Goal: Information Seeking & Learning: Learn about a topic

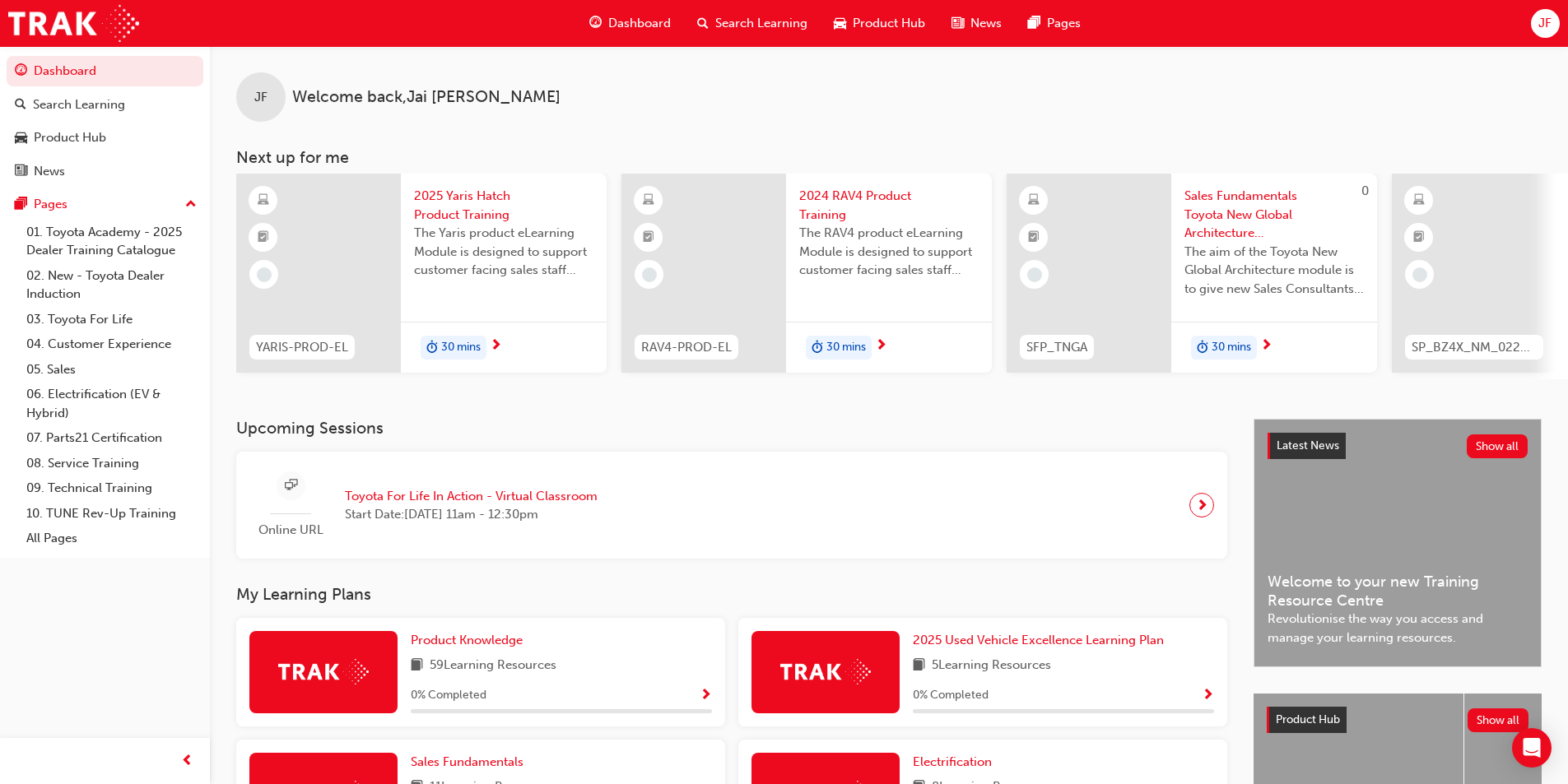
scroll to position [493, 0]
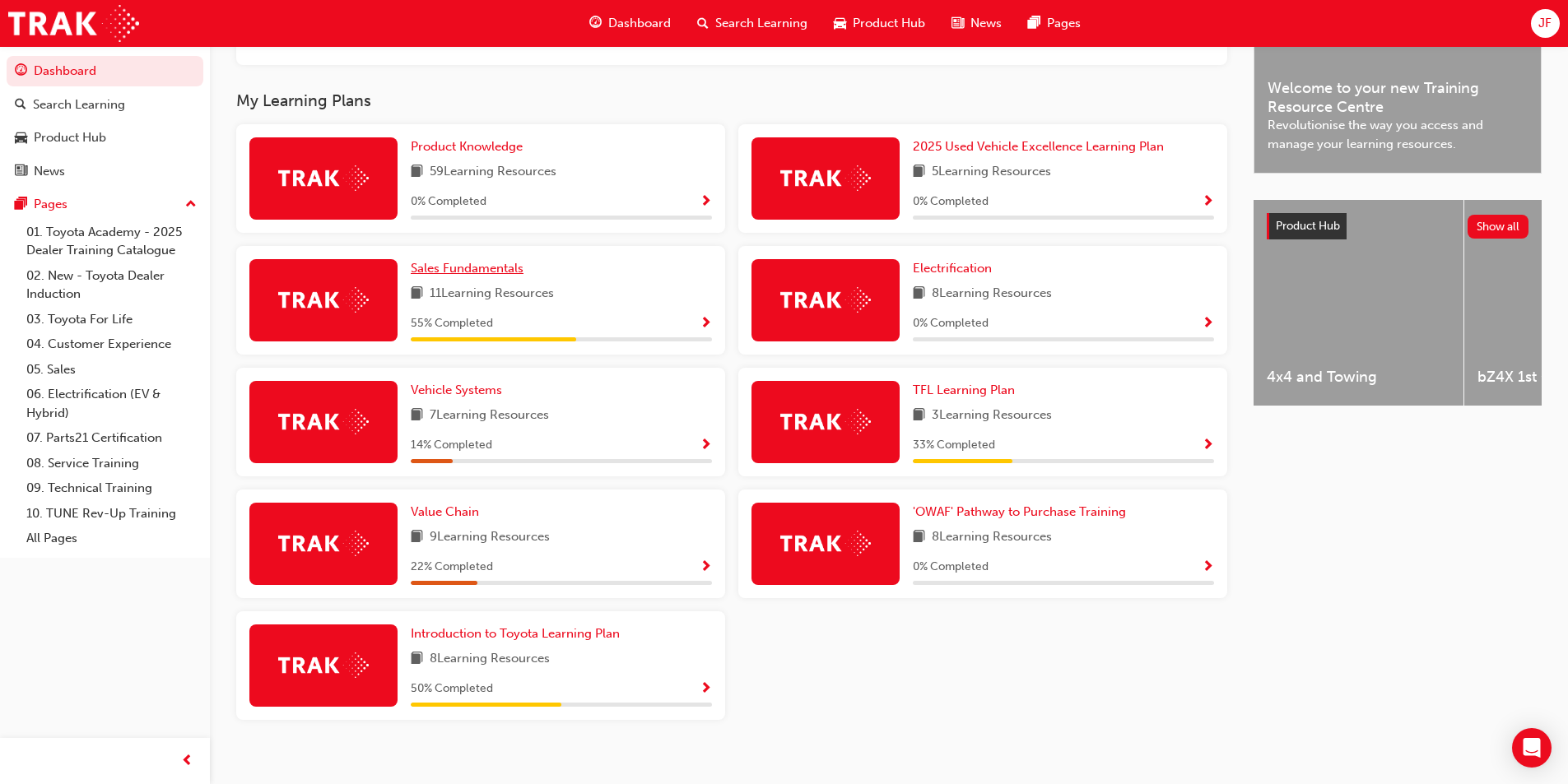
click at [473, 276] on span "Sales Fundamentals" at bounding box center [466, 268] width 112 height 15
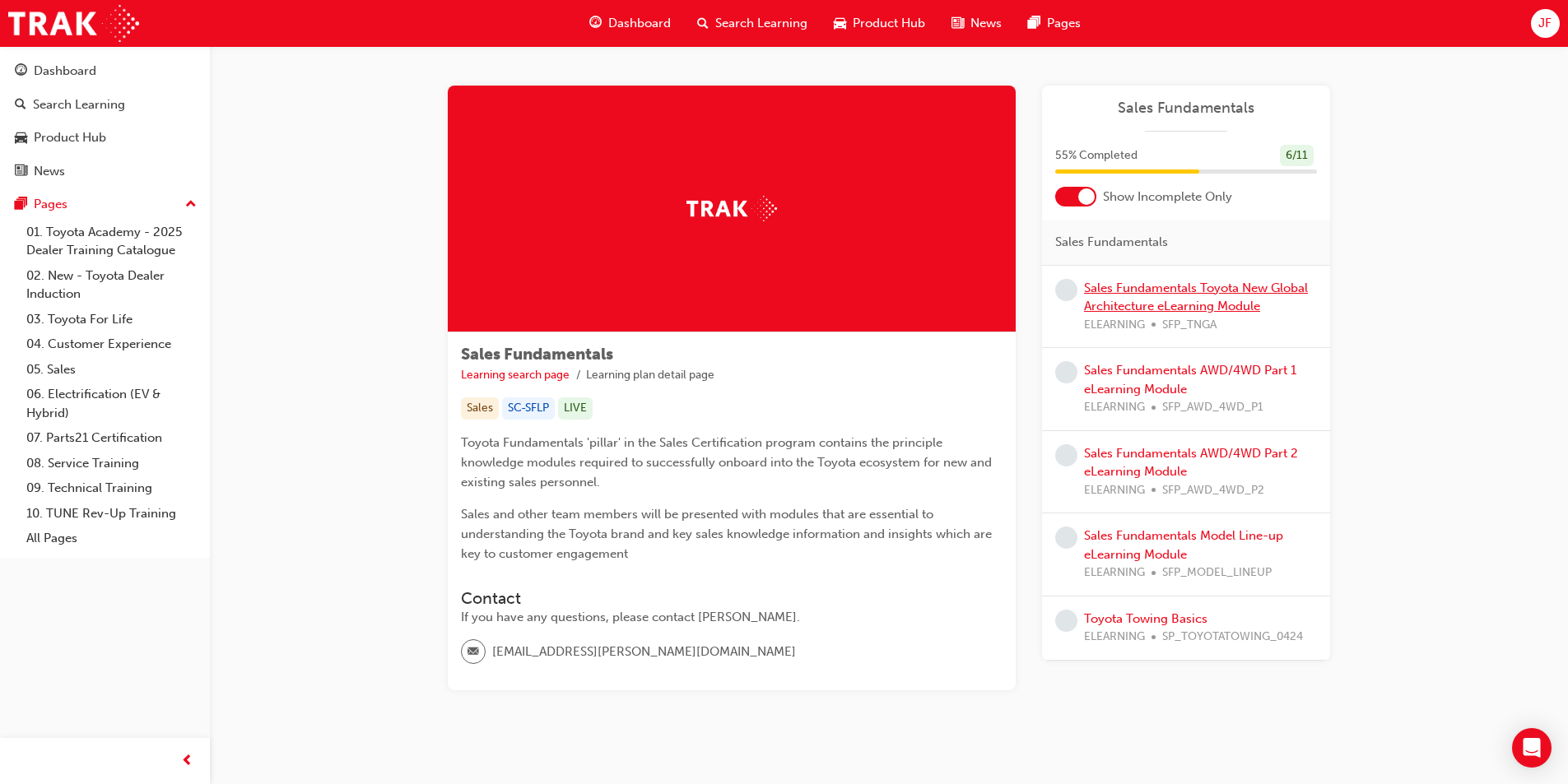
click at [1135, 289] on link "Sales Fundamentals Toyota New Global Architecture eLearning Module" at bounding box center [1196, 297] width 224 height 34
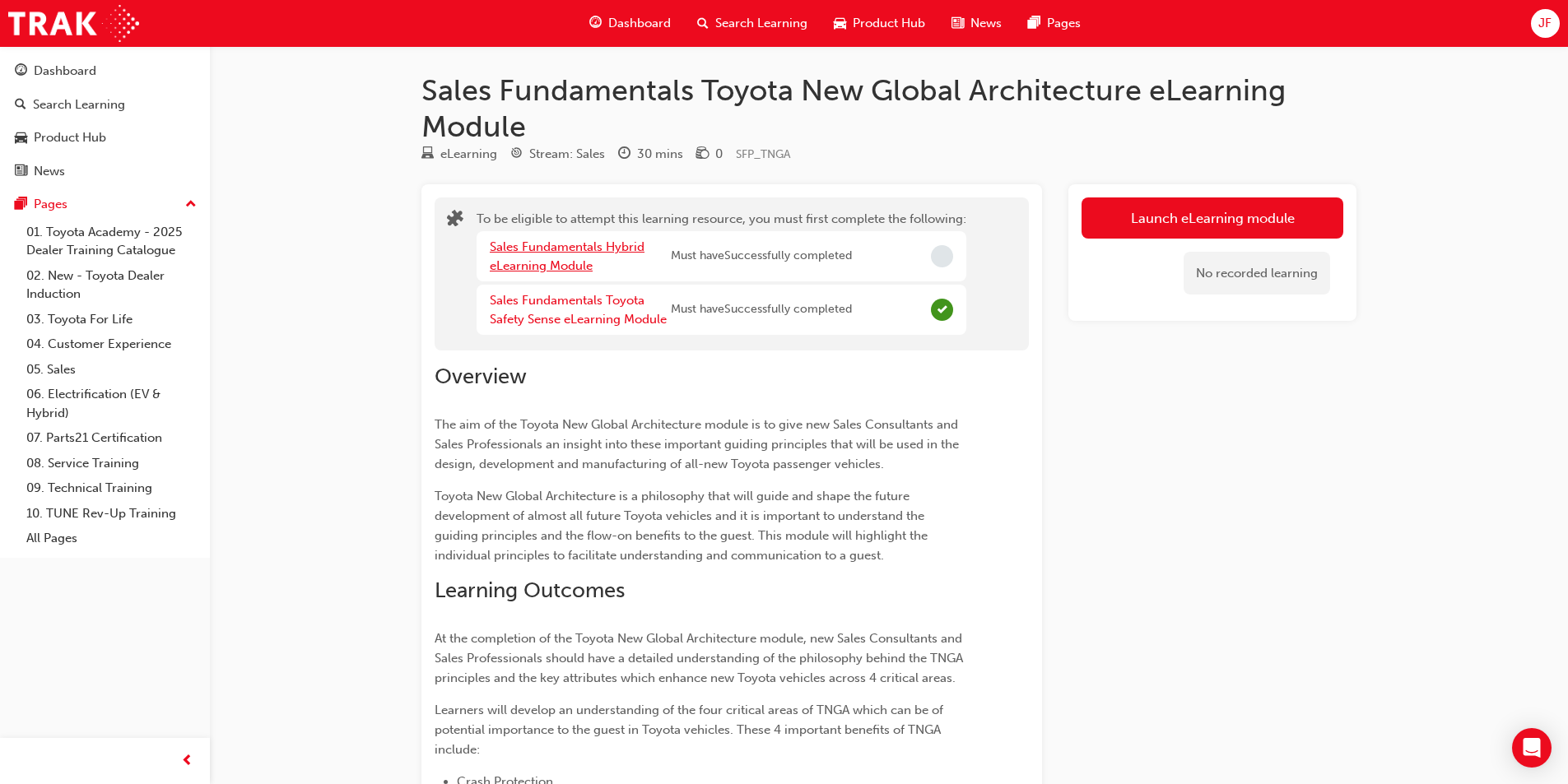
click at [558, 247] on link "Sales Fundamentals Hybrid eLearning Module" at bounding box center [567, 256] width 155 height 34
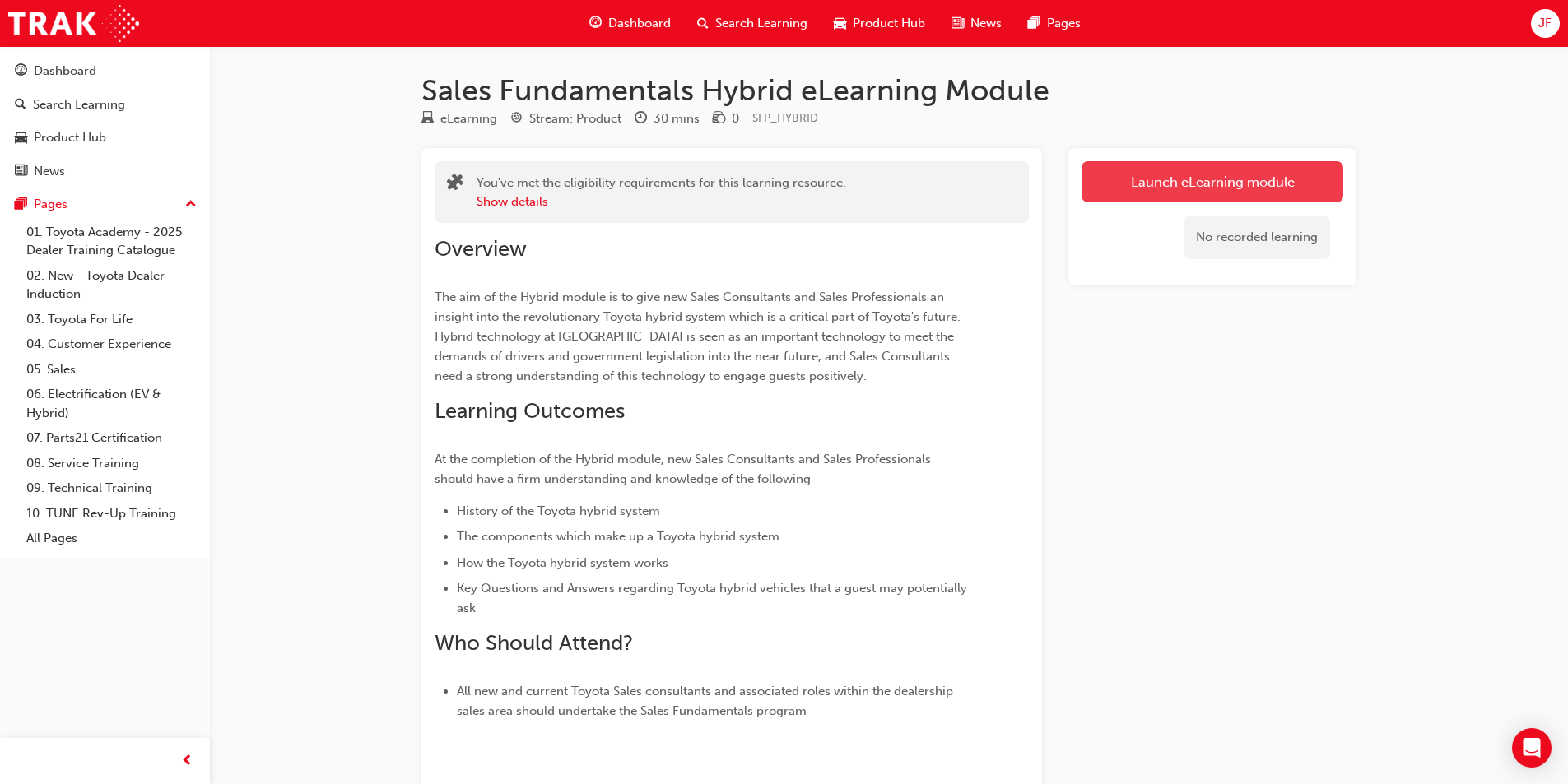
click at [1175, 195] on link "Launch eLearning module" at bounding box center [1212, 181] width 262 height 42
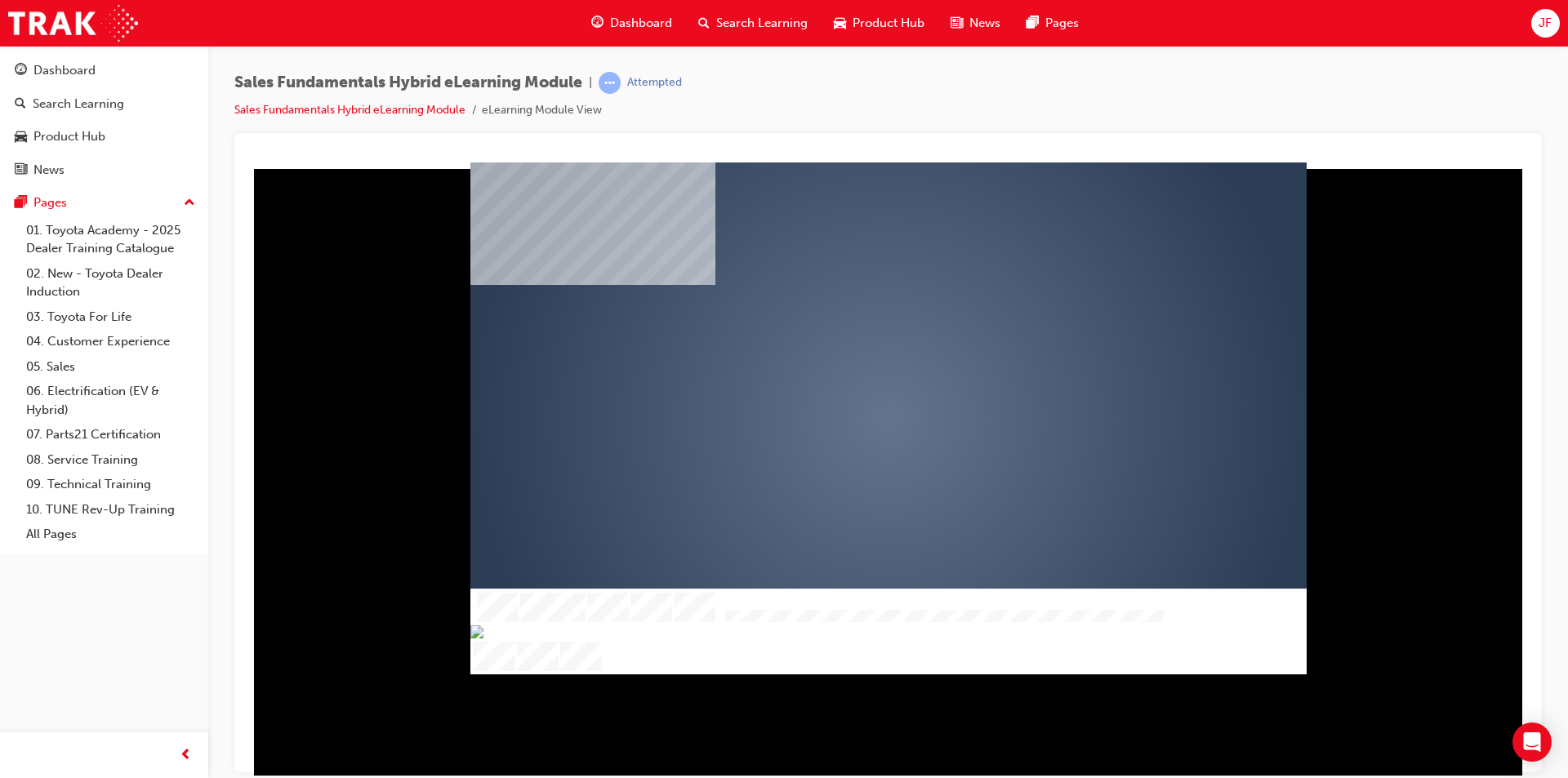
click at [841, 370] on div "play" at bounding box center [841, 370] width 0 height 0
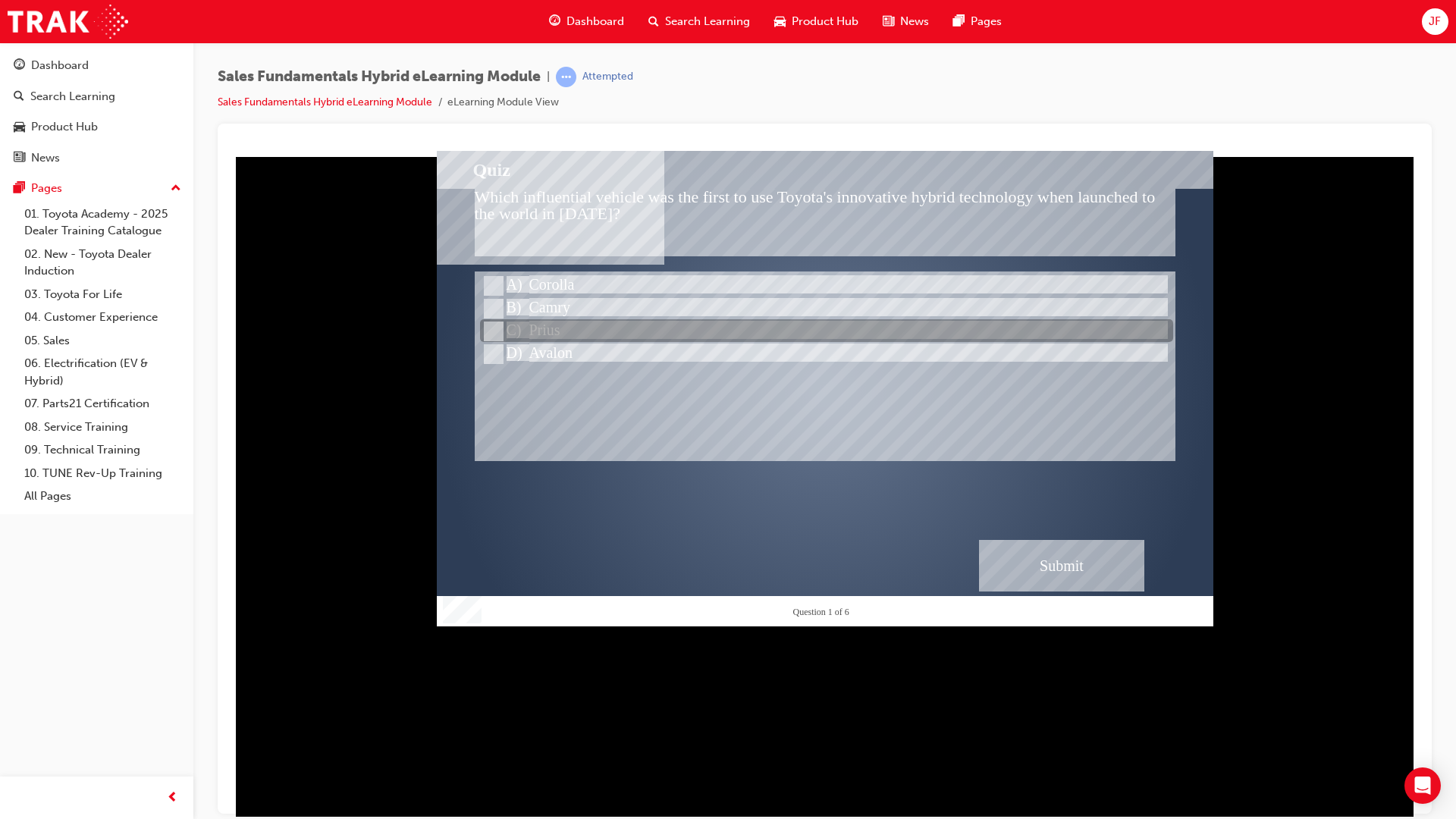
click at [528, 327] on div at bounding box center [826, 332] width 693 height 23
radio input "true"
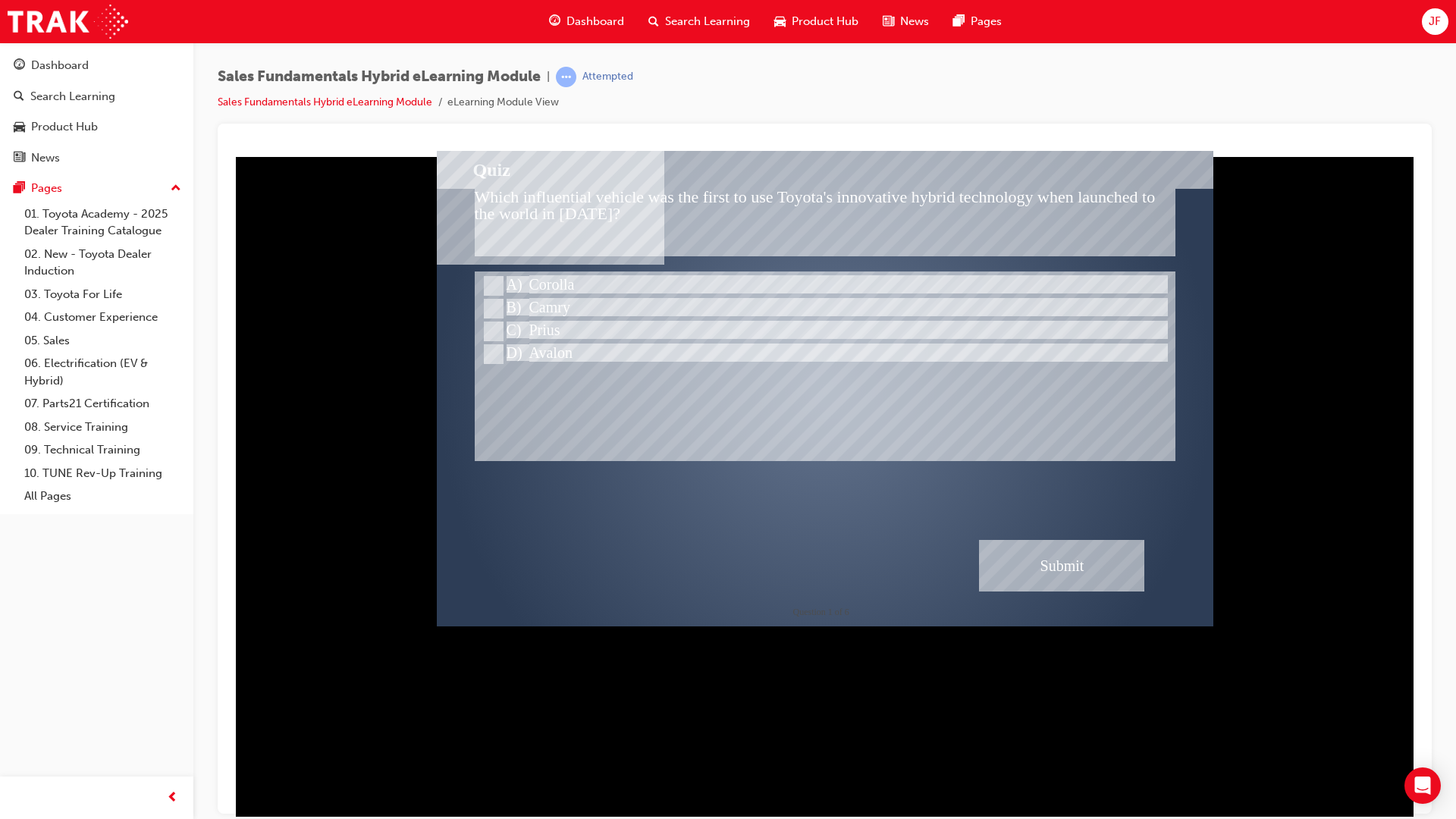
click at [1098, 570] on div "Submit" at bounding box center [1061, 565] width 165 height 51
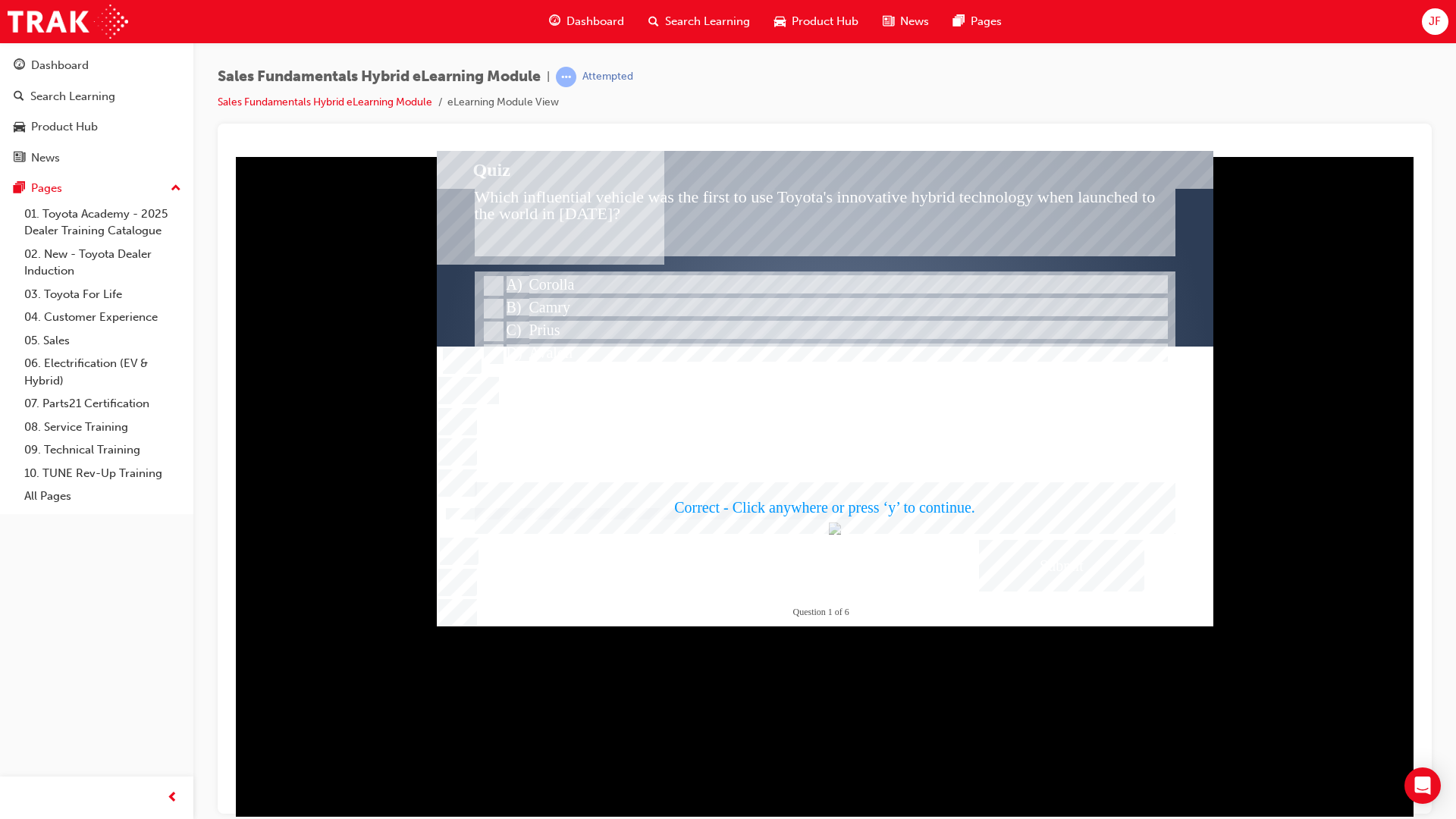
click at [976, 517] on div at bounding box center [825, 387] width 776 height 475
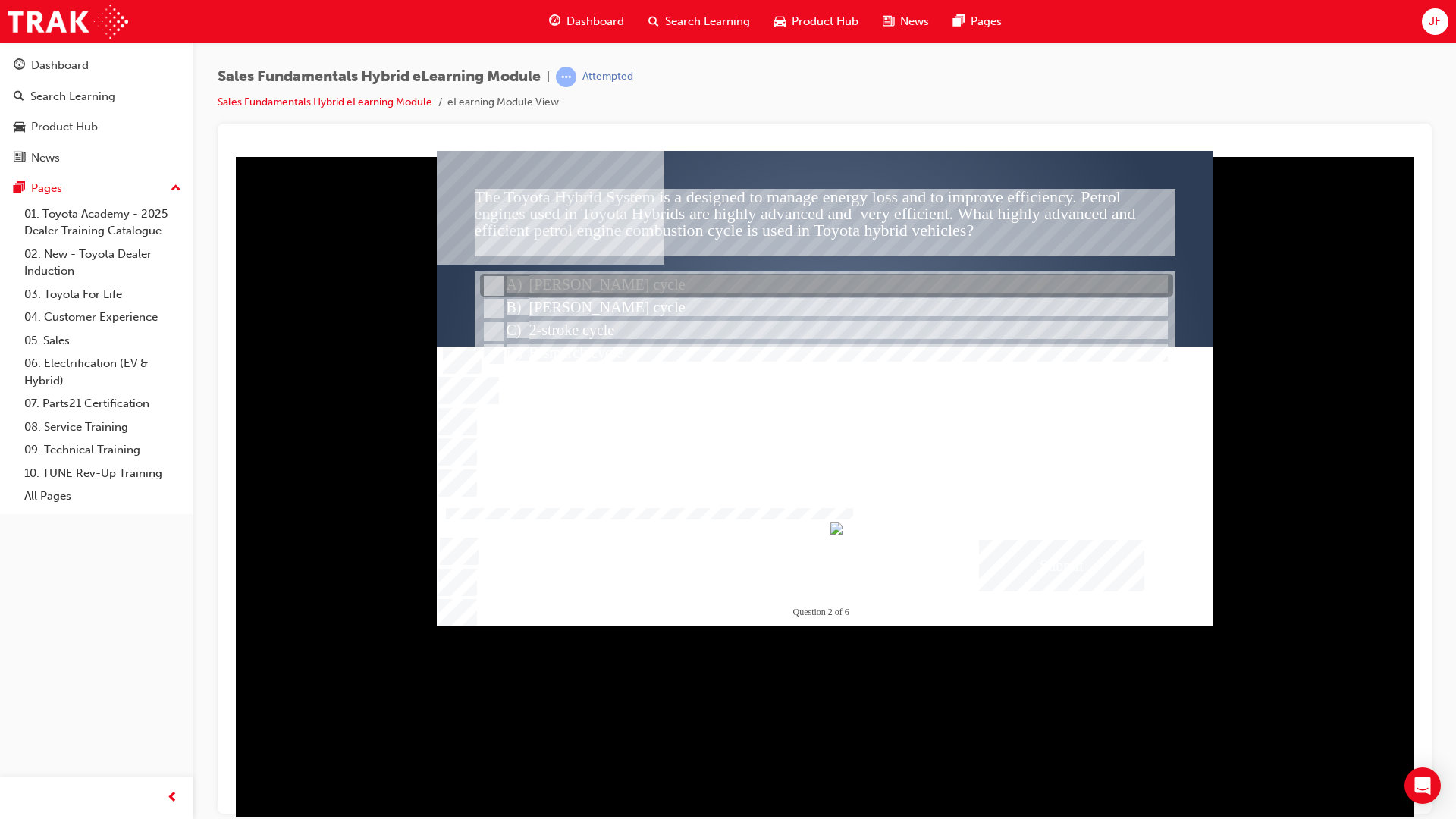
click at [582, 284] on div at bounding box center [826, 286] width 693 height 23
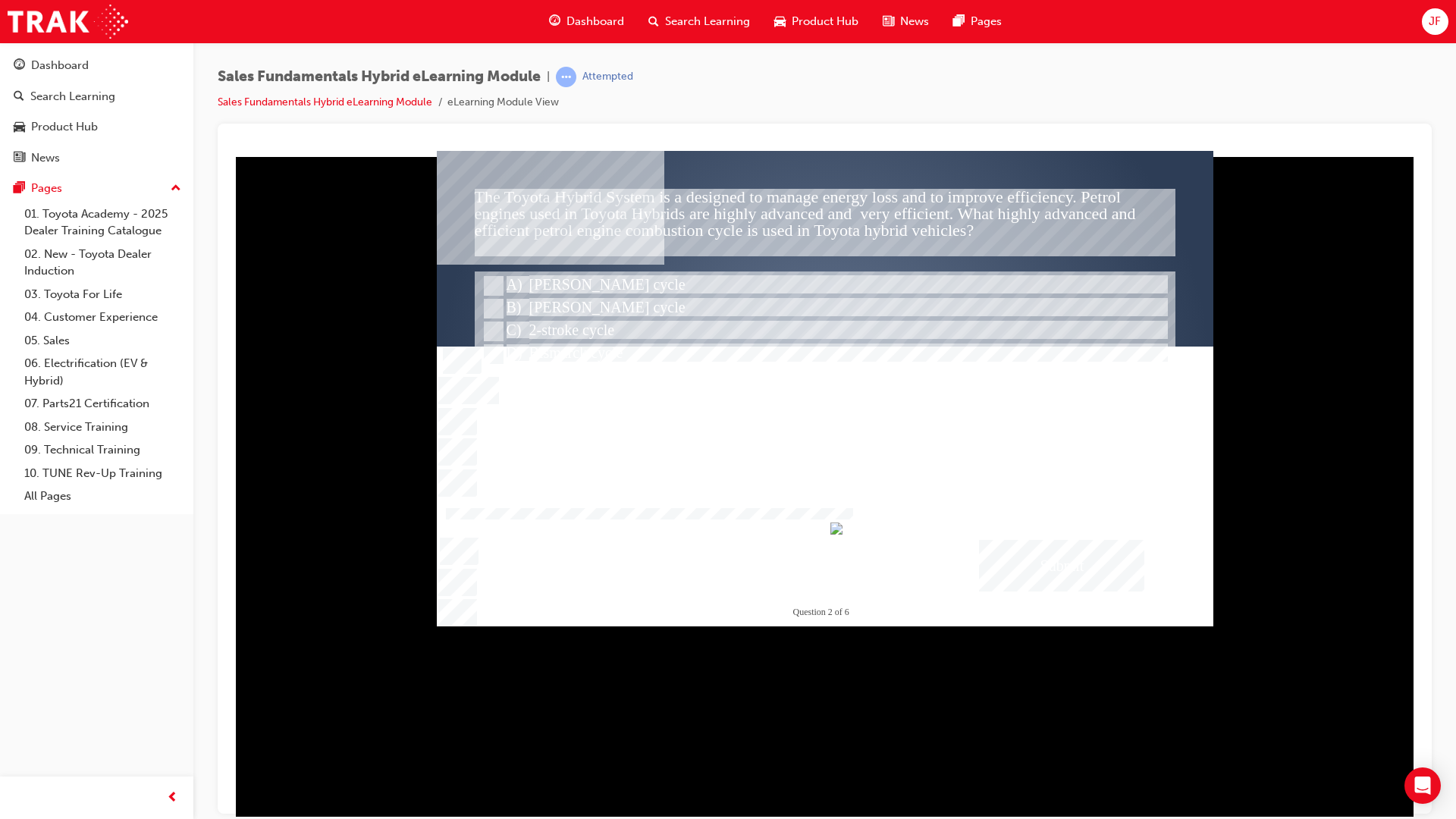
click at [1087, 570] on div "Submit" at bounding box center [1061, 565] width 165 height 51
click at [576, 355] on div at bounding box center [825, 387] width 776 height 475
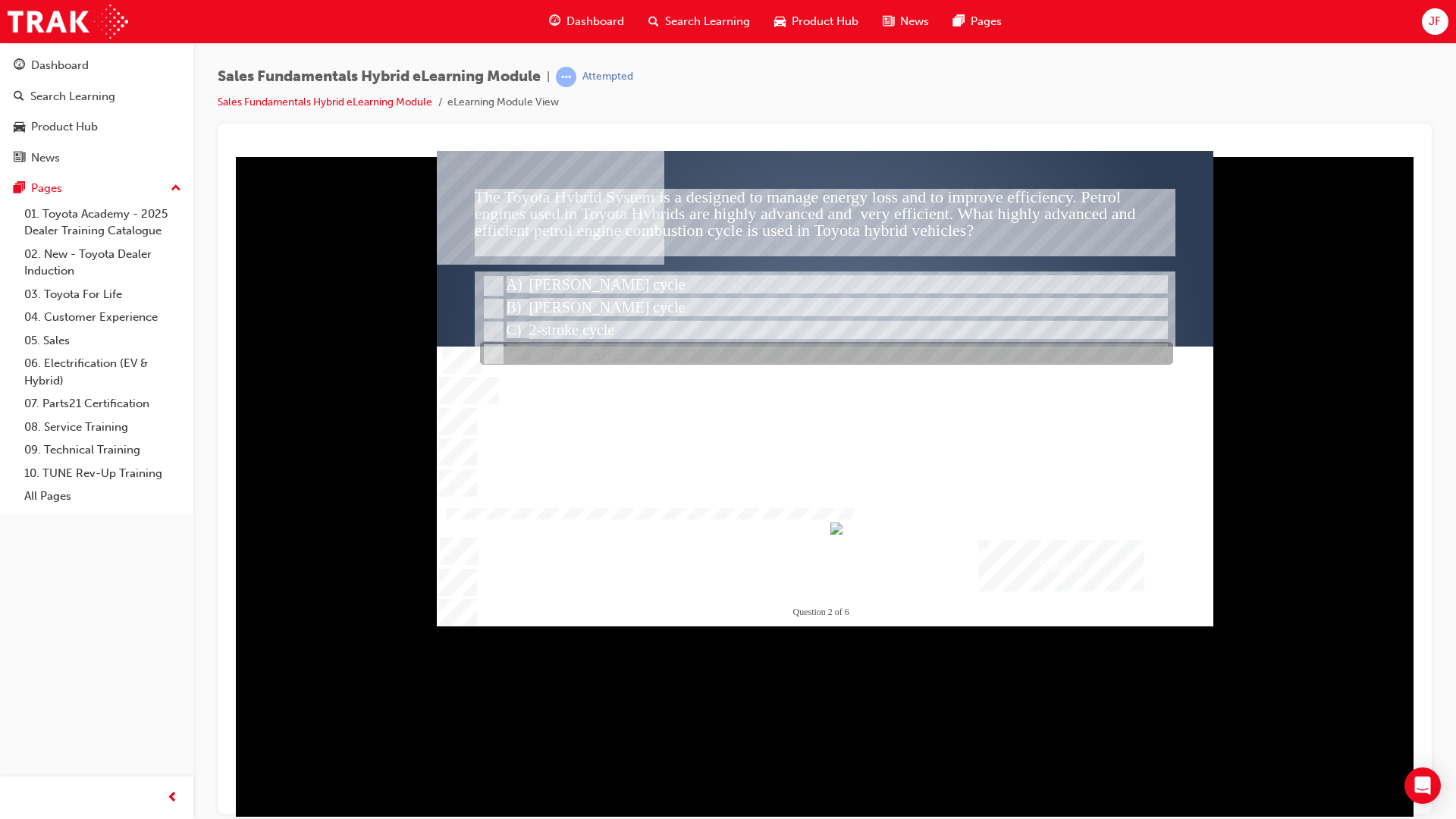
click at [600, 346] on div at bounding box center [826, 354] width 693 height 23
radio input "false"
radio input "true"
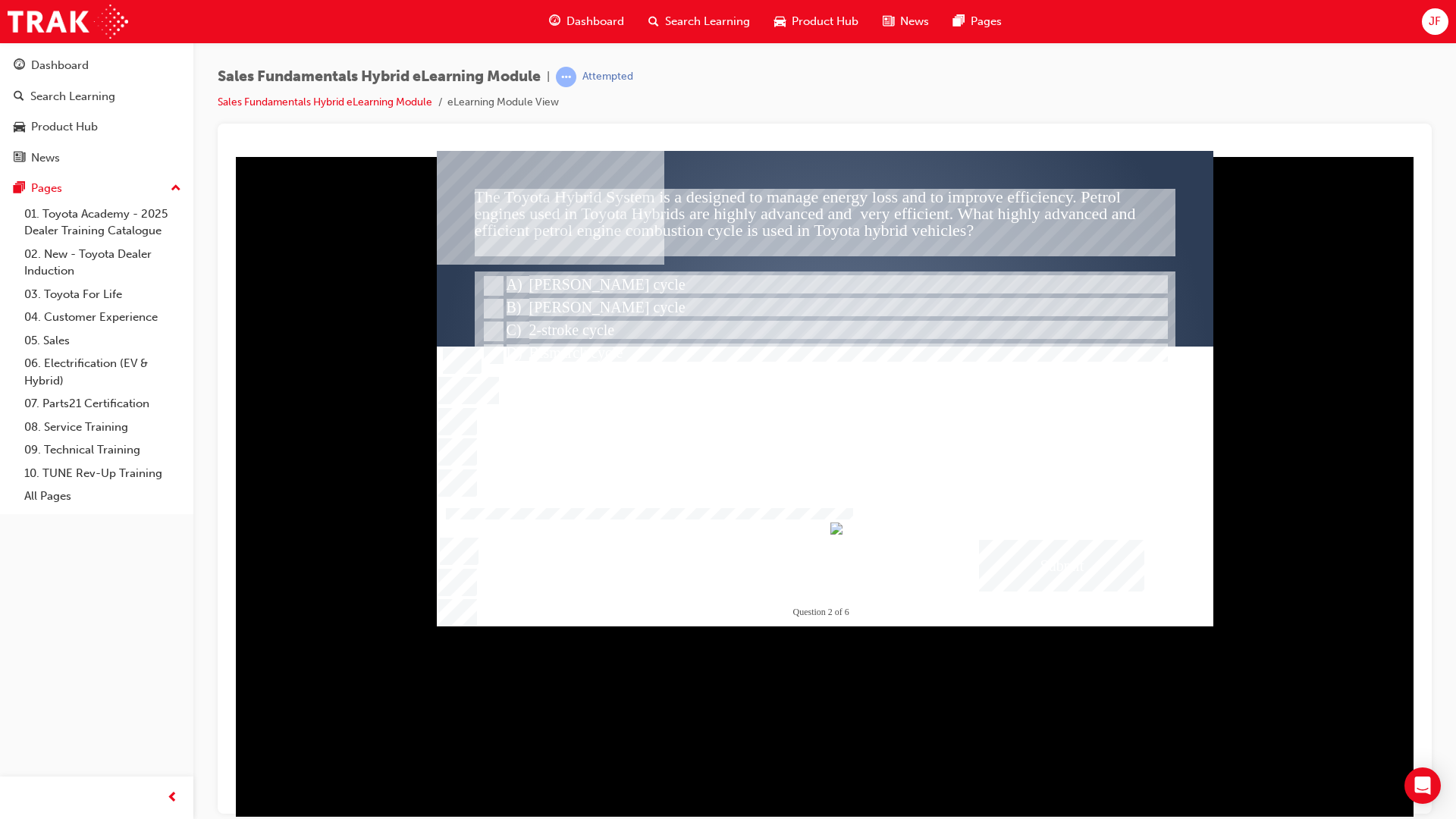
click at [1018, 565] on div "Submit" at bounding box center [1061, 565] width 165 height 51
click at [641, 397] on div at bounding box center [825, 387] width 776 height 475
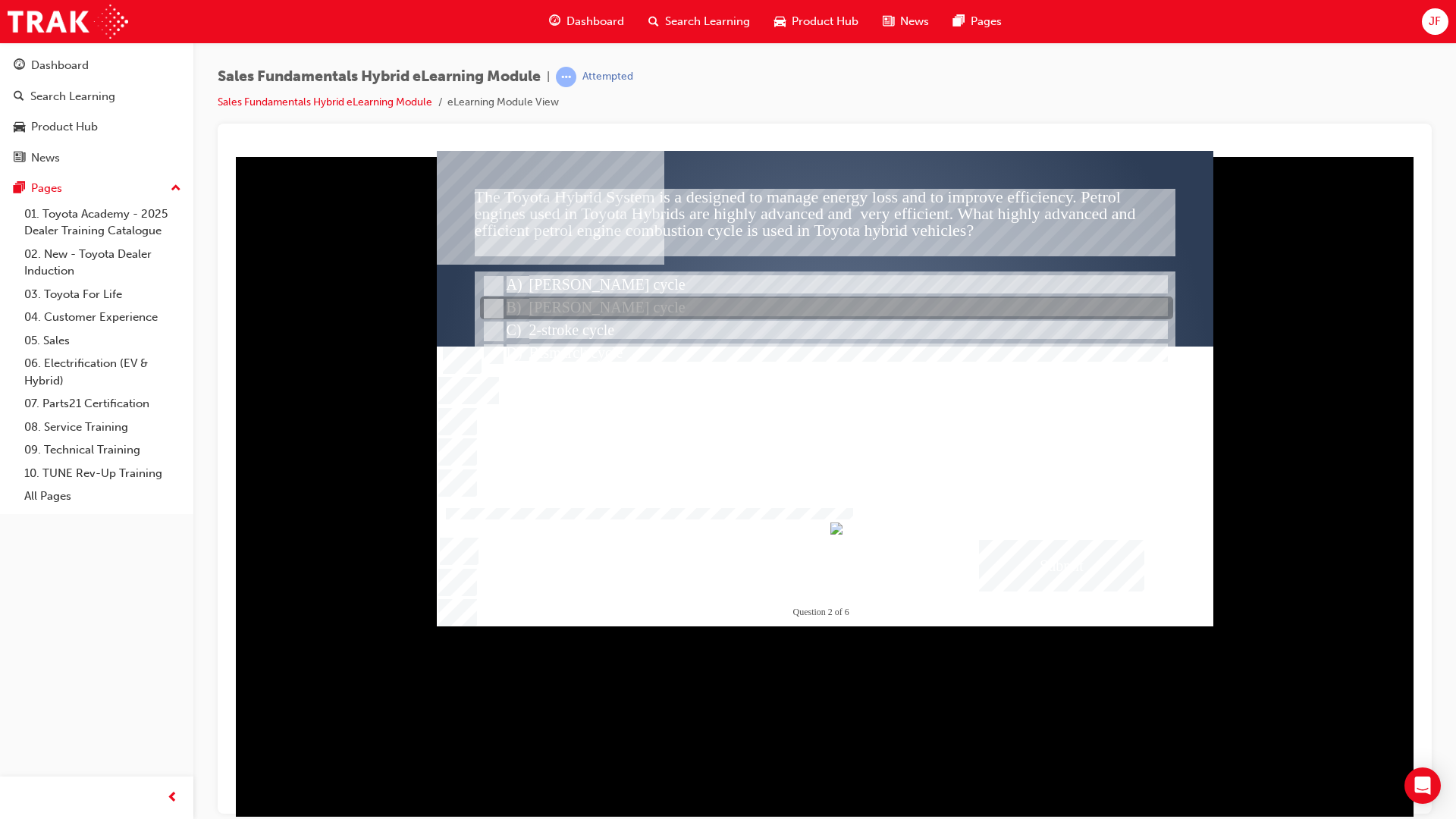
click at [588, 310] on div at bounding box center [826, 309] width 693 height 23
radio input "true"
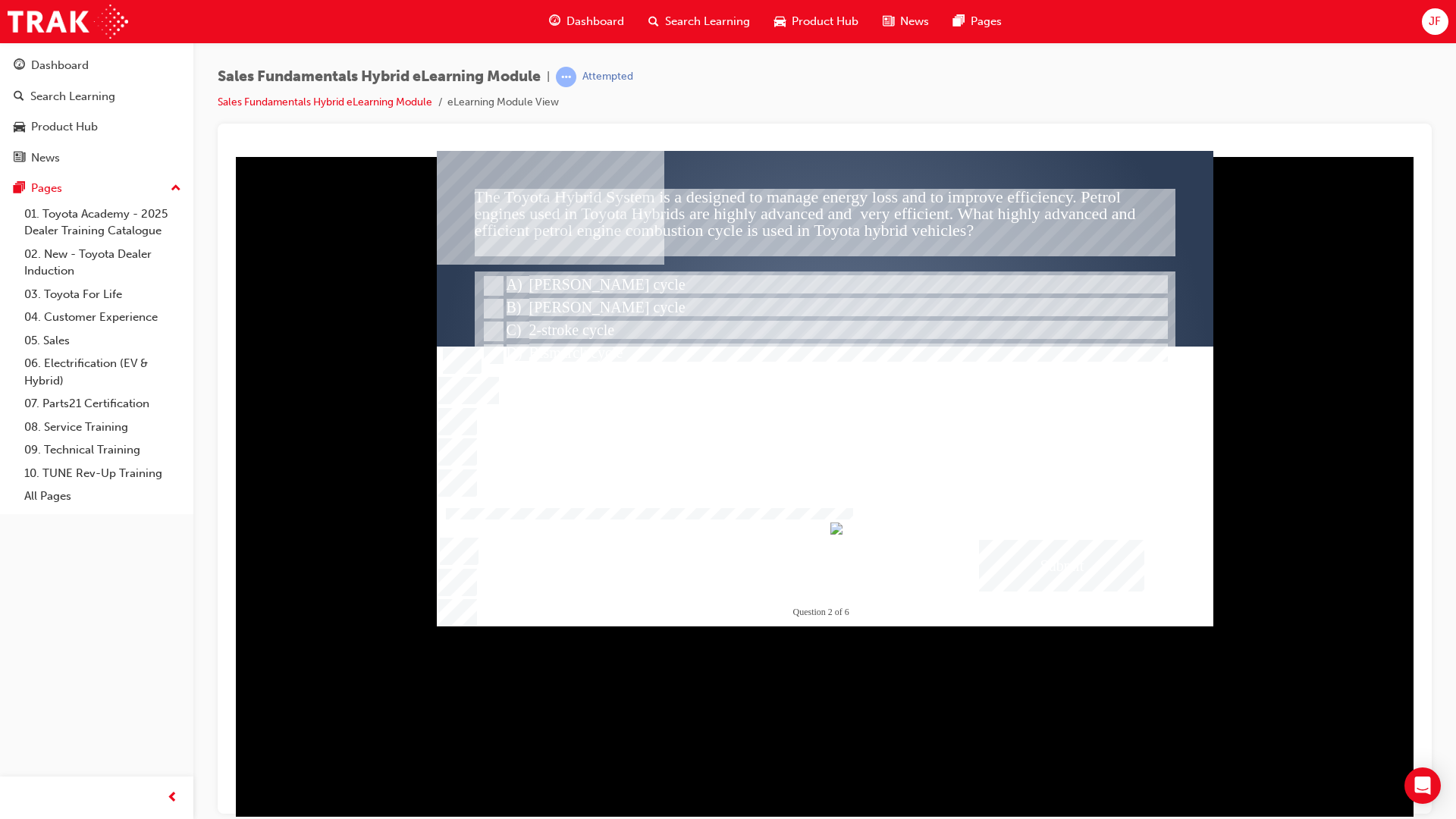
click at [1053, 552] on div "Submit" at bounding box center [1061, 565] width 165 height 51
click at [809, 467] on div at bounding box center [825, 387] width 776 height 475
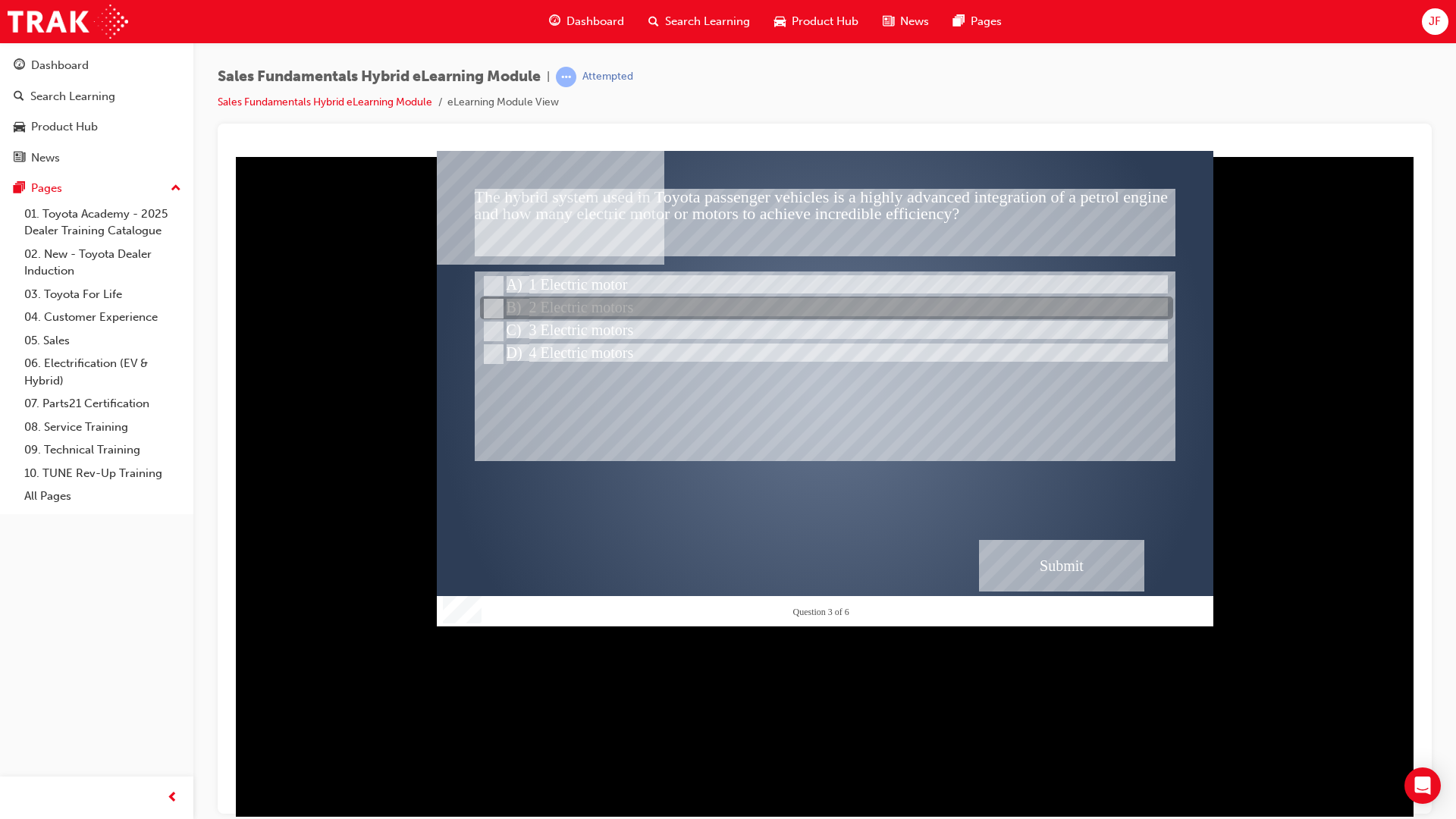
click at [628, 310] on div at bounding box center [826, 309] width 693 height 23
radio input "true"
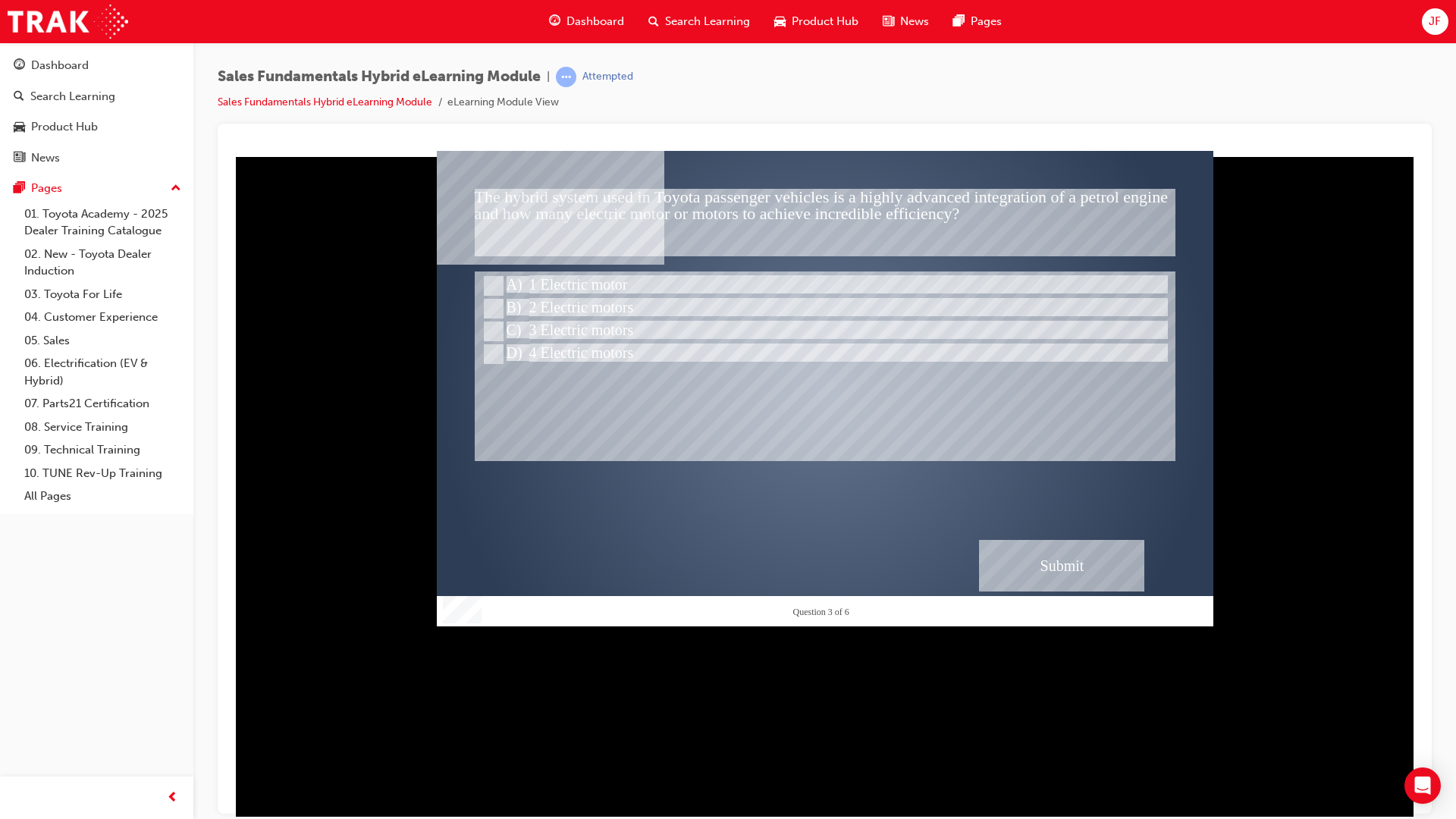
click at [1105, 549] on div "Submit" at bounding box center [1061, 565] width 165 height 51
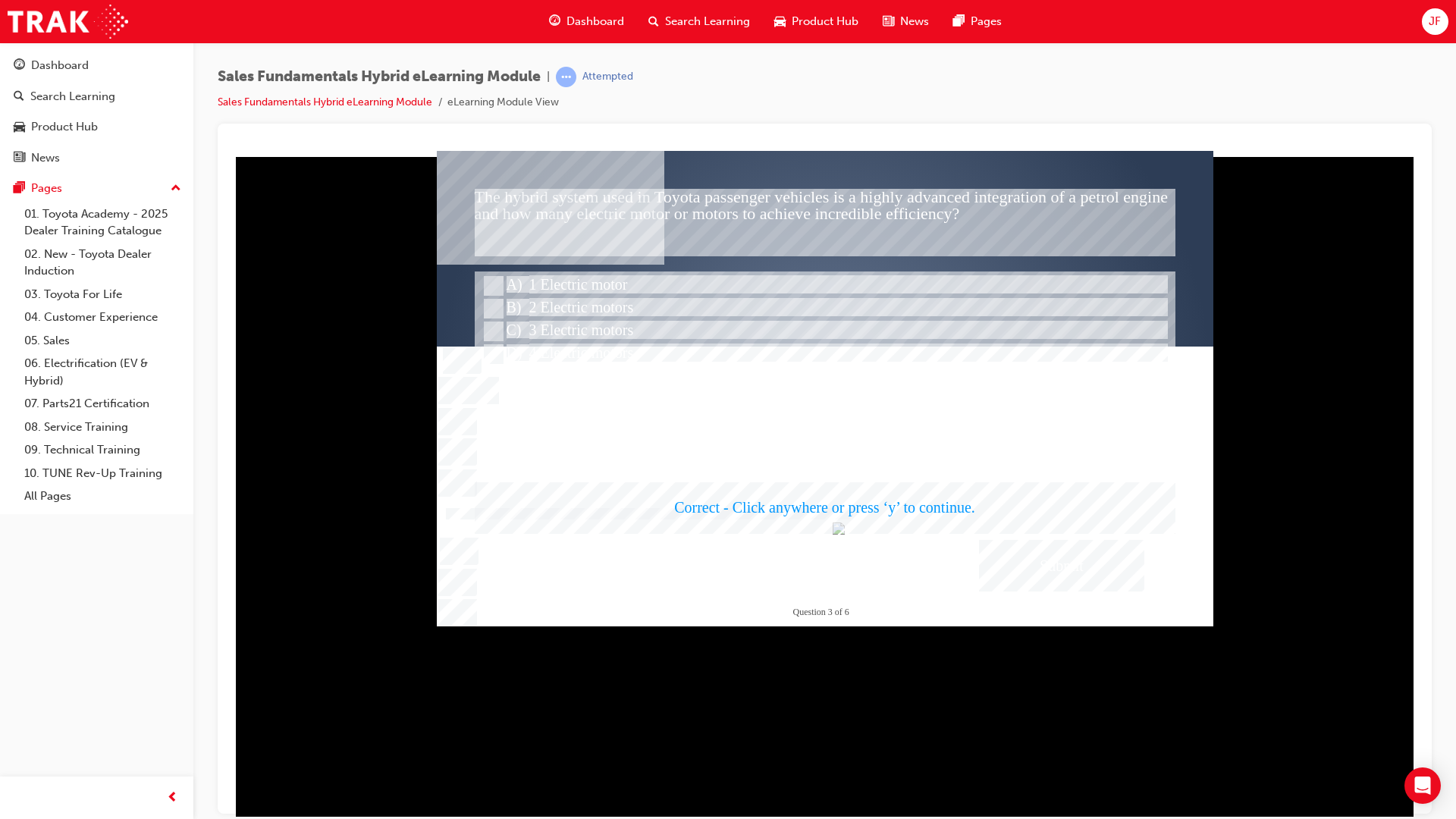
click at [916, 507] on div at bounding box center [825, 387] width 776 height 475
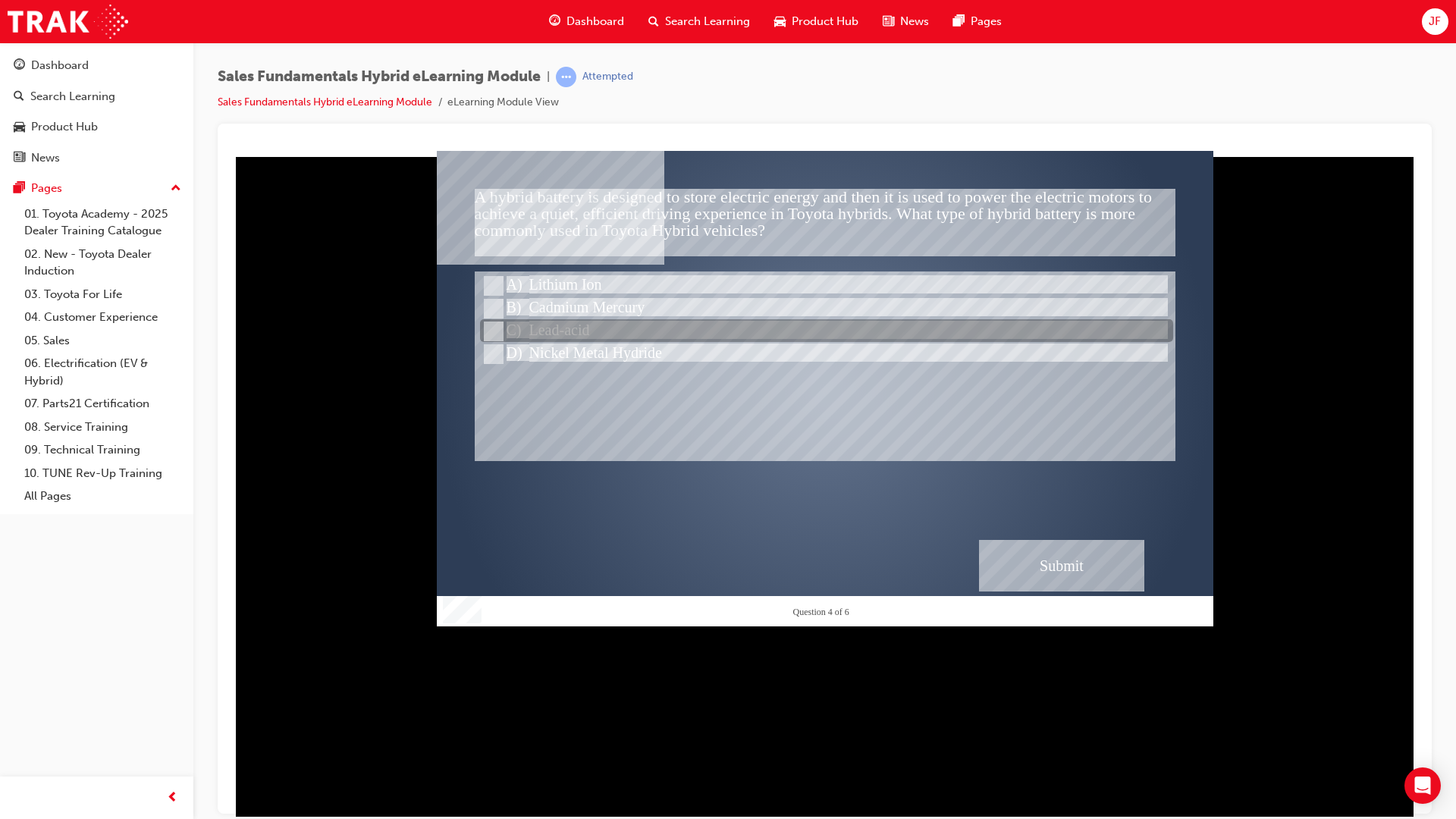
click at [571, 328] on div at bounding box center [826, 332] width 693 height 23
radio input "true"
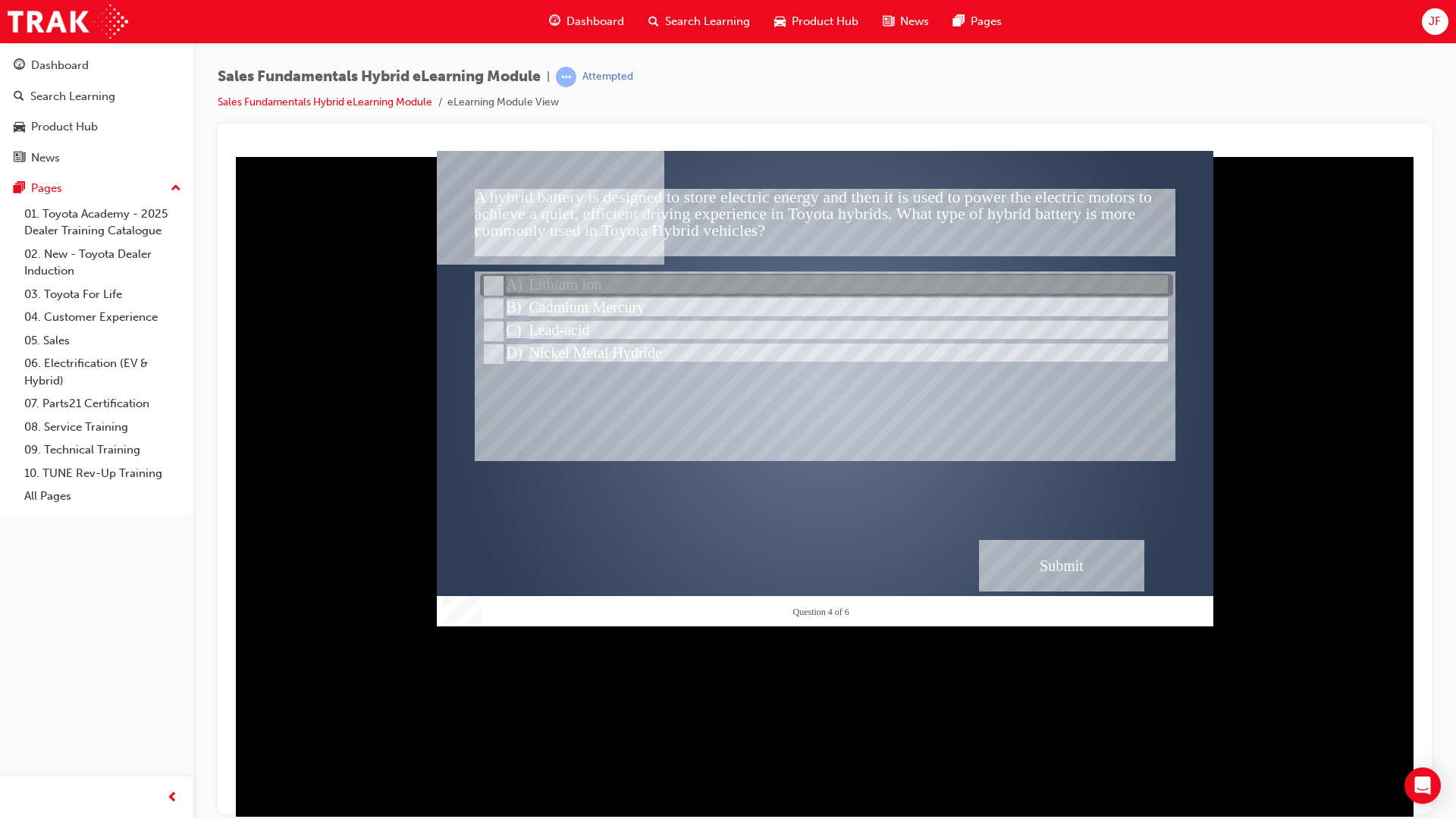
click at [596, 275] on div at bounding box center [826, 286] width 693 height 23
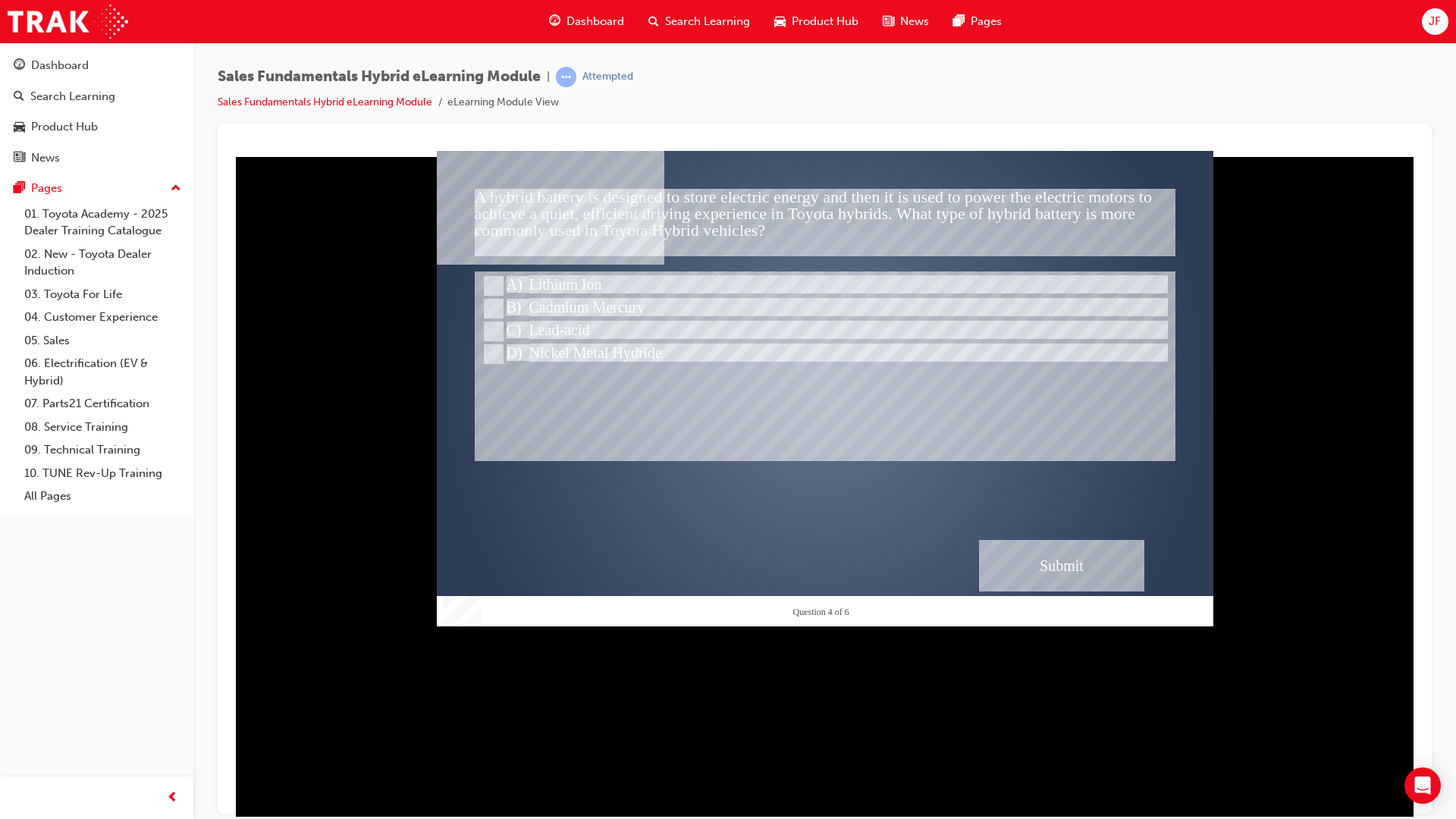
click at [1076, 542] on div "A hybrid battery is designed to store electric energy and then it is used to po…" at bounding box center [825, 387] width 776 height 475
click at [1065, 559] on div "Submit" at bounding box center [1061, 565] width 165 height 51
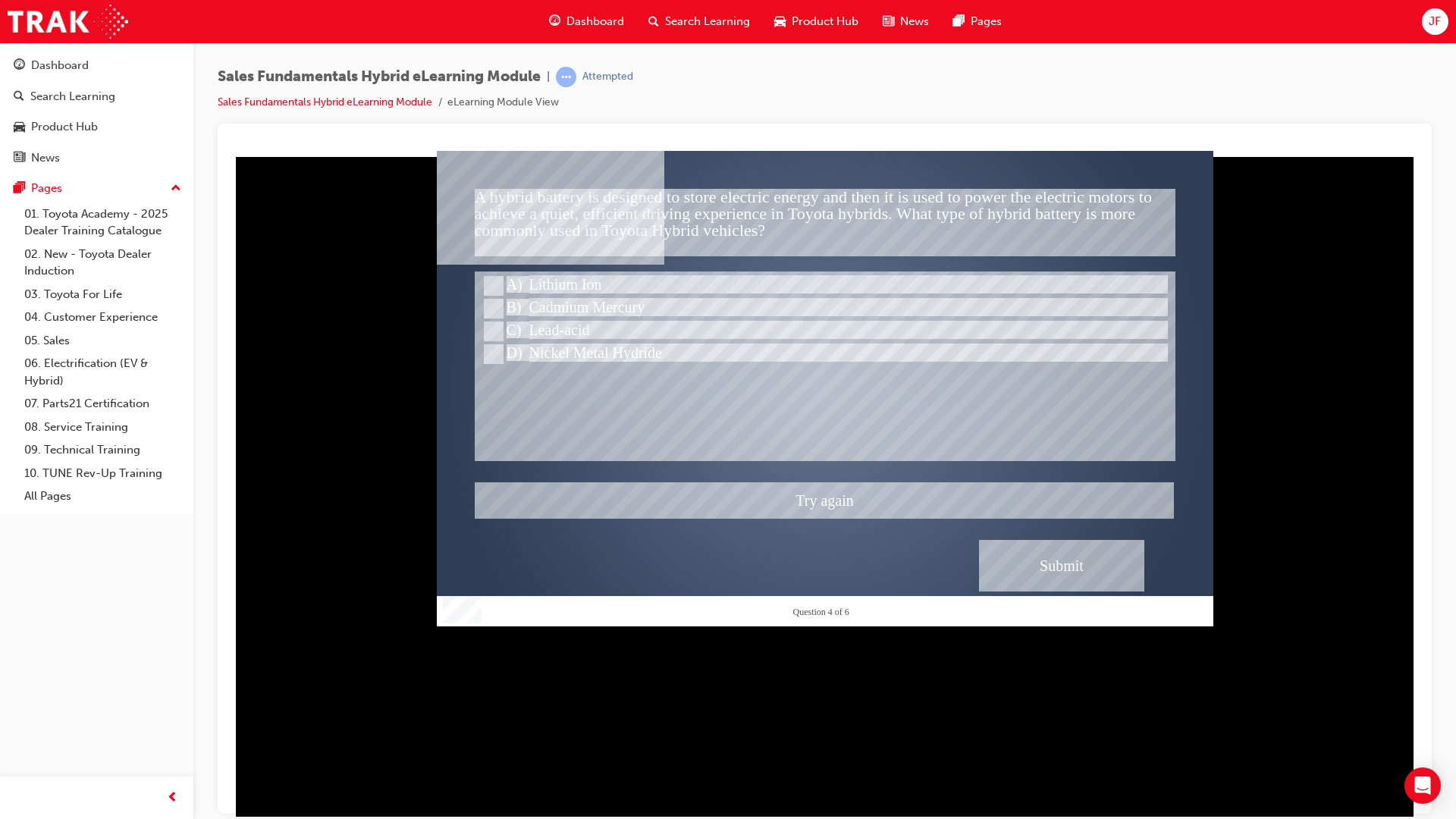
click at [552, 301] on div at bounding box center [825, 387] width 776 height 475
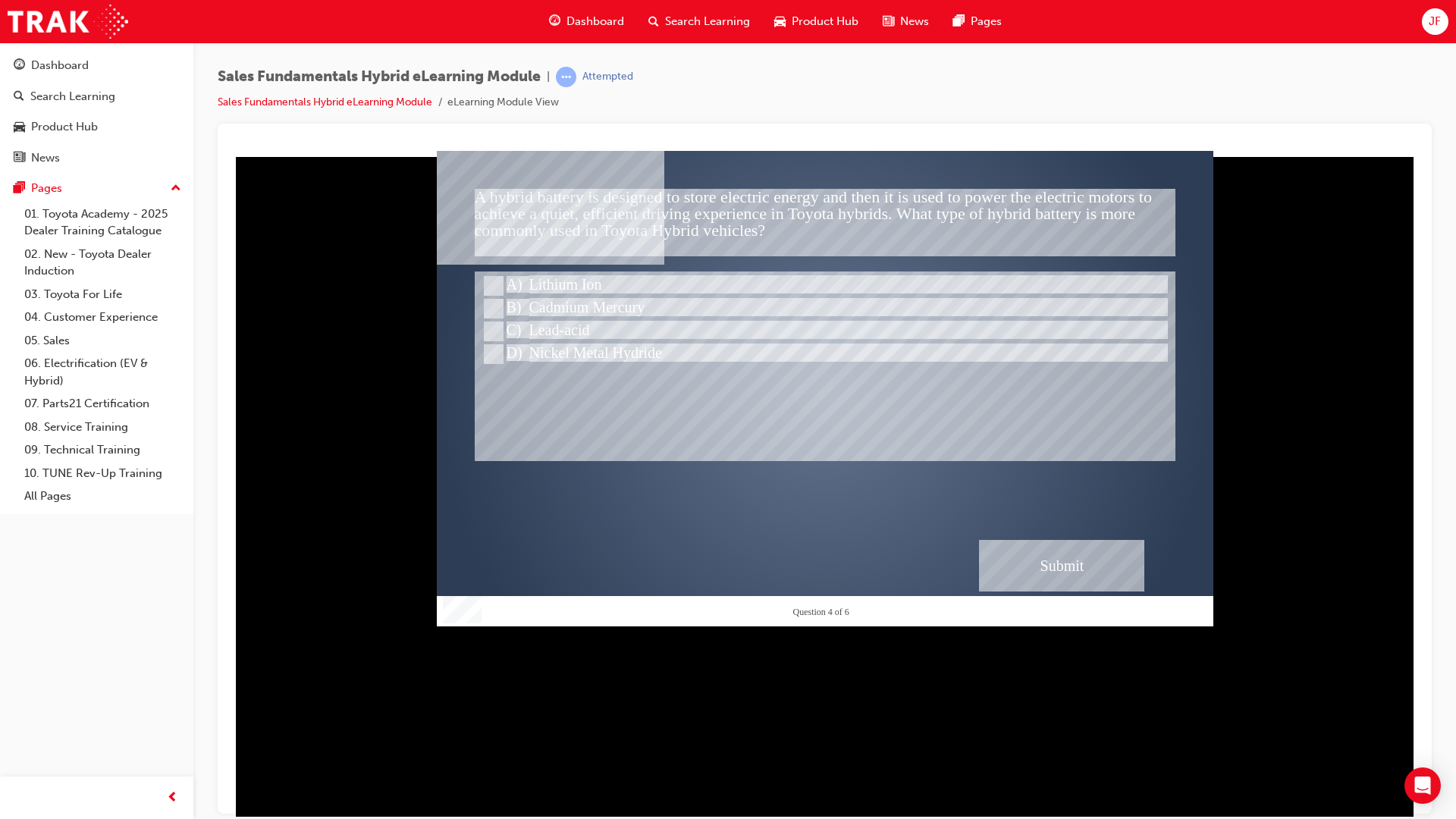
click at [1062, 553] on div "Submit" at bounding box center [1061, 565] width 165 height 51
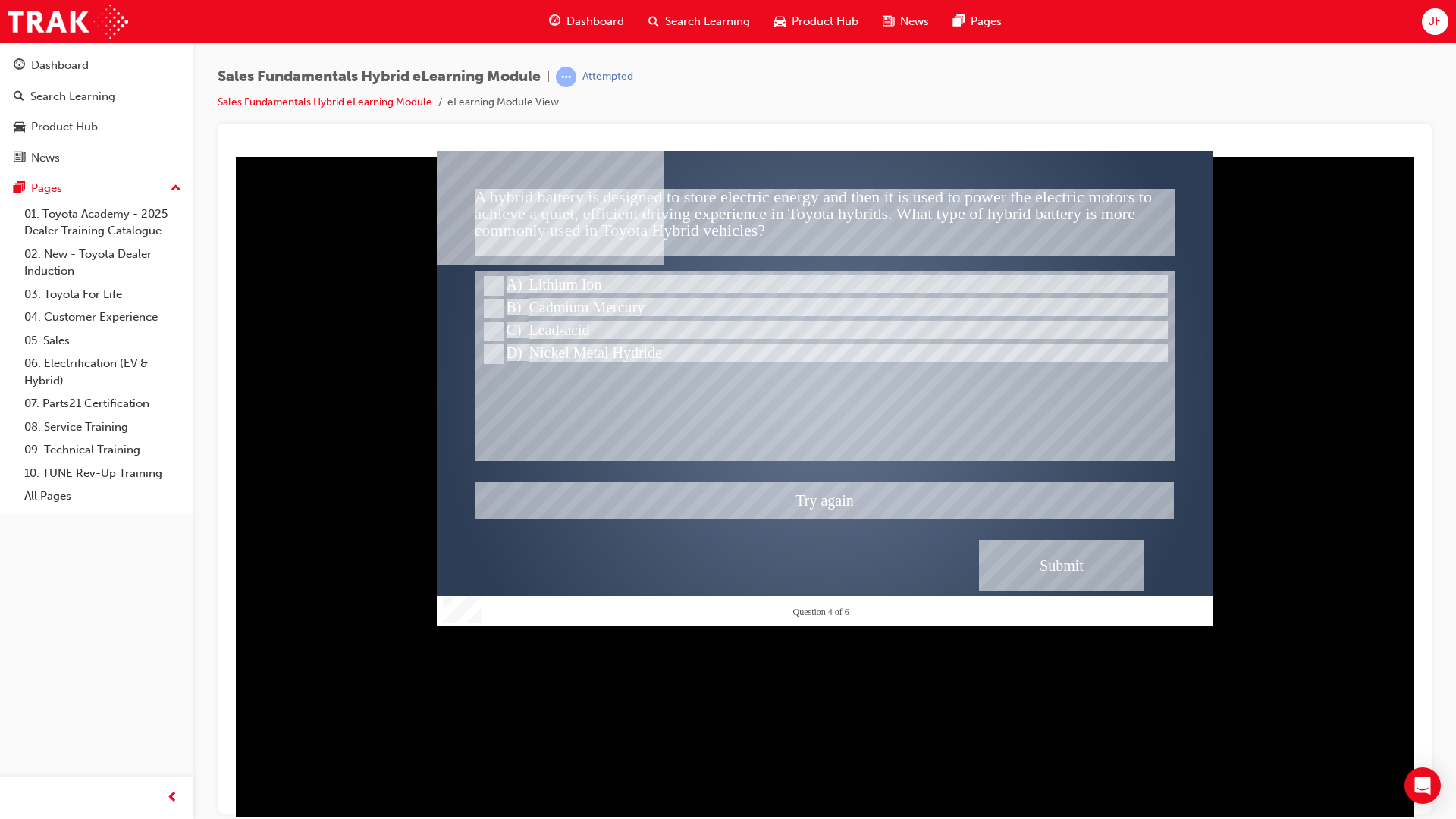
click at [598, 312] on div at bounding box center [825, 387] width 776 height 475
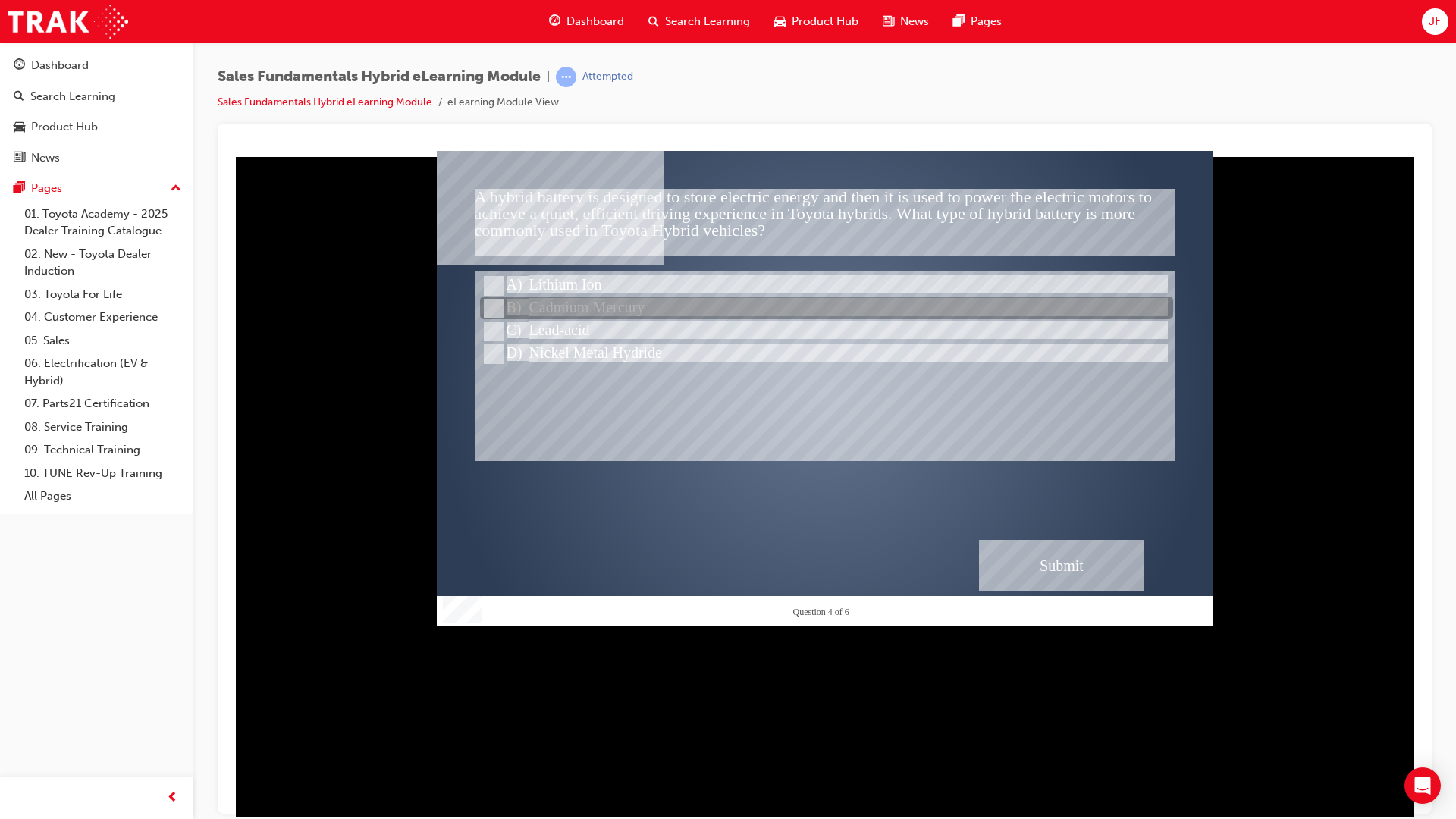
click at [596, 312] on div at bounding box center [826, 309] width 693 height 23
radio input "false"
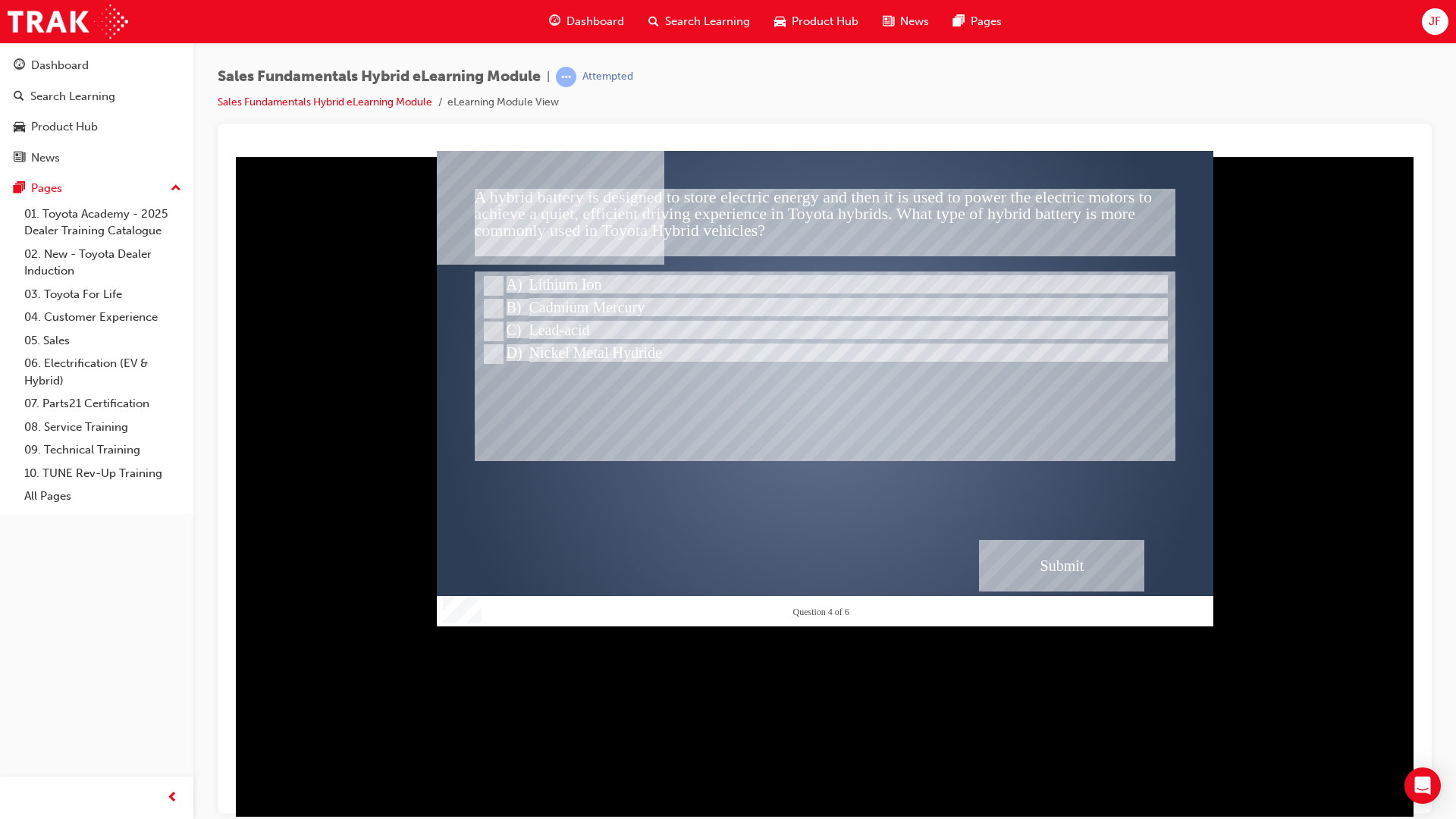
click at [1012, 575] on div "Submit" at bounding box center [1061, 565] width 165 height 51
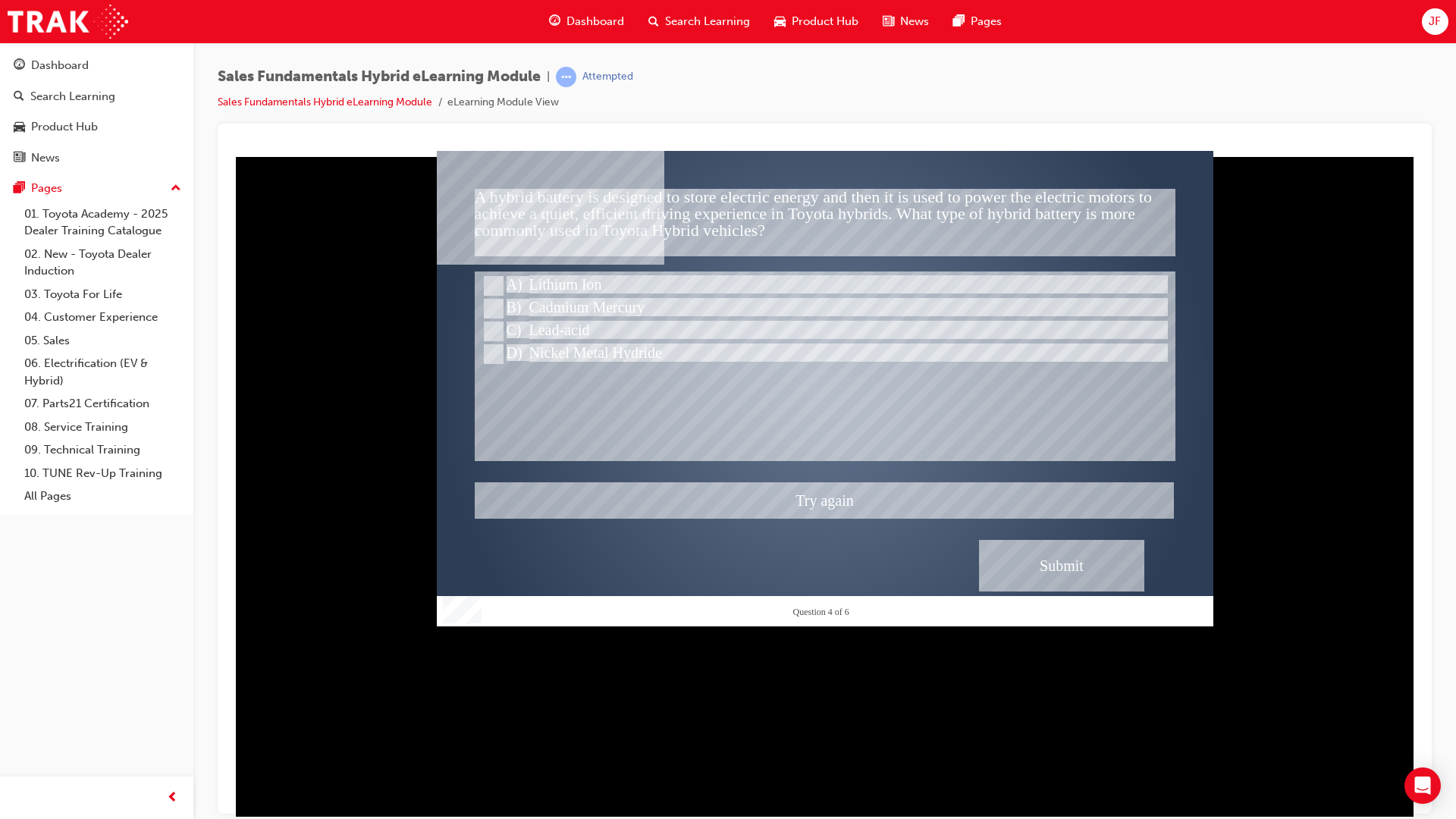
click at [598, 389] on div at bounding box center [825, 387] width 776 height 475
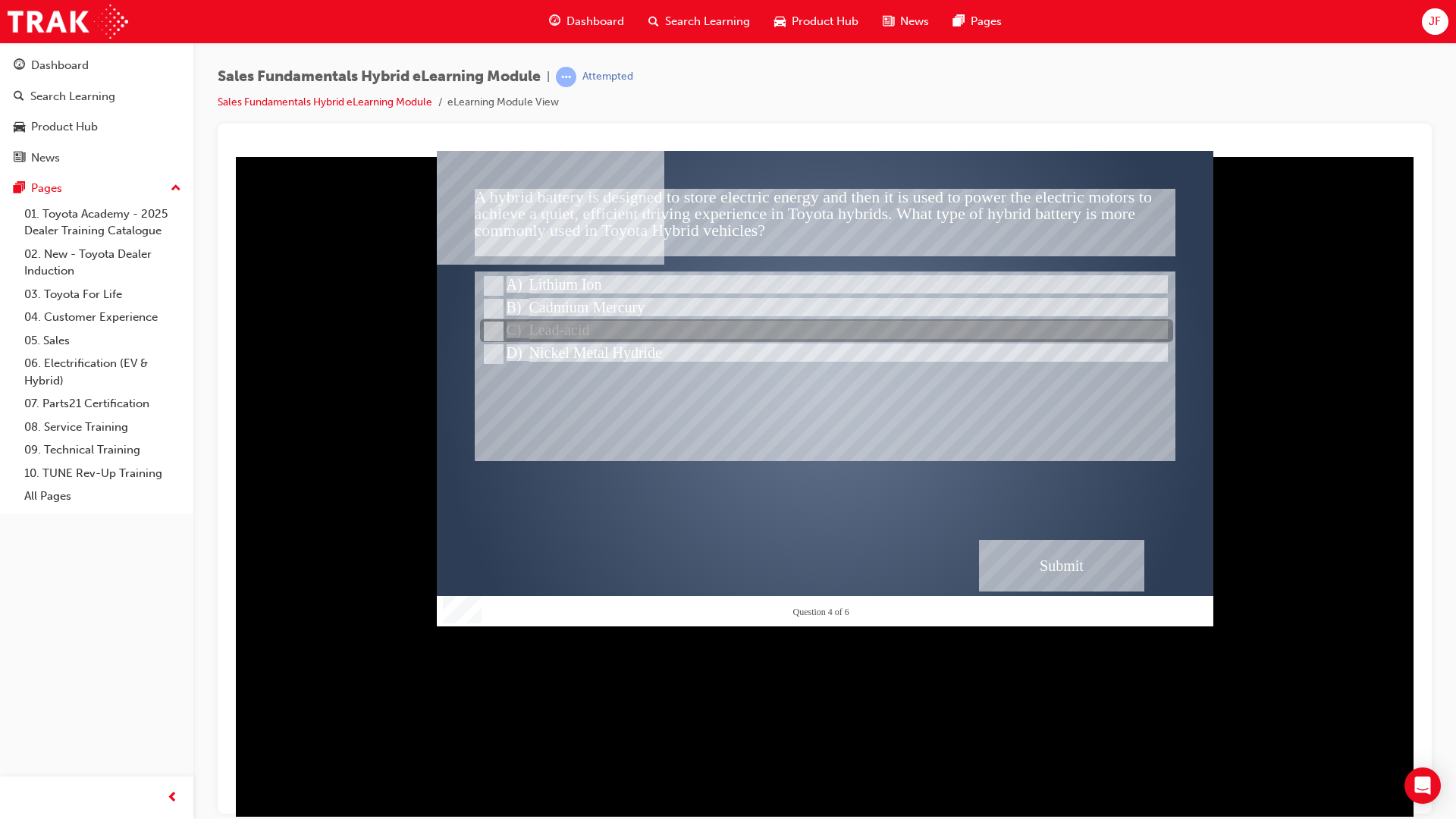
click at [589, 335] on div at bounding box center [826, 332] width 693 height 23
radio input "false"
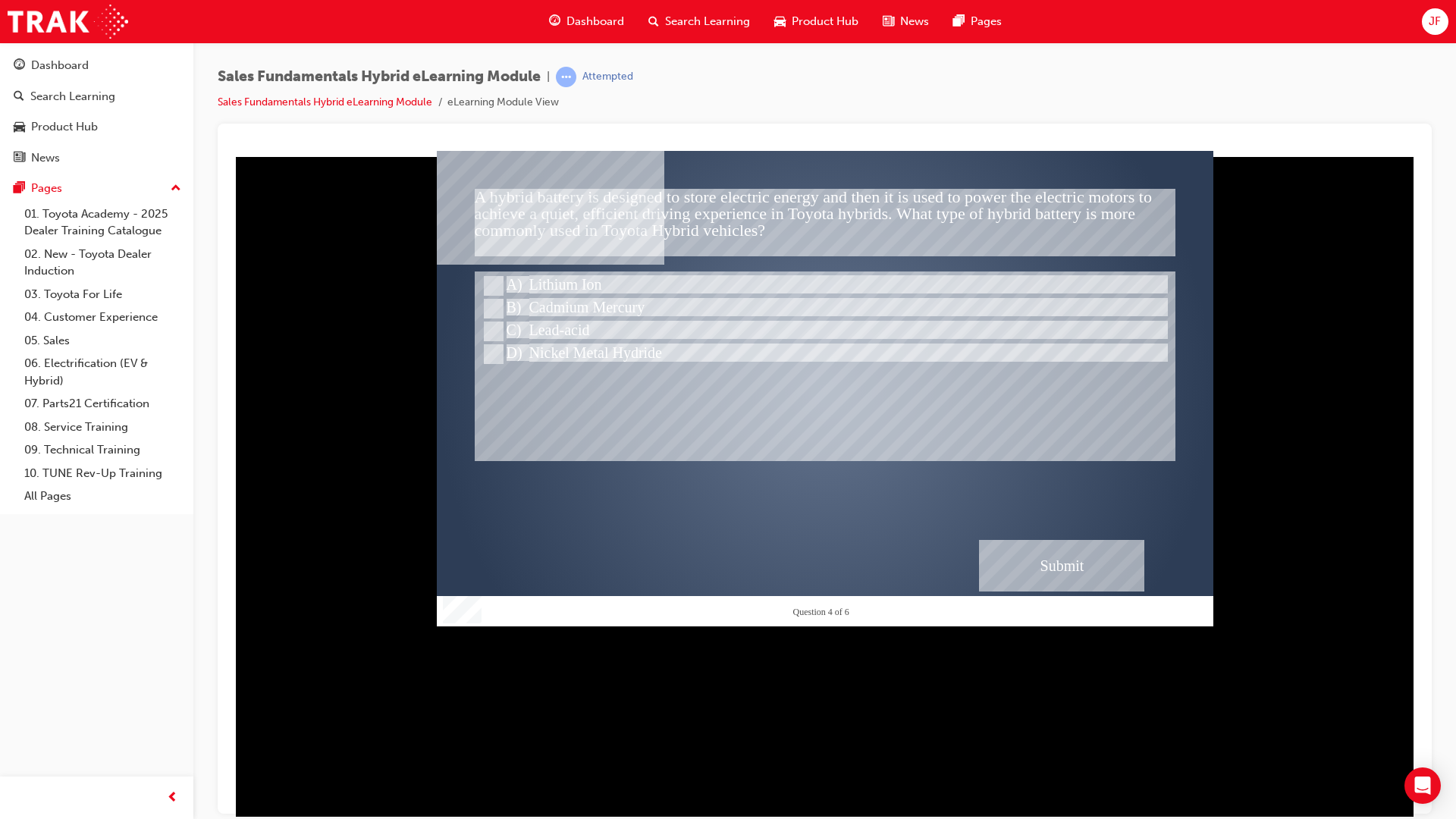
click at [1023, 549] on div "Submit" at bounding box center [1061, 565] width 165 height 51
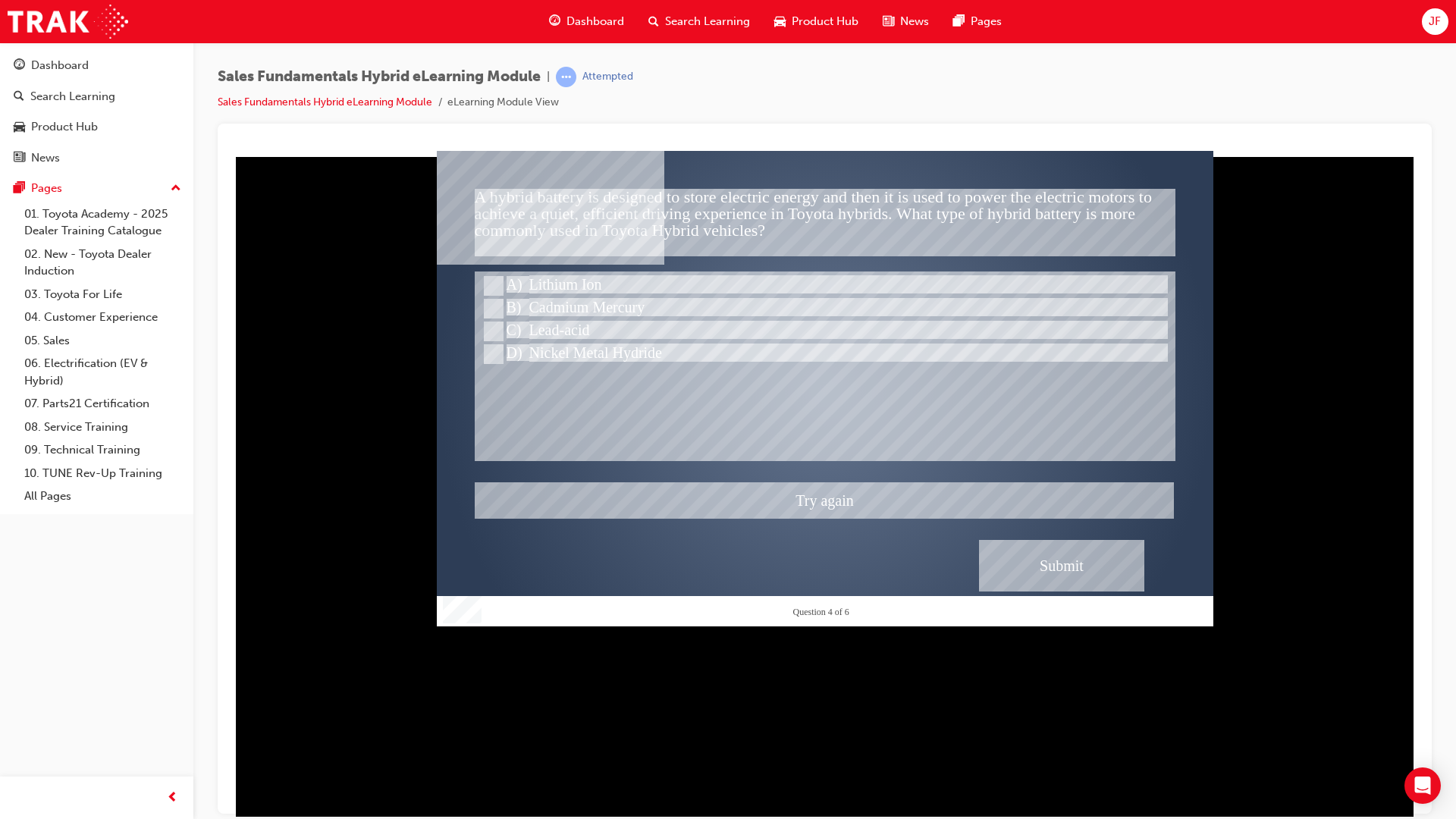
click at [702, 420] on div at bounding box center [825, 387] width 776 height 475
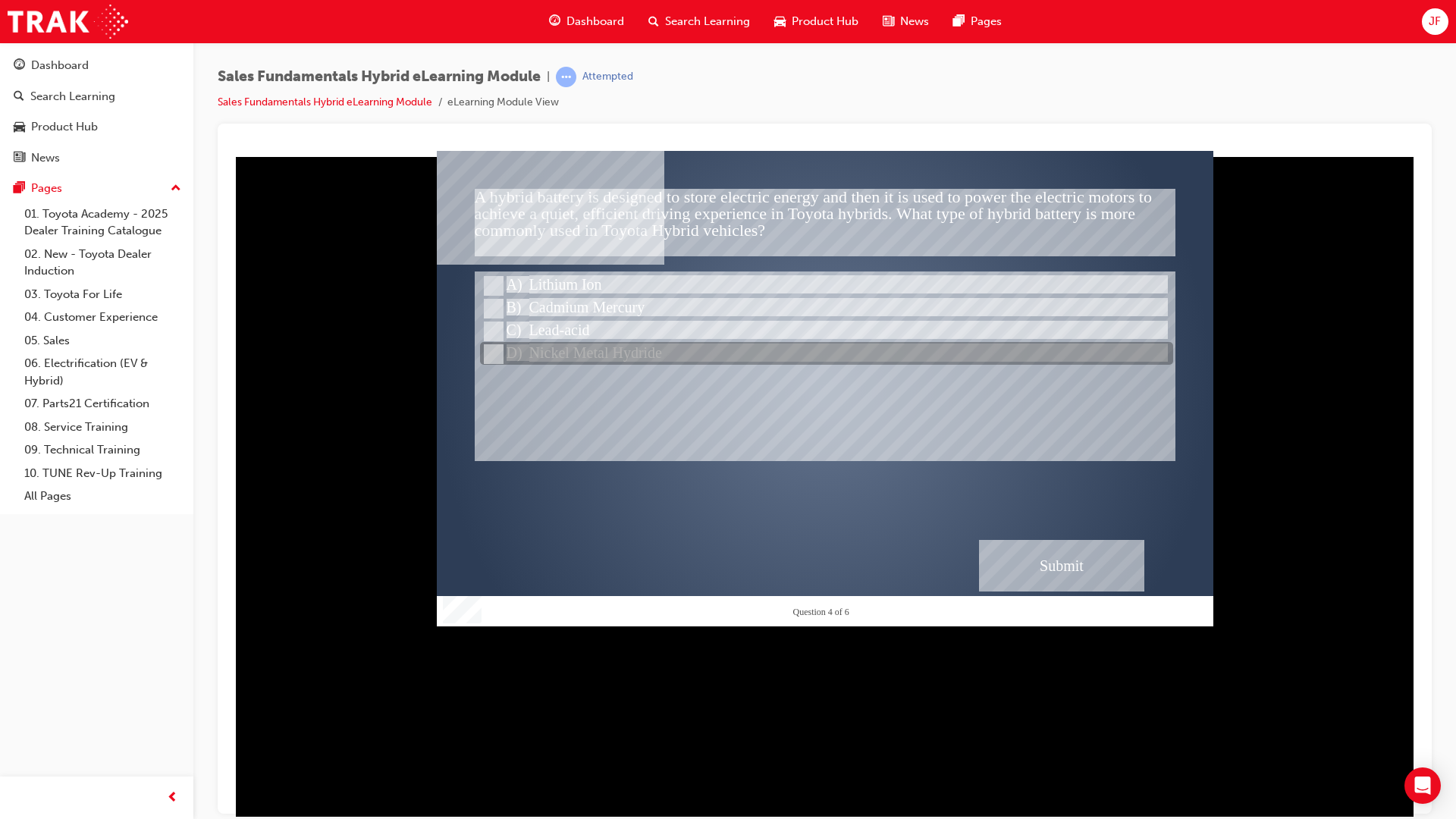
click at [640, 354] on div at bounding box center [826, 354] width 693 height 23
radio input "false"
radio input "true"
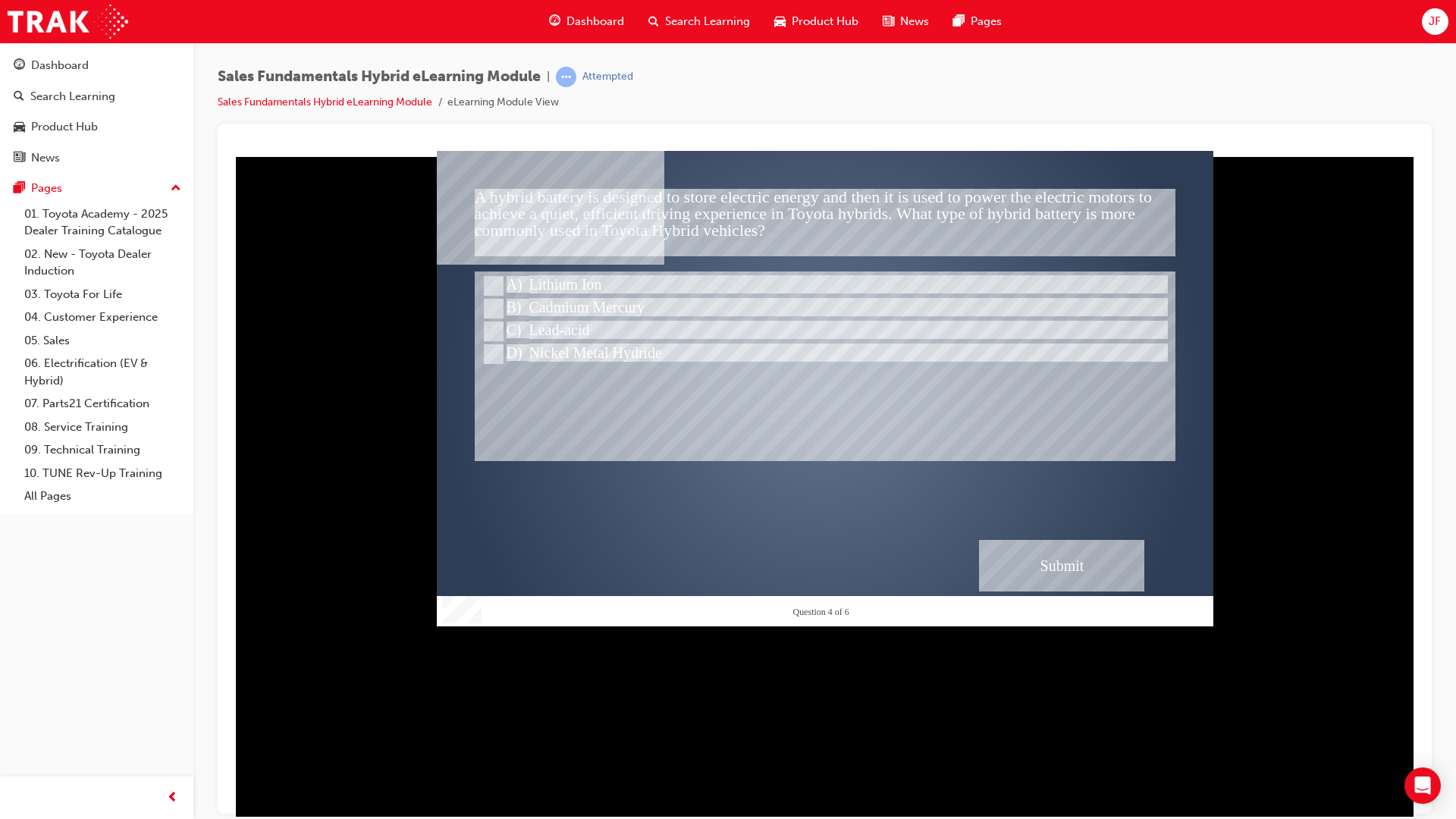
click at [1024, 571] on div "Submit" at bounding box center [1061, 565] width 165 height 51
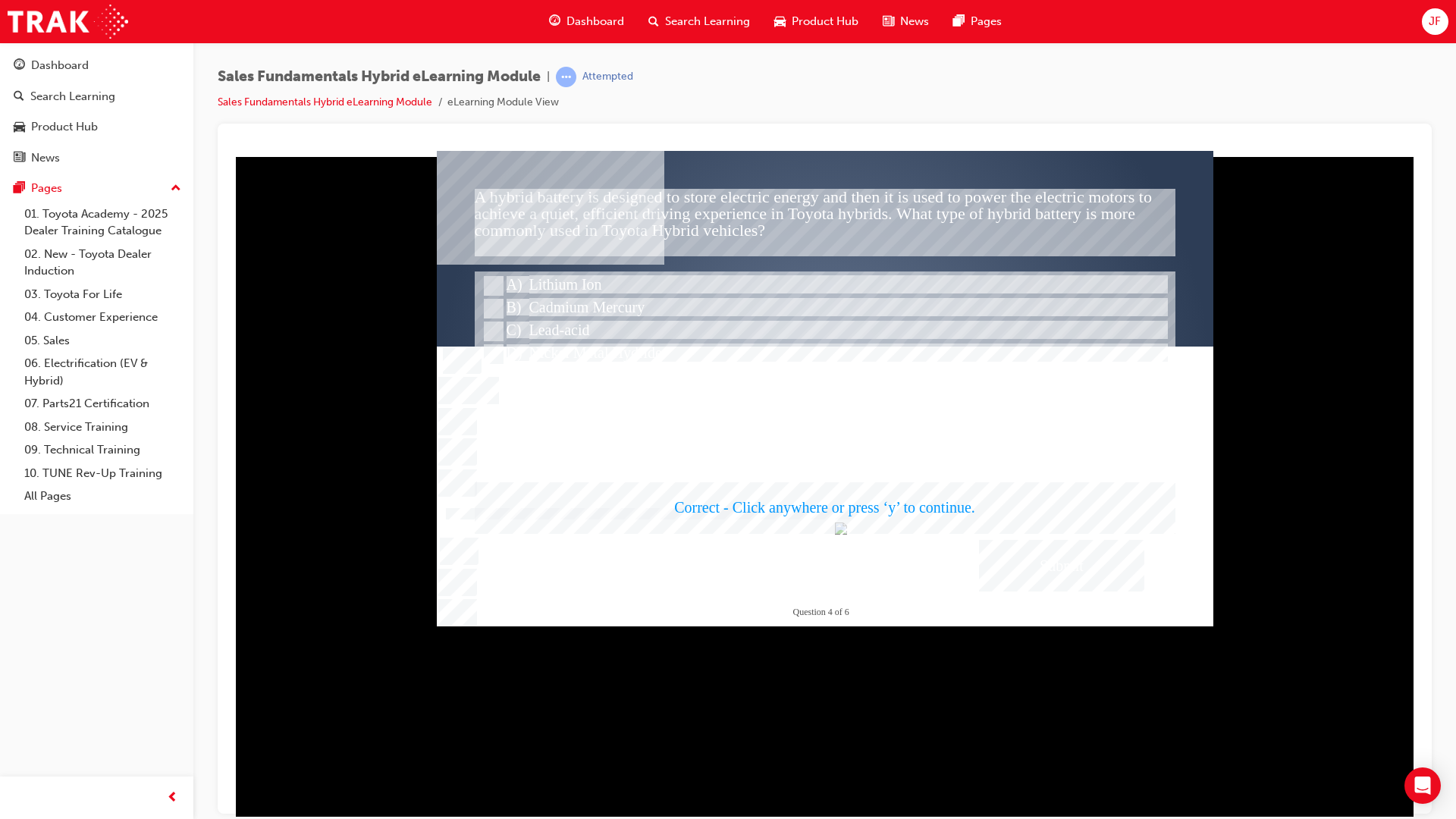
click at [1018, 556] on div at bounding box center [825, 387] width 776 height 475
click at [843, 473] on div "" at bounding box center [825, 401] width 776 height 475
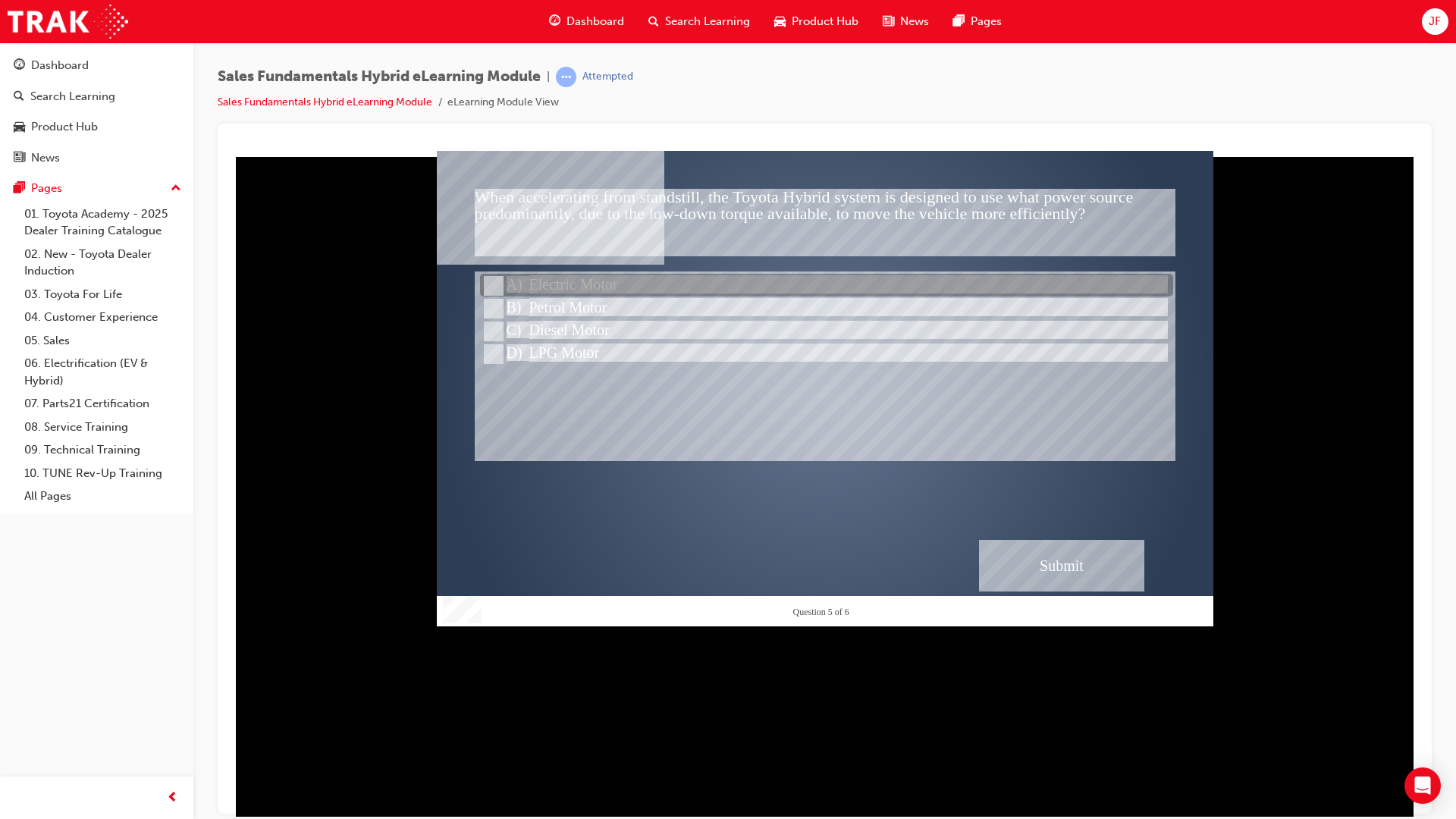
click at [583, 288] on div at bounding box center [826, 286] width 693 height 23
radio input "true"
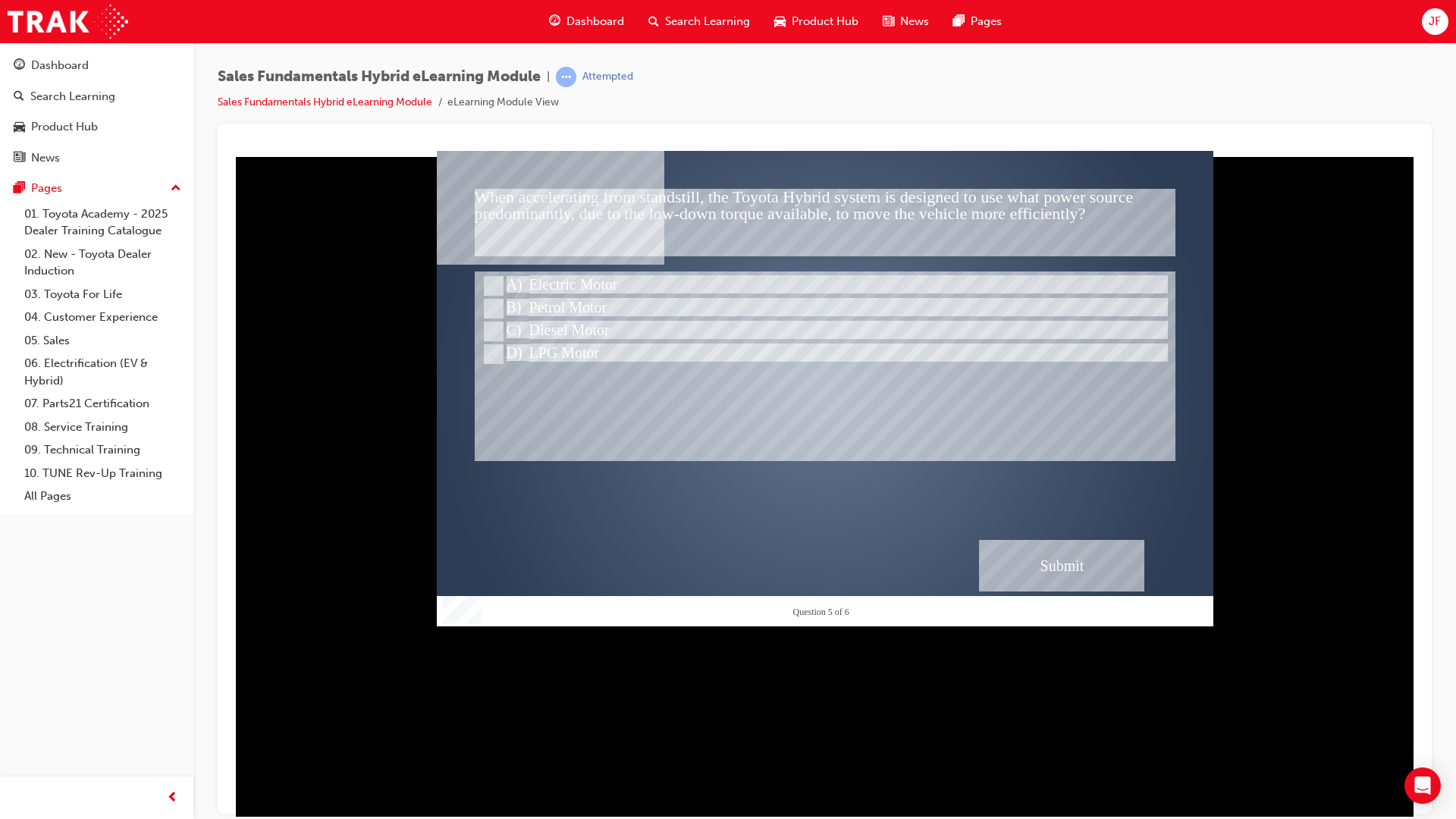
click at [1065, 548] on div "Submit" at bounding box center [1061, 565] width 165 height 51
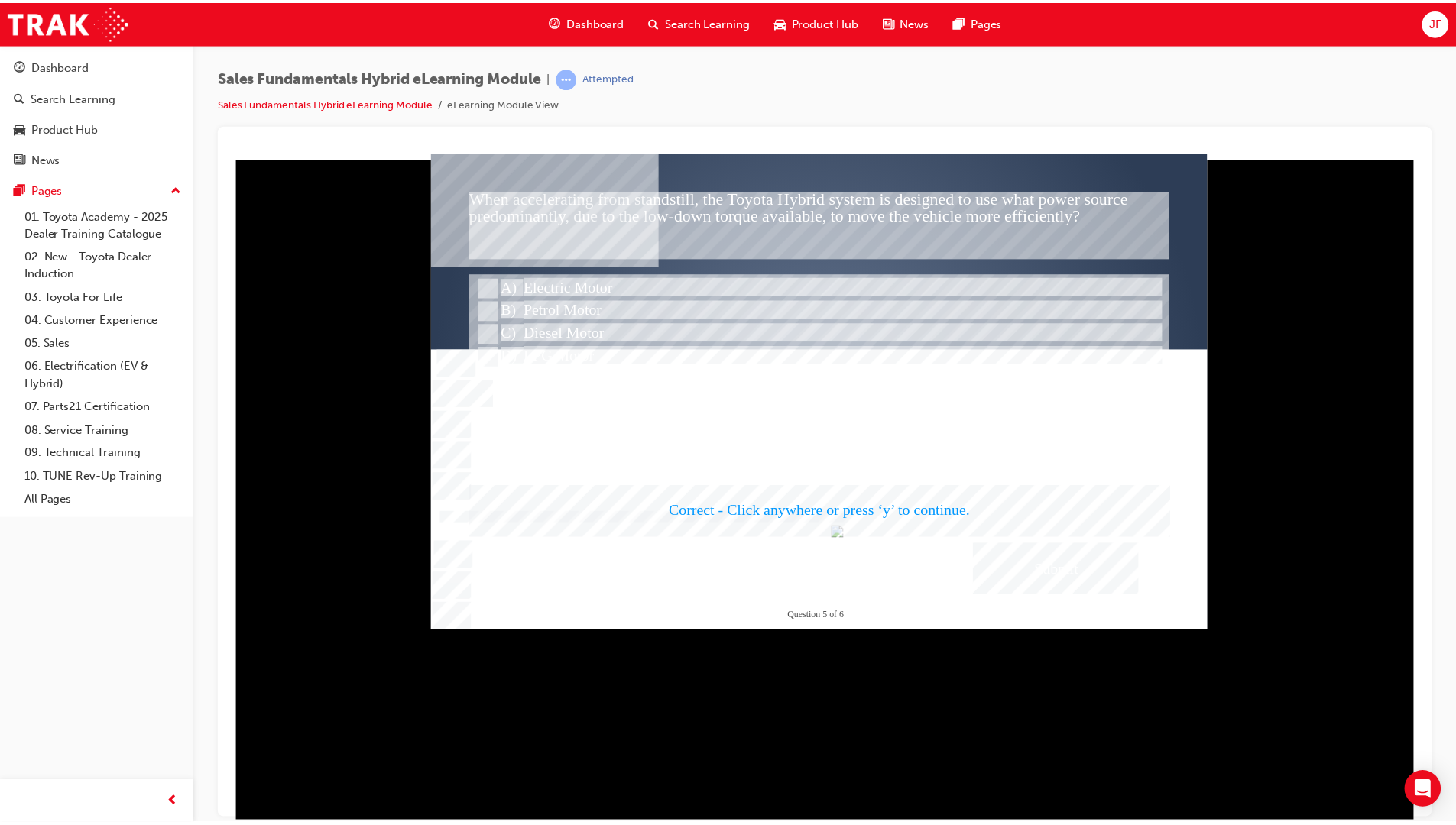
click at [834, 492] on div at bounding box center [823, 392] width 783 height 479
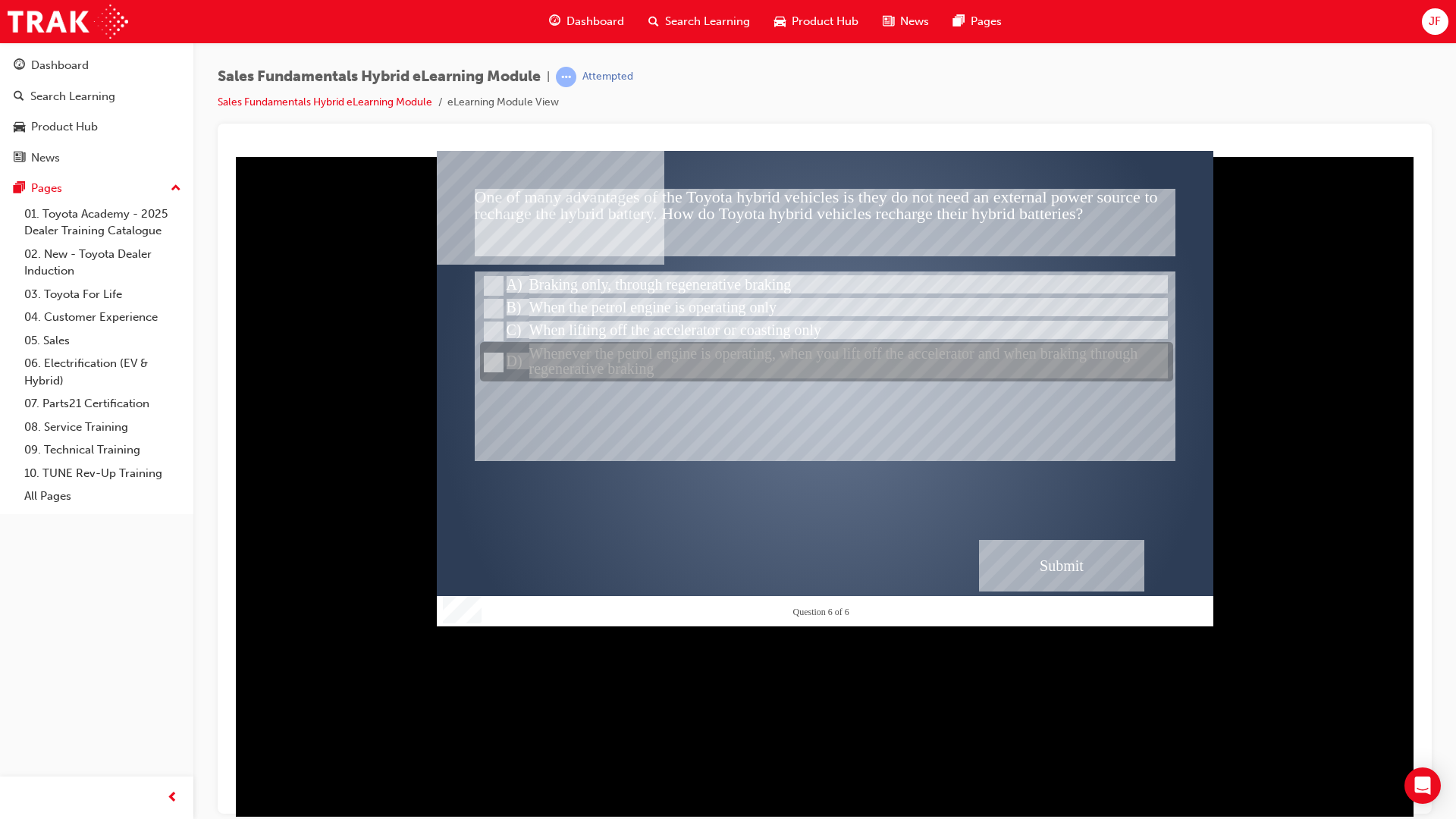
drag, startPoint x: 648, startPoint y: 365, endPoint x: 648, endPoint y: 376, distance: 11.0
click at [648, 376] on div at bounding box center [826, 363] width 693 height 39
radio input "true"
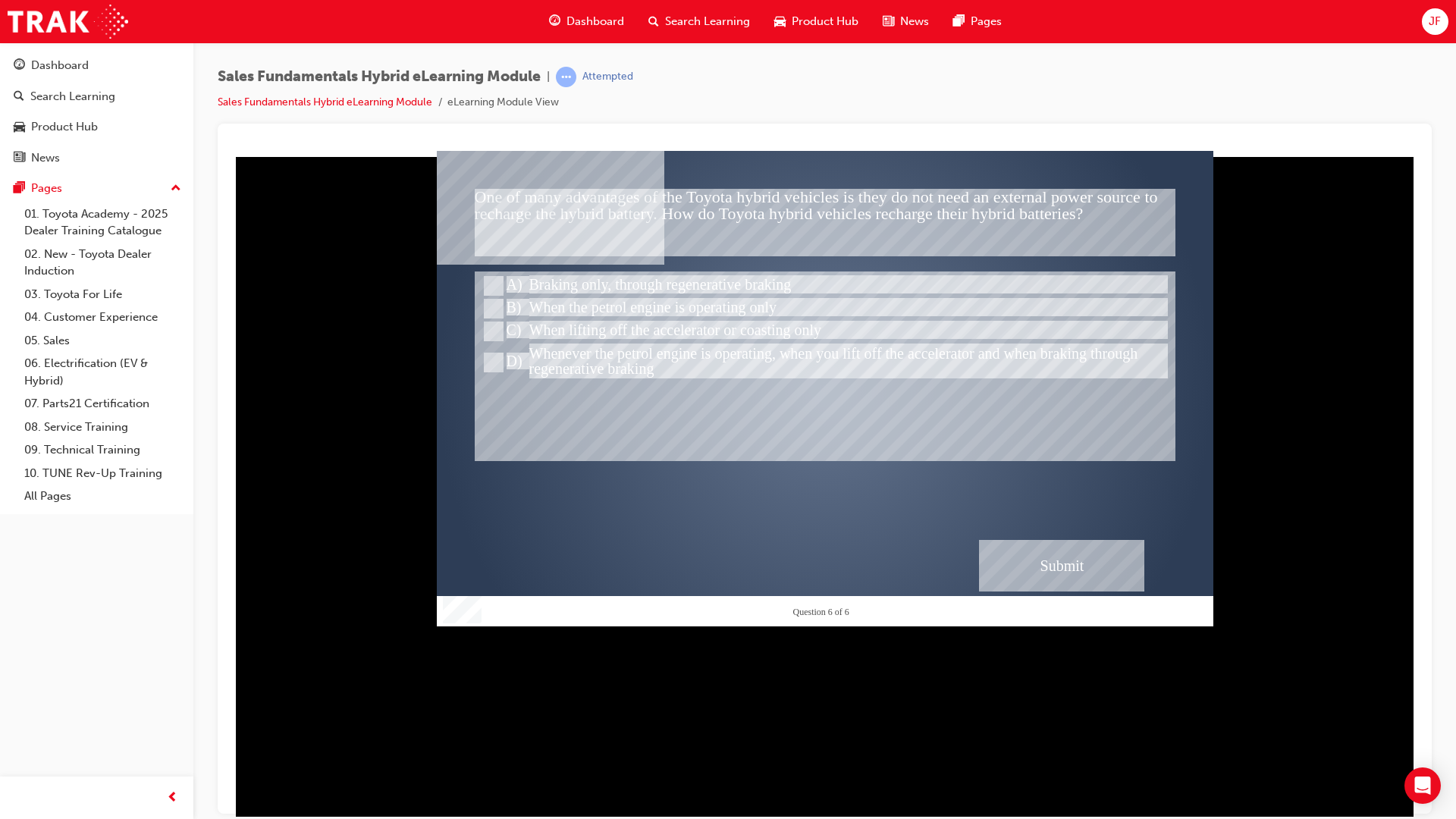
click at [1066, 571] on div "Submit" at bounding box center [1061, 565] width 165 height 51
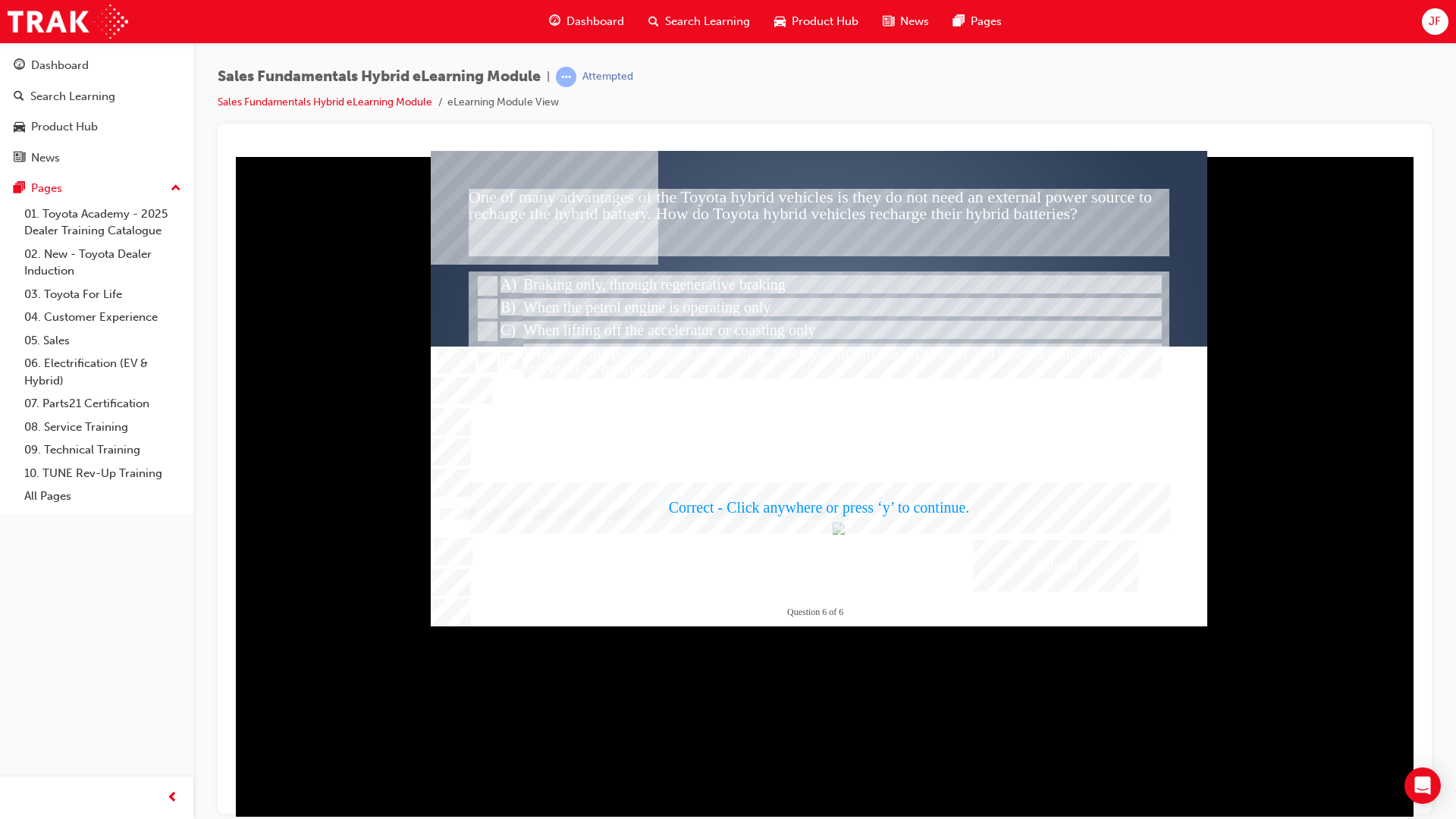
click at [720, 476] on div at bounding box center [819, 387] width 776 height 475
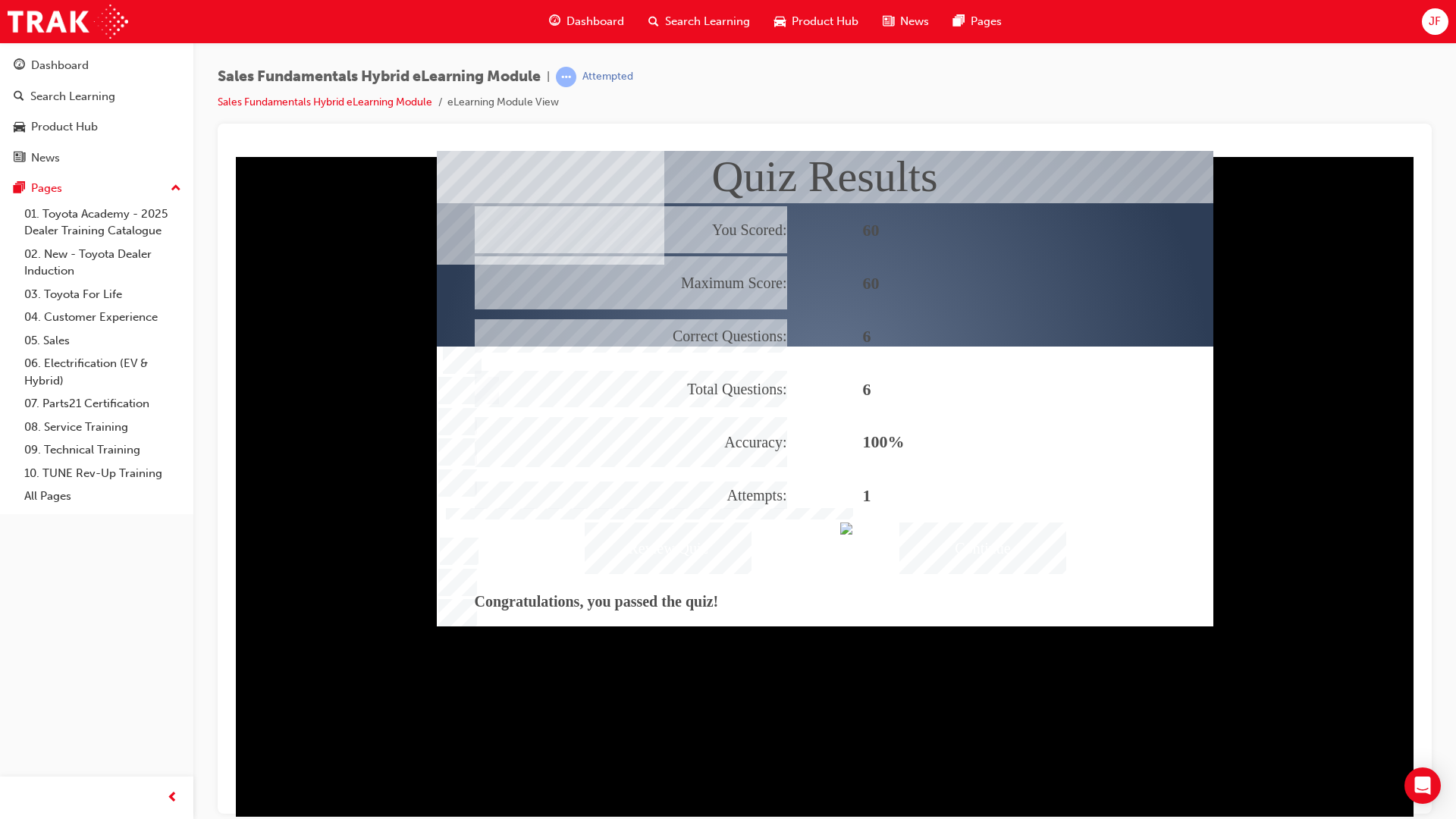
click at [984, 541] on div "Continue" at bounding box center [983, 547] width 167 height 51
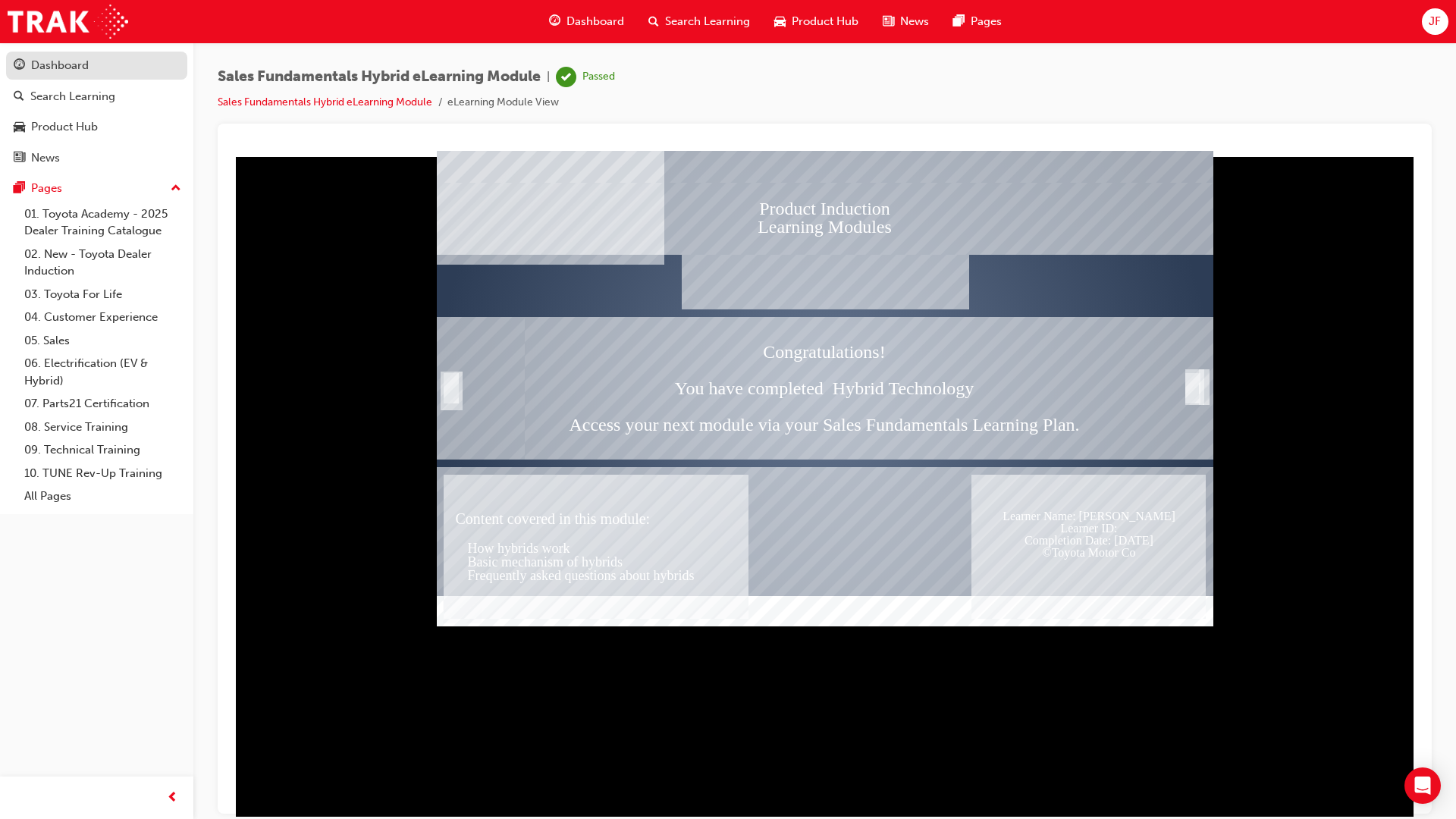
click at [112, 68] on div "Dashboard" at bounding box center [97, 65] width 166 height 19
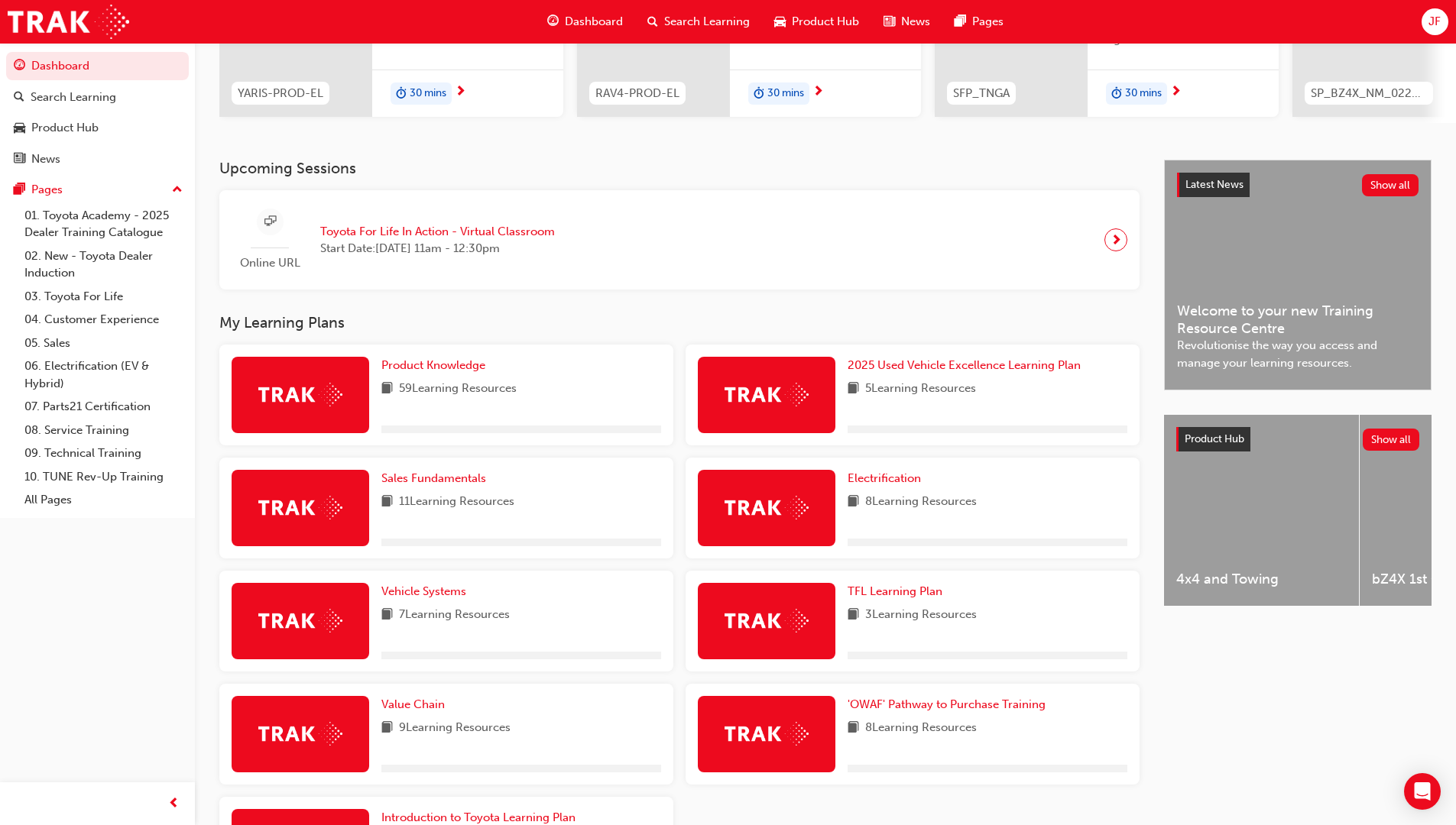
scroll to position [305, 0]
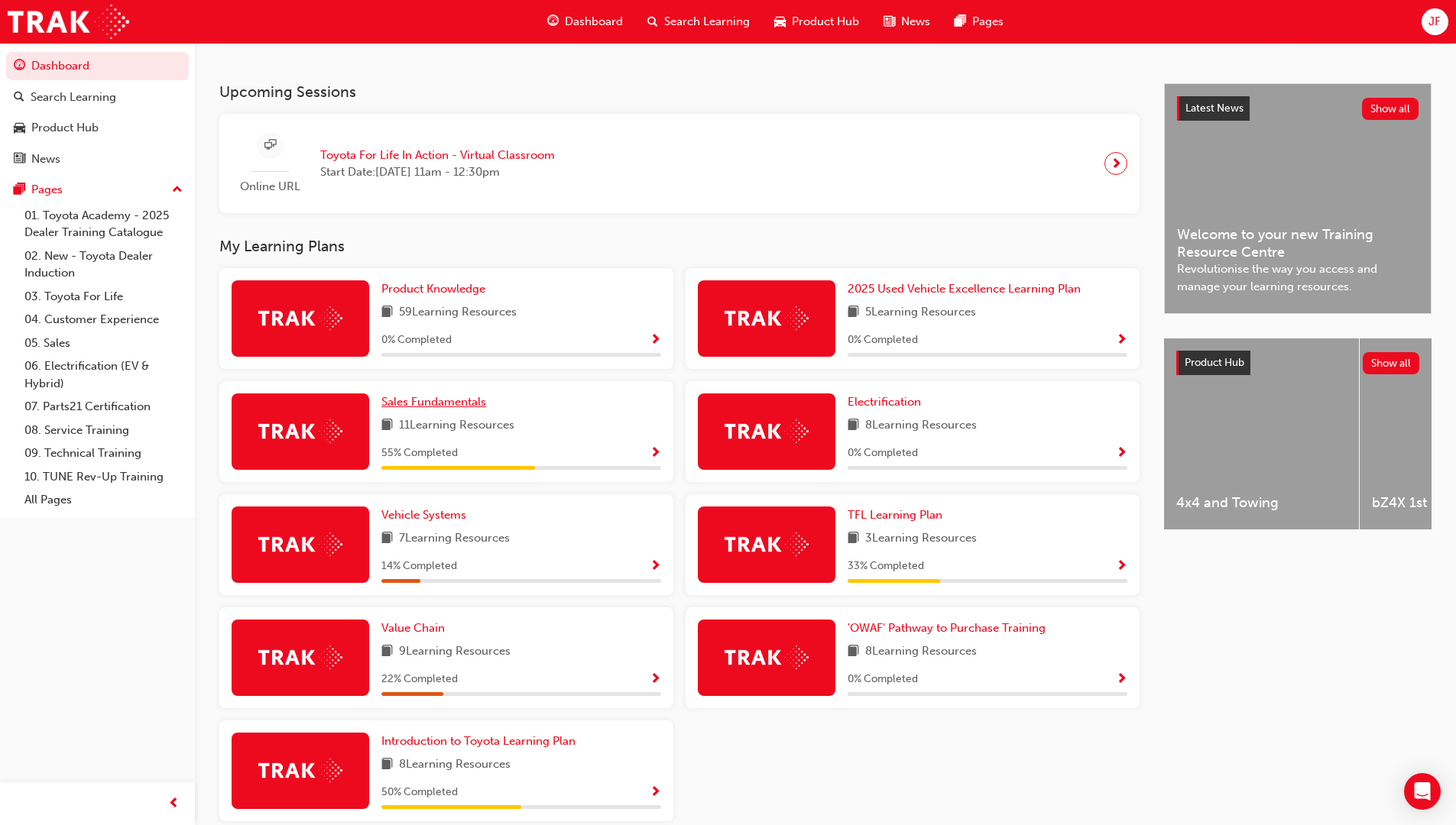
click at [474, 406] on span "Sales Fundamentals" at bounding box center [433, 401] width 104 height 14
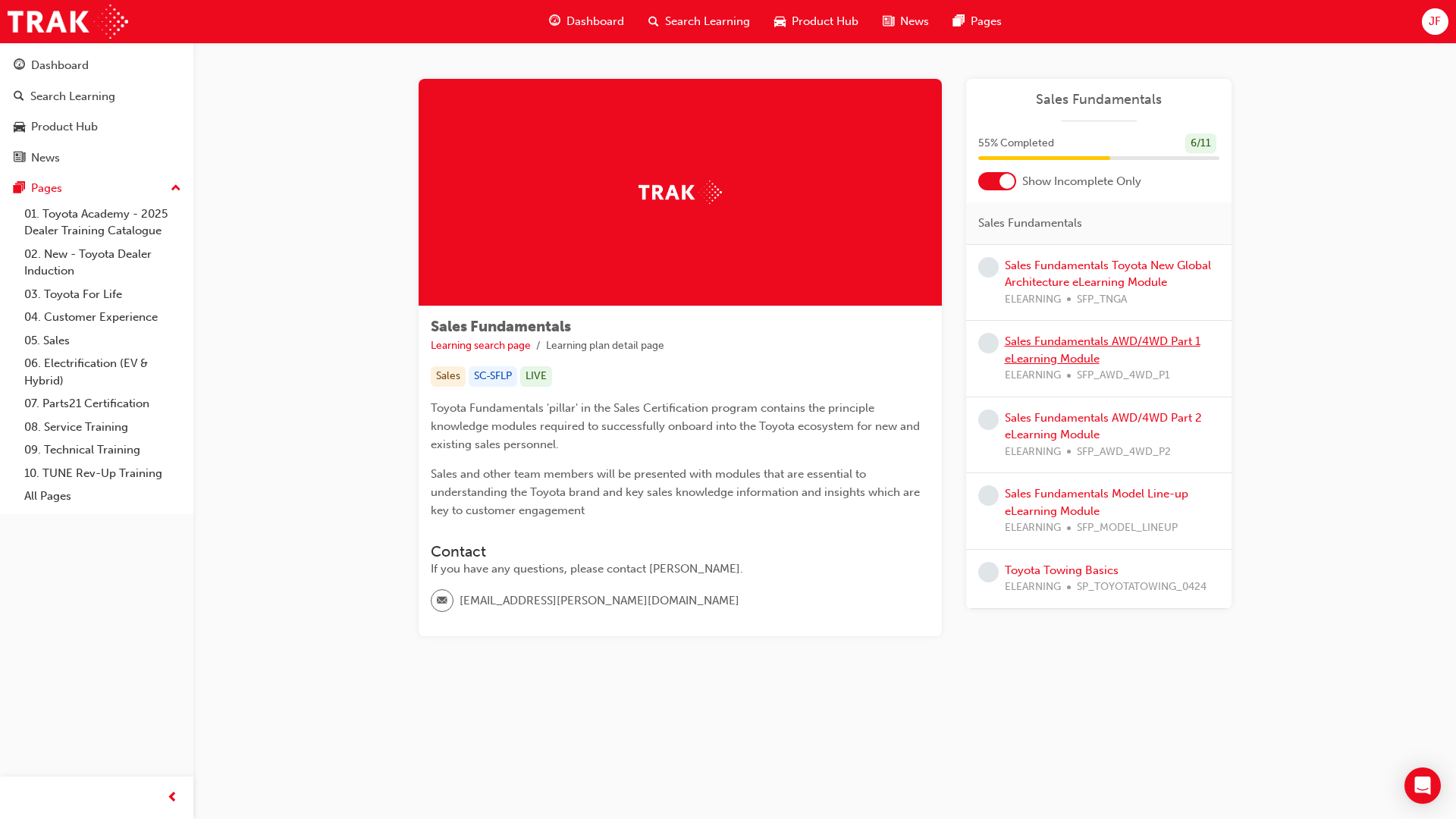
click at [1080, 336] on link "Sales Fundamentals AWD/4WD Part 1 eLearning Module" at bounding box center [1102, 350] width 196 height 31
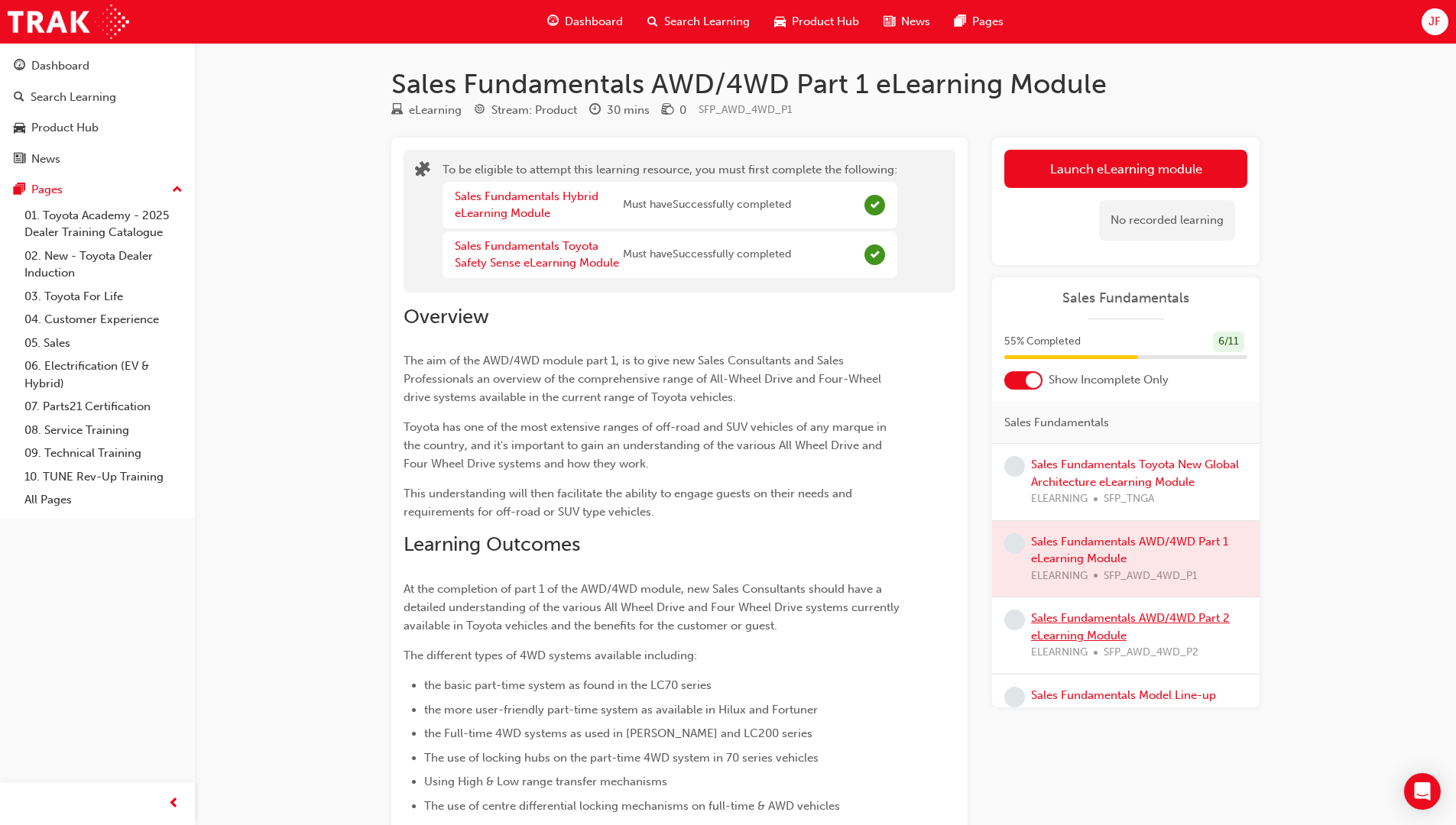
click at [1127, 619] on link "Sales Fundamentals AWD/4WD Part 2 eLearning Module" at bounding box center [1130, 626] width 199 height 31
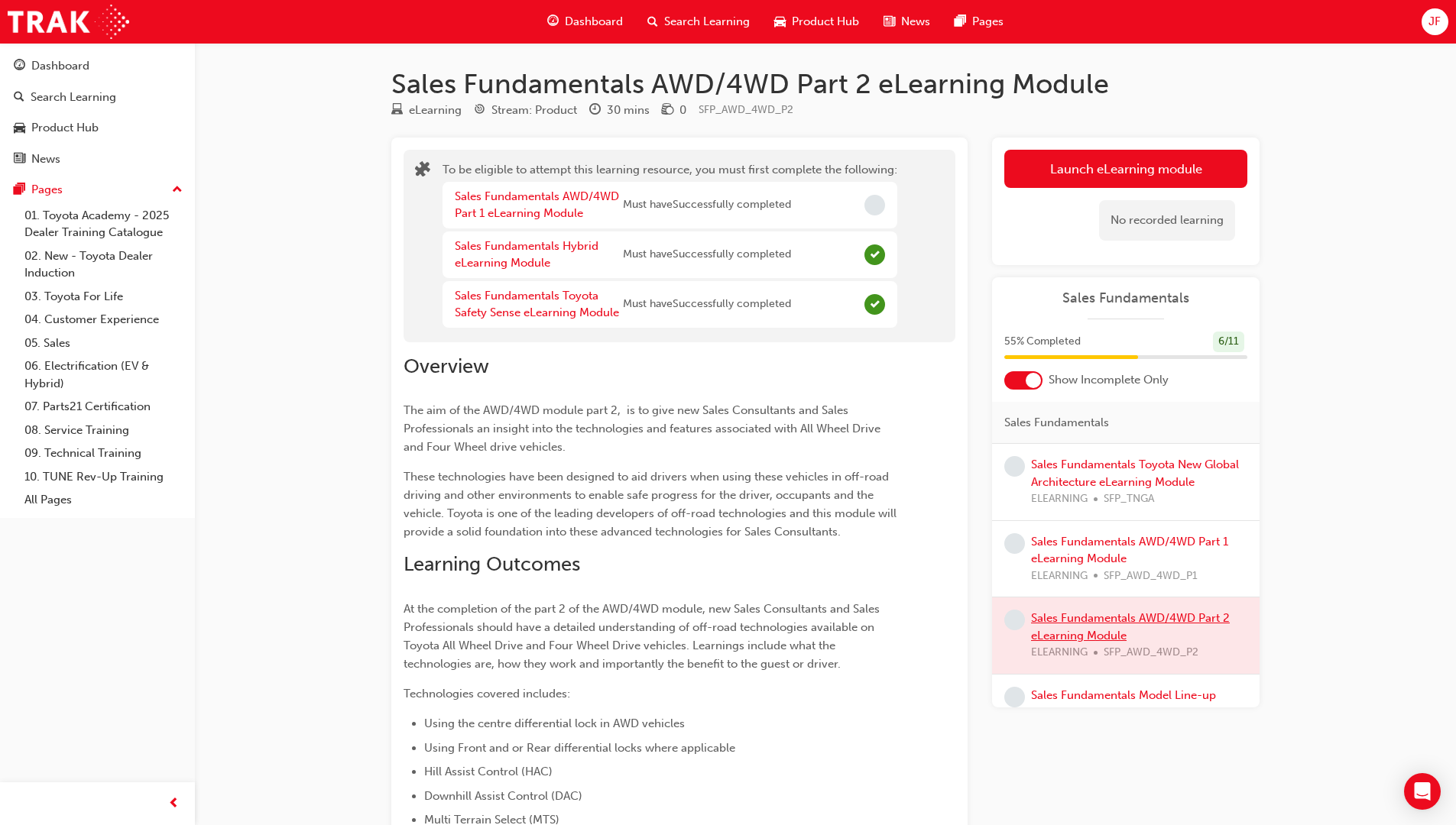
scroll to position [103, 0]
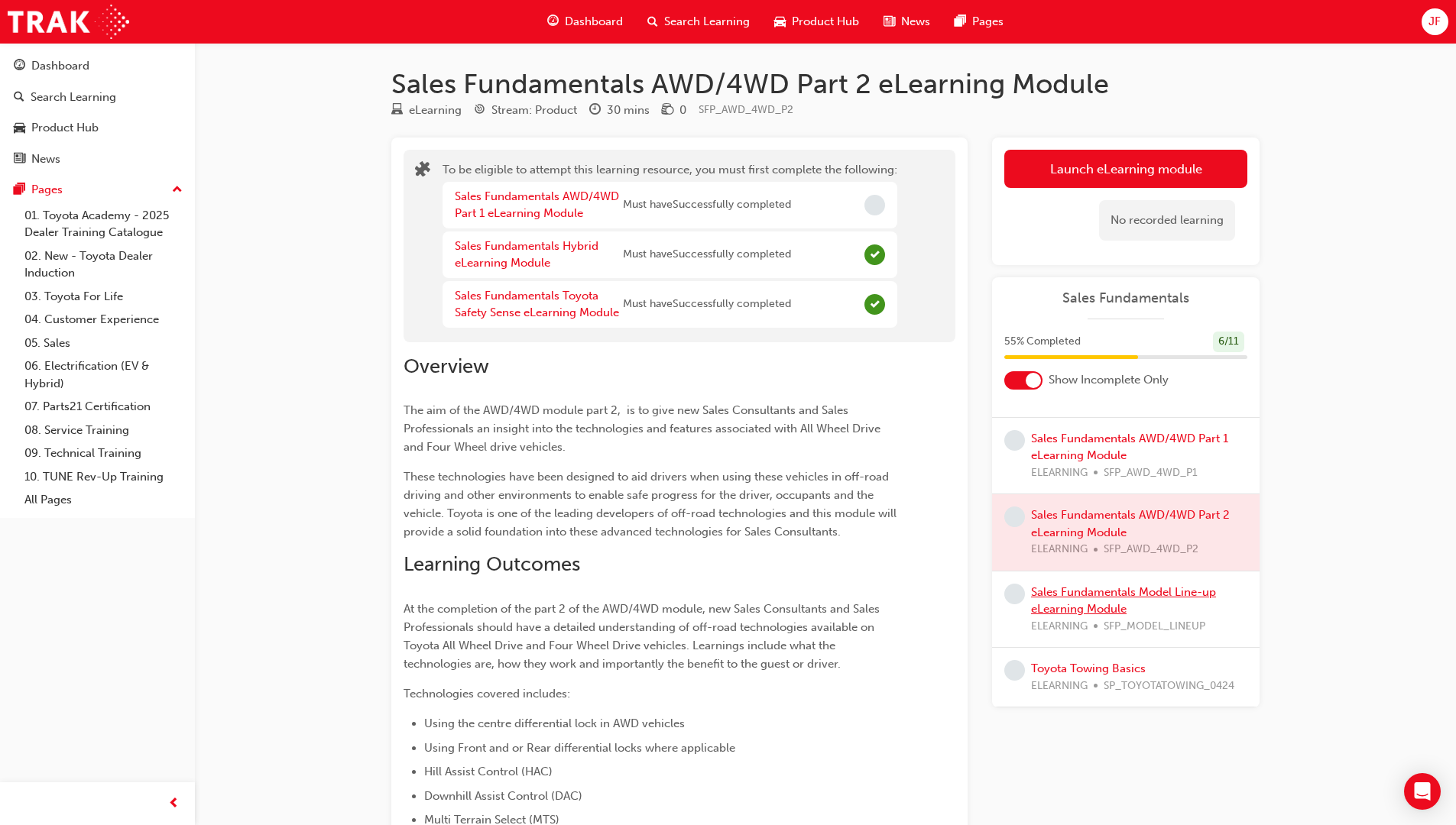
click at [1094, 604] on link "Sales Fundamentals Model Line-up eLearning Module" at bounding box center [1123, 601] width 185 height 31
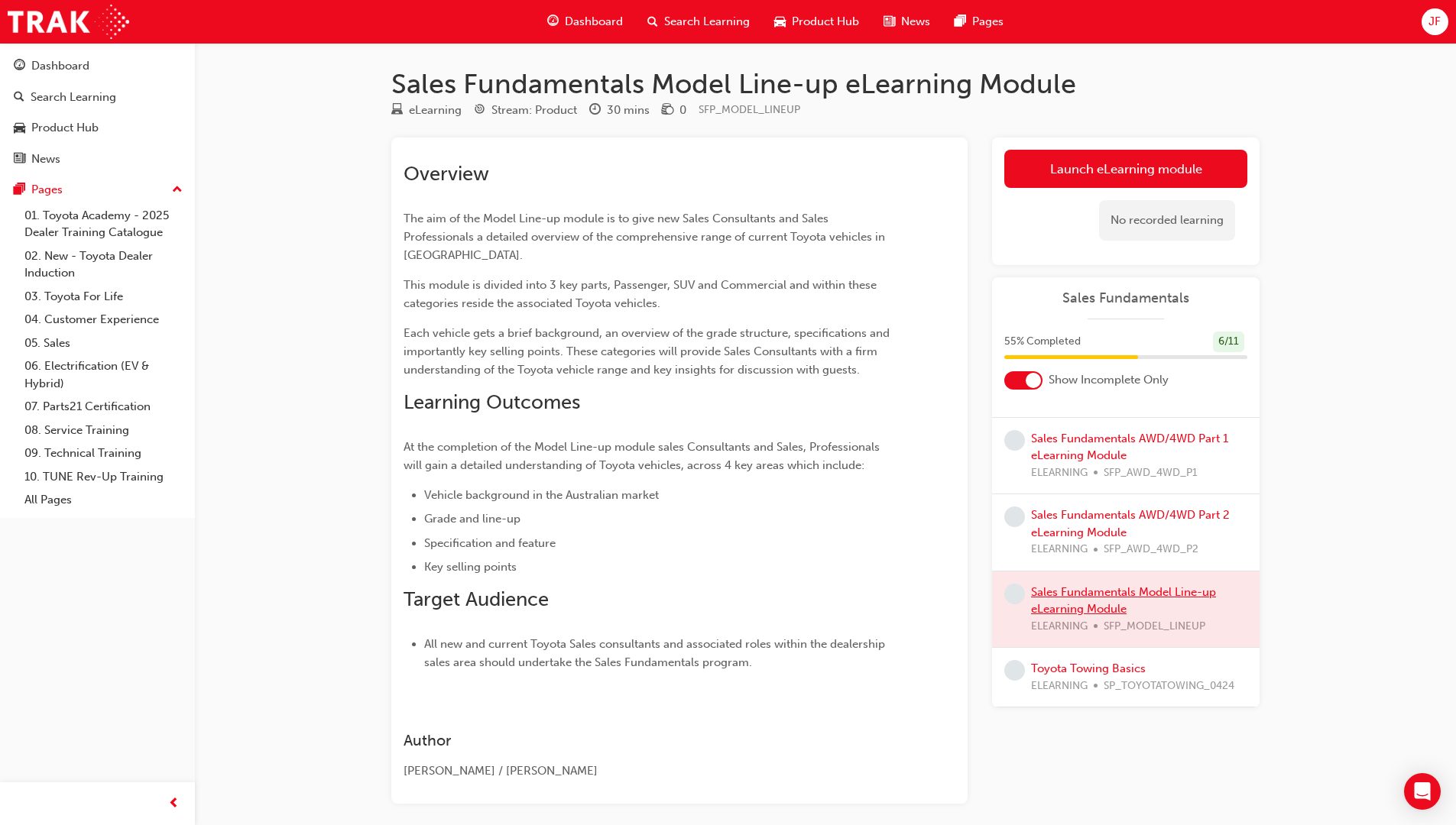
scroll to position [66, 0]
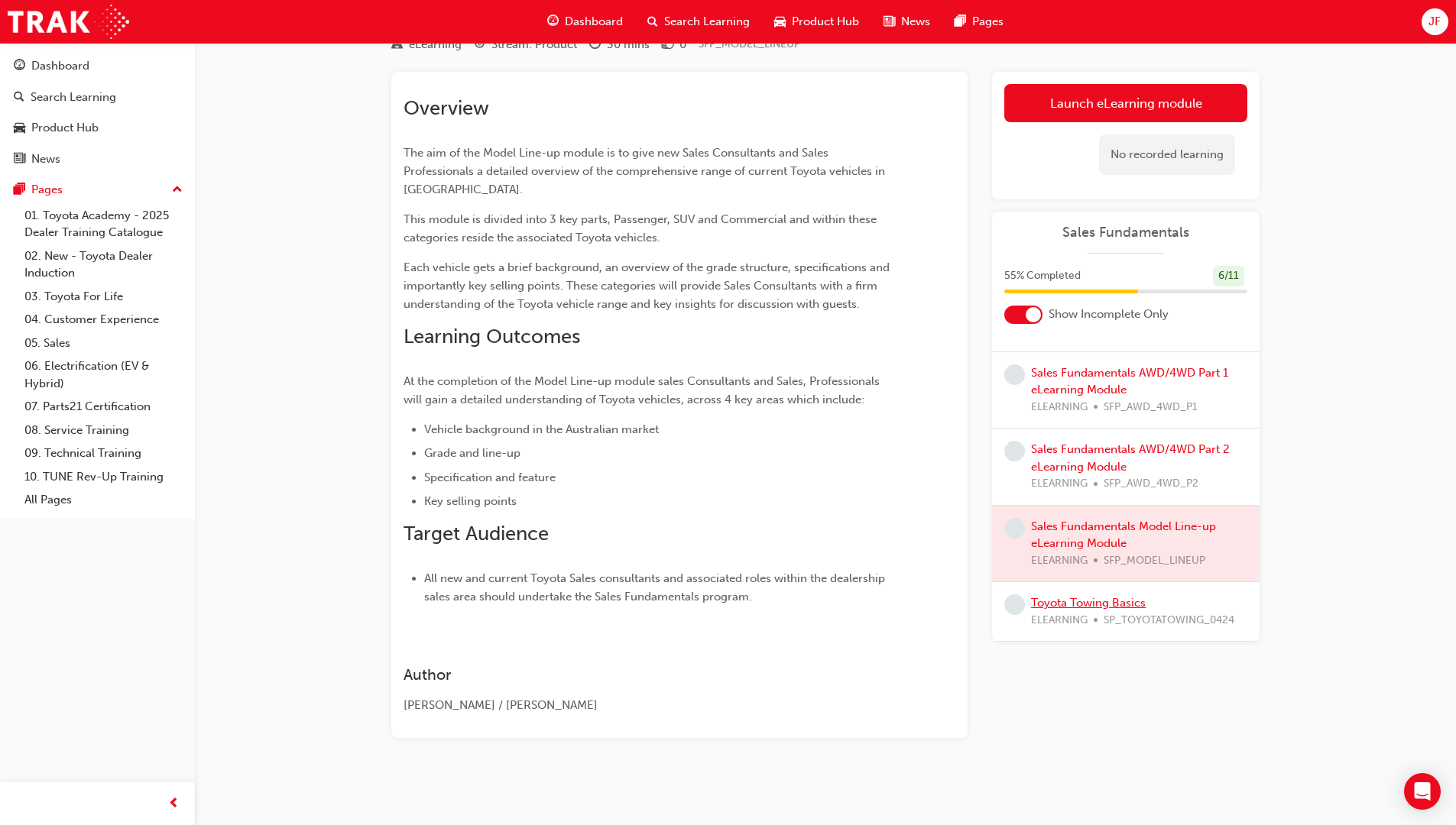
click at [1093, 599] on link "Toyota Towing Basics" at bounding box center [1088, 603] width 115 height 14
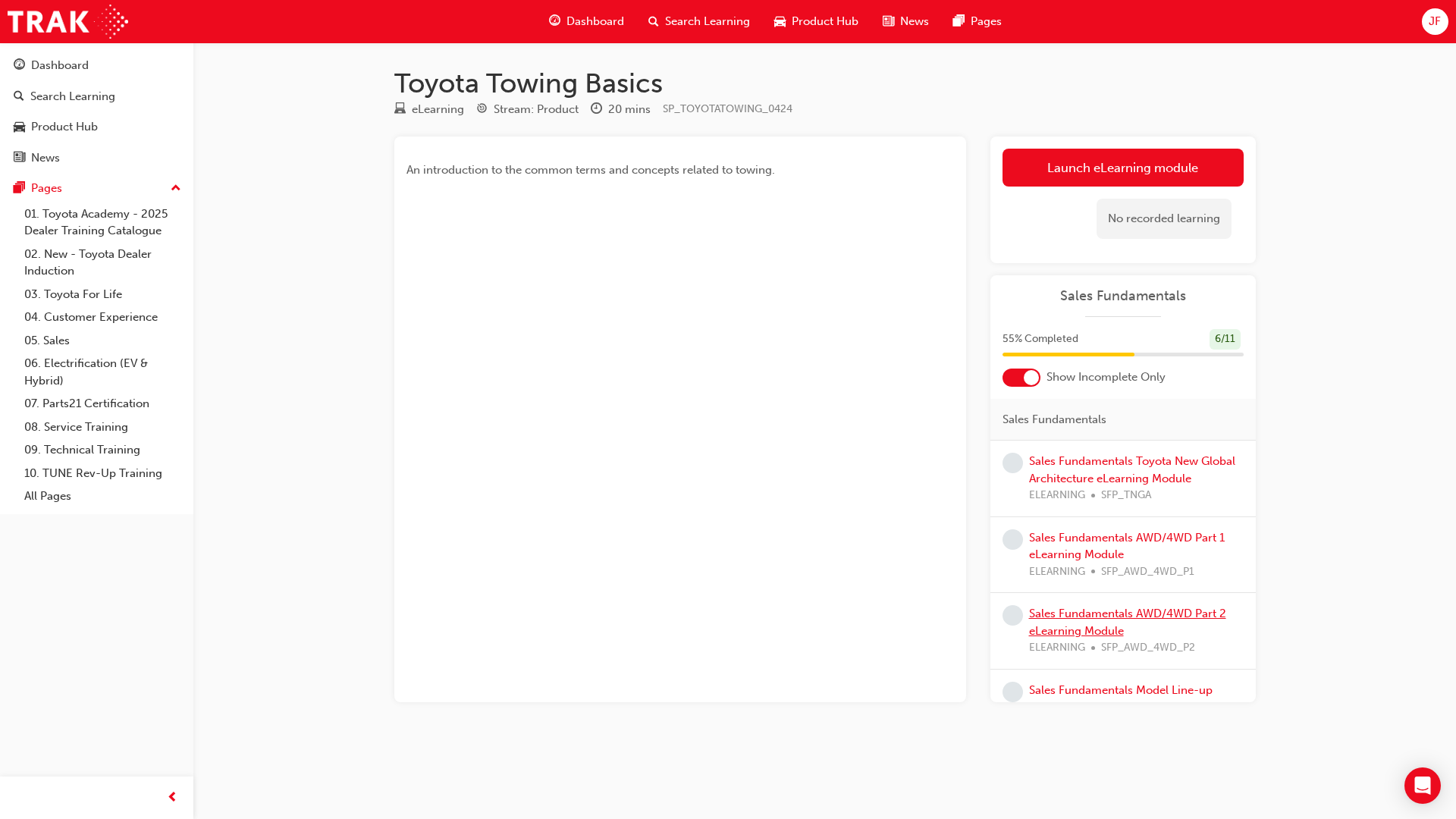
click at [1079, 614] on link "Sales Fundamentals AWD/4WD Part 2 eLearning Module" at bounding box center [1128, 622] width 197 height 31
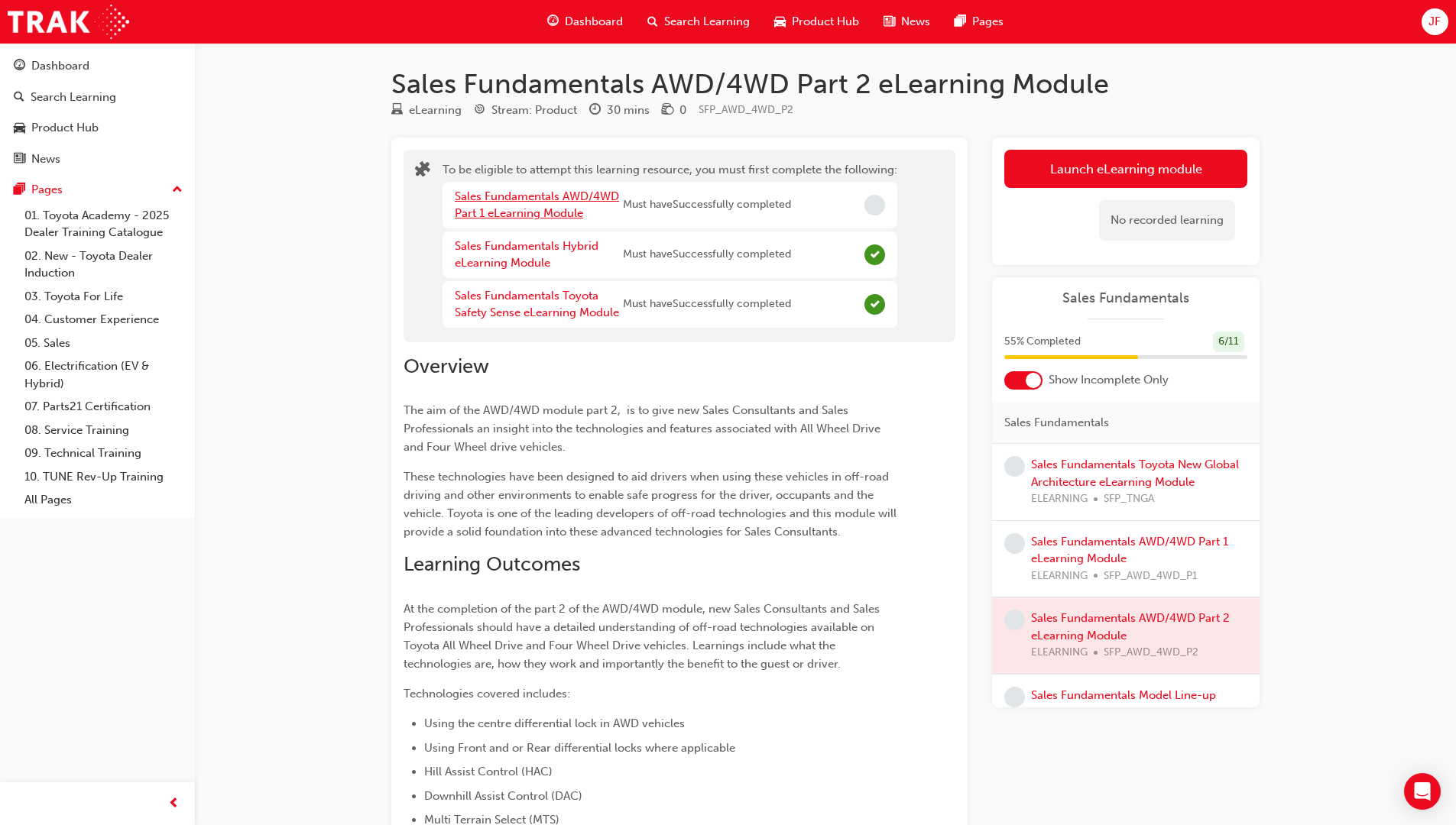
click at [514, 202] on link "Sales Fundamentals AWD/4WD Part 1 eLearning Module" at bounding box center [537, 205] width 164 height 31
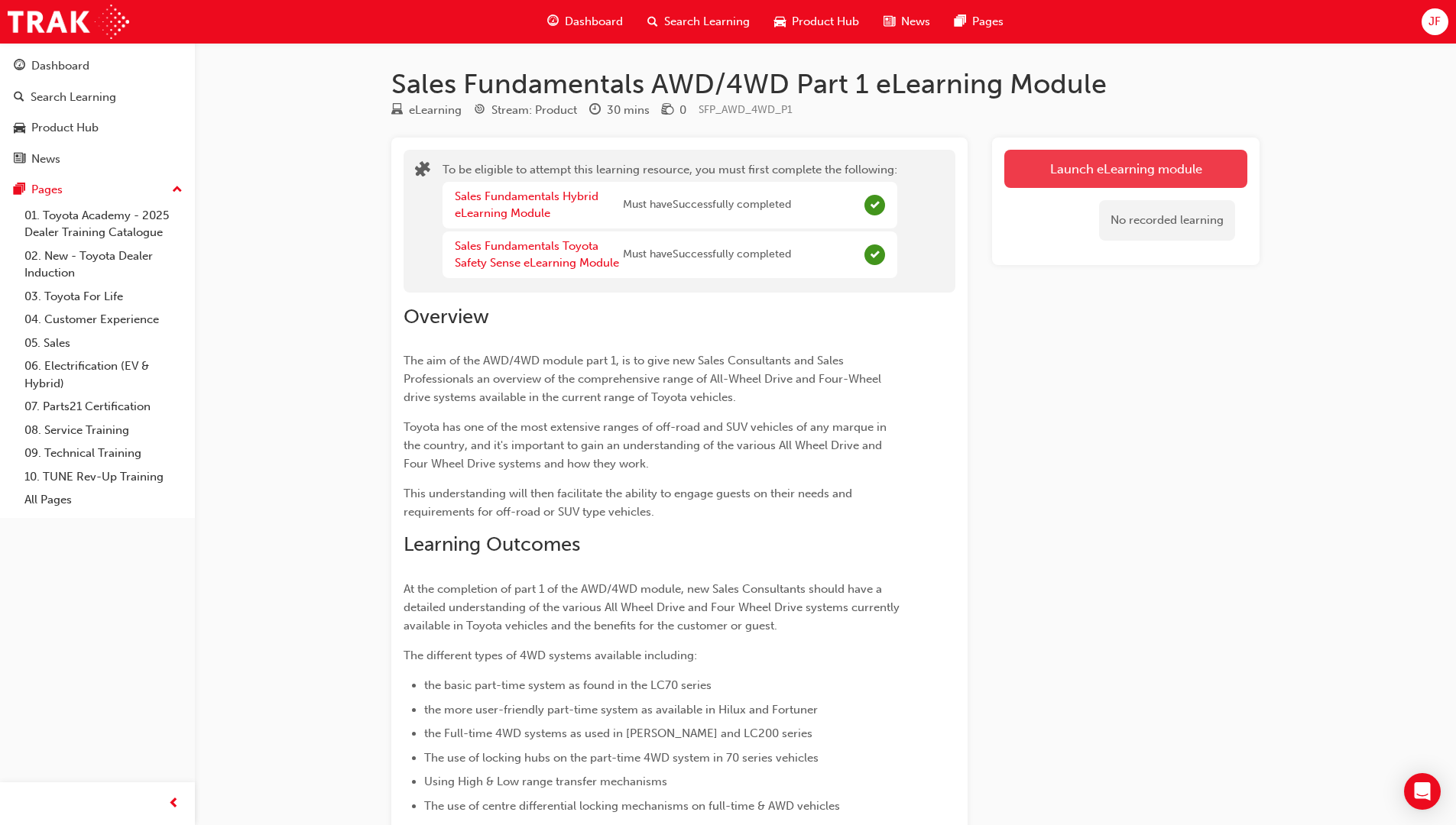
click at [1055, 180] on button "Launch eLearning module" at bounding box center [1126, 168] width 243 height 39
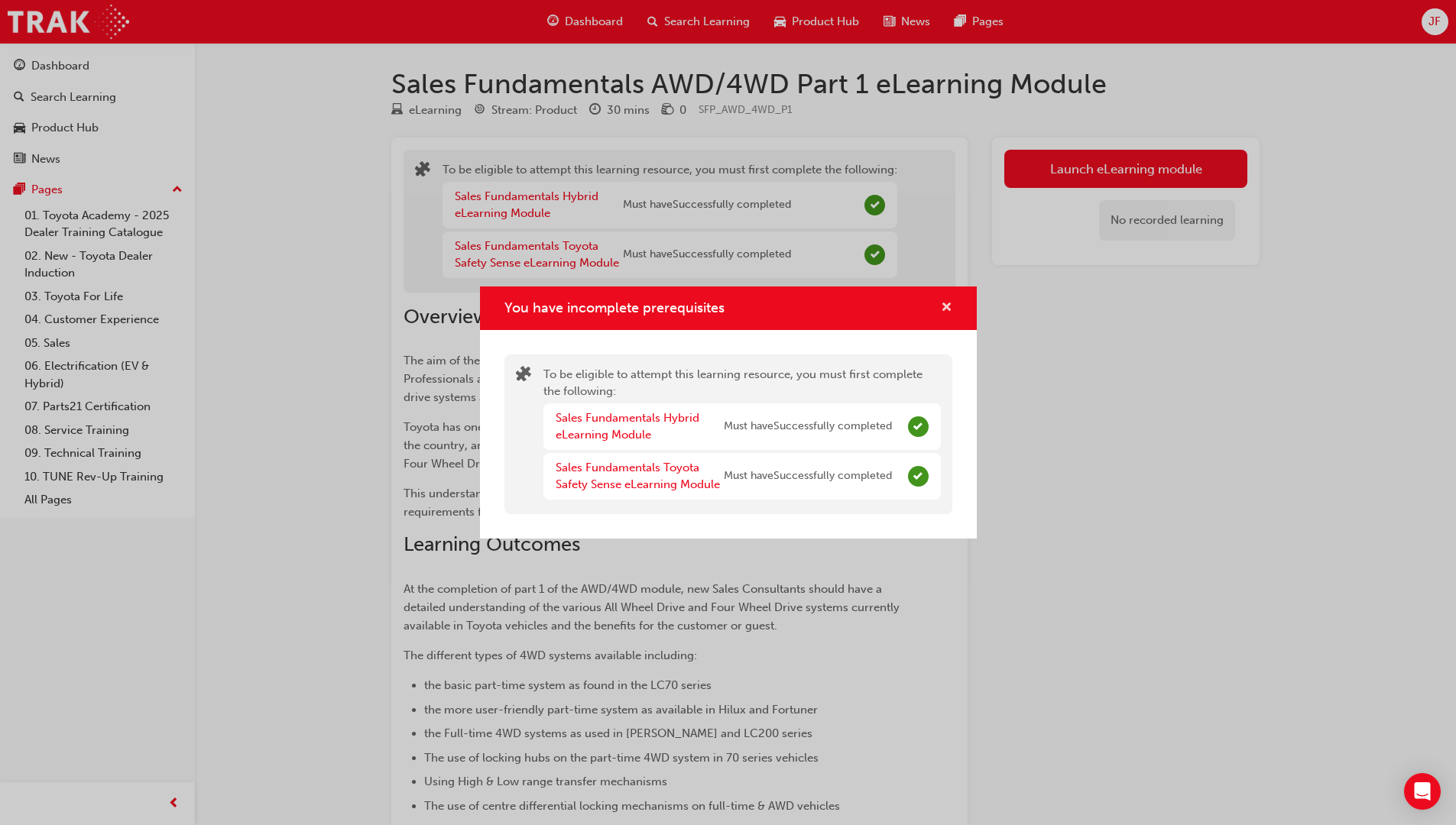
click at [948, 307] on span "cross-icon" at bounding box center [947, 309] width 11 height 14
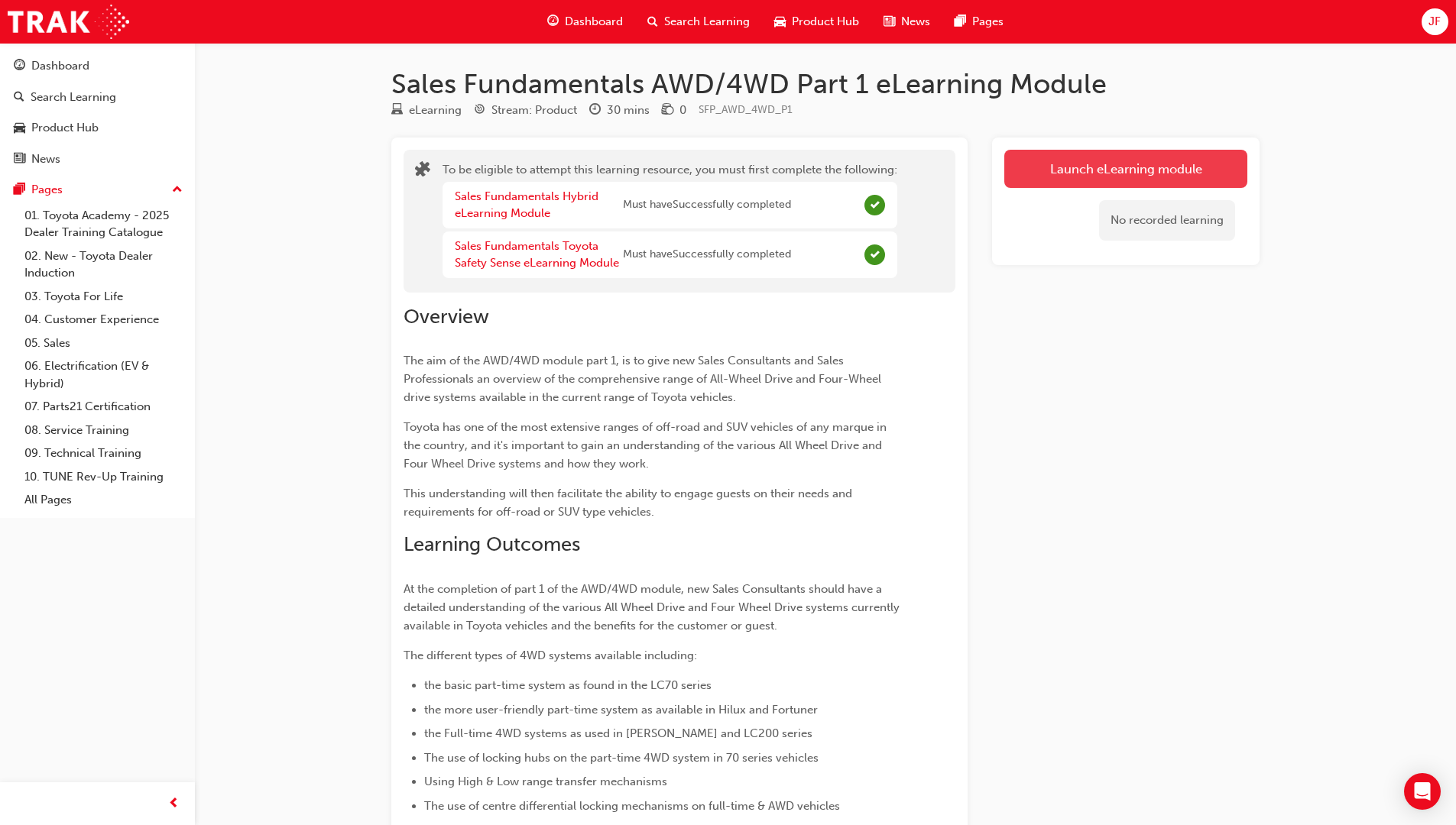
click at [1158, 172] on button "Launch eLearning module" at bounding box center [1126, 168] width 243 height 39
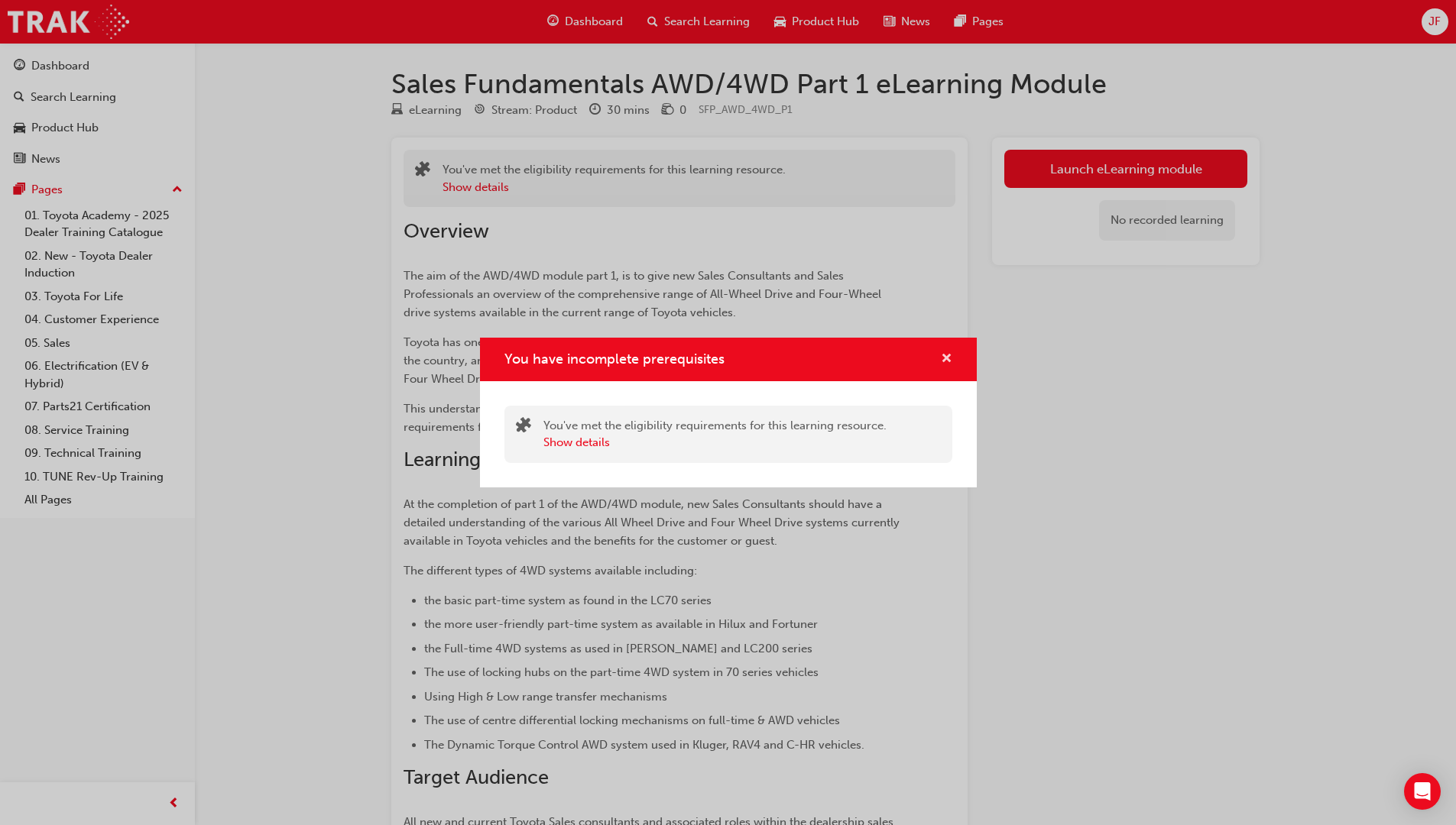
click at [945, 359] on span "cross-icon" at bounding box center [947, 360] width 11 height 14
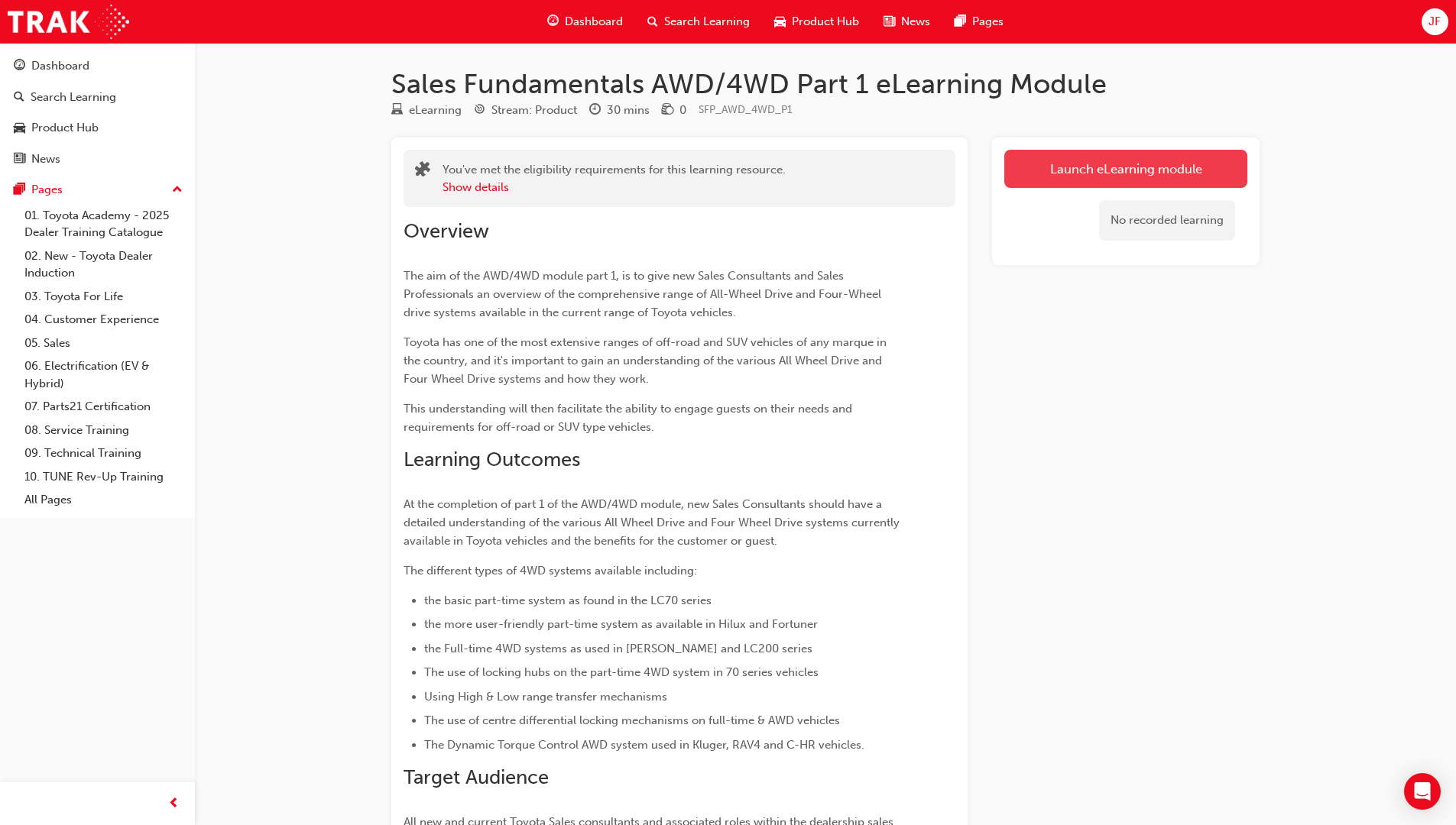
click at [1052, 163] on button "Launch eLearning module" at bounding box center [1126, 168] width 243 height 39
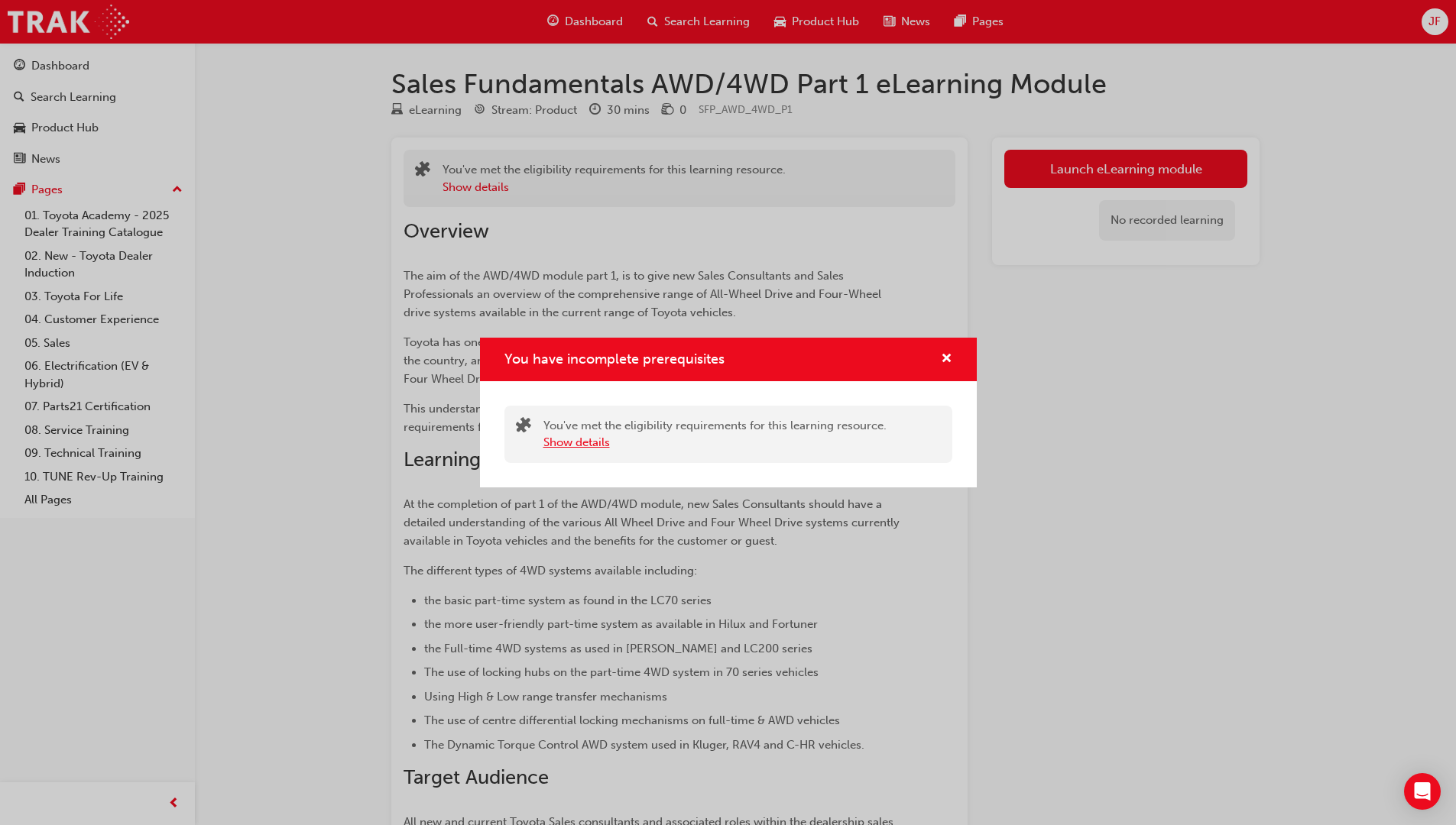
click at [592, 445] on button "Show details" at bounding box center [576, 442] width 67 height 17
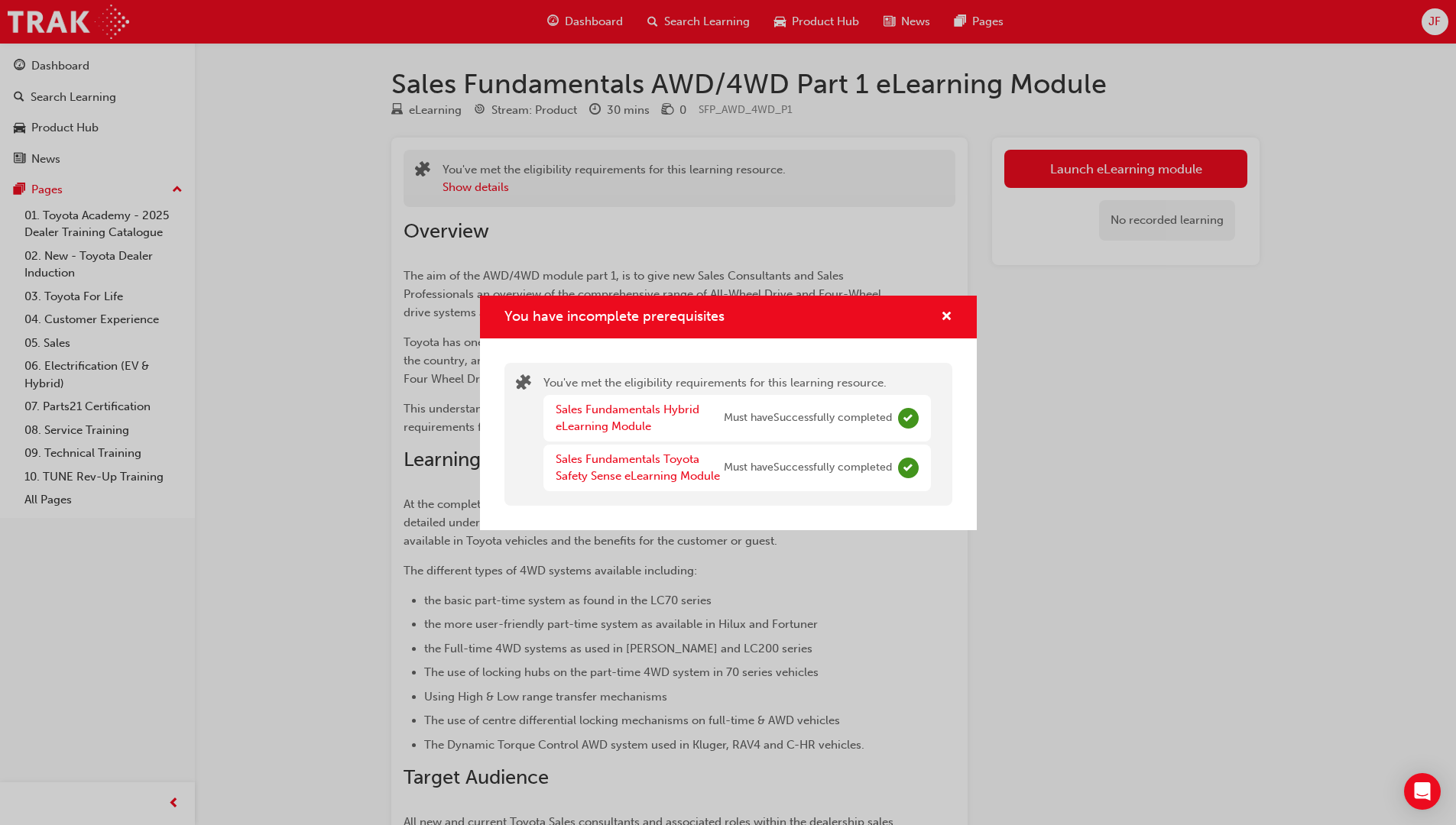
click at [938, 319] on div "You have incomplete prerequisites" at bounding box center [940, 317] width 24 height 19
click at [942, 317] on span "cross-icon" at bounding box center [947, 318] width 11 height 14
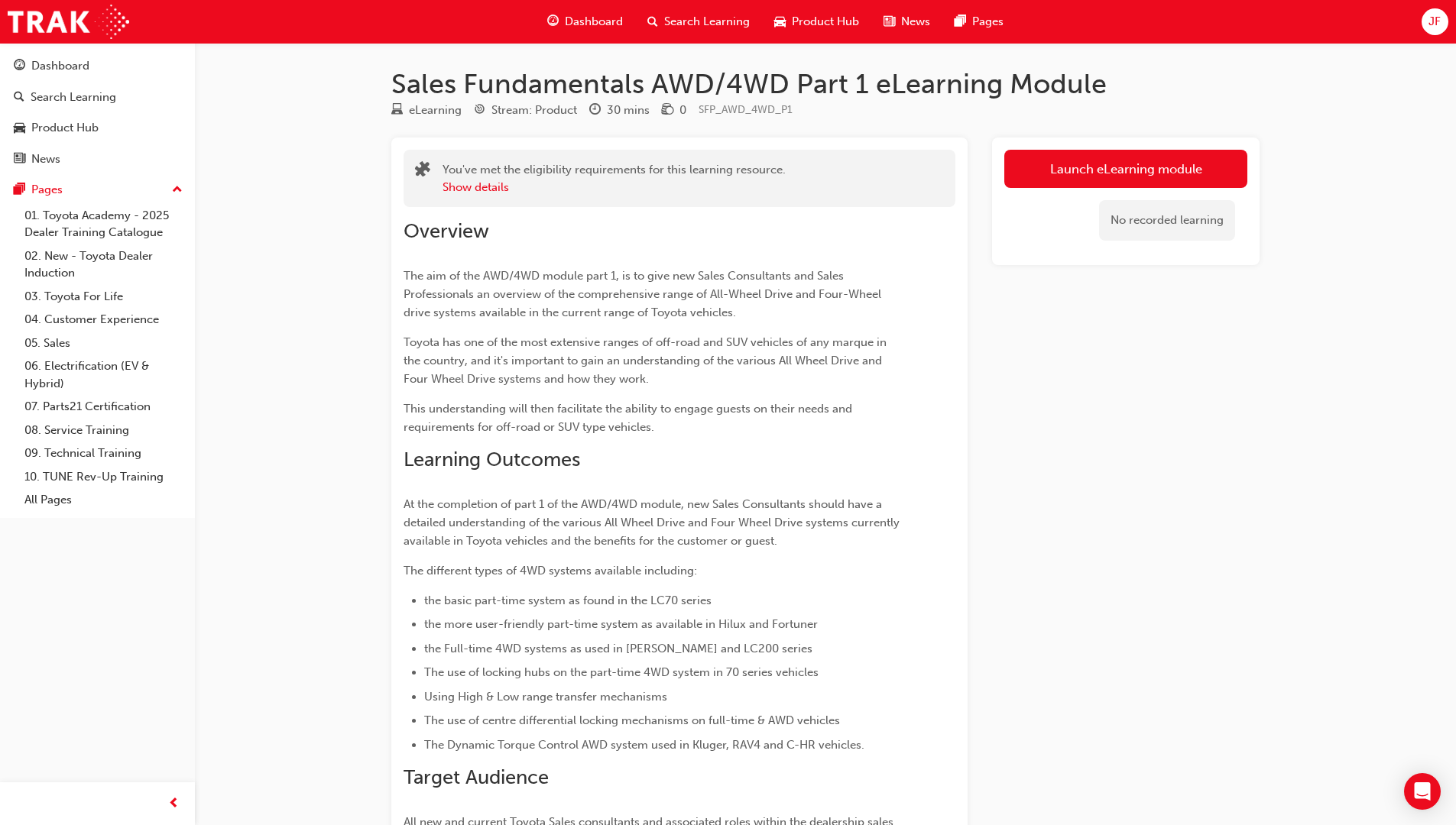
click at [1148, 204] on div "No recorded learning" at bounding box center [1167, 220] width 136 height 40
click at [479, 181] on button "Show details" at bounding box center [475, 187] width 67 height 17
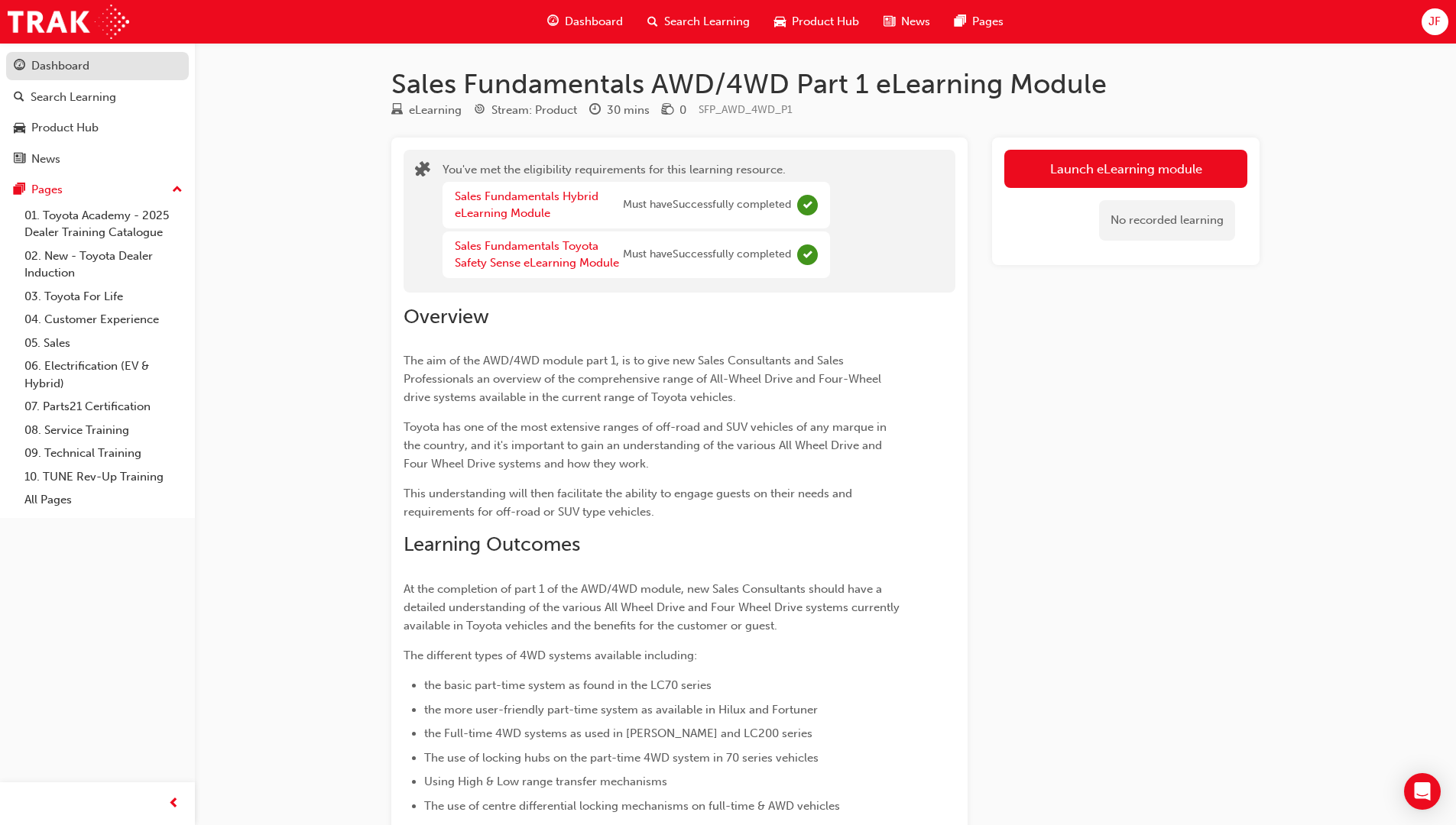
click at [60, 65] on div "Dashboard" at bounding box center [60, 66] width 58 height 17
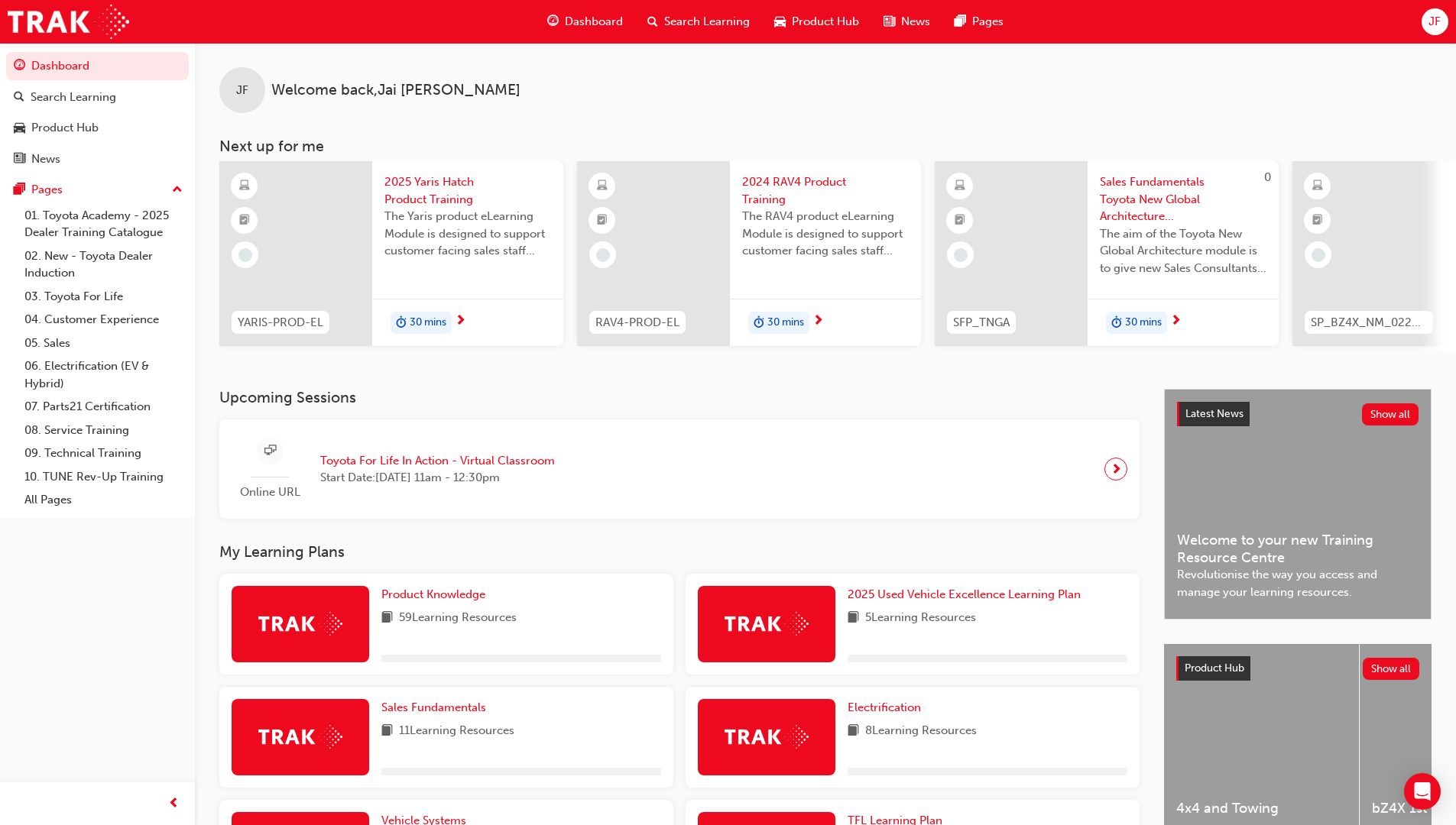
scroll to position [383, 0]
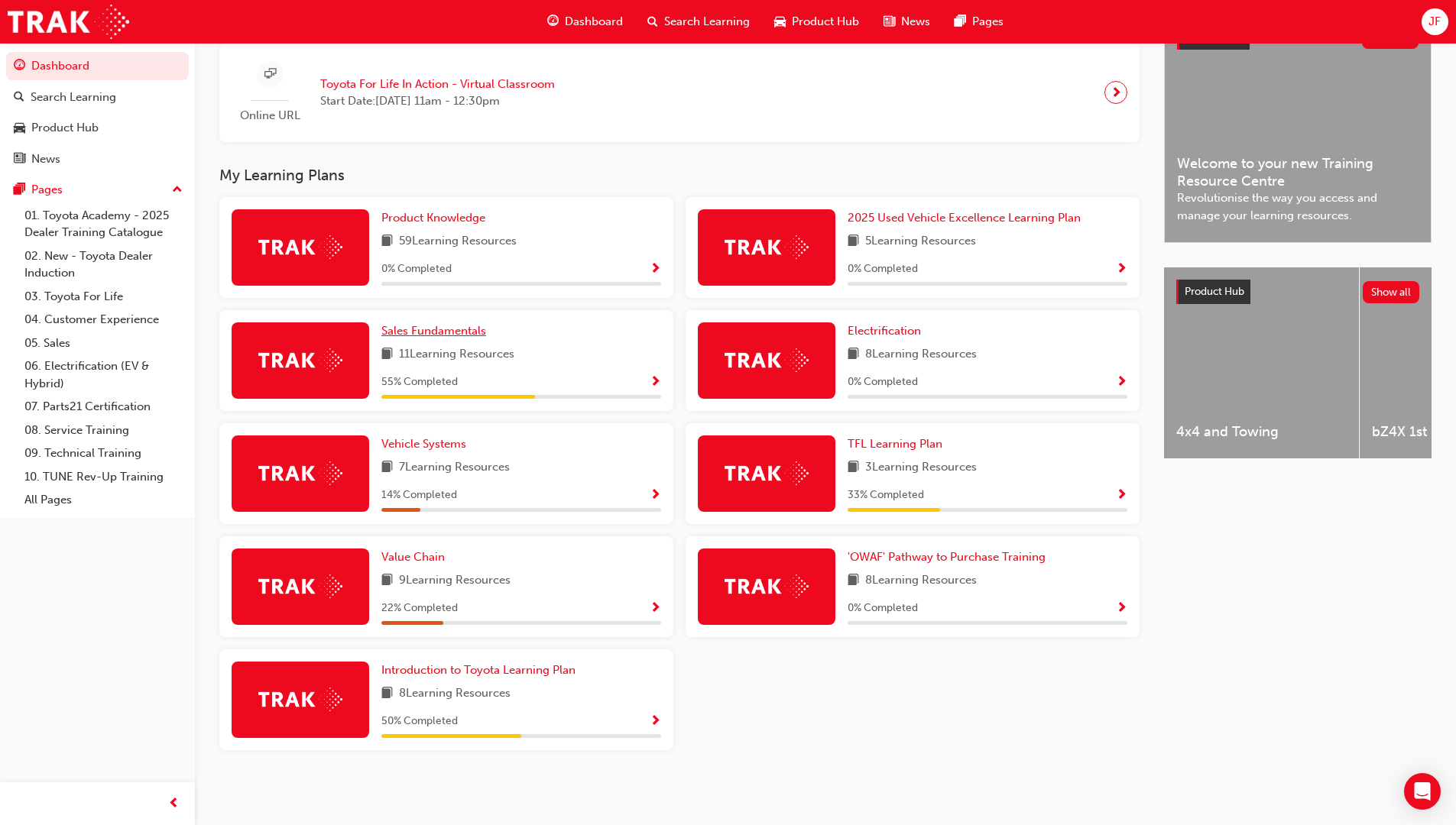
click at [438, 327] on span "Sales Fundamentals" at bounding box center [433, 331] width 104 height 14
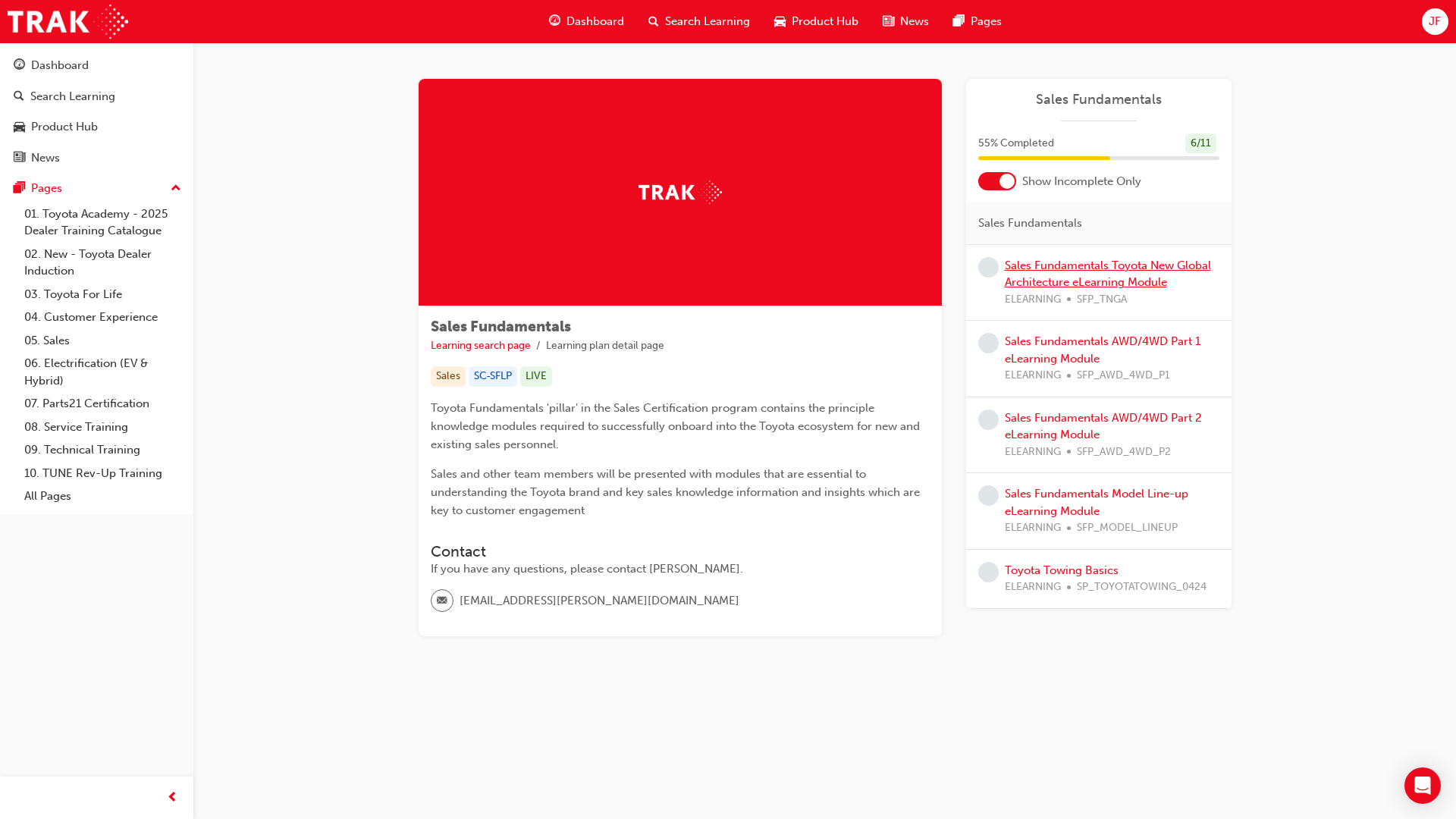
click at [1070, 271] on link "Sales Fundamentals Toyota New Global Architecture eLearning Module" at bounding box center [1107, 274] width 206 height 31
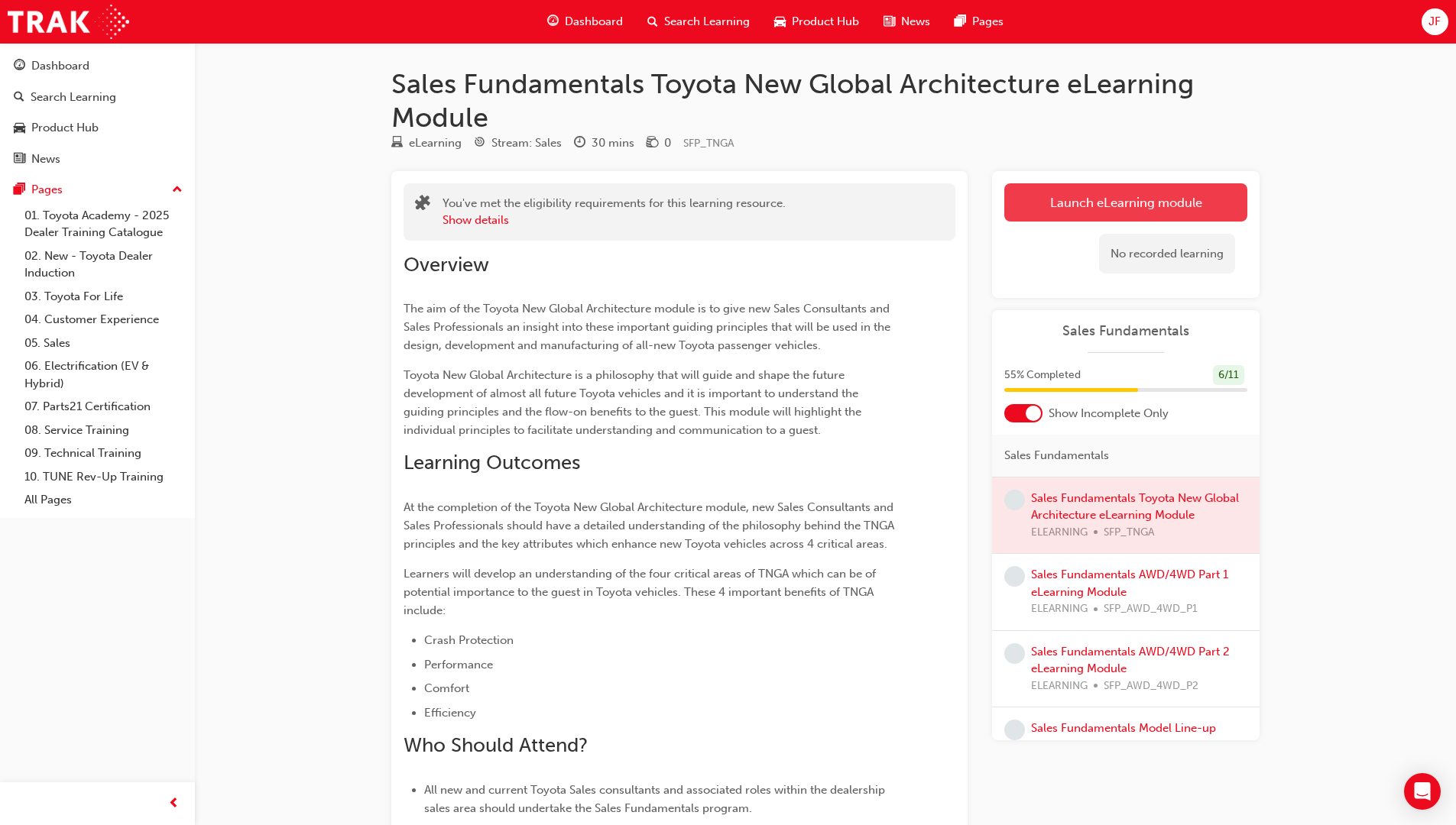
click at [1107, 191] on link "Launch eLearning module" at bounding box center [1126, 202] width 243 height 39
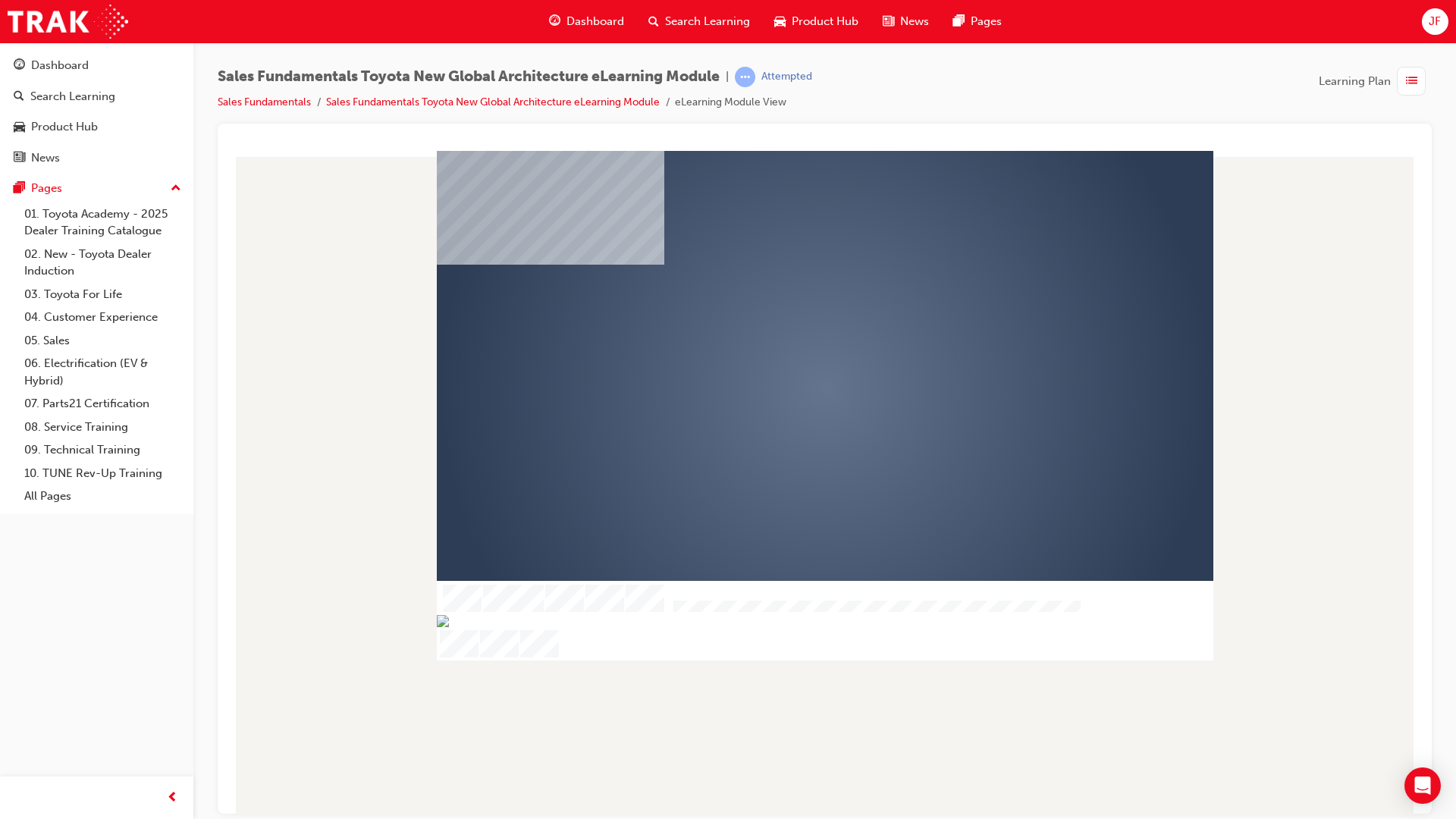
click at [781, 344] on div "play" at bounding box center [781, 344] width 0 height 0
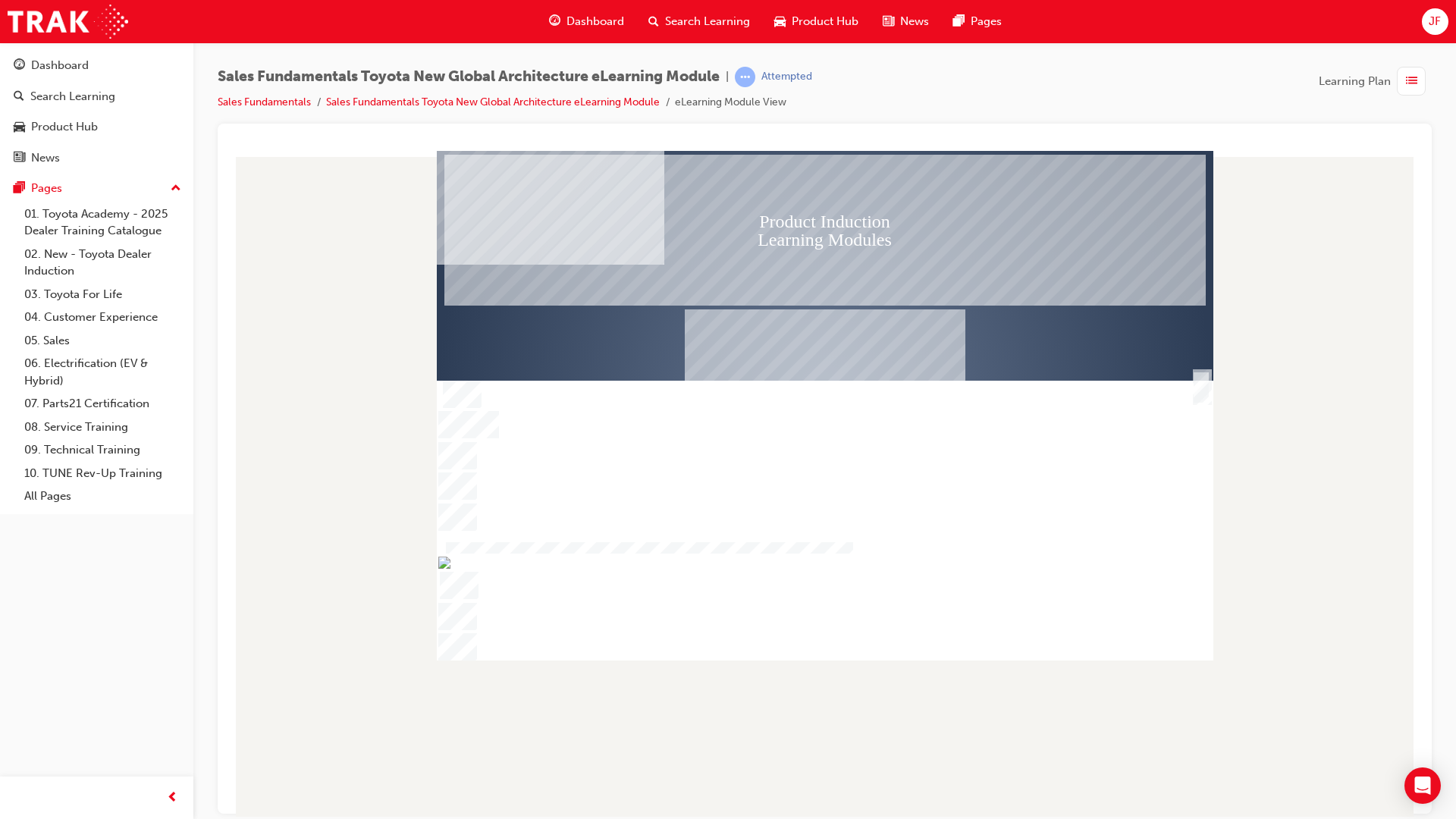
click at [1207, 388] on div "SmartShape" at bounding box center [1201, 404] width 15 height 33
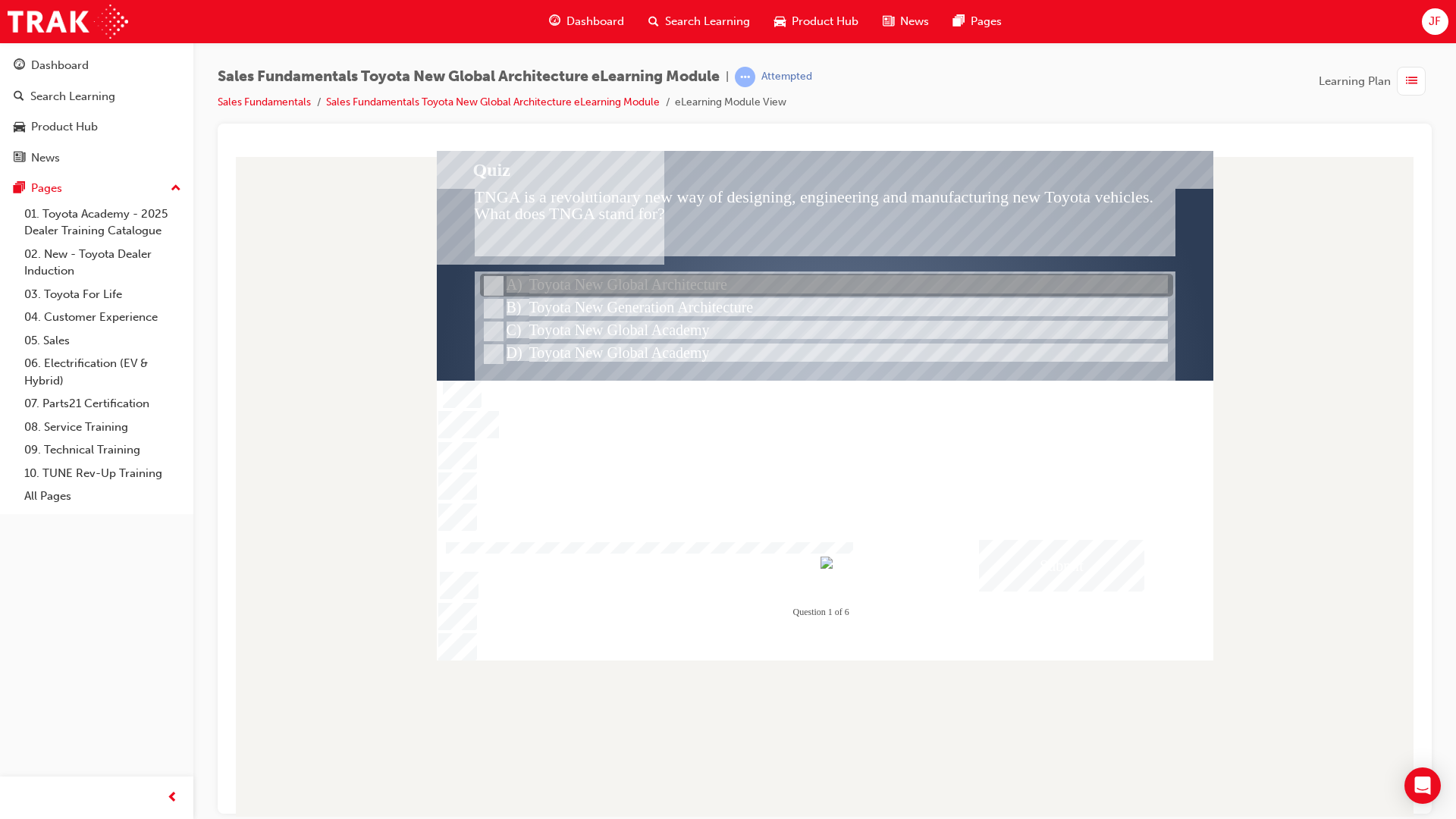
click at [615, 285] on div at bounding box center [826, 286] width 693 height 23
radio input "true"
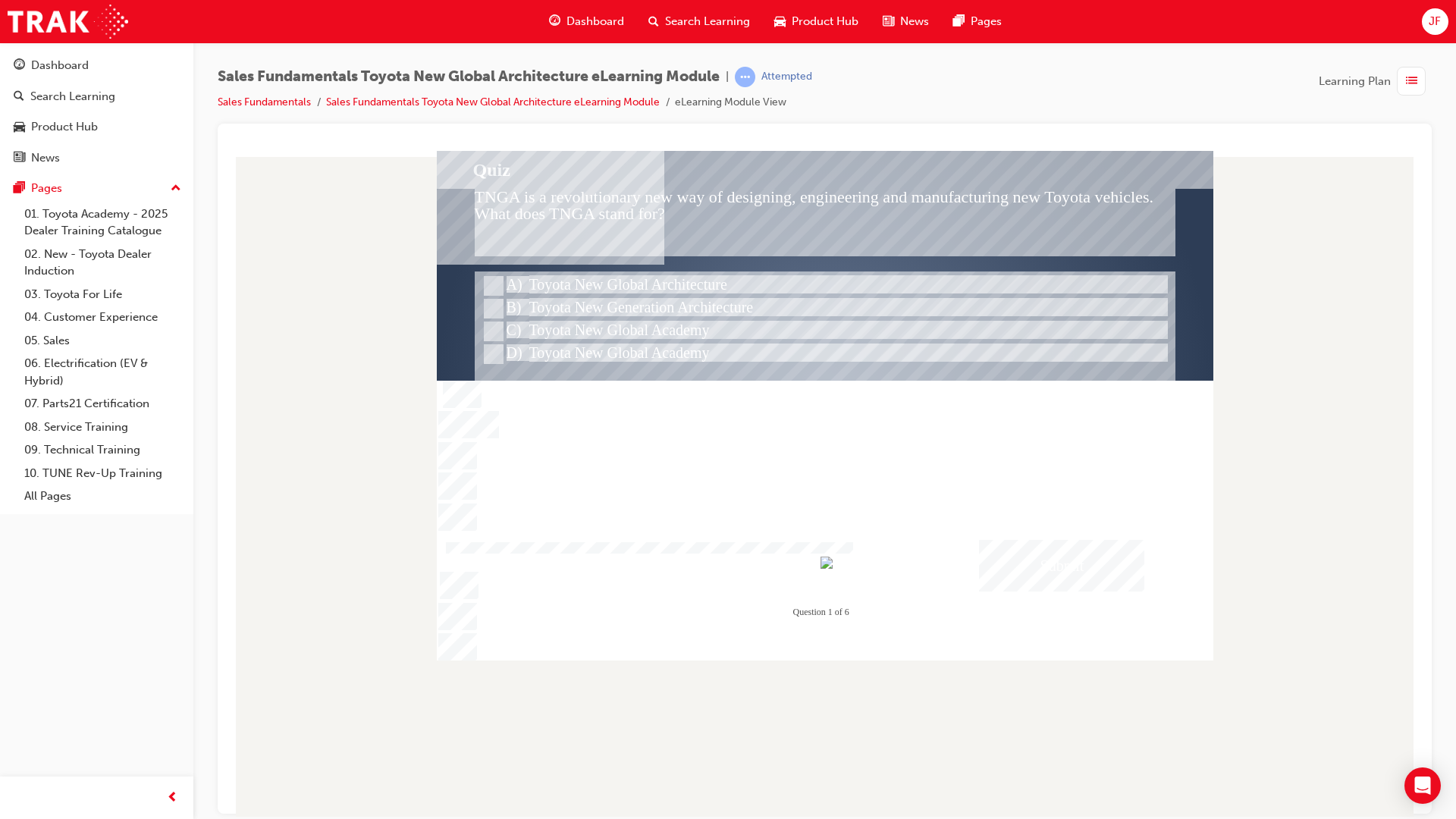
click at [1082, 565] on div "Submit" at bounding box center [1061, 565] width 165 height 51
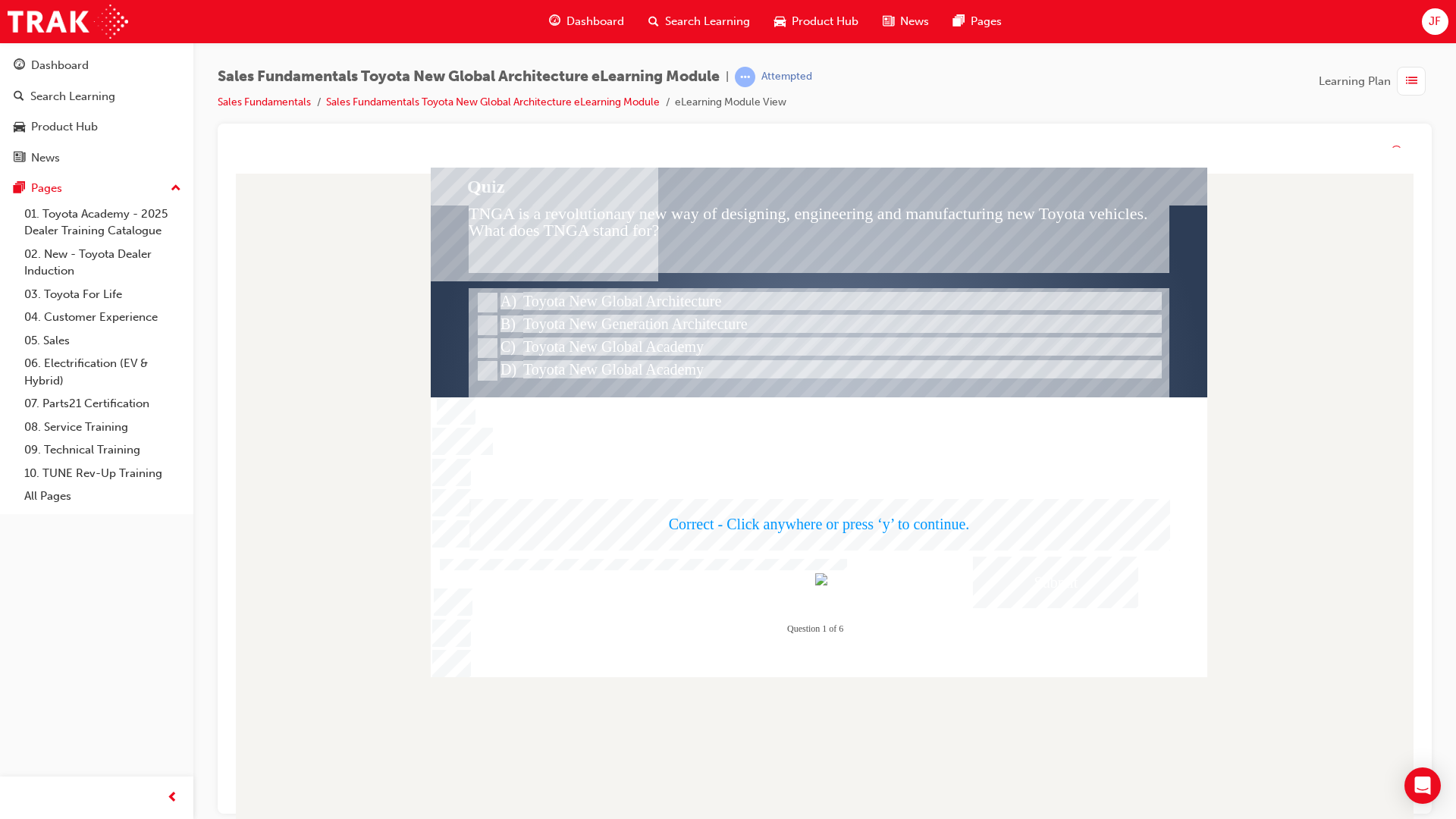
click at [908, 542] on div at bounding box center [819, 422] width 776 height 509
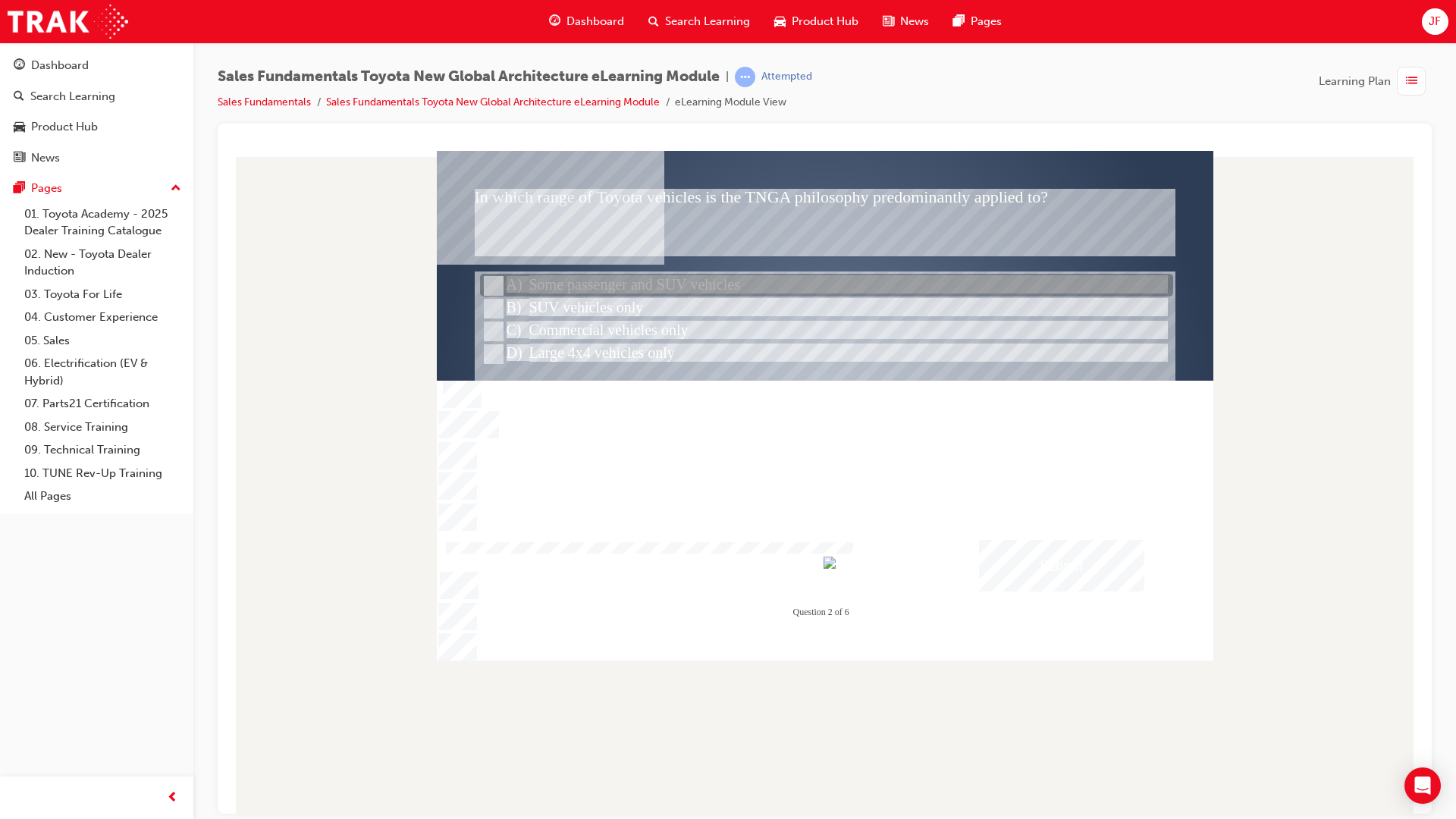
click at [606, 280] on div at bounding box center [826, 286] width 693 height 23
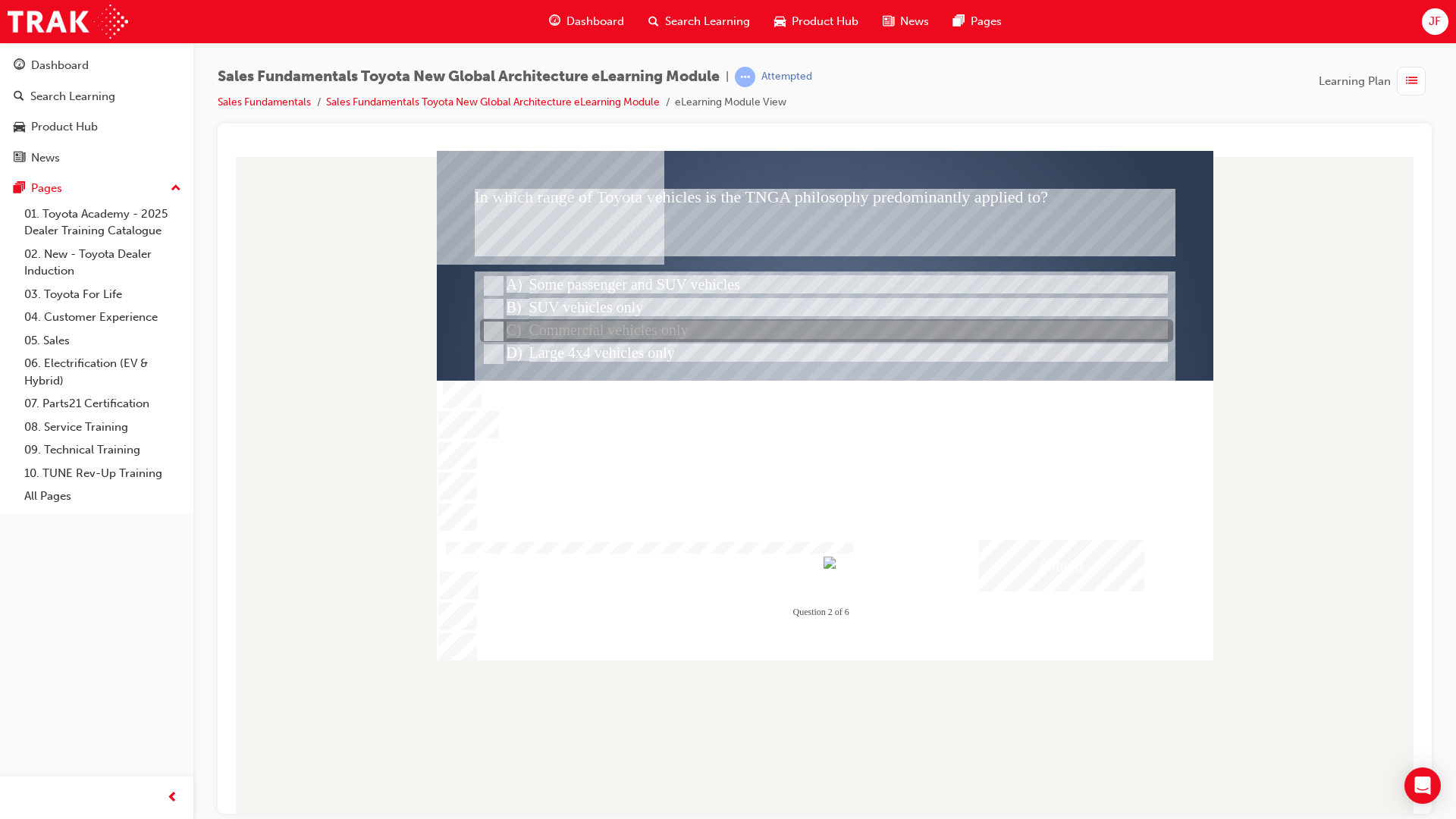
click at [593, 328] on div at bounding box center [826, 332] width 693 height 23
radio input "false"
radio input "true"
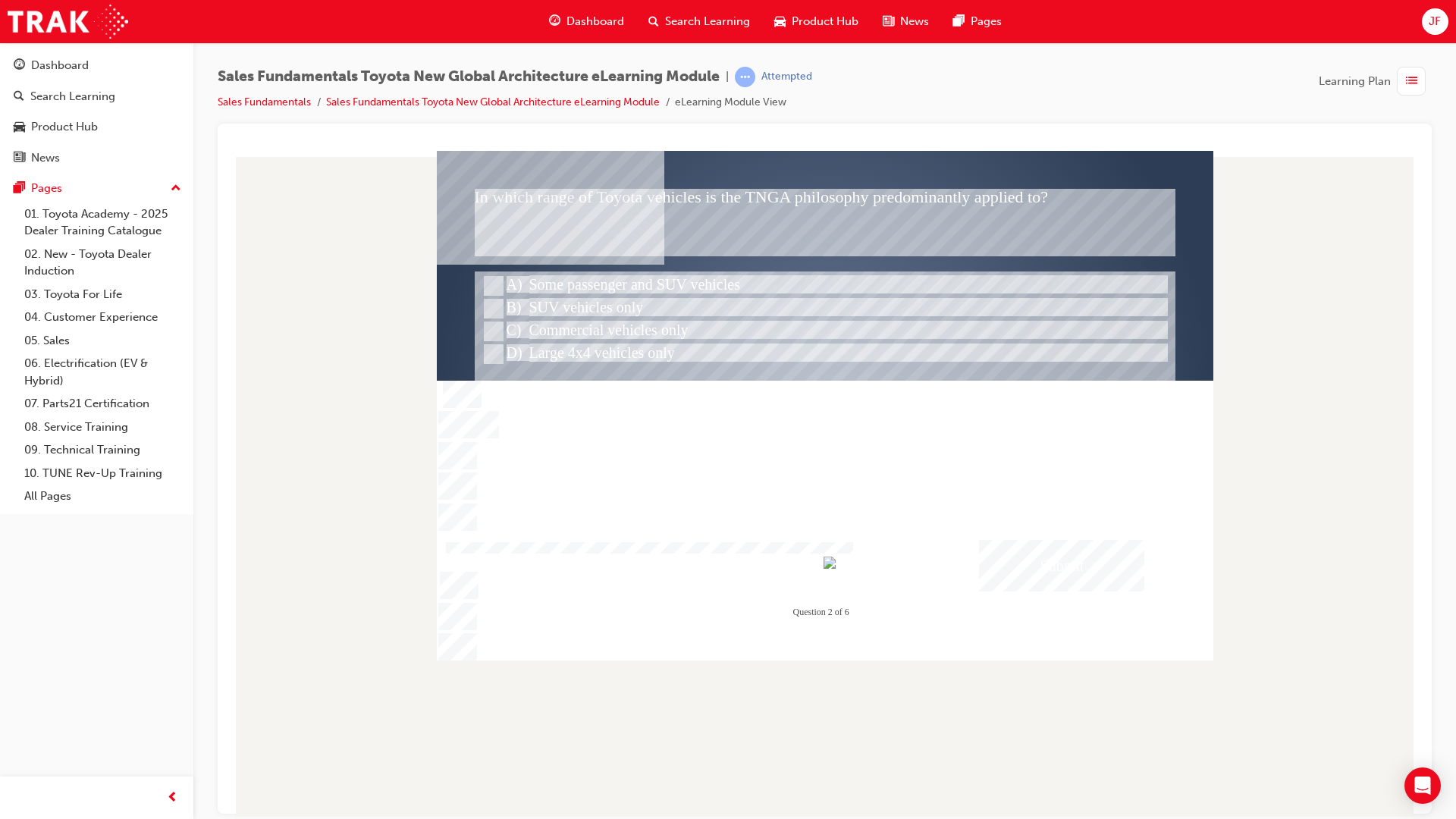
click at [1001, 576] on div "Submit" at bounding box center [1061, 565] width 165 height 51
click at [649, 285] on div at bounding box center [825, 404] width 776 height 509
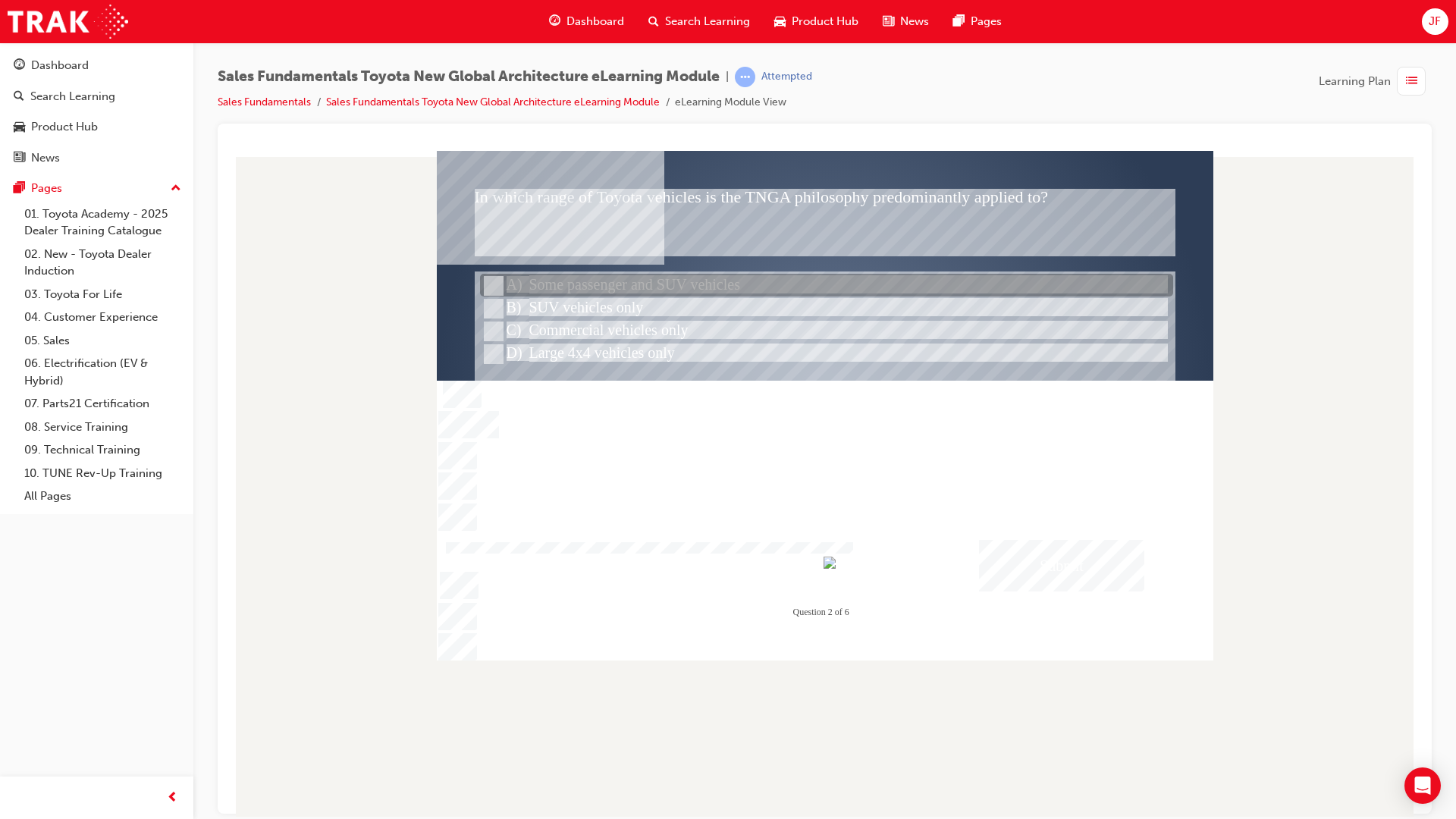
click at [649, 285] on div at bounding box center [826, 286] width 693 height 23
radio input "true"
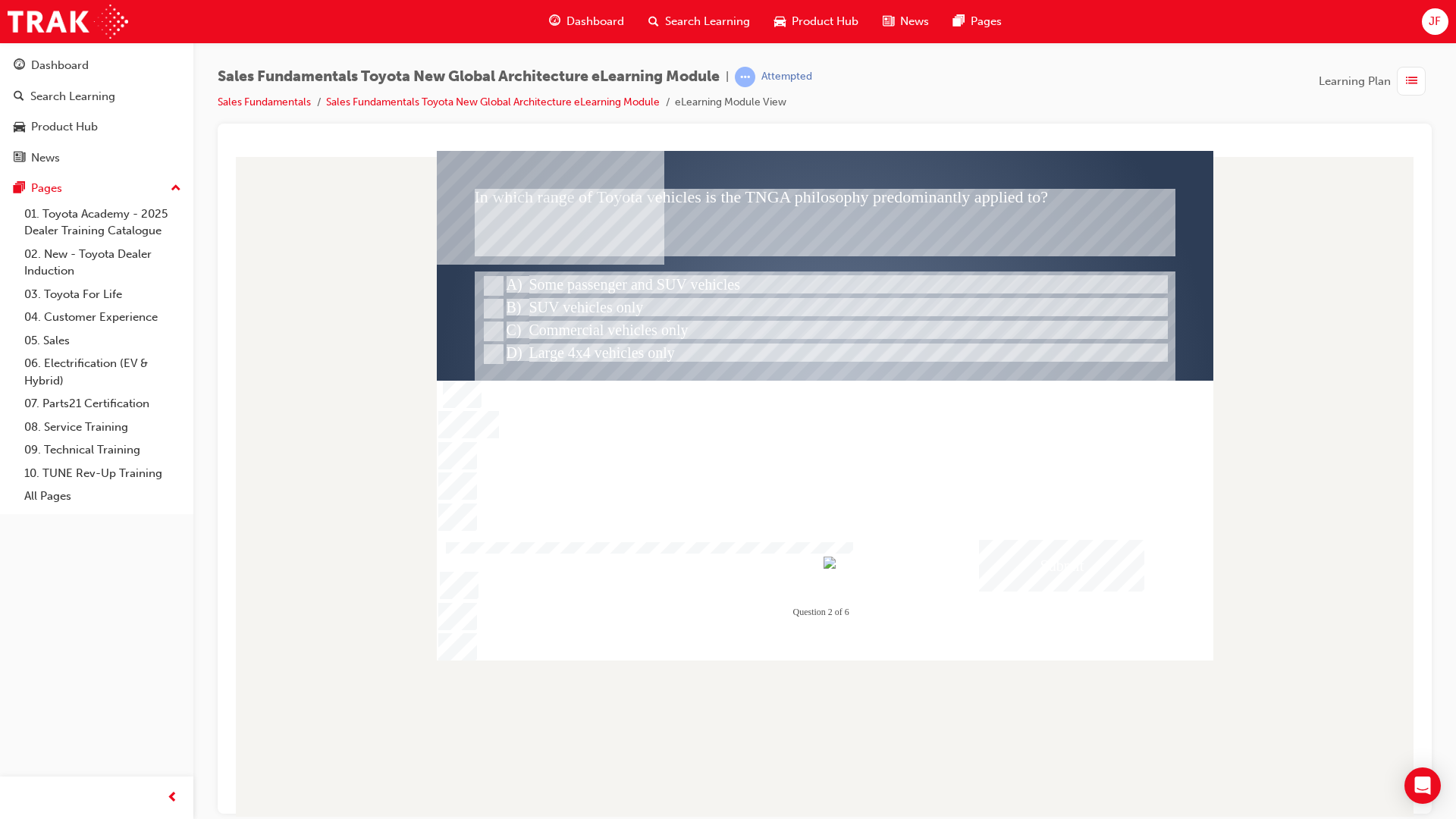
click at [1025, 580] on div "Submit" at bounding box center [1061, 565] width 165 height 51
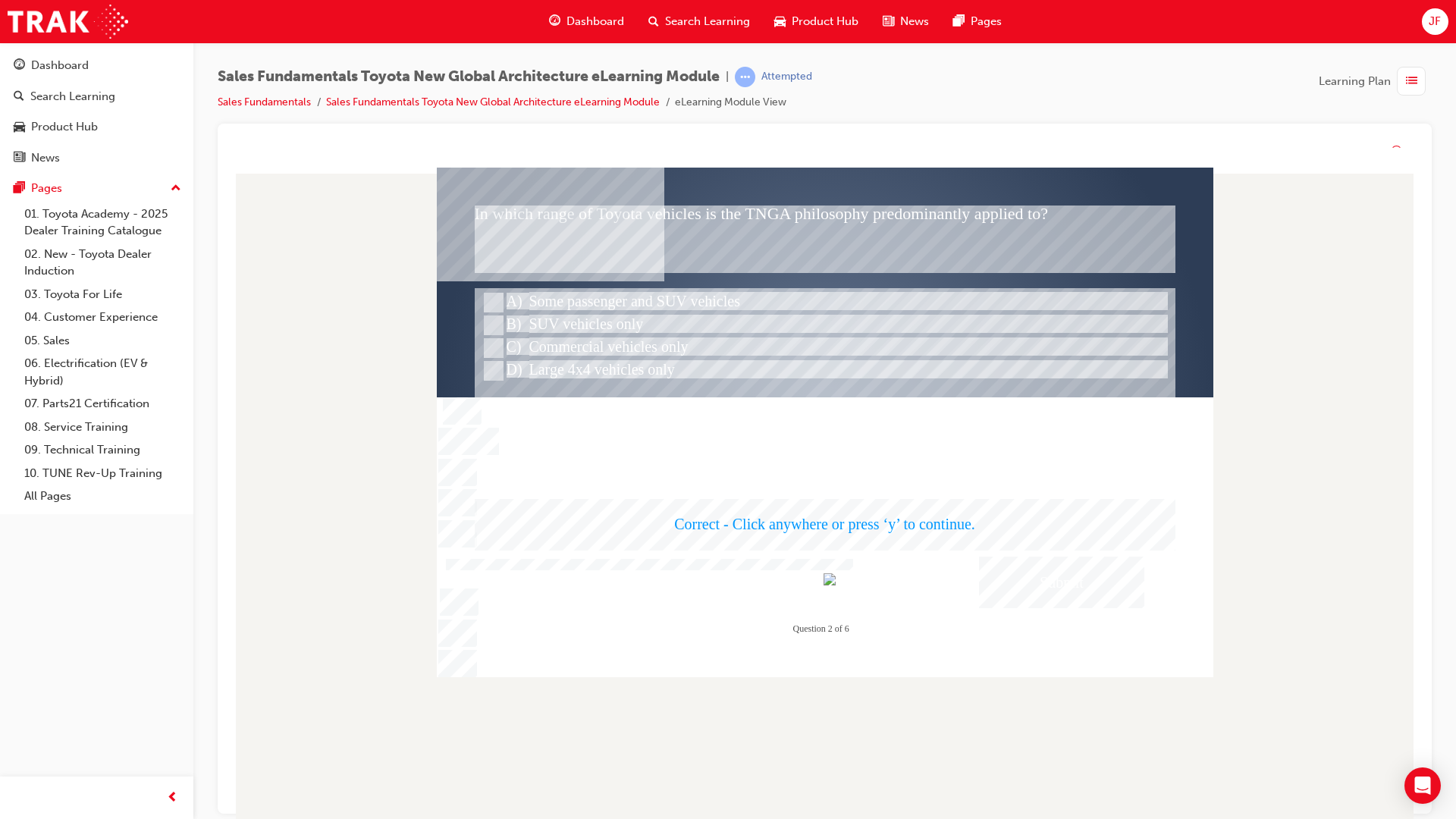
click at [784, 434] on div at bounding box center [825, 422] width 776 height 509
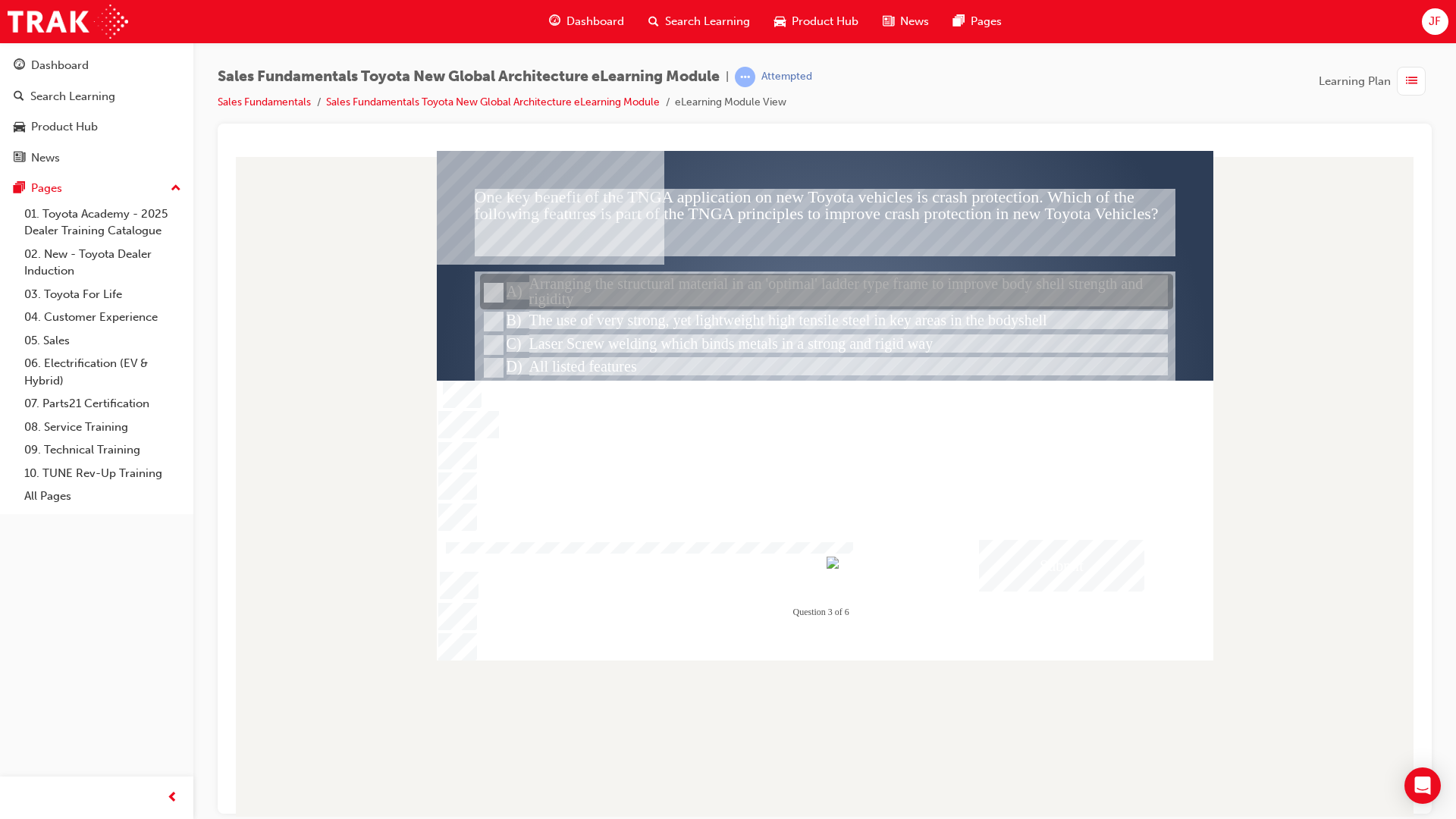
click at [618, 298] on div at bounding box center [826, 293] width 693 height 36
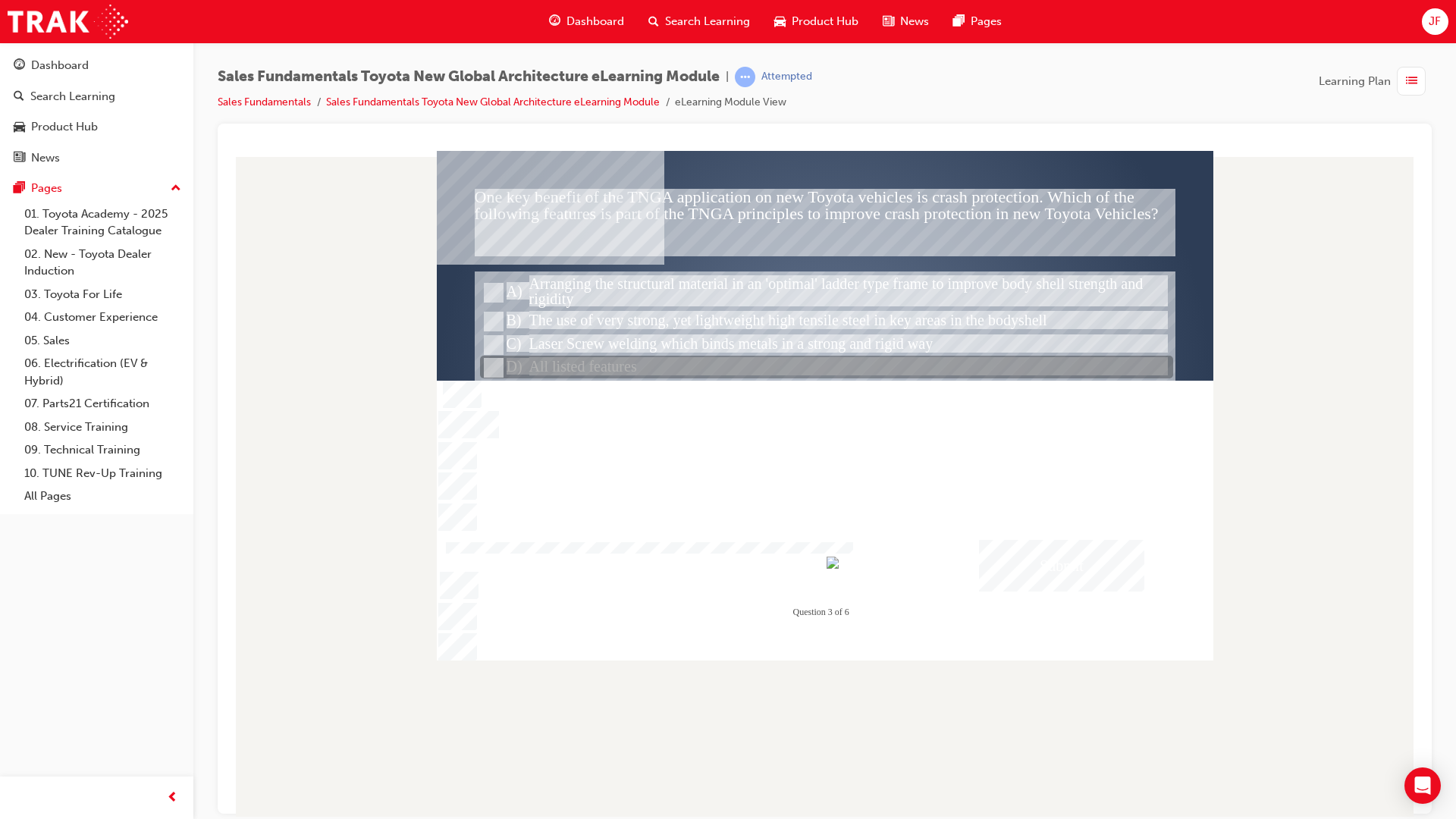
click at [590, 361] on div at bounding box center [826, 368] width 693 height 23
radio input "false"
radio input "true"
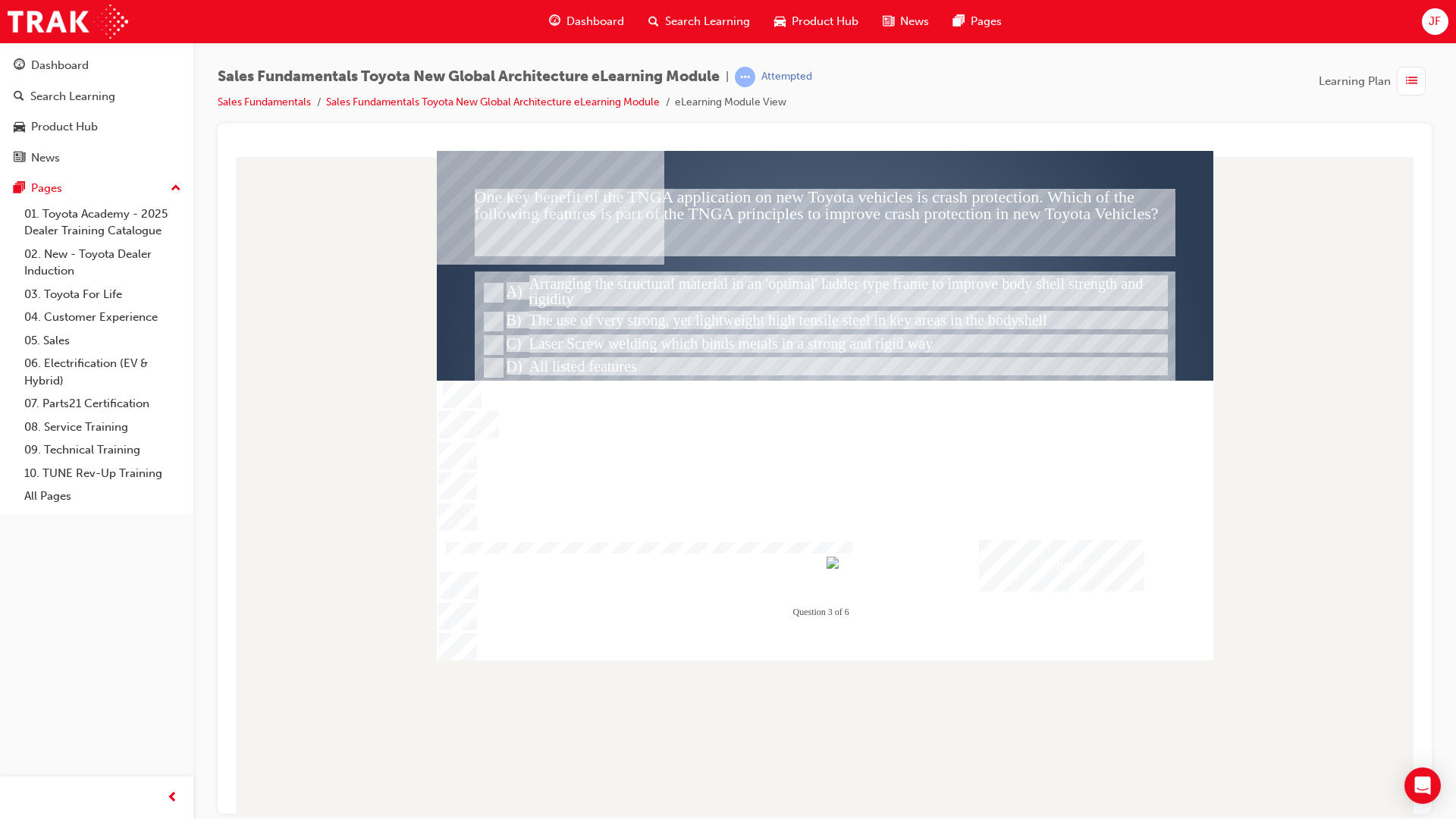
click at [1044, 577] on div "Submit" at bounding box center [1061, 565] width 165 height 51
click at [910, 508] on div at bounding box center [825, 404] width 776 height 509
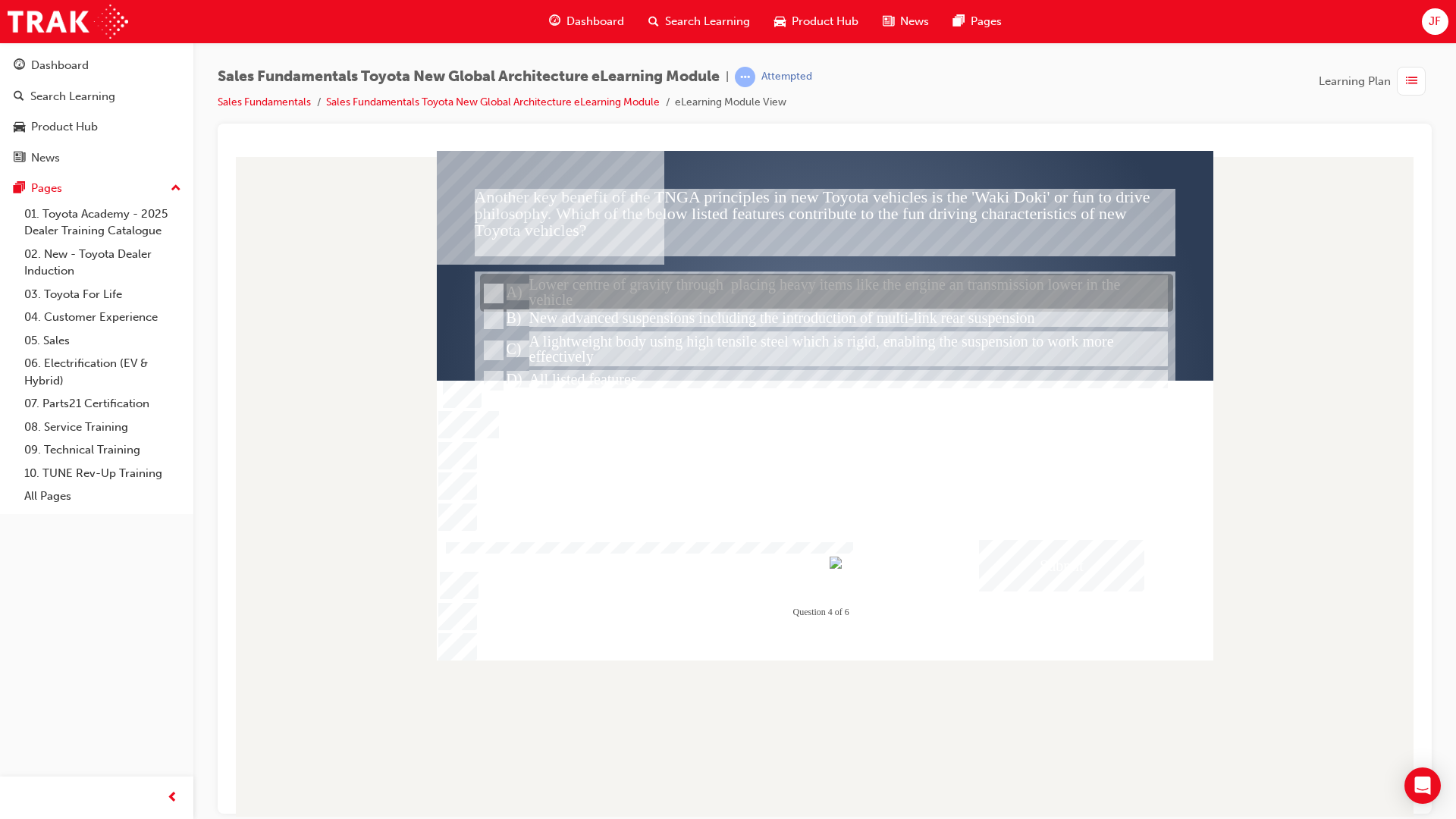
click at [616, 279] on div at bounding box center [826, 293] width 693 height 38
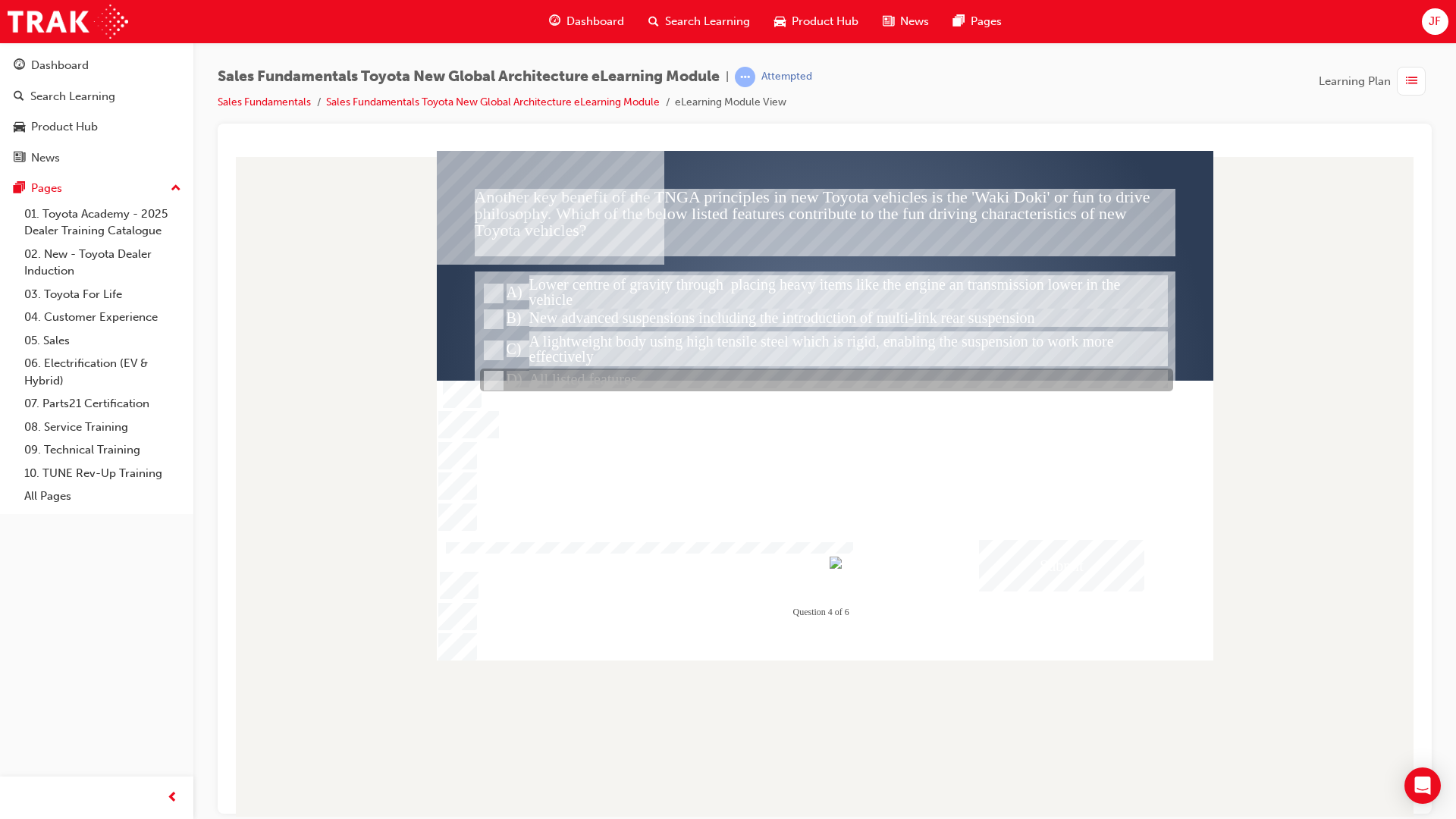
click at [523, 381] on div at bounding box center [826, 381] width 693 height 23
radio input "false"
radio input "true"
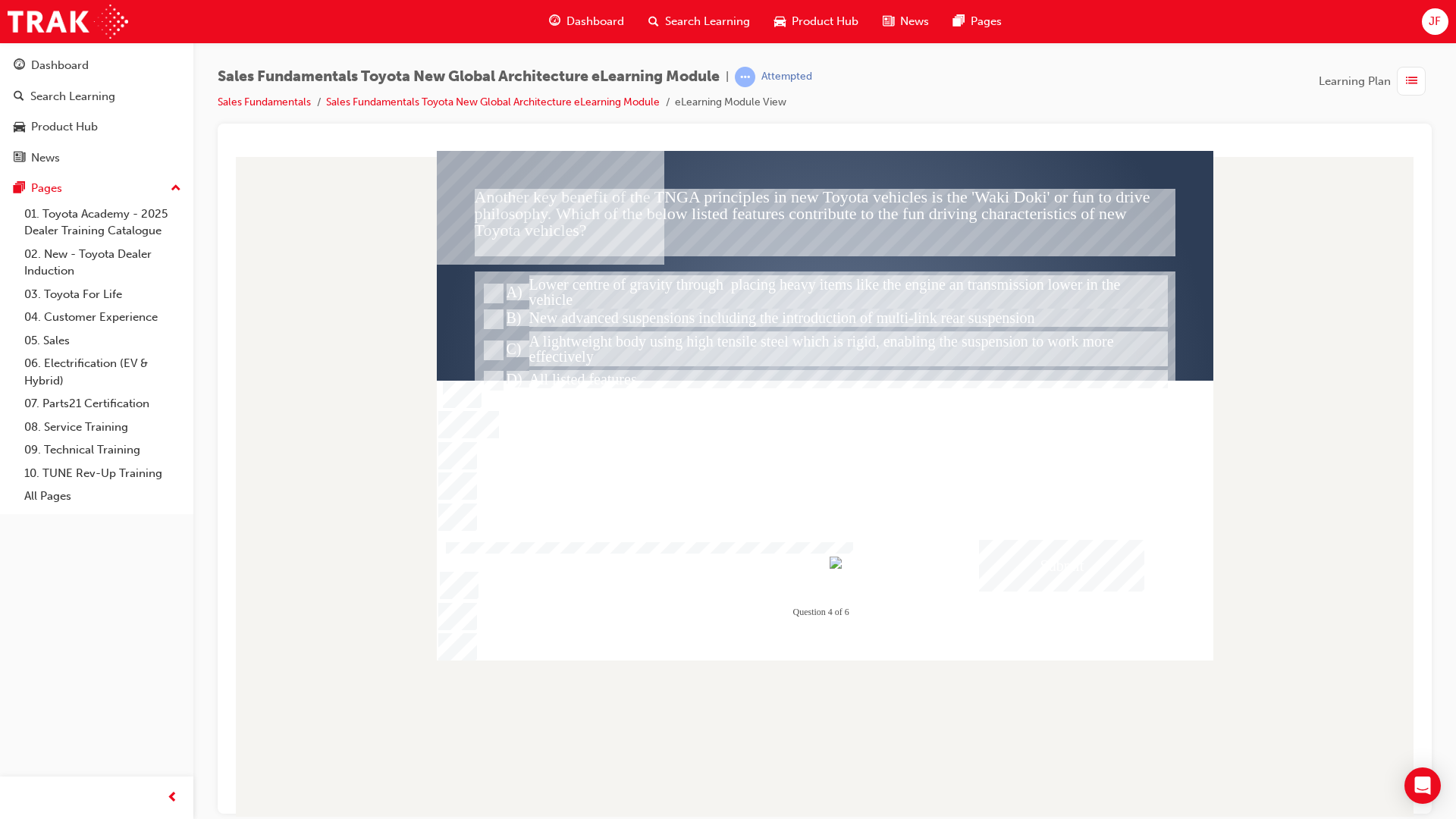
click at [1057, 550] on div "Submit" at bounding box center [1061, 565] width 165 height 51
click at [803, 503] on div at bounding box center [825, 404] width 776 height 509
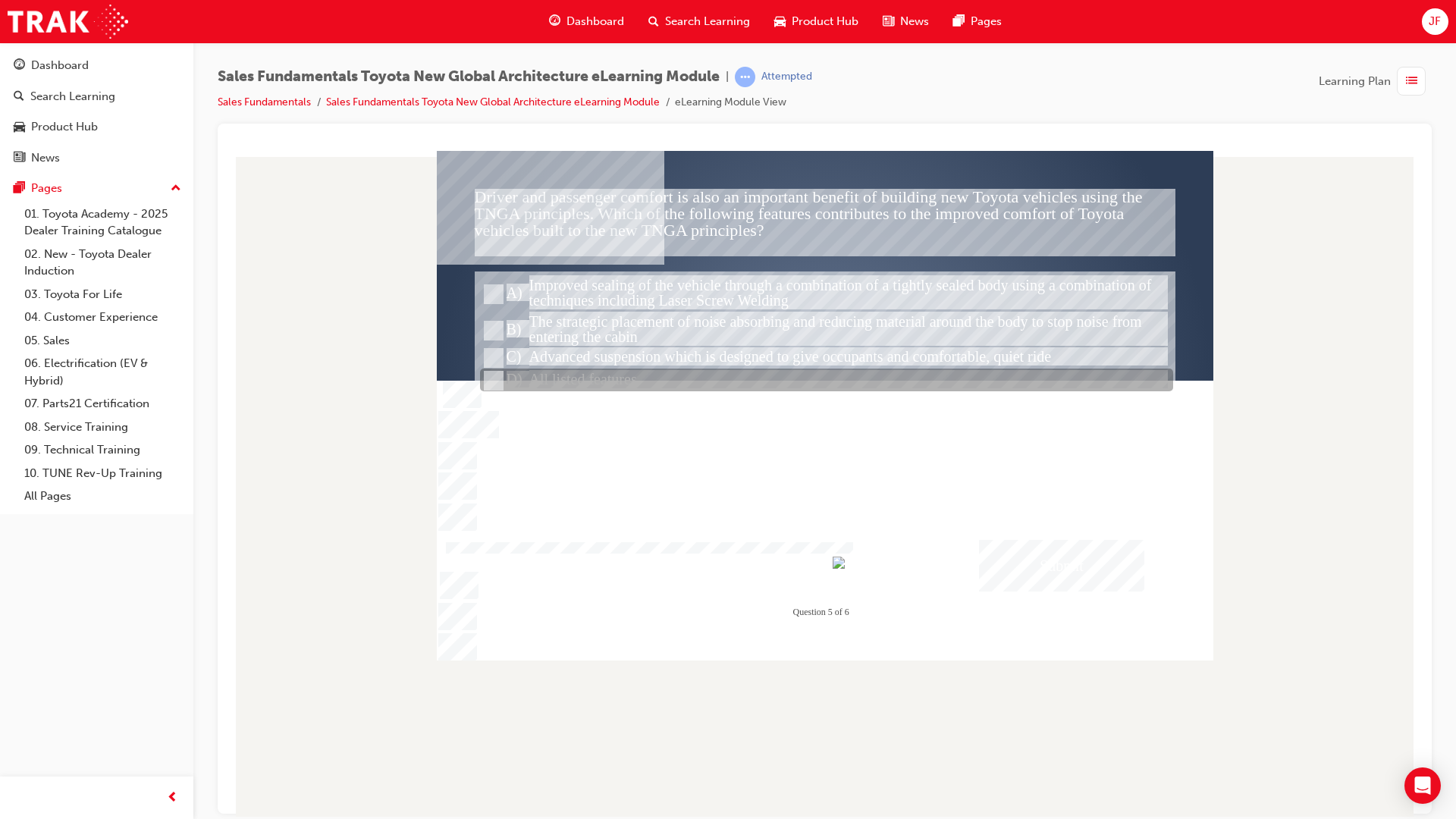
click at [618, 384] on div at bounding box center [826, 381] width 693 height 23
radio input "true"
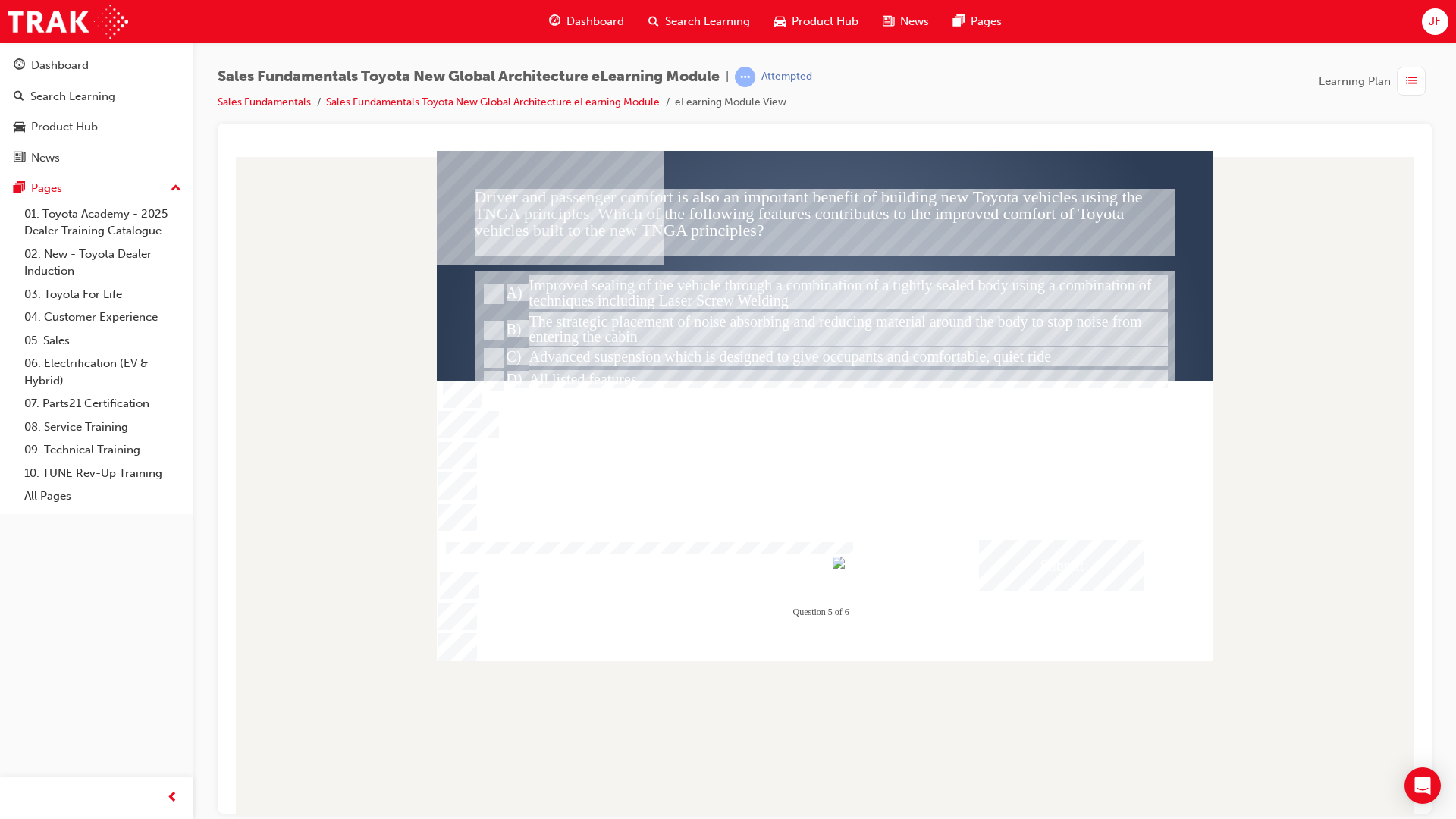
click at [1076, 553] on div "Submit" at bounding box center [1061, 565] width 165 height 51
click at [649, 527] on div at bounding box center [825, 404] width 776 height 509
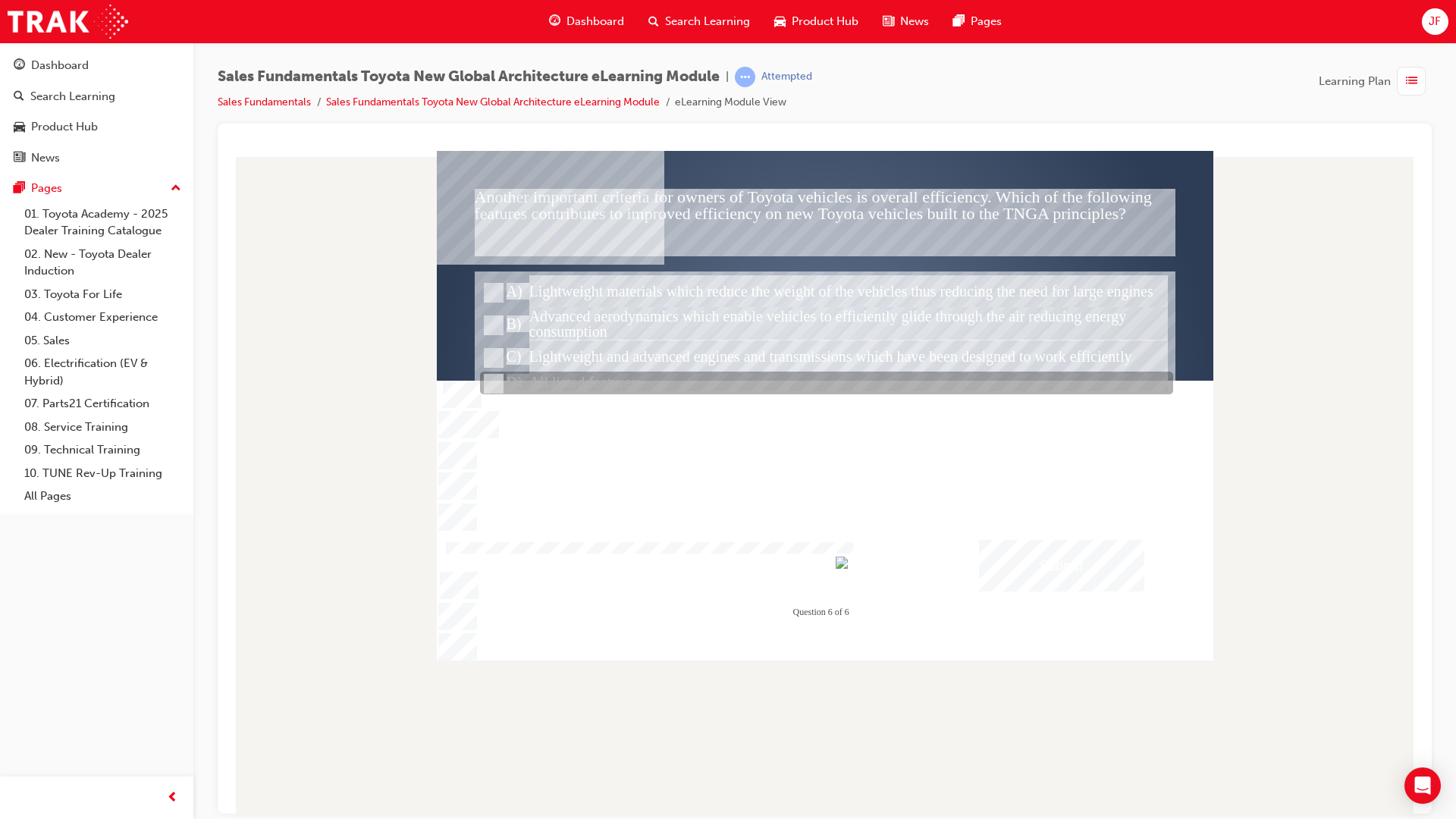
click at [603, 383] on div at bounding box center [826, 384] width 693 height 23
radio input "true"
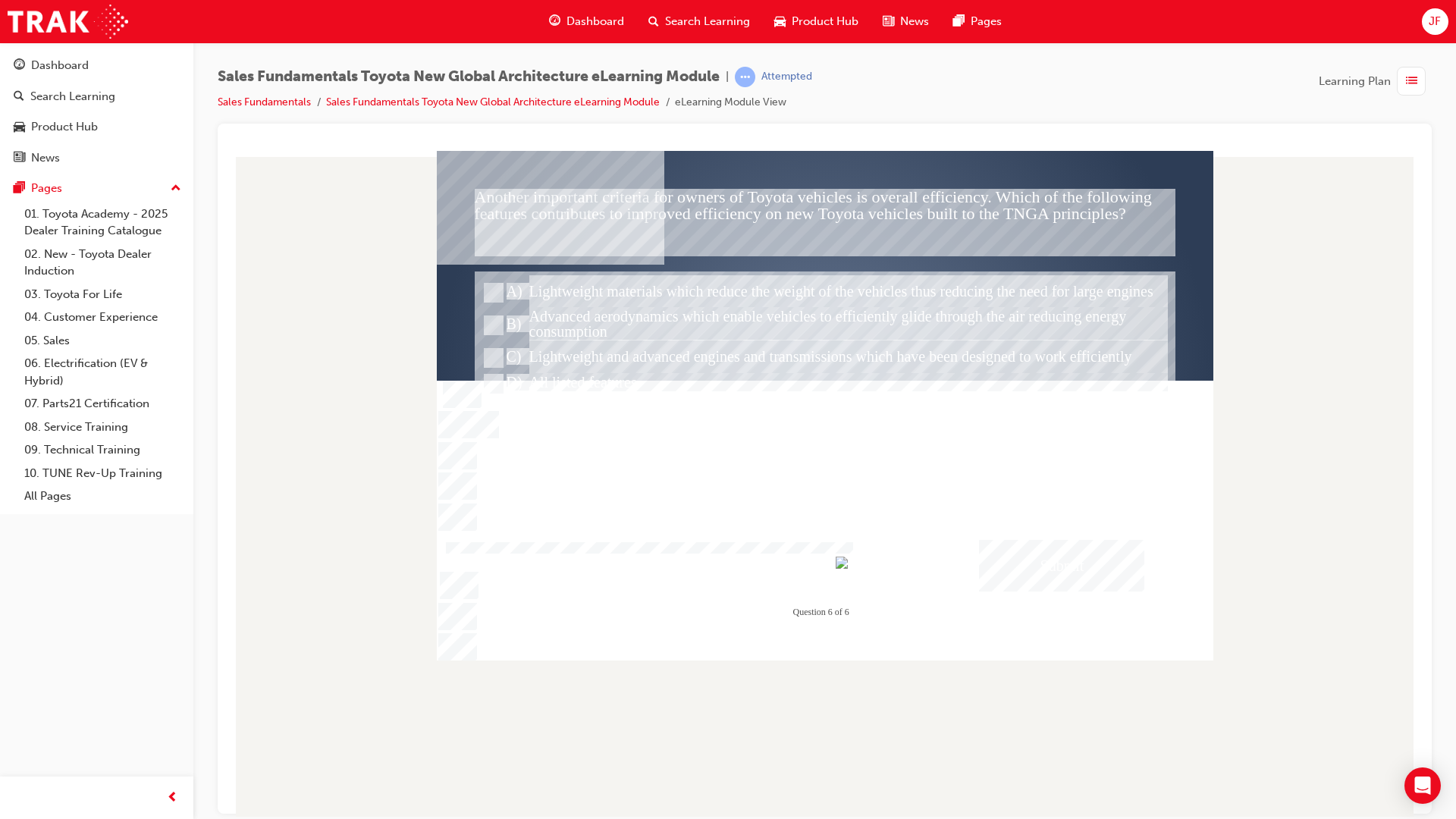
click at [1065, 575] on div "Submit" at bounding box center [1061, 565] width 165 height 51
drag, startPoint x: 731, startPoint y: 579, endPoint x: 723, endPoint y: 579, distance: 8.0
click at [730, 579] on div at bounding box center [825, 404] width 776 height 509
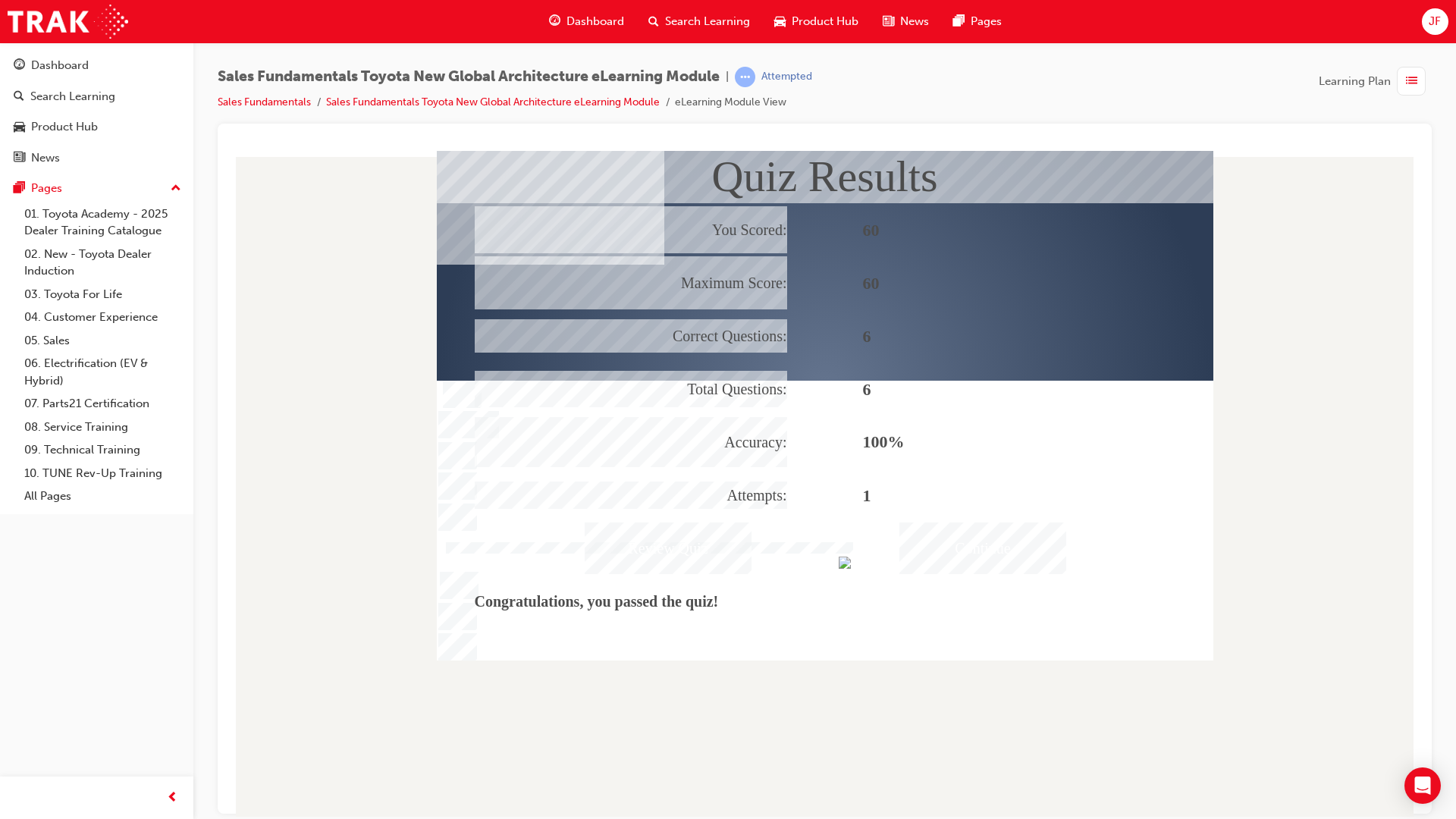
click at [923, 541] on div "Continue" at bounding box center [983, 547] width 167 height 51
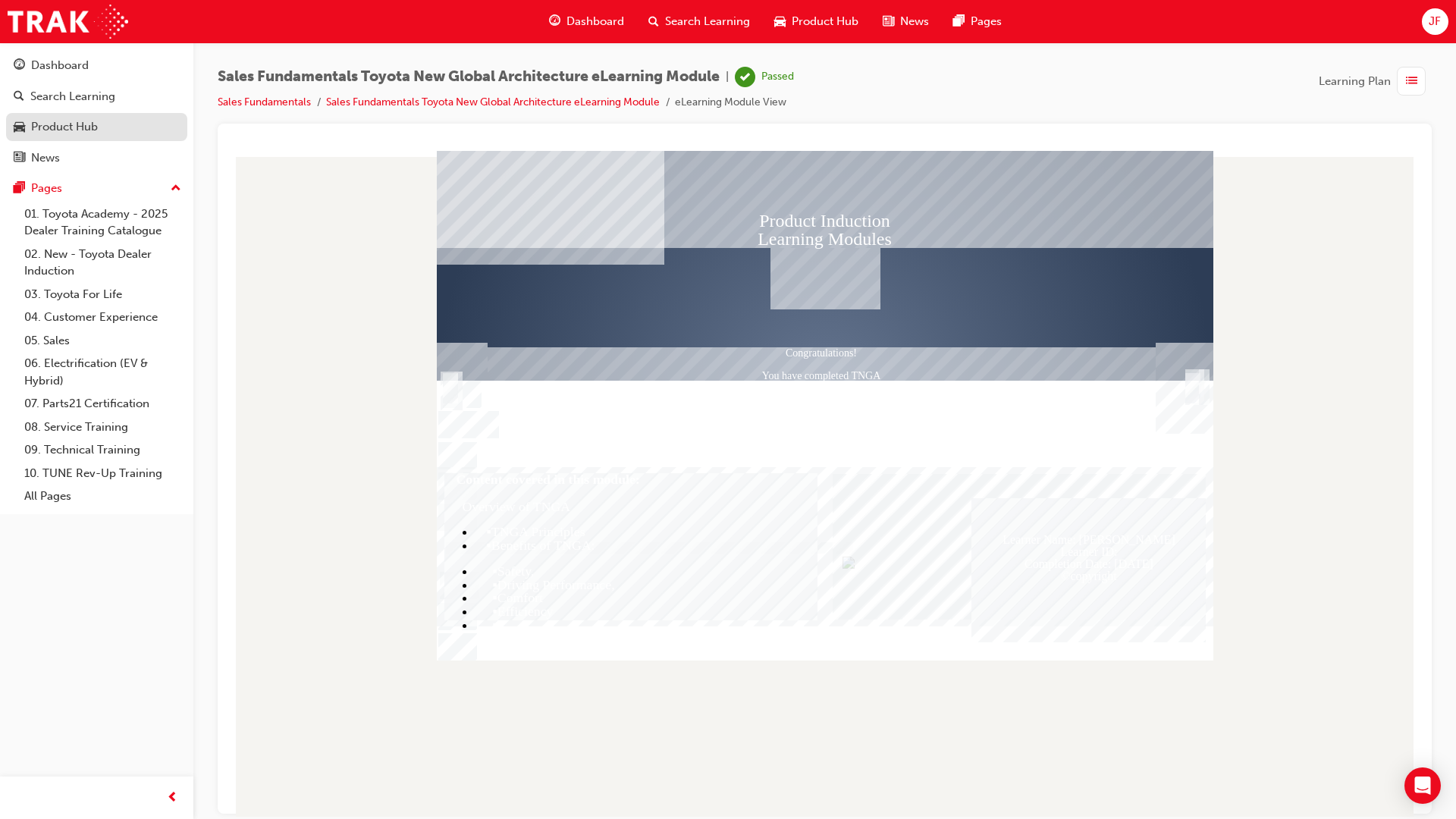
click at [29, 125] on div "Product Hub" at bounding box center [97, 126] width 166 height 19
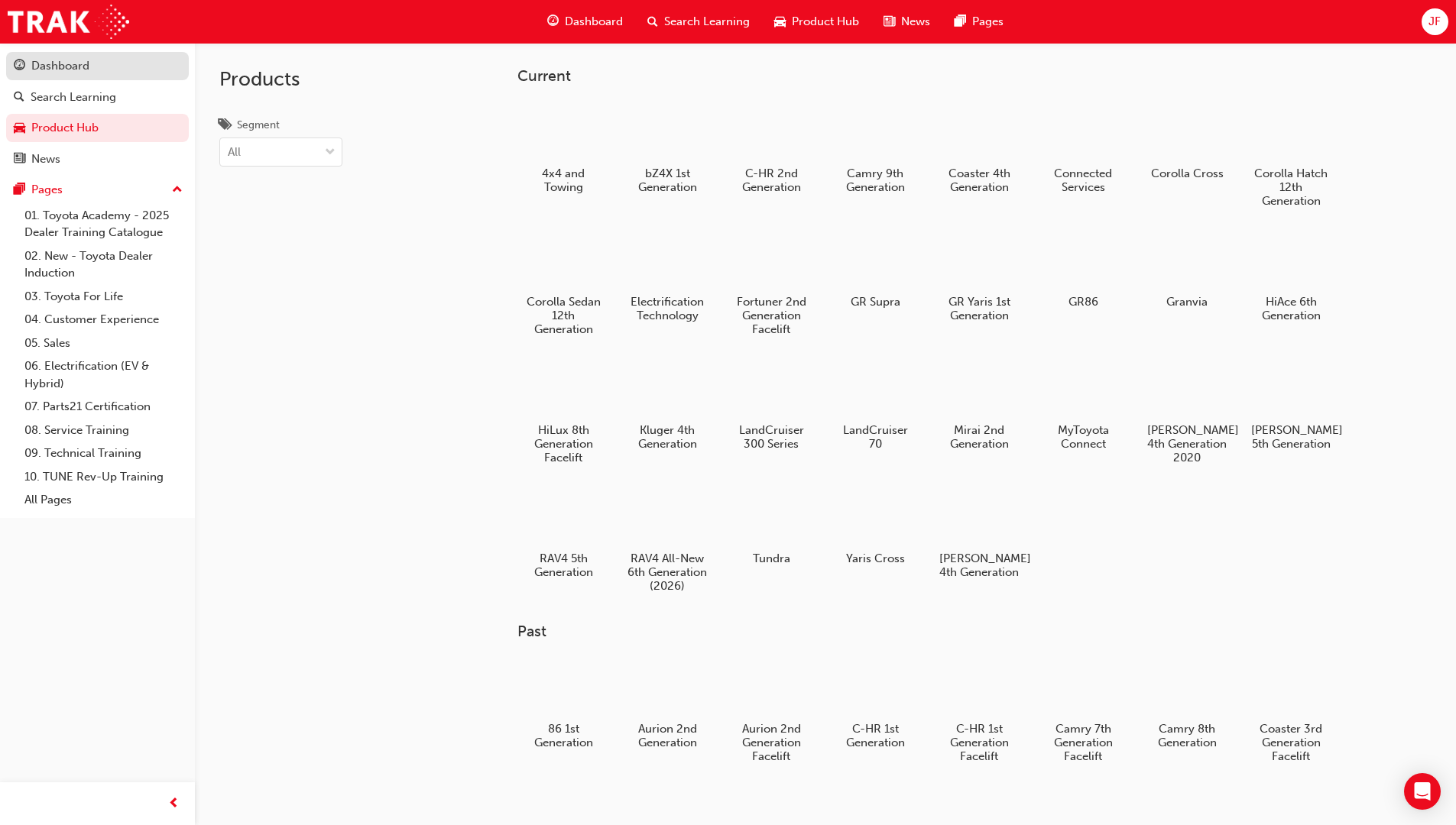
click at [46, 76] on link "Dashboard" at bounding box center [97, 66] width 182 height 28
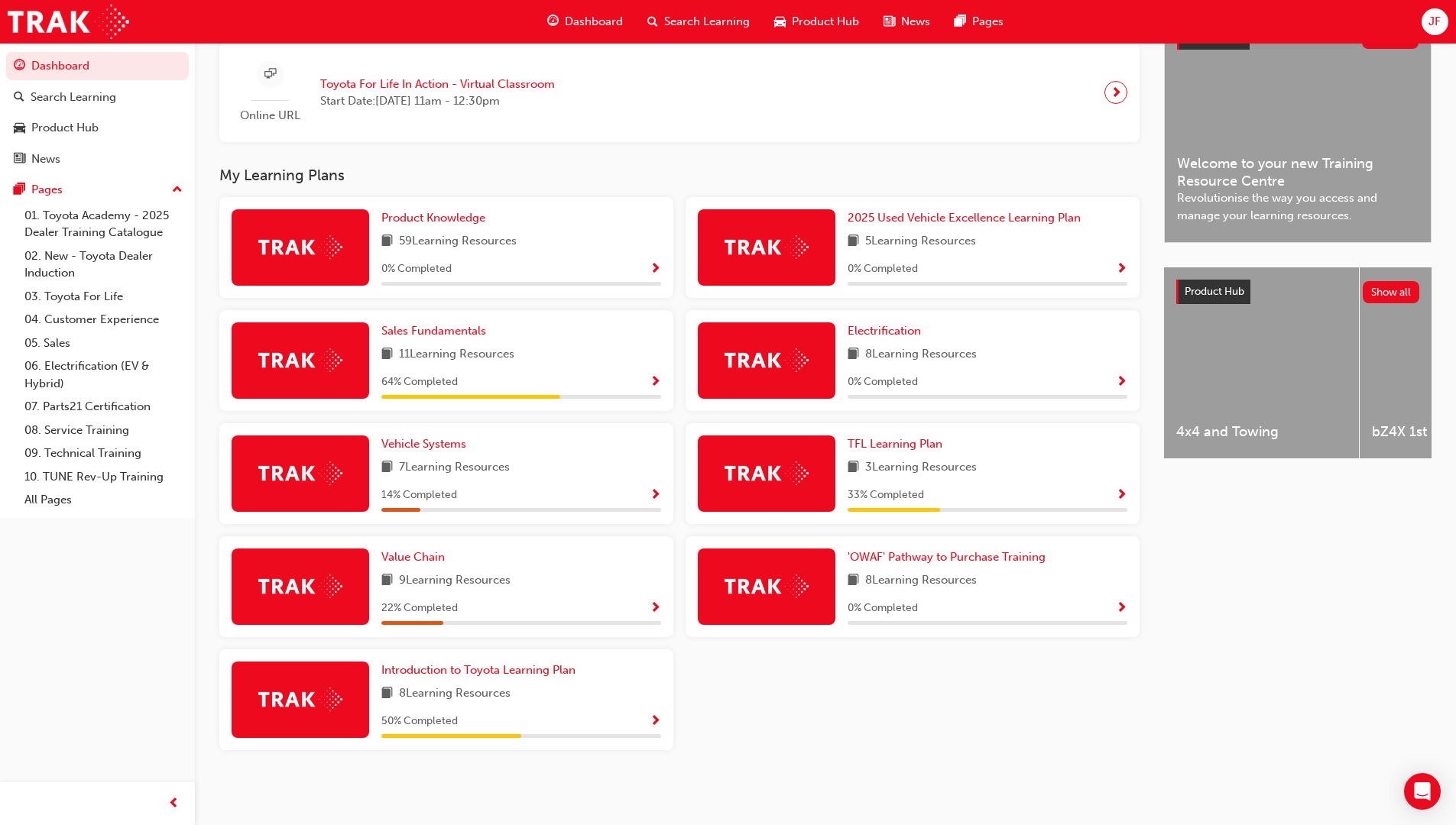
scroll to position [383, 0]
click at [433, 335] on span "Sales Fundamentals" at bounding box center [433, 331] width 104 height 14
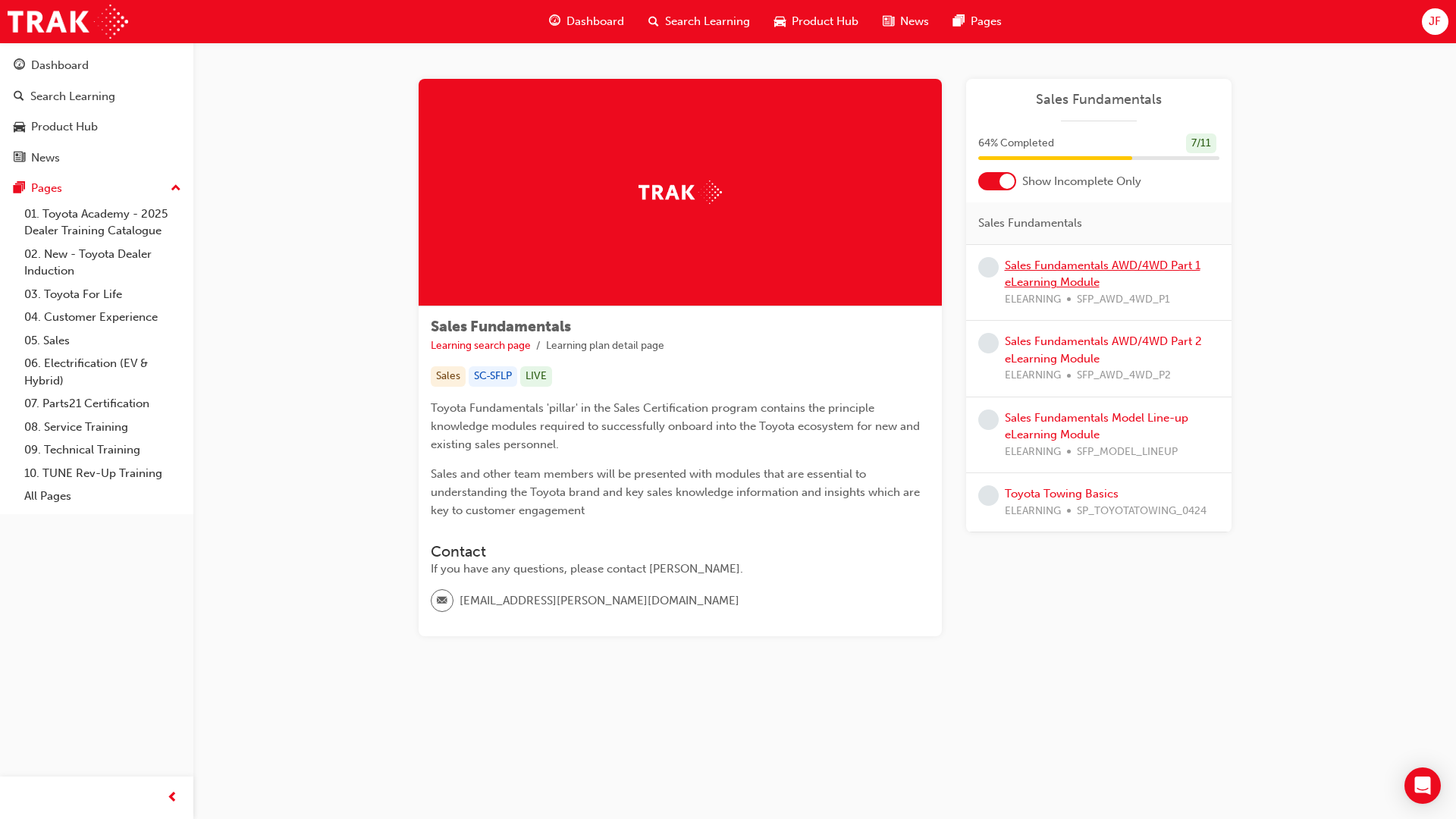
click at [1061, 266] on link "Sales Fundamentals AWD/4WD Part 1 eLearning Module" at bounding box center [1102, 274] width 196 height 31
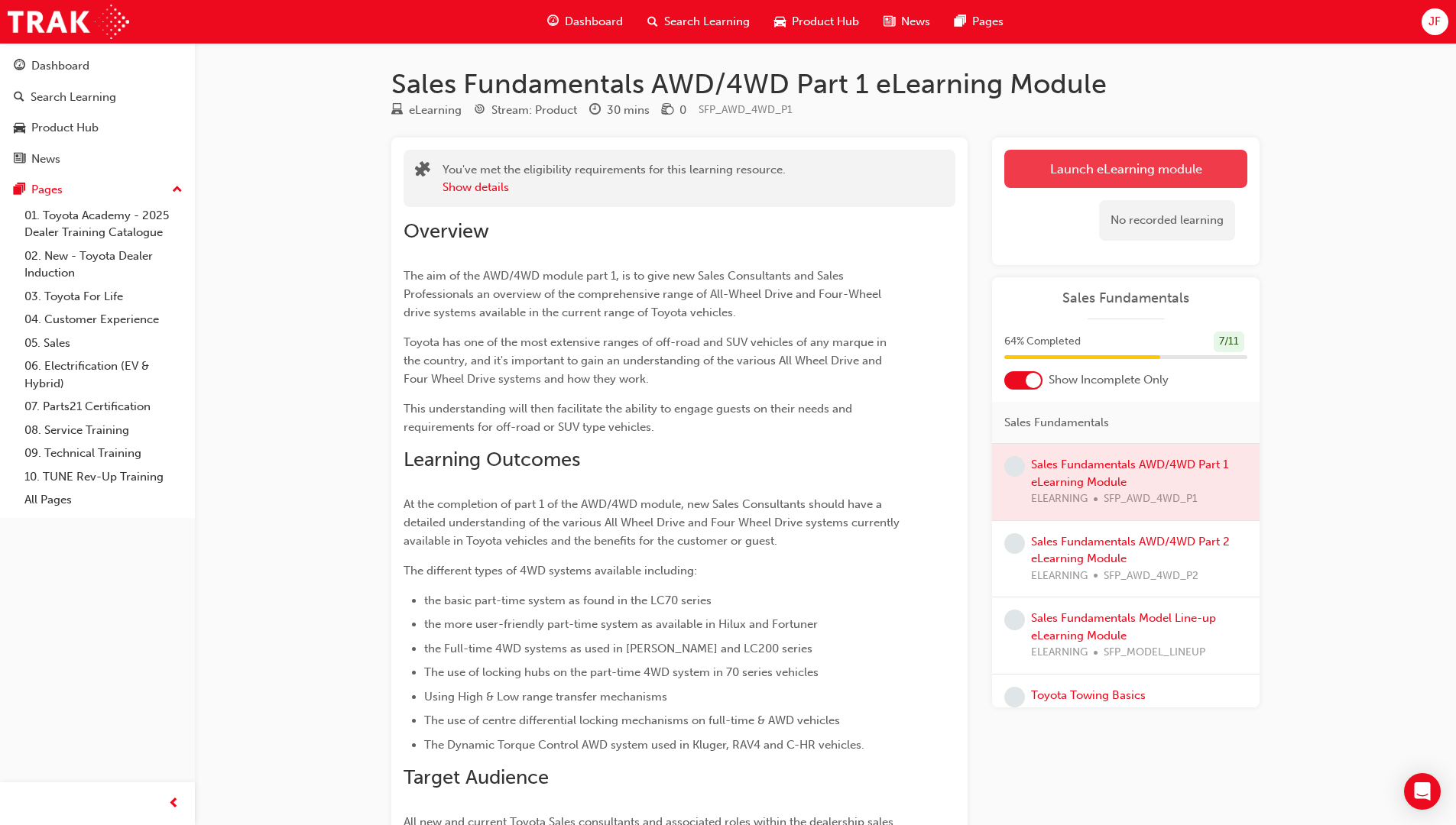
click at [1059, 175] on link "Launch eLearning module" at bounding box center [1126, 168] width 243 height 39
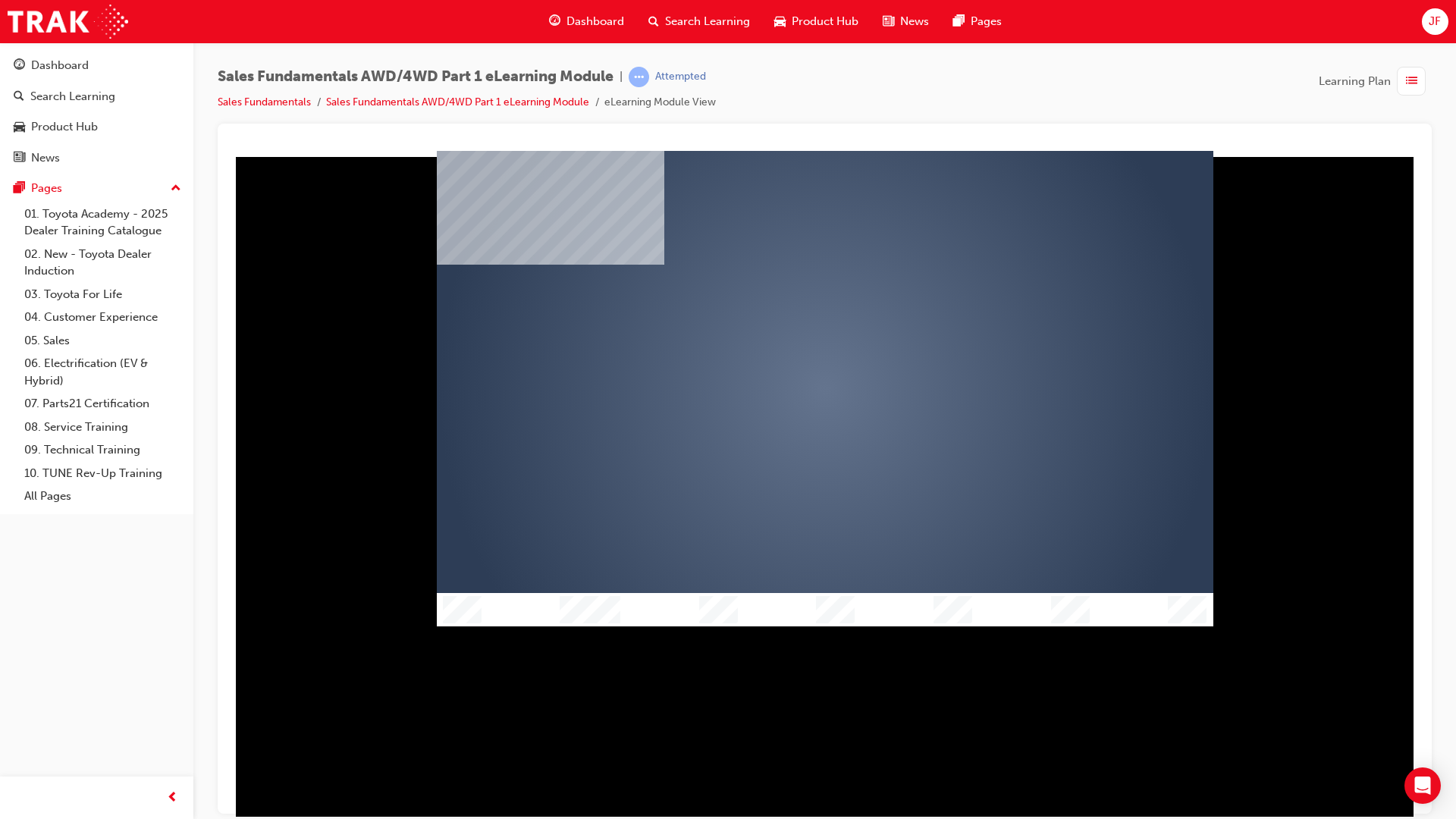
click at [781, 344] on div "play" at bounding box center [781, 344] width 0 height 0
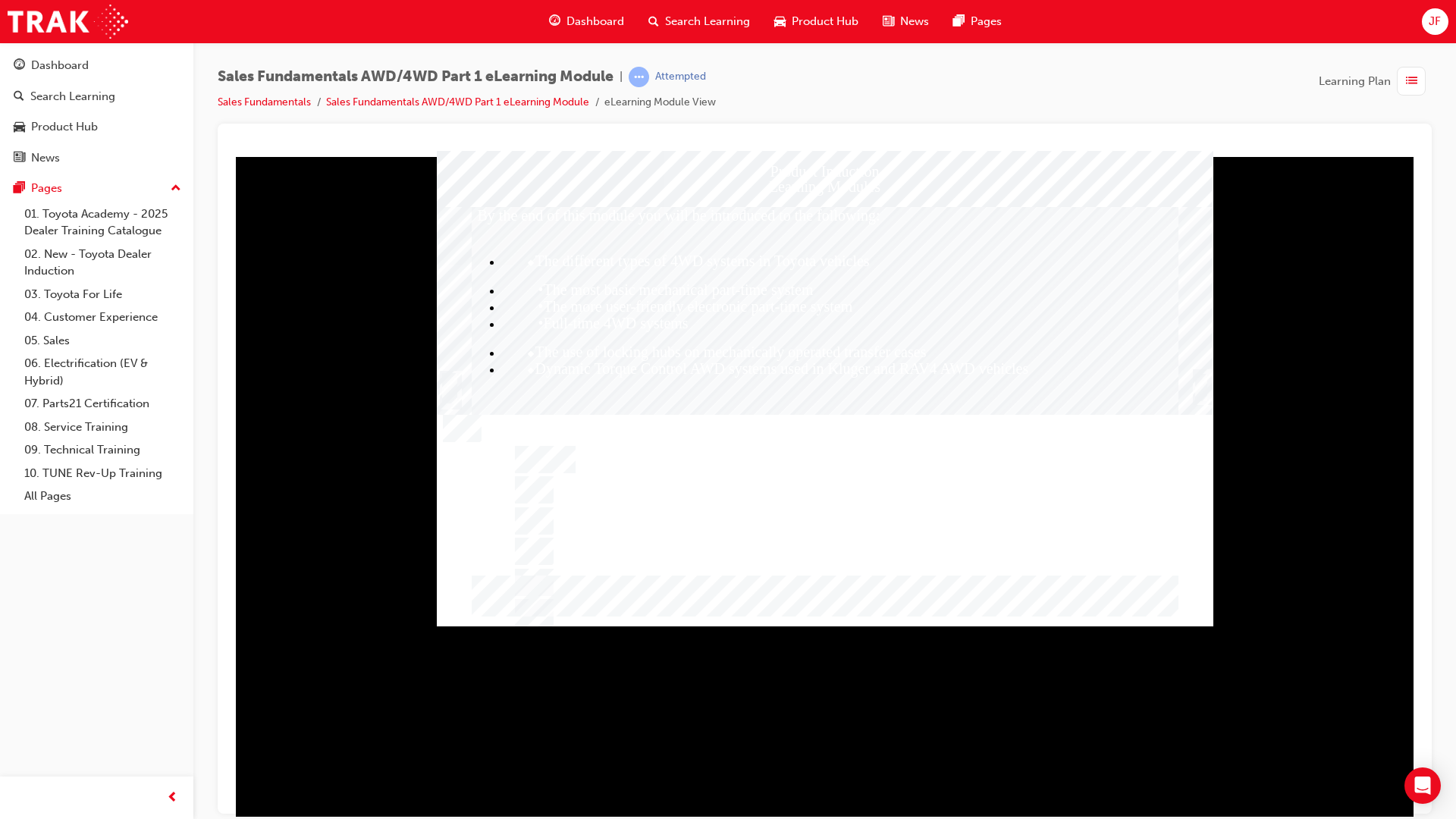
click at [1203, 389] on div "Trigger this button to continue" at bounding box center [1201, 386] width 15 height 30
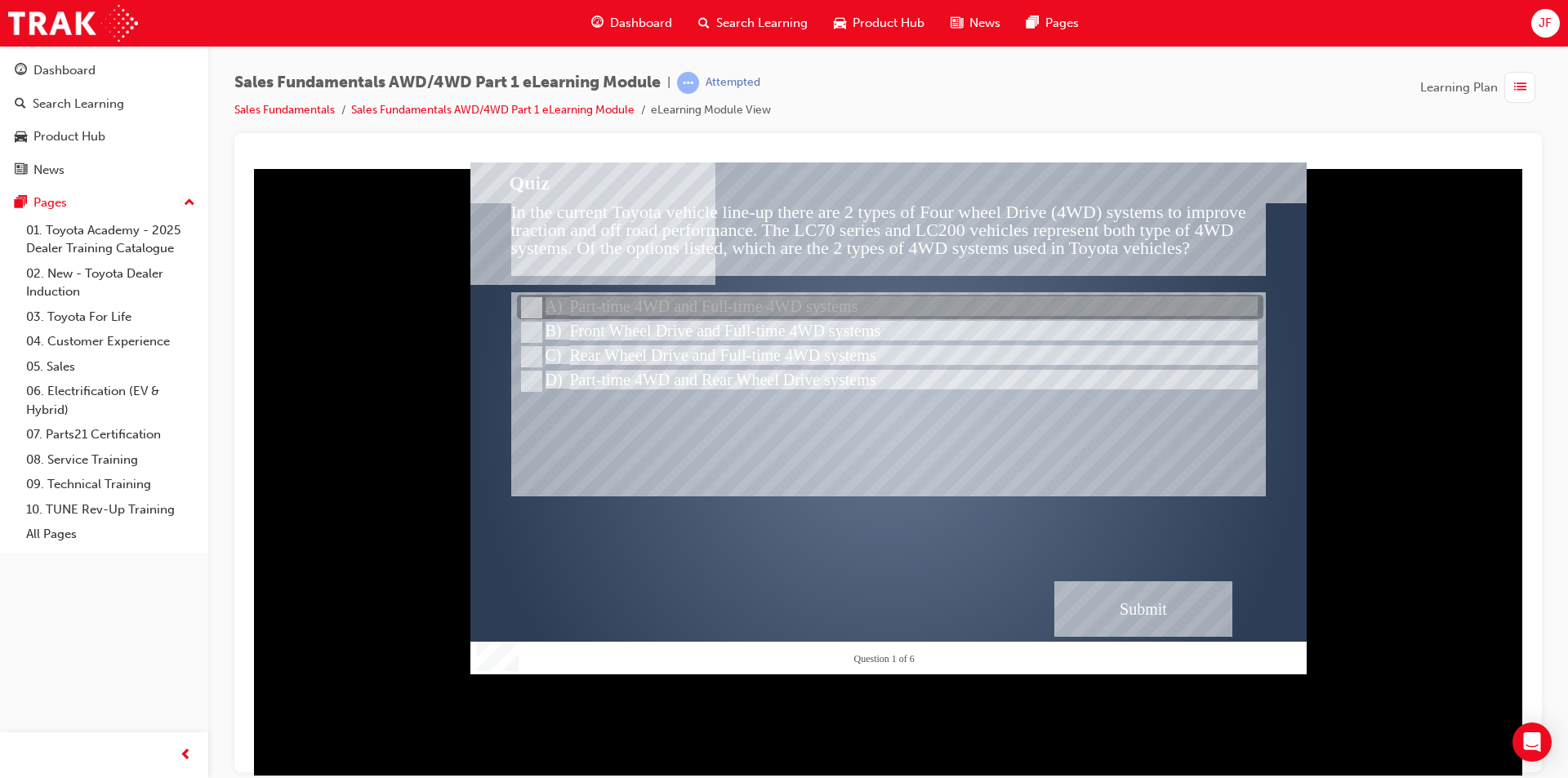
click at [706, 300] on div at bounding box center [890, 308] width 747 height 25
radio input "true"
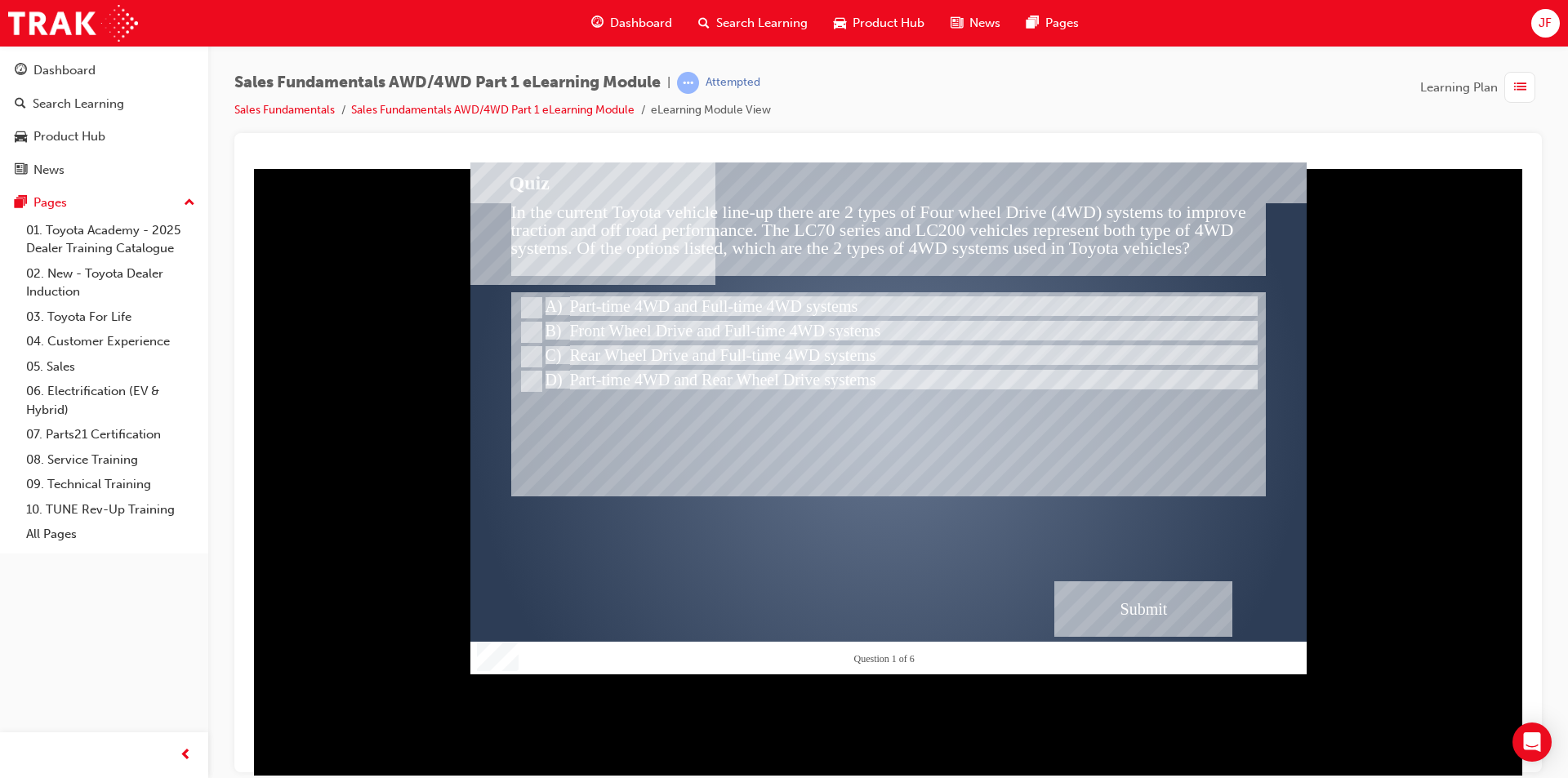
click at [1141, 610] on div "Submit" at bounding box center [1142, 608] width 178 height 55
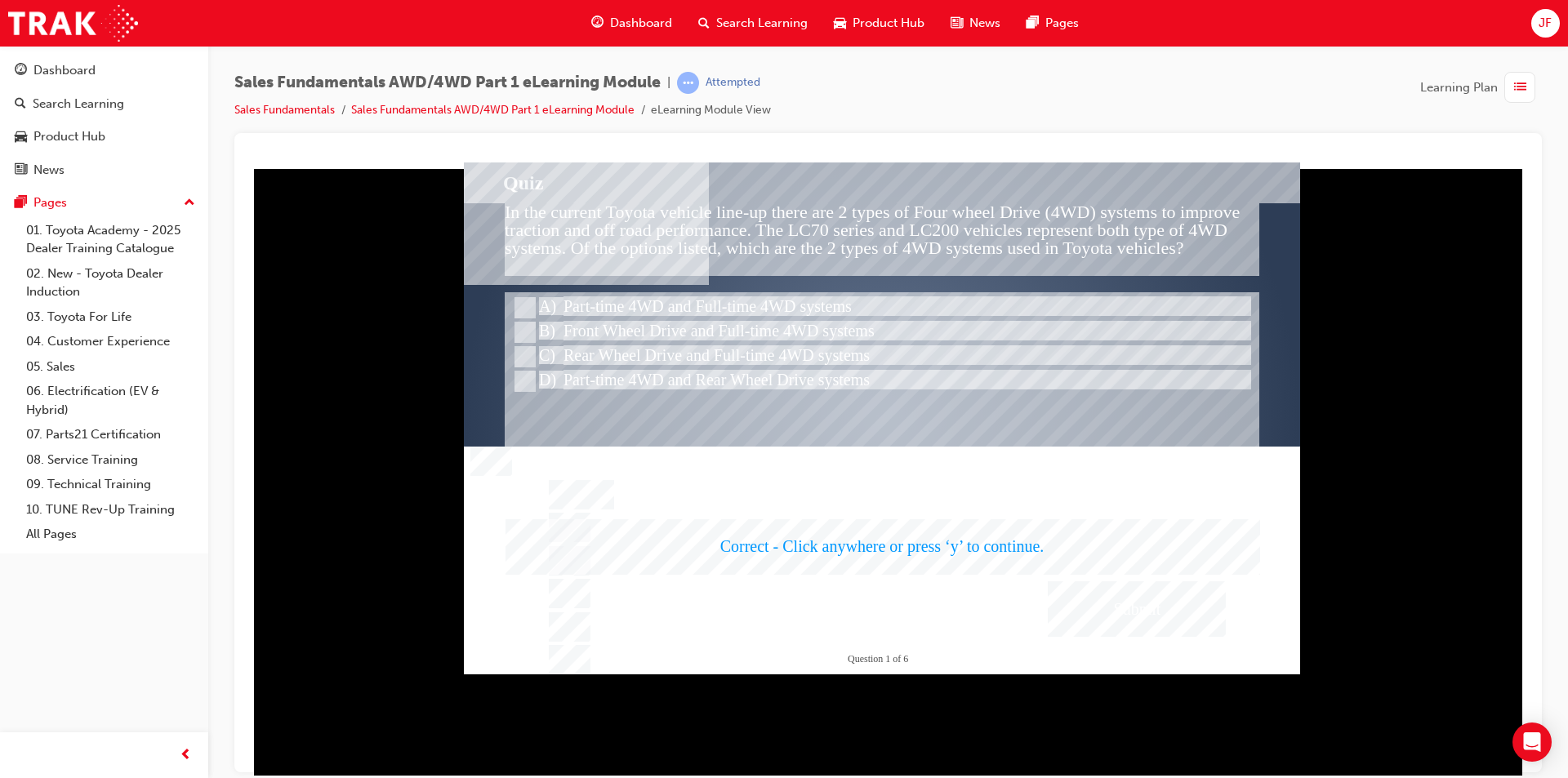
click at [1049, 559] on div at bounding box center [882, 417] width 836 height 511
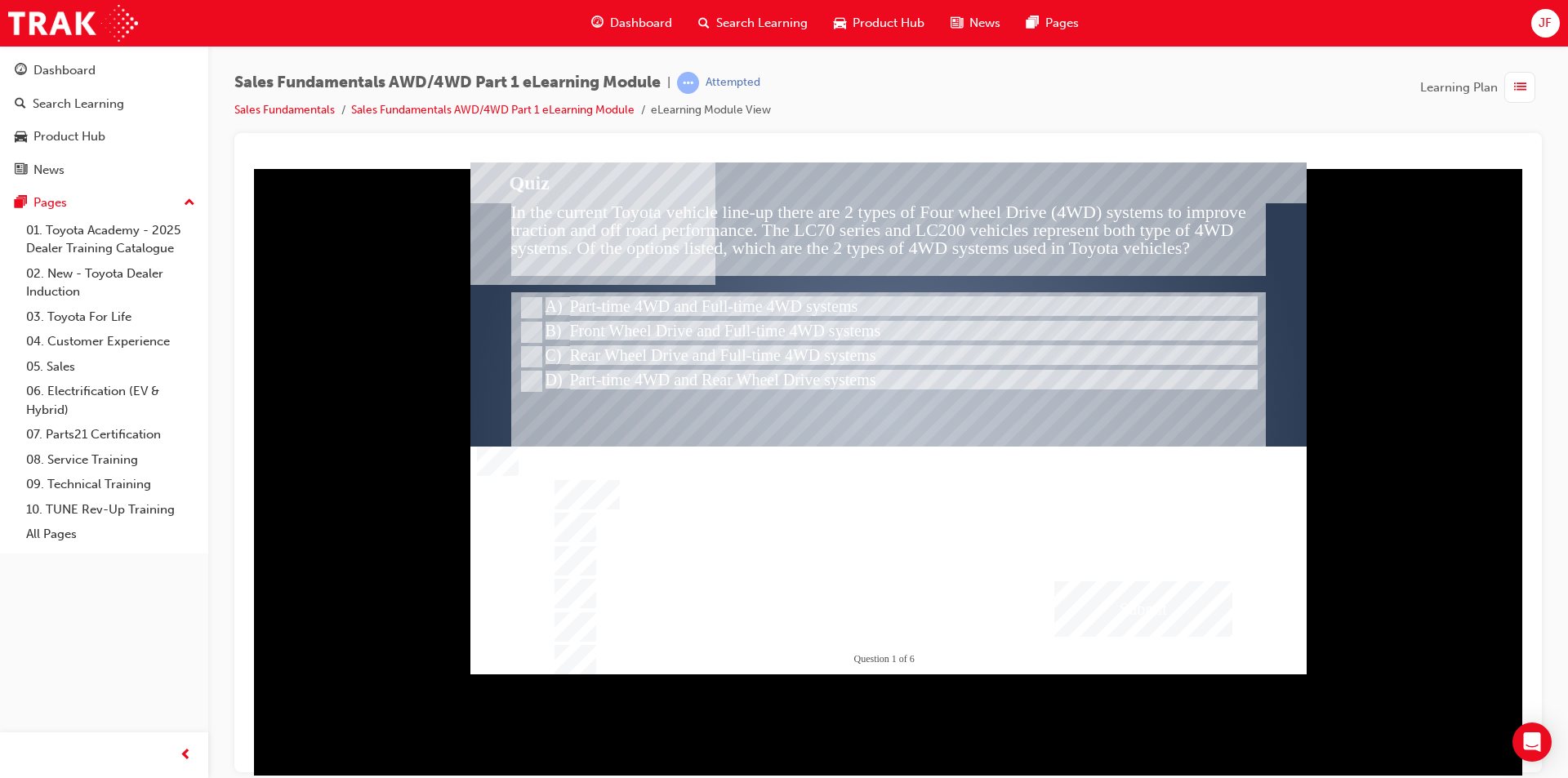
click at [985, 519] on div at bounding box center [888, 418] width 836 height 478
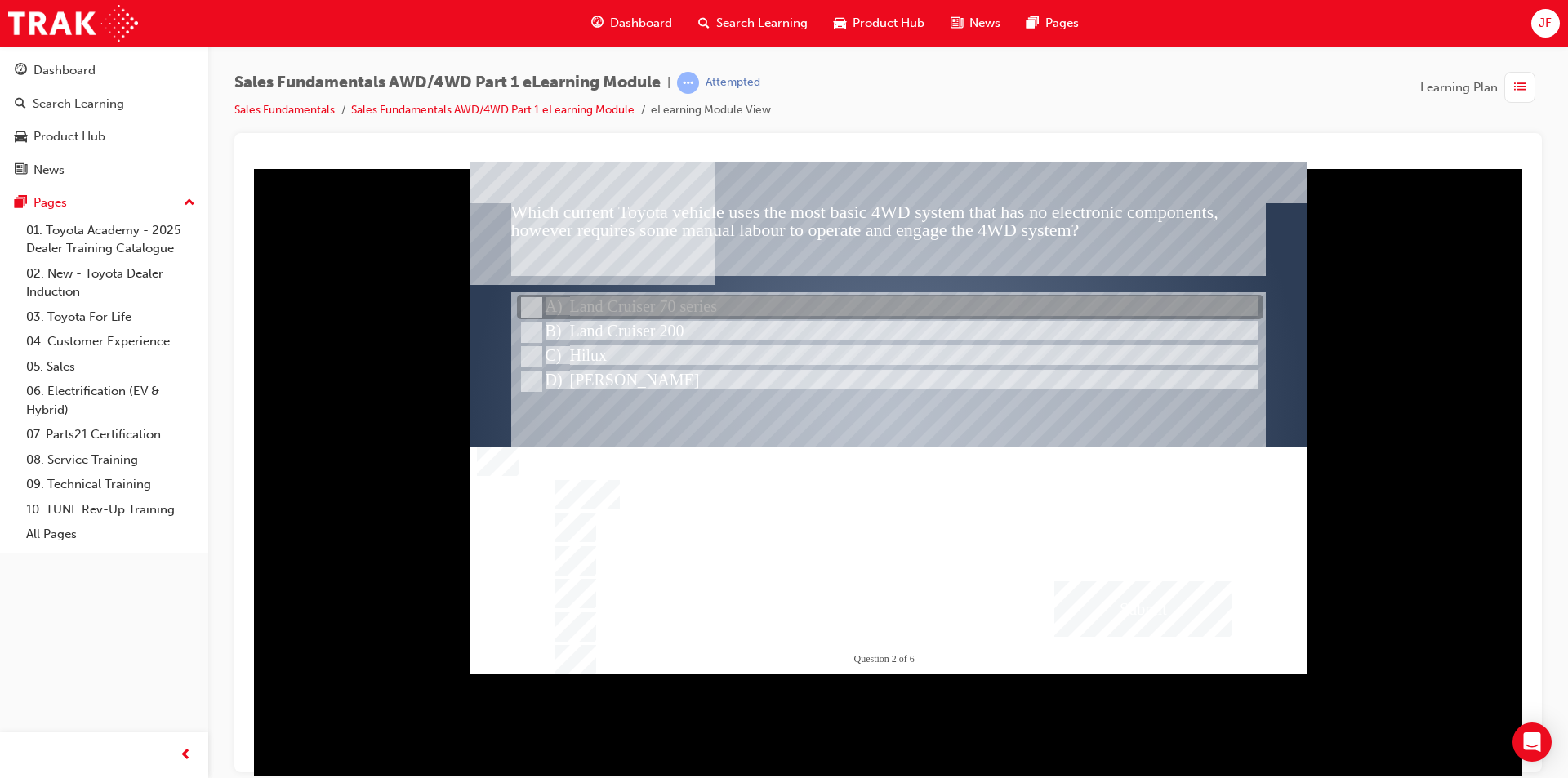
click at [677, 310] on div at bounding box center [890, 308] width 747 height 25
radio input "true"
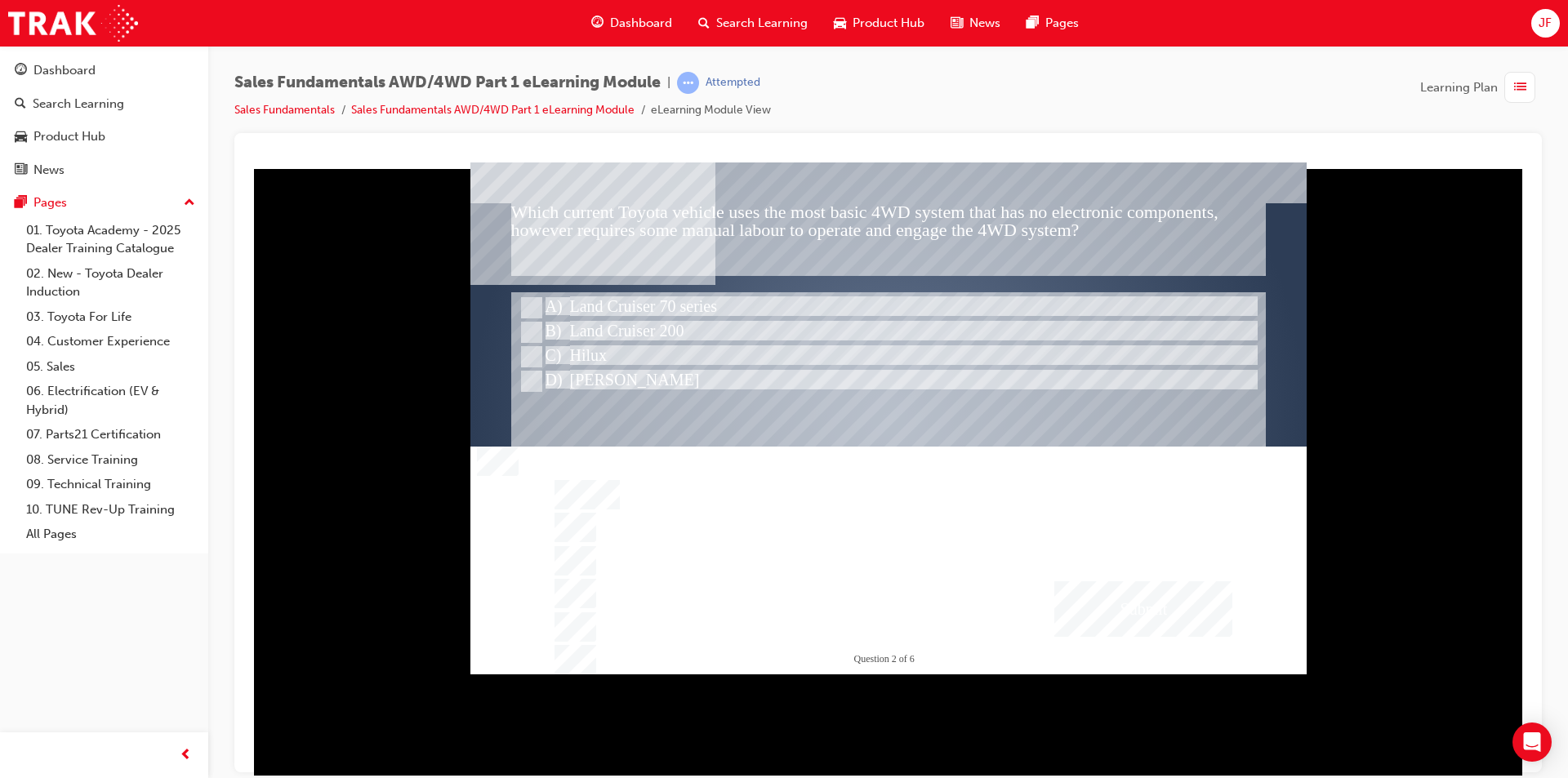
click at [1140, 600] on div "Submit" at bounding box center [1142, 608] width 178 height 55
click at [1013, 537] on div at bounding box center [888, 417] width 836 height 511
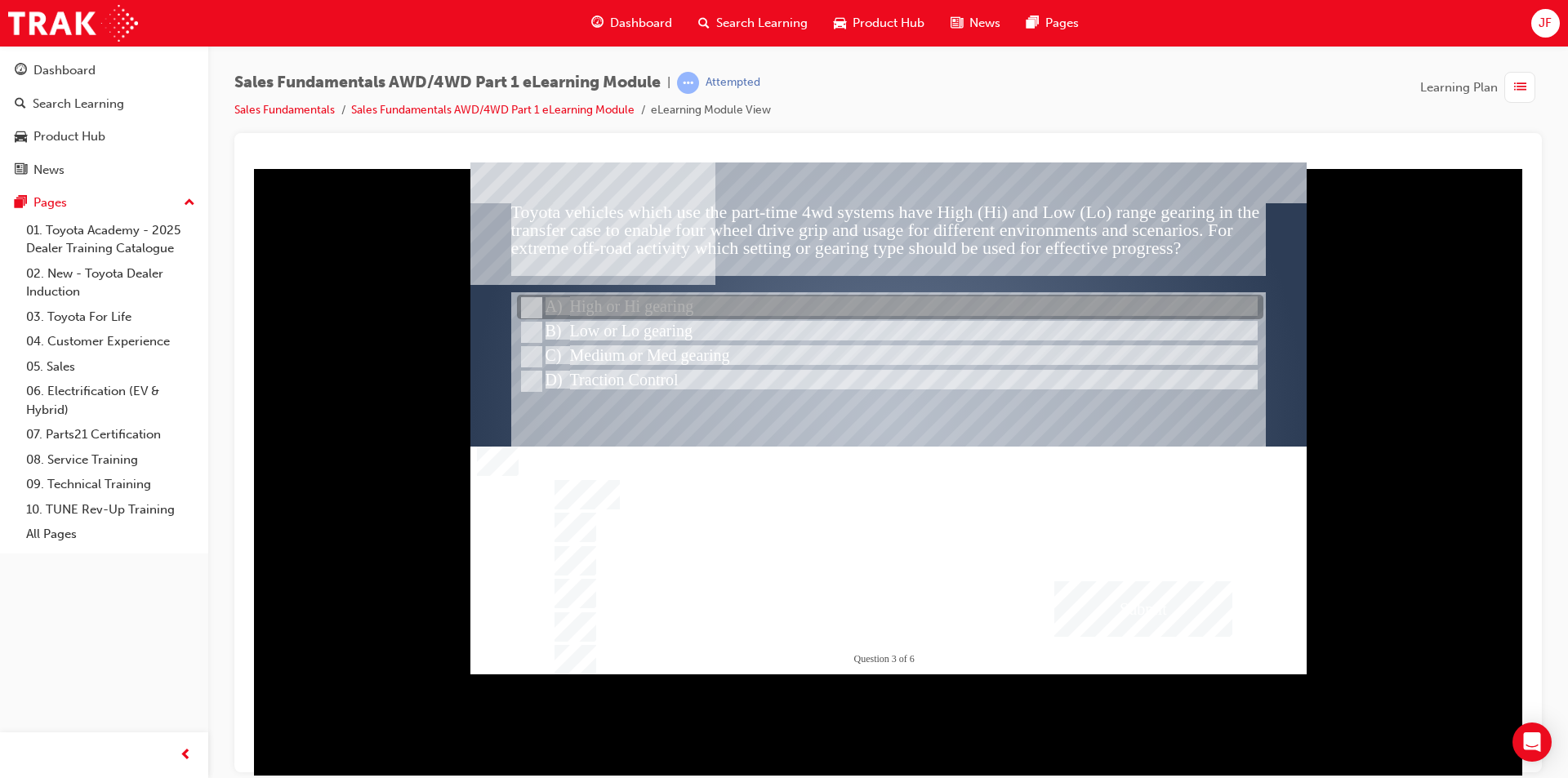
click at [628, 310] on div at bounding box center [890, 308] width 747 height 25
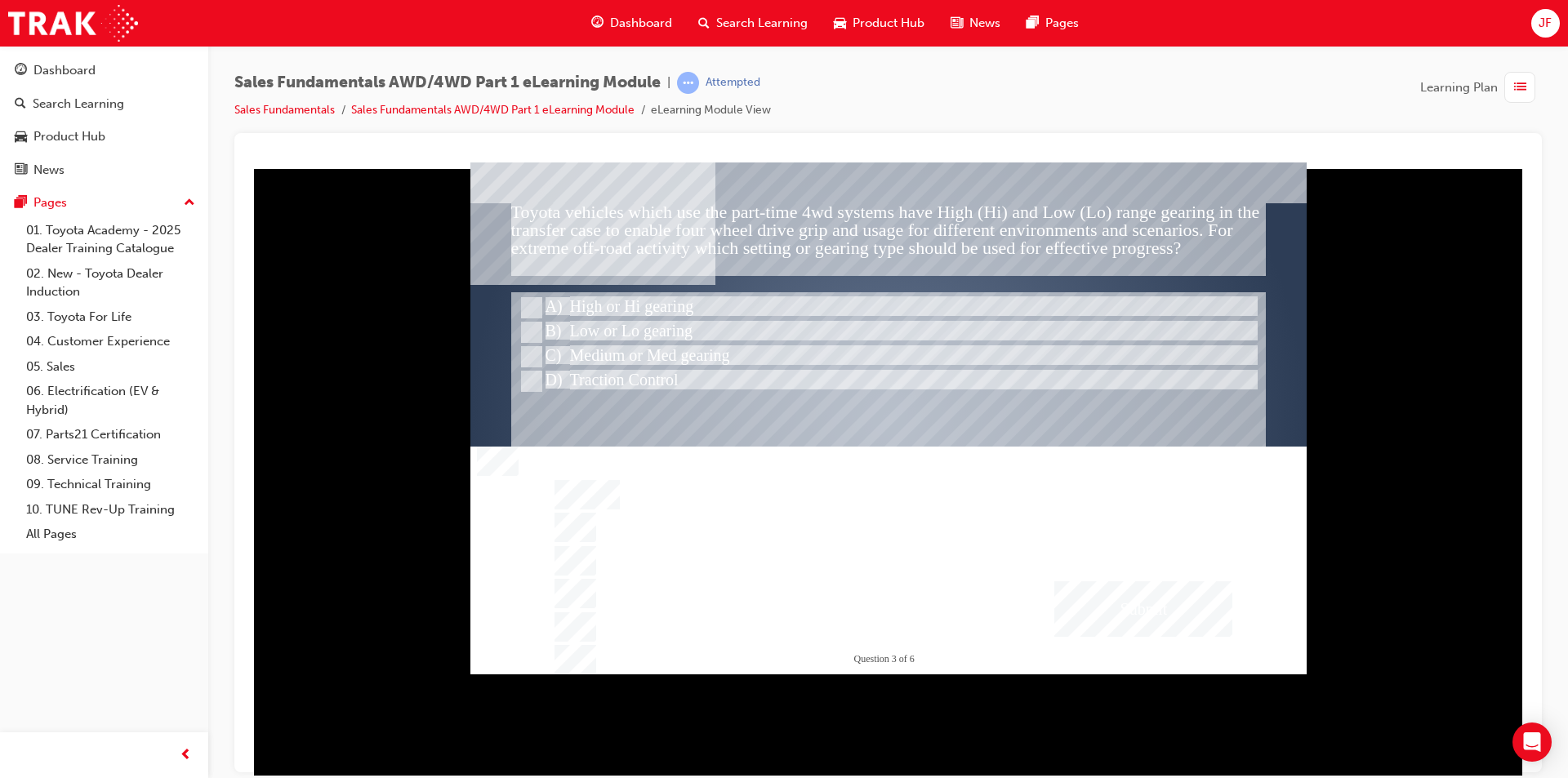
click at [1078, 591] on div "Submit" at bounding box center [1142, 608] width 178 height 55
click at [932, 559] on div at bounding box center [888, 417] width 836 height 511
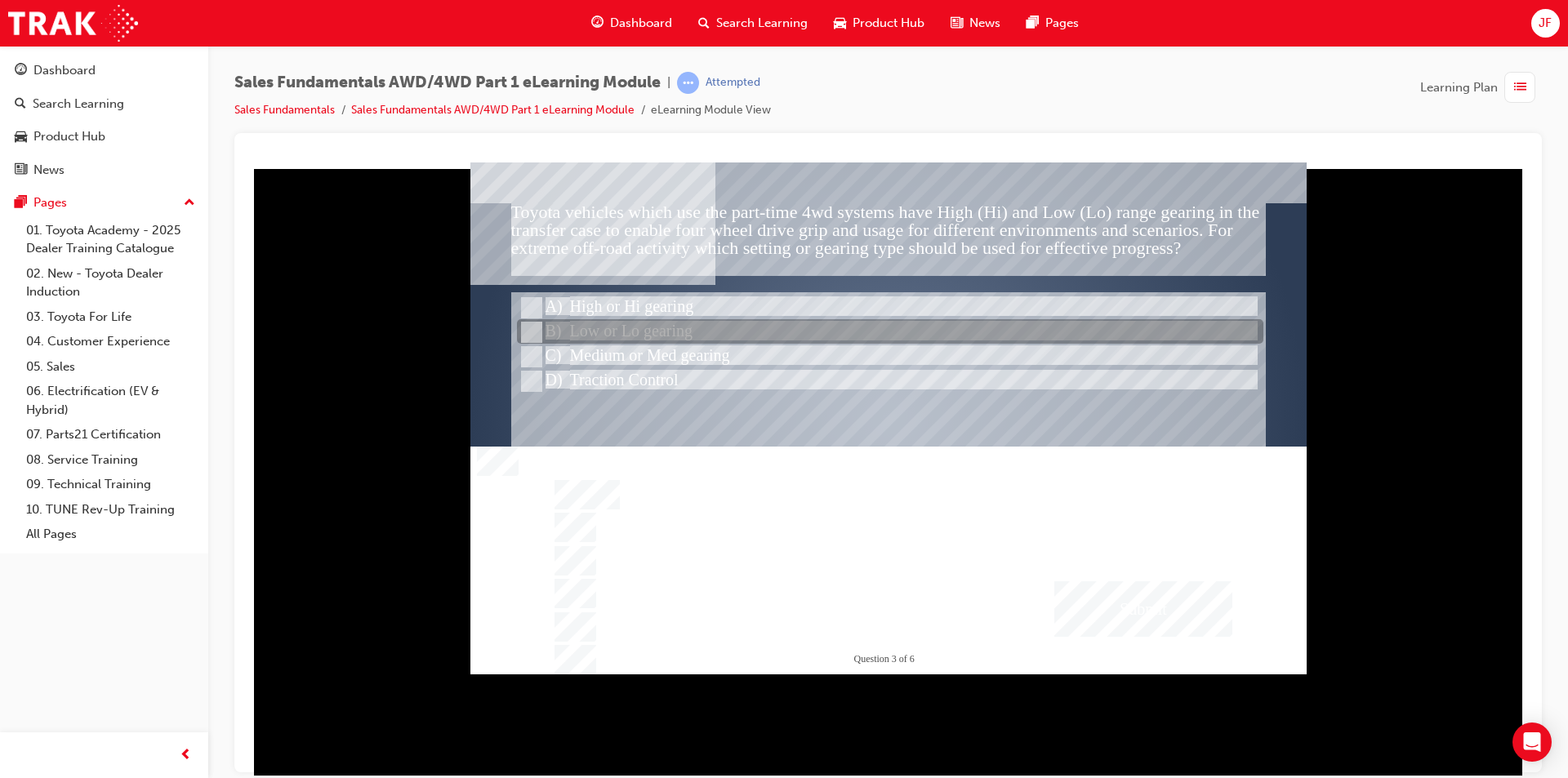
click at [660, 320] on div at bounding box center [890, 332] width 747 height 25
radio input "false"
radio input "true"
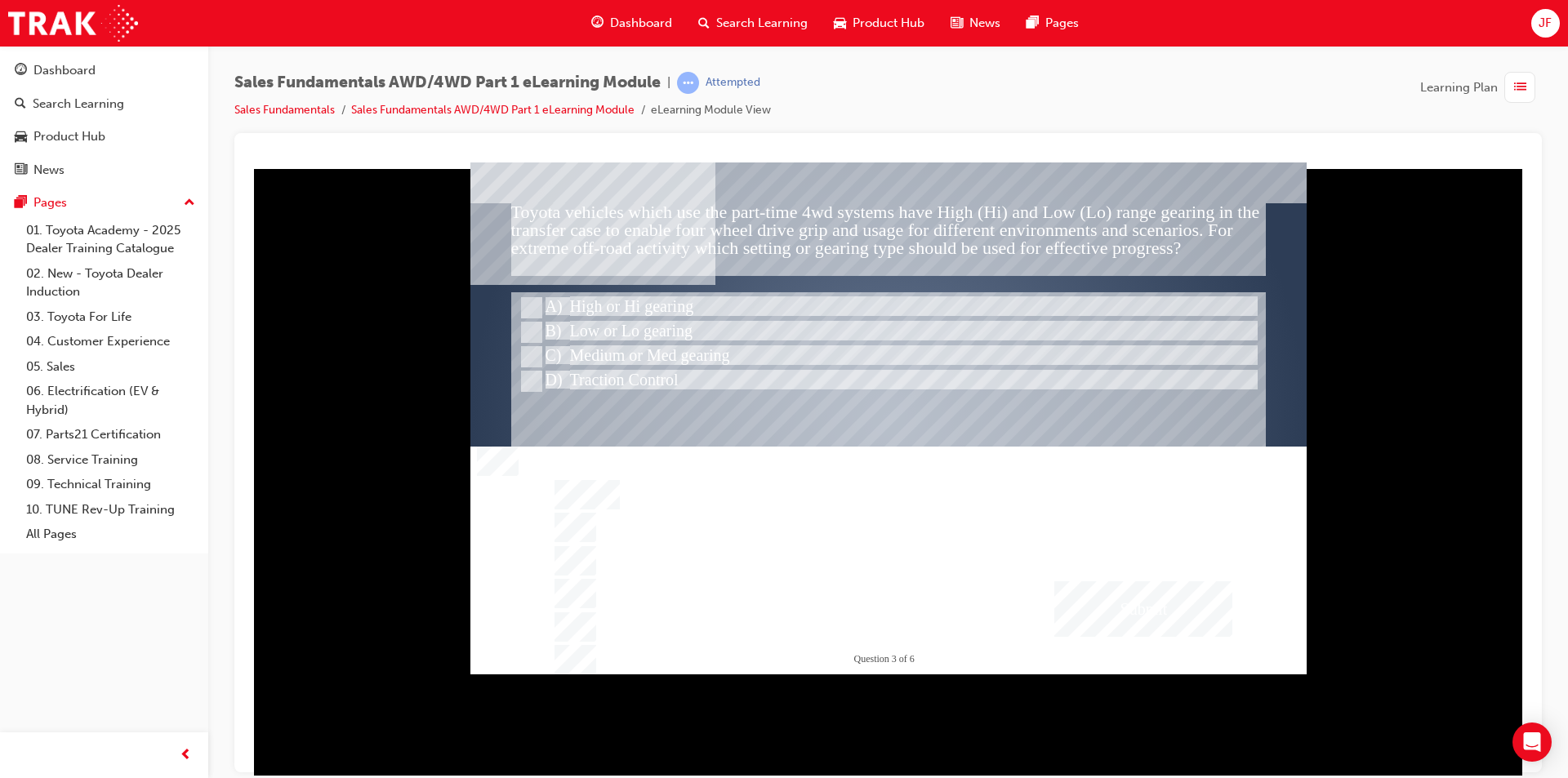
click at [1113, 616] on div "Submit" at bounding box center [1142, 608] width 178 height 55
click at [934, 552] on div at bounding box center [888, 417] width 836 height 511
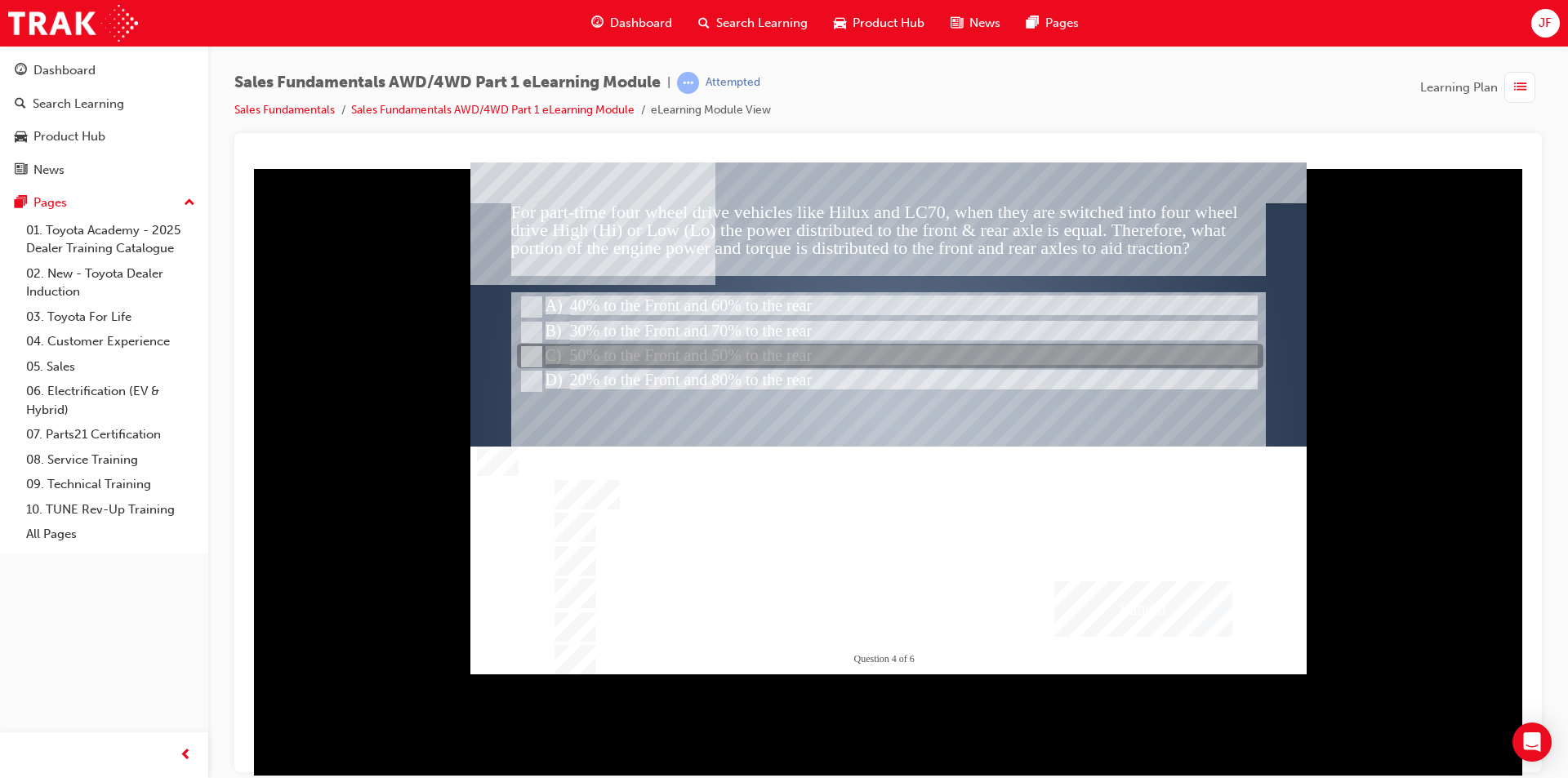
click at [708, 352] on div at bounding box center [890, 357] width 747 height 25
radio input "true"
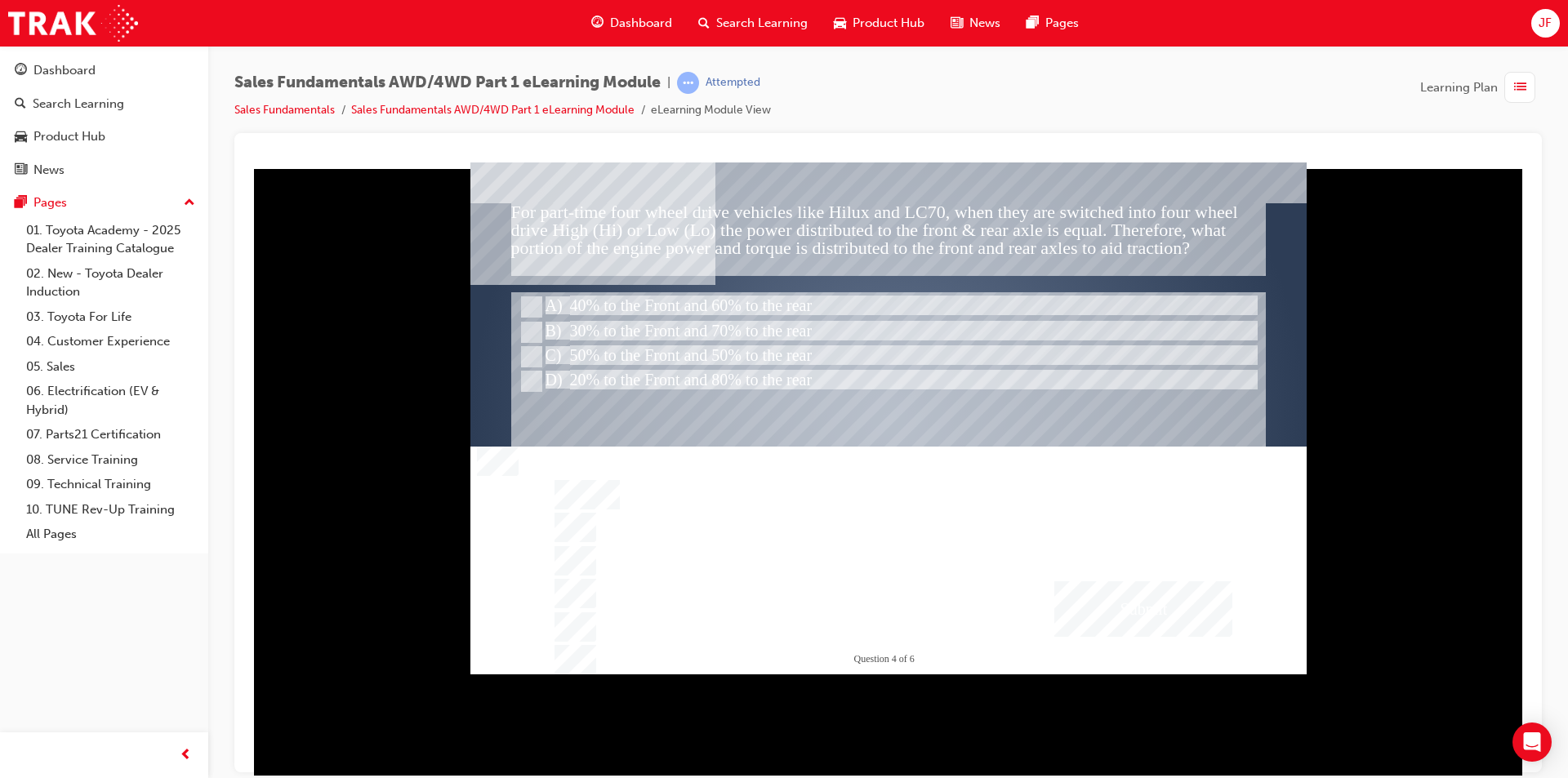
click at [1187, 617] on div "Submit" at bounding box center [1142, 608] width 178 height 55
click at [1032, 560] on div at bounding box center [888, 417] width 836 height 511
click at [1073, 601] on div "Submit" at bounding box center [1142, 608] width 178 height 55
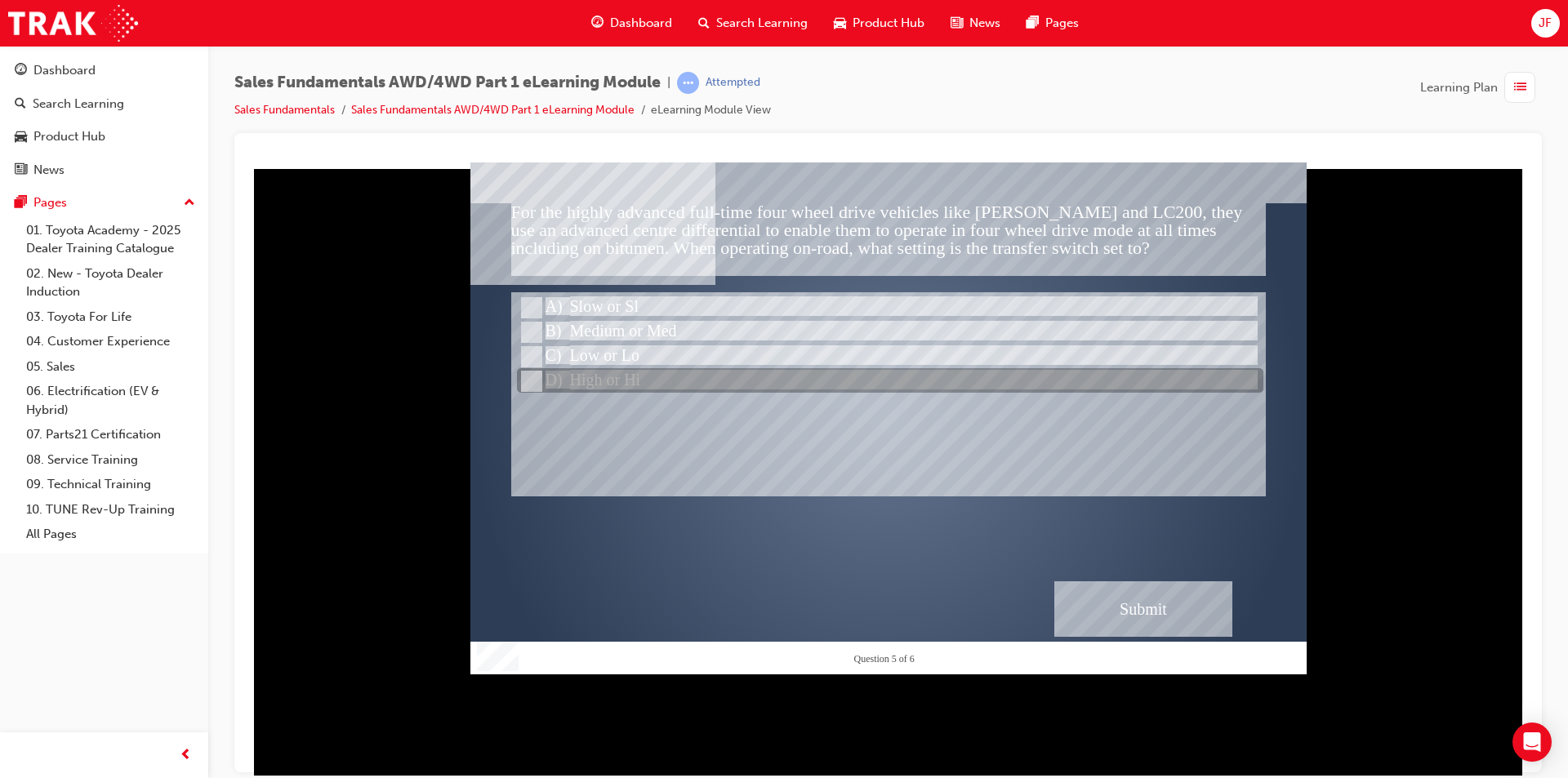
click at [665, 382] on div at bounding box center [890, 382] width 747 height 25
radio input "true"
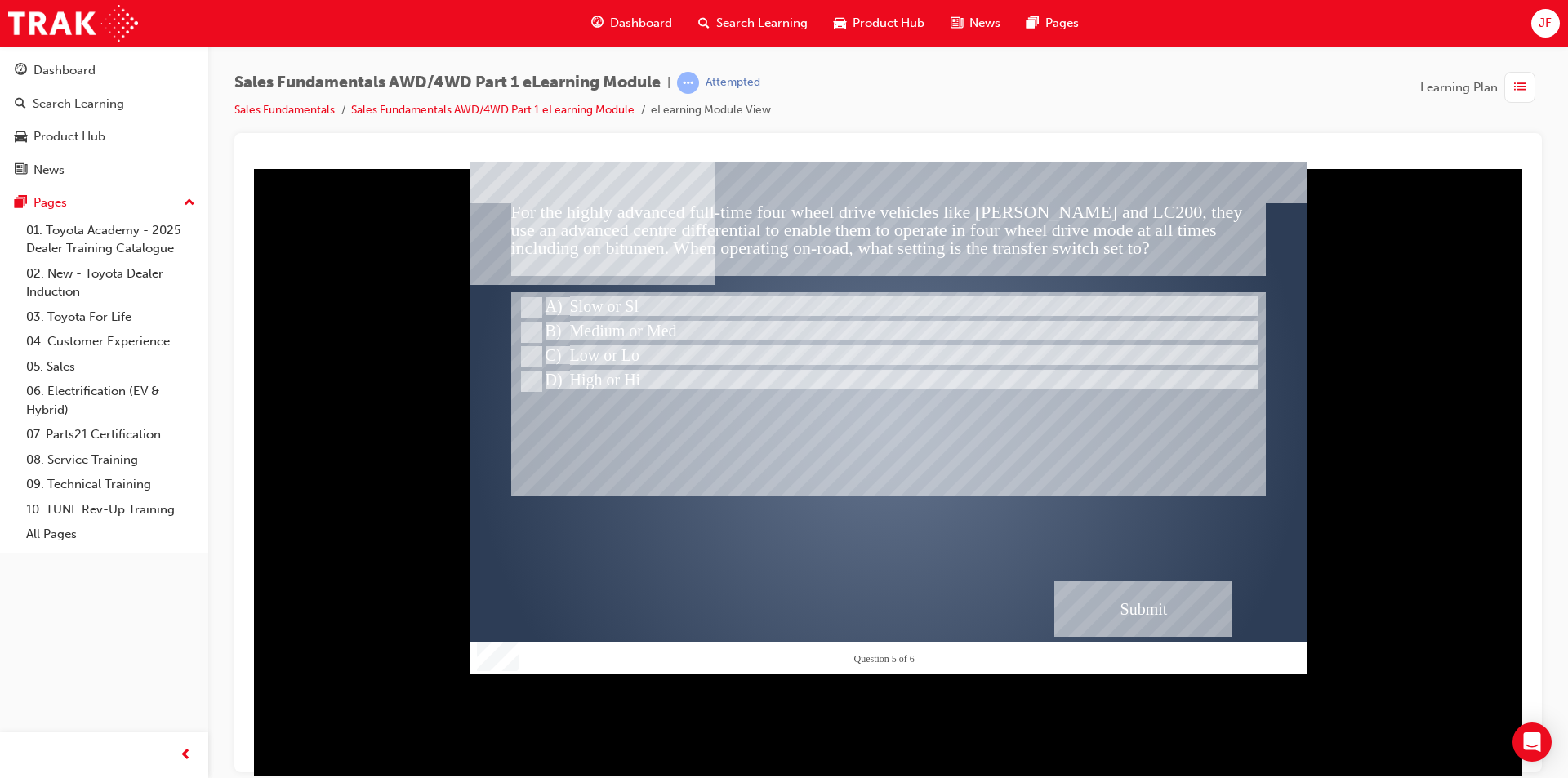
click at [1184, 623] on div "Submit" at bounding box center [1142, 608] width 178 height 55
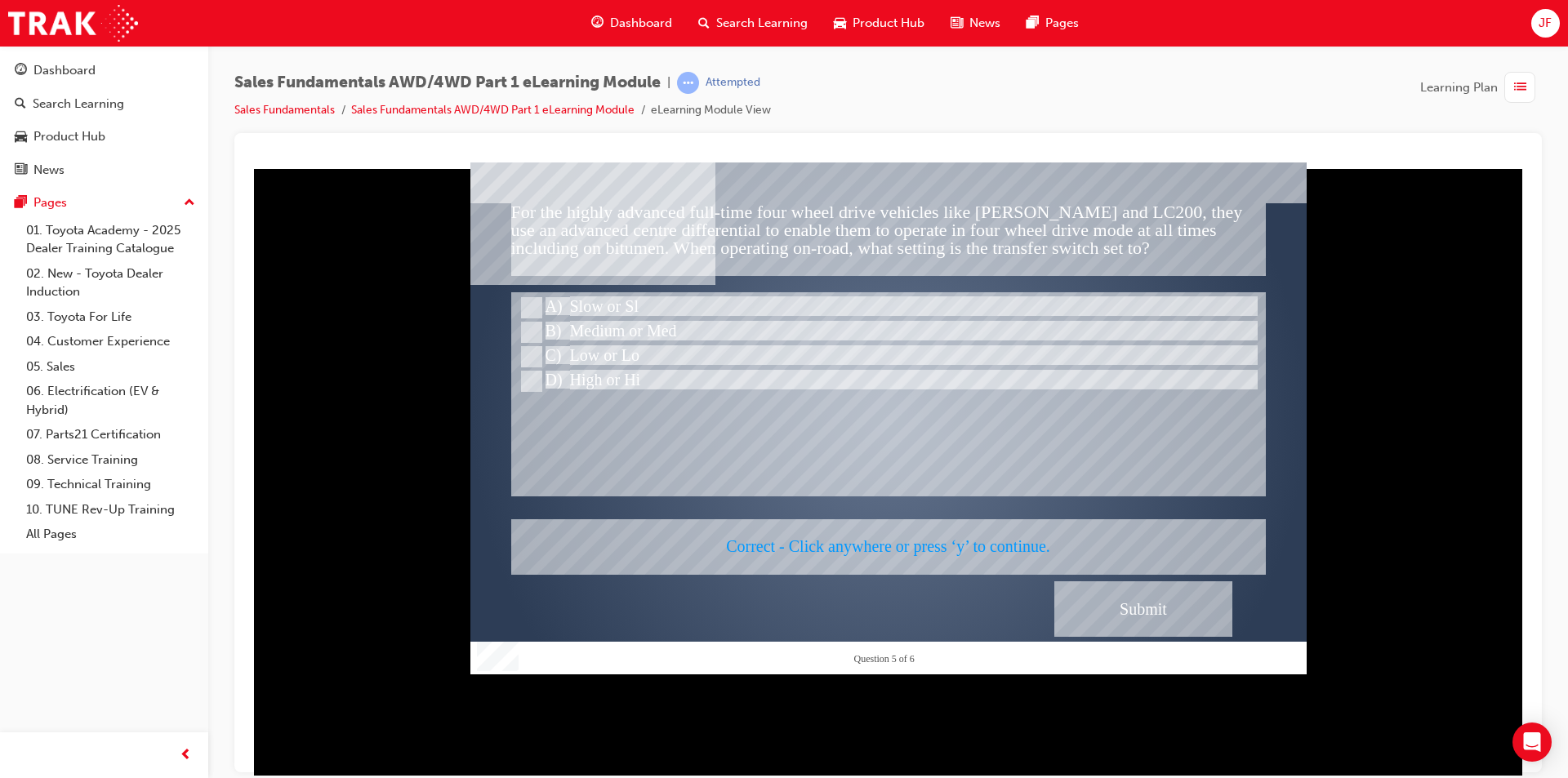
click at [1034, 547] on div at bounding box center [888, 417] width 836 height 511
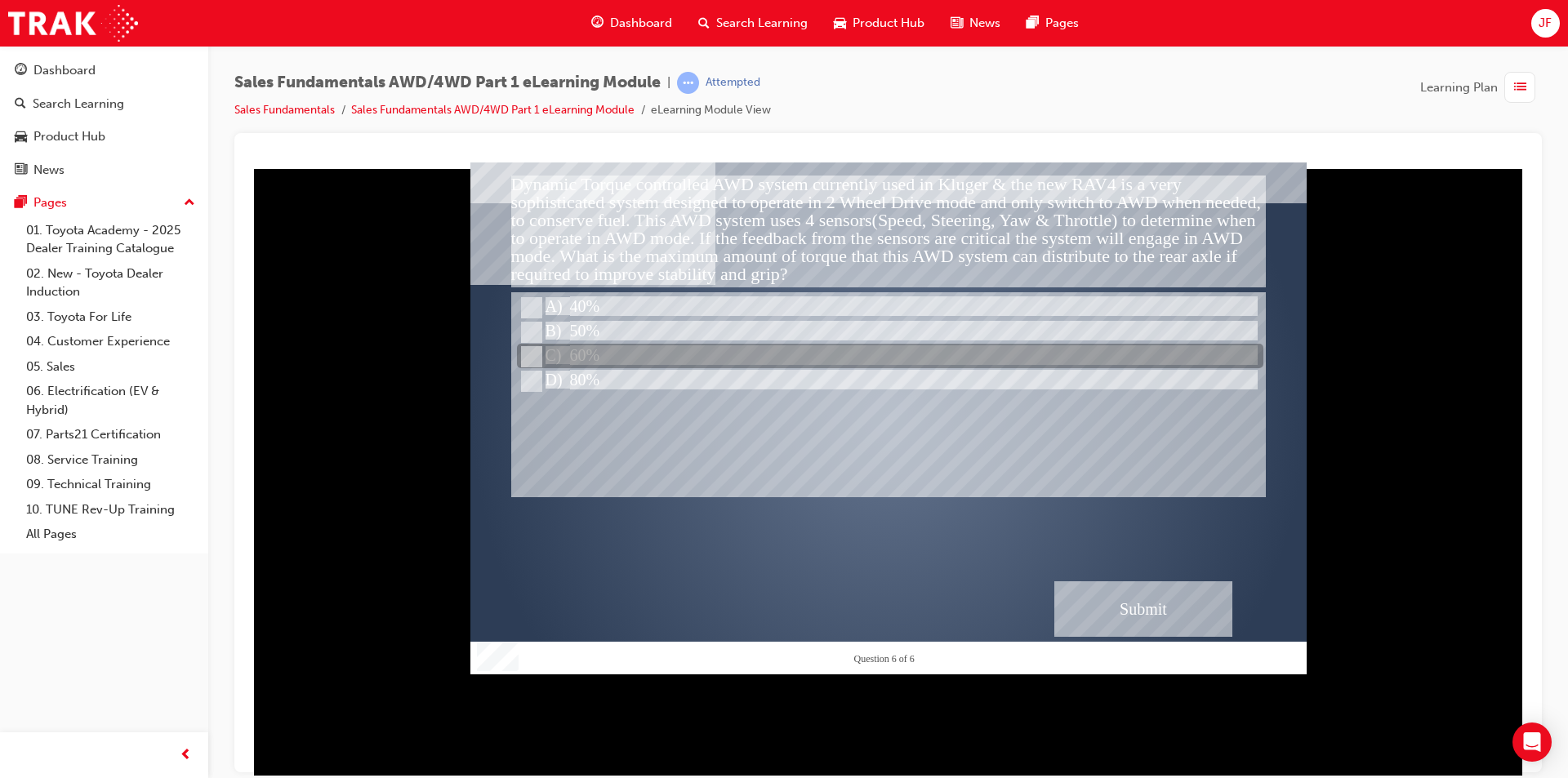
click at [636, 353] on div at bounding box center [890, 357] width 747 height 25
radio input "true"
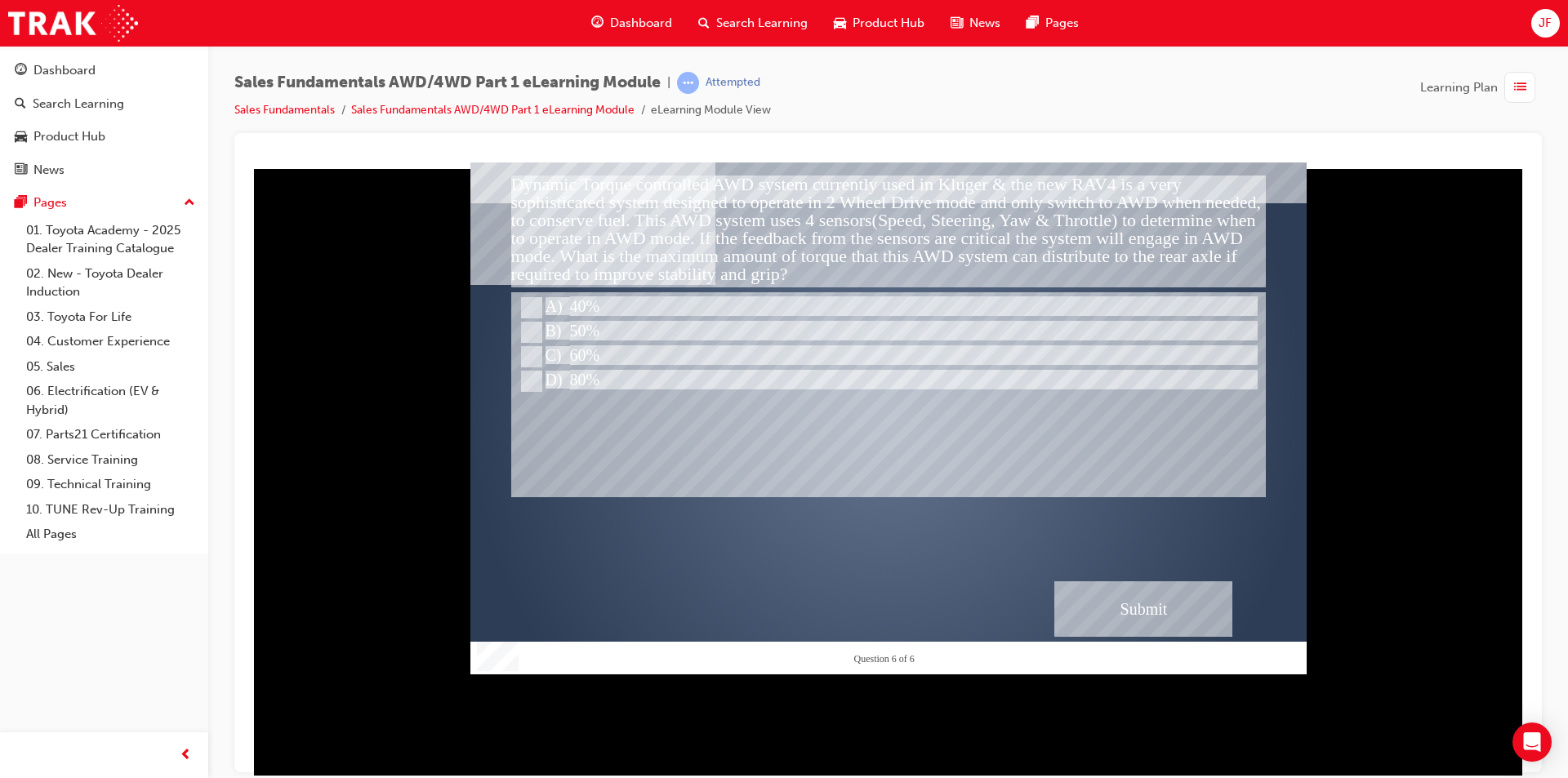
click at [1080, 604] on div "Submit" at bounding box center [1142, 608] width 178 height 55
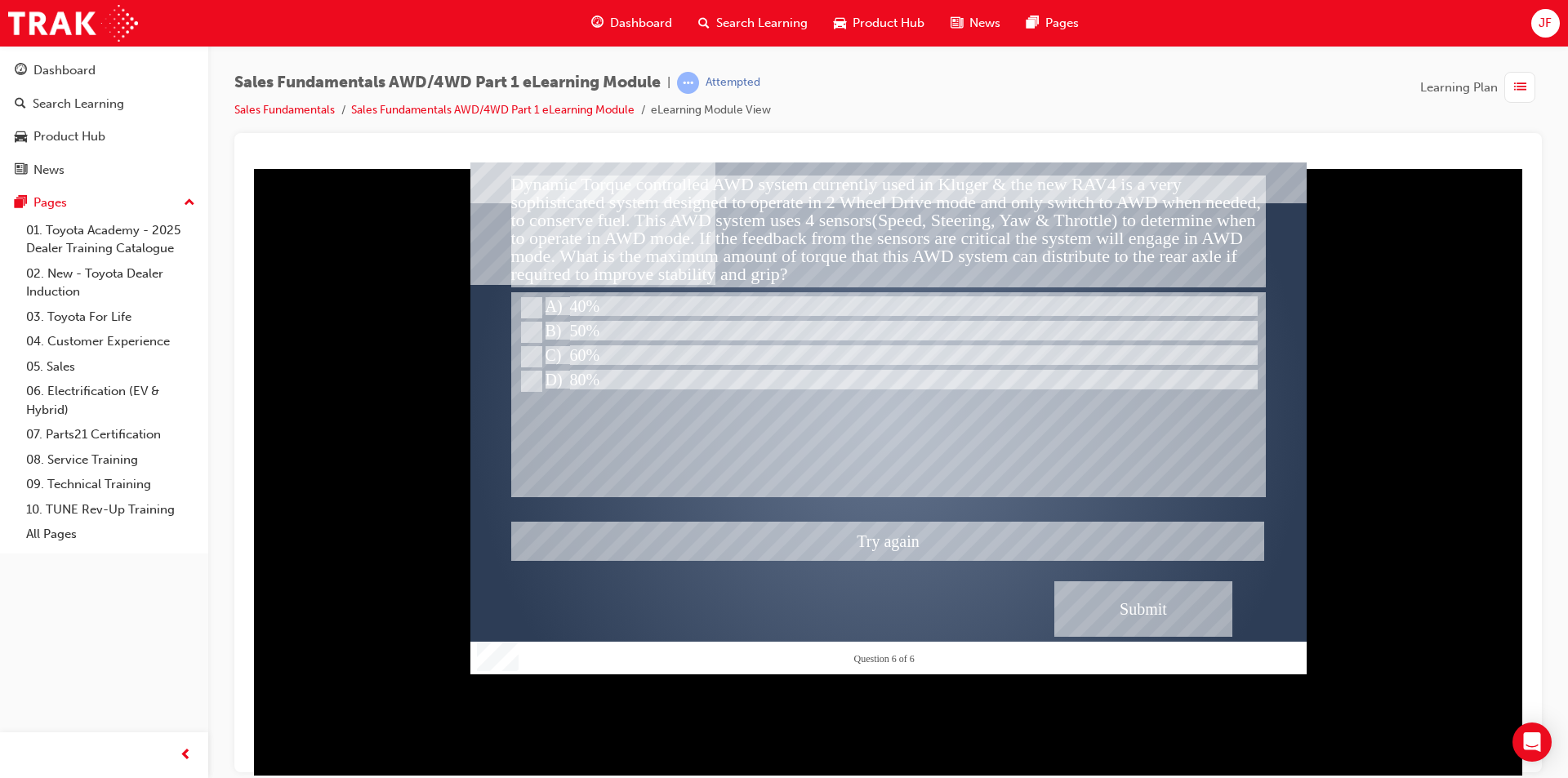
click at [539, 373] on div at bounding box center [888, 417] width 836 height 511
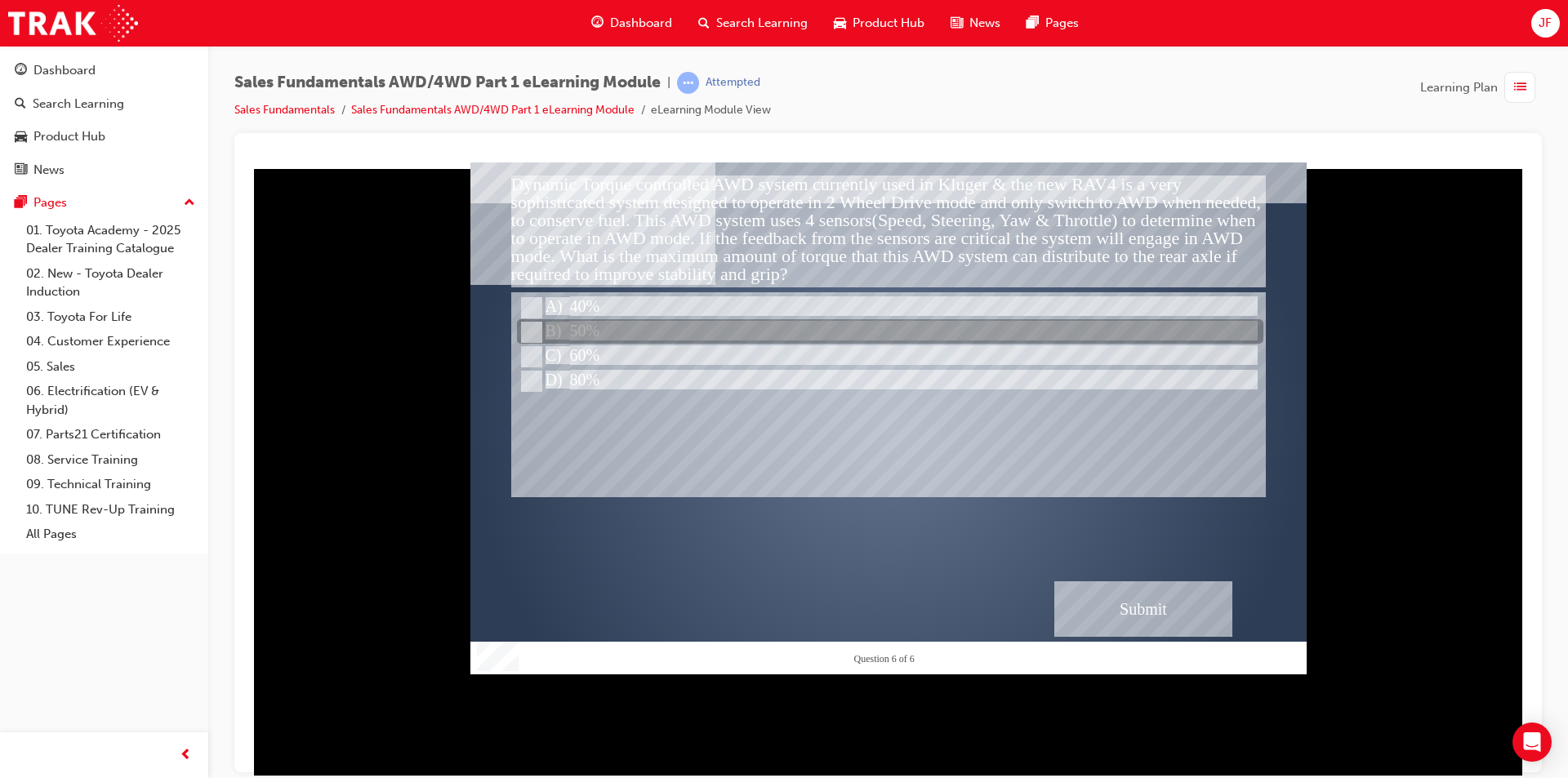
click at [561, 329] on div at bounding box center [890, 332] width 747 height 25
radio input "true"
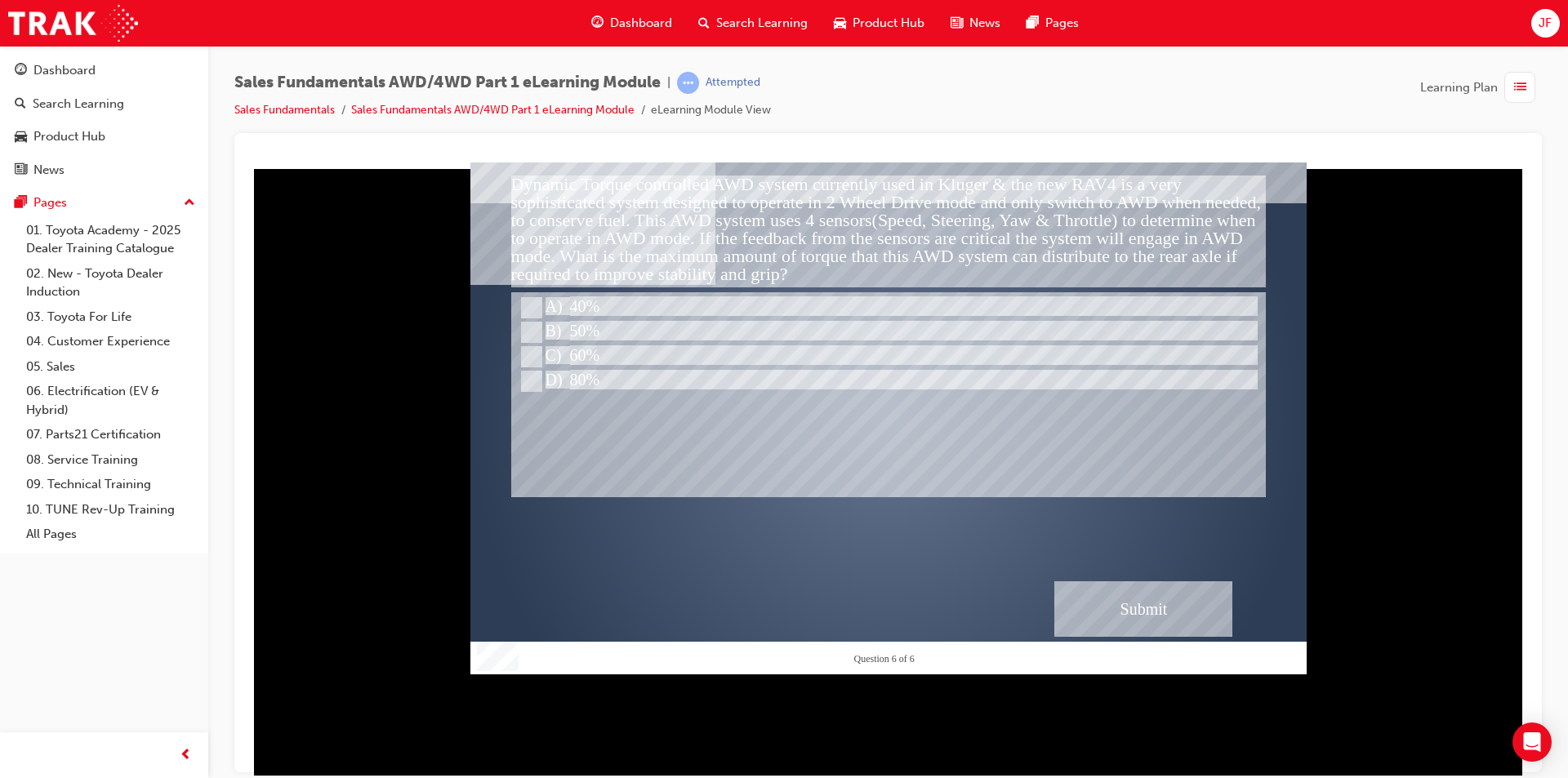
click at [1160, 610] on div "Submit" at bounding box center [1142, 608] width 178 height 55
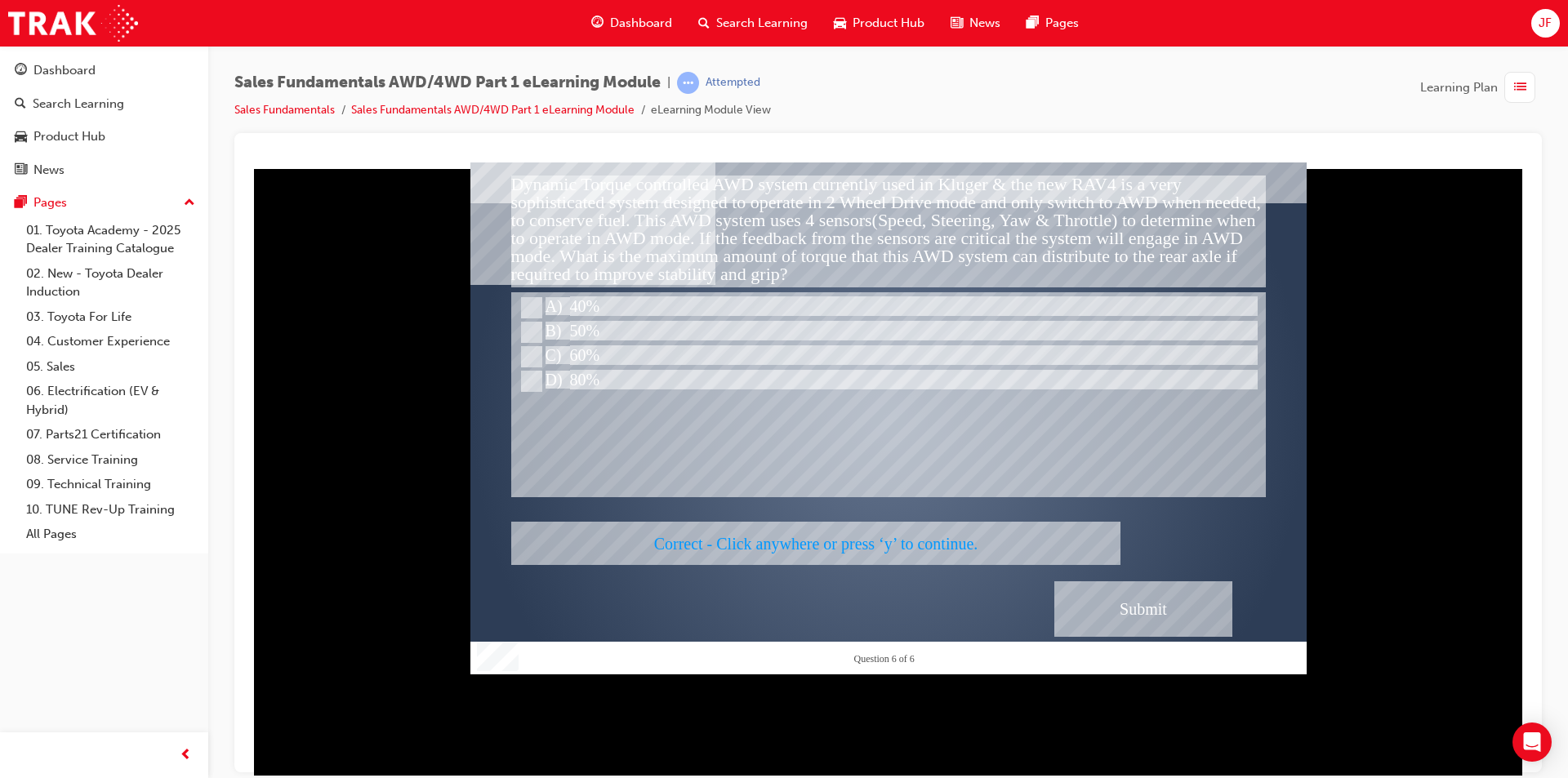
click at [800, 512] on div at bounding box center [888, 417] width 836 height 511
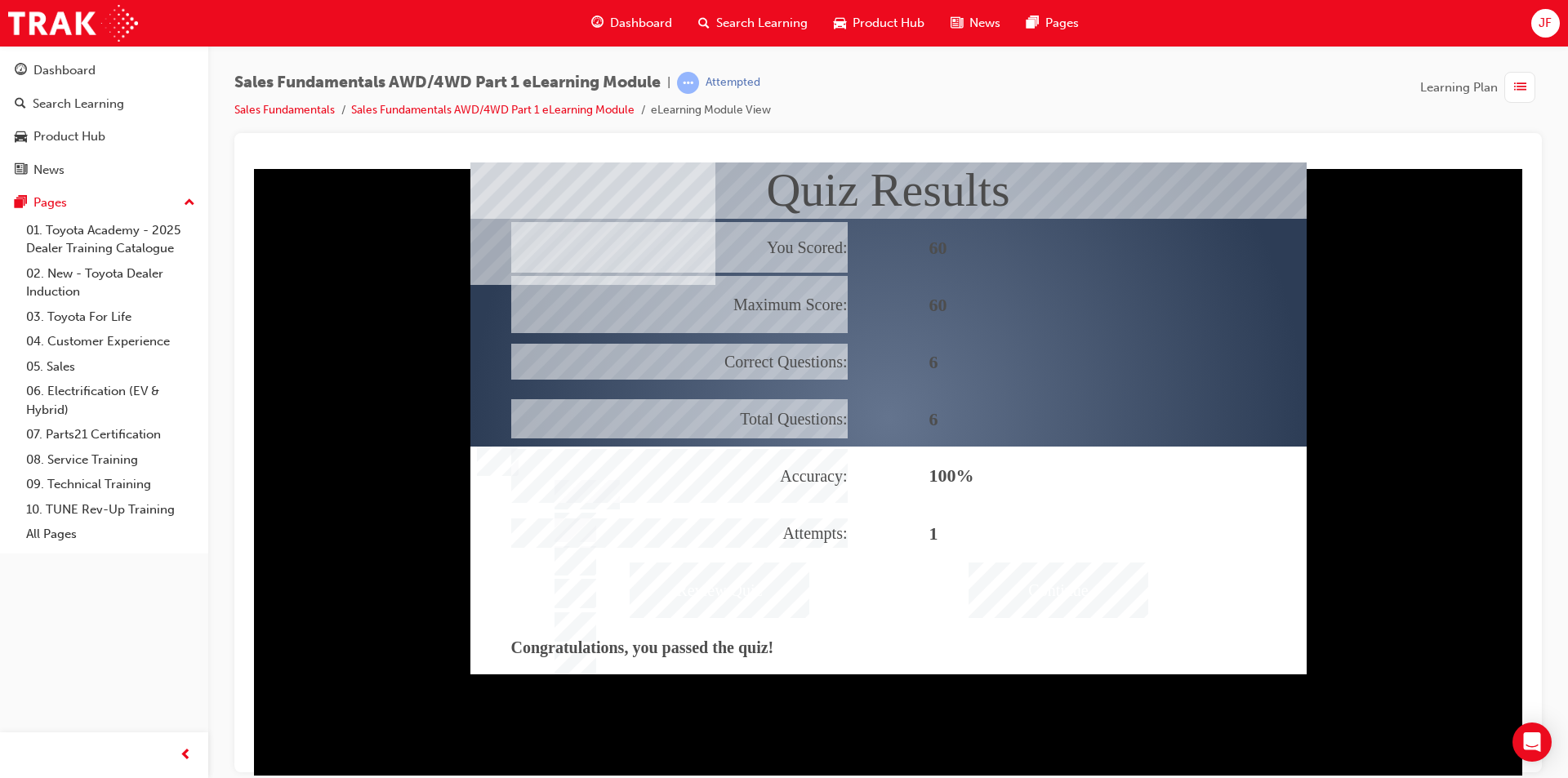
click at [1124, 603] on div "Continue" at bounding box center [1058, 589] width 180 height 55
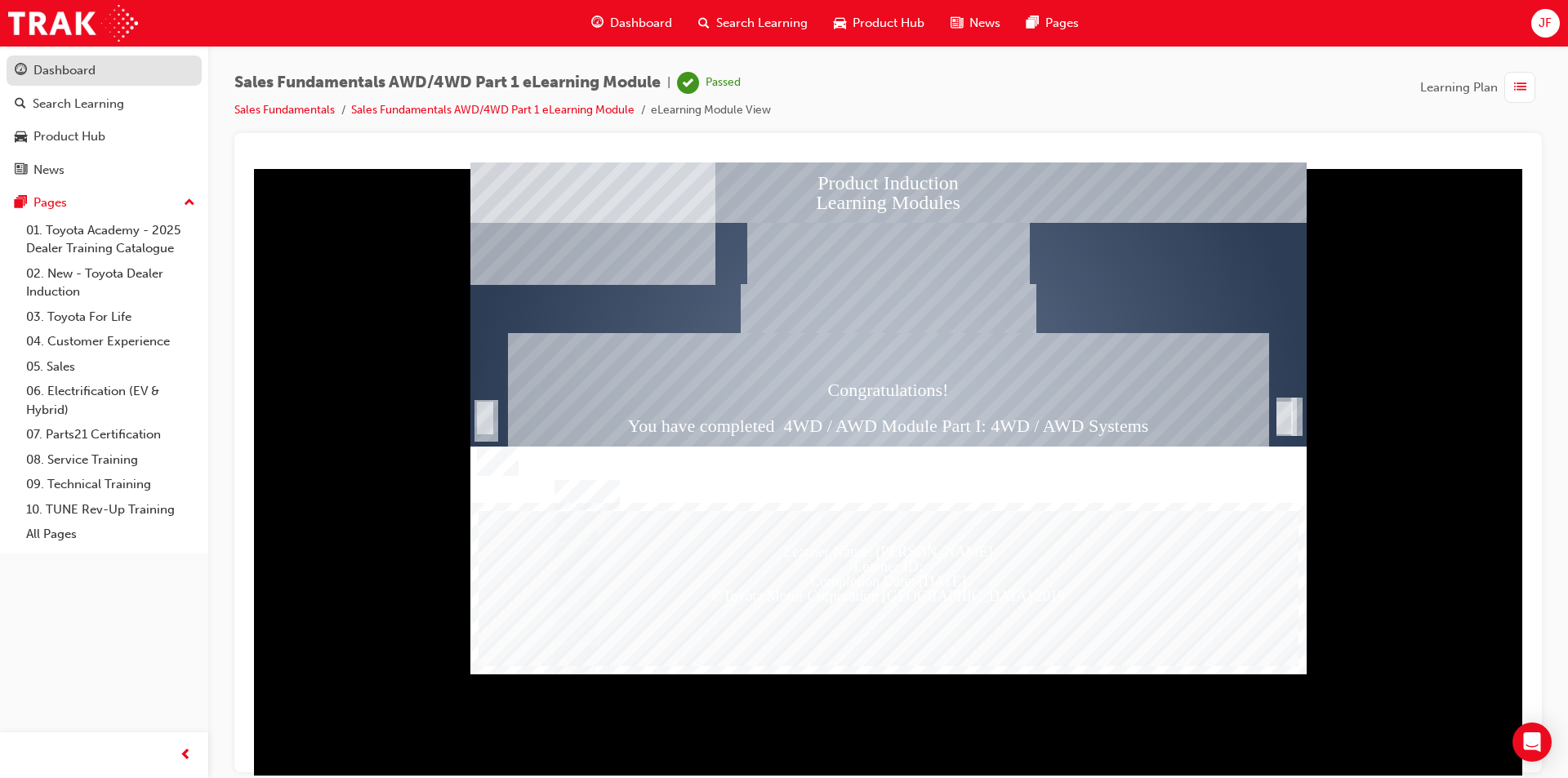
click at [63, 63] on div "Dashboard" at bounding box center [64, 70] width 62 height 18
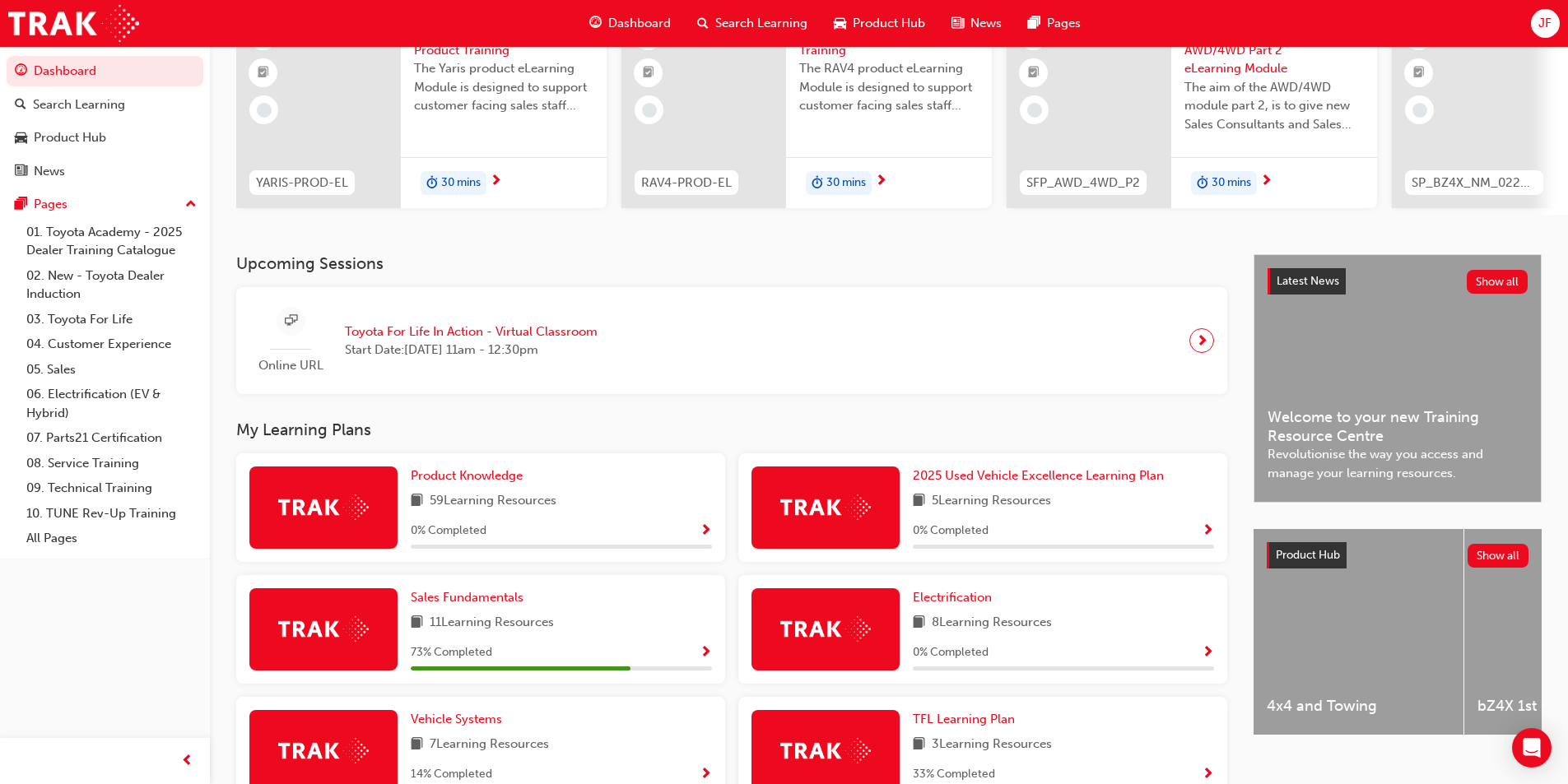
scroll to position [329, 0]
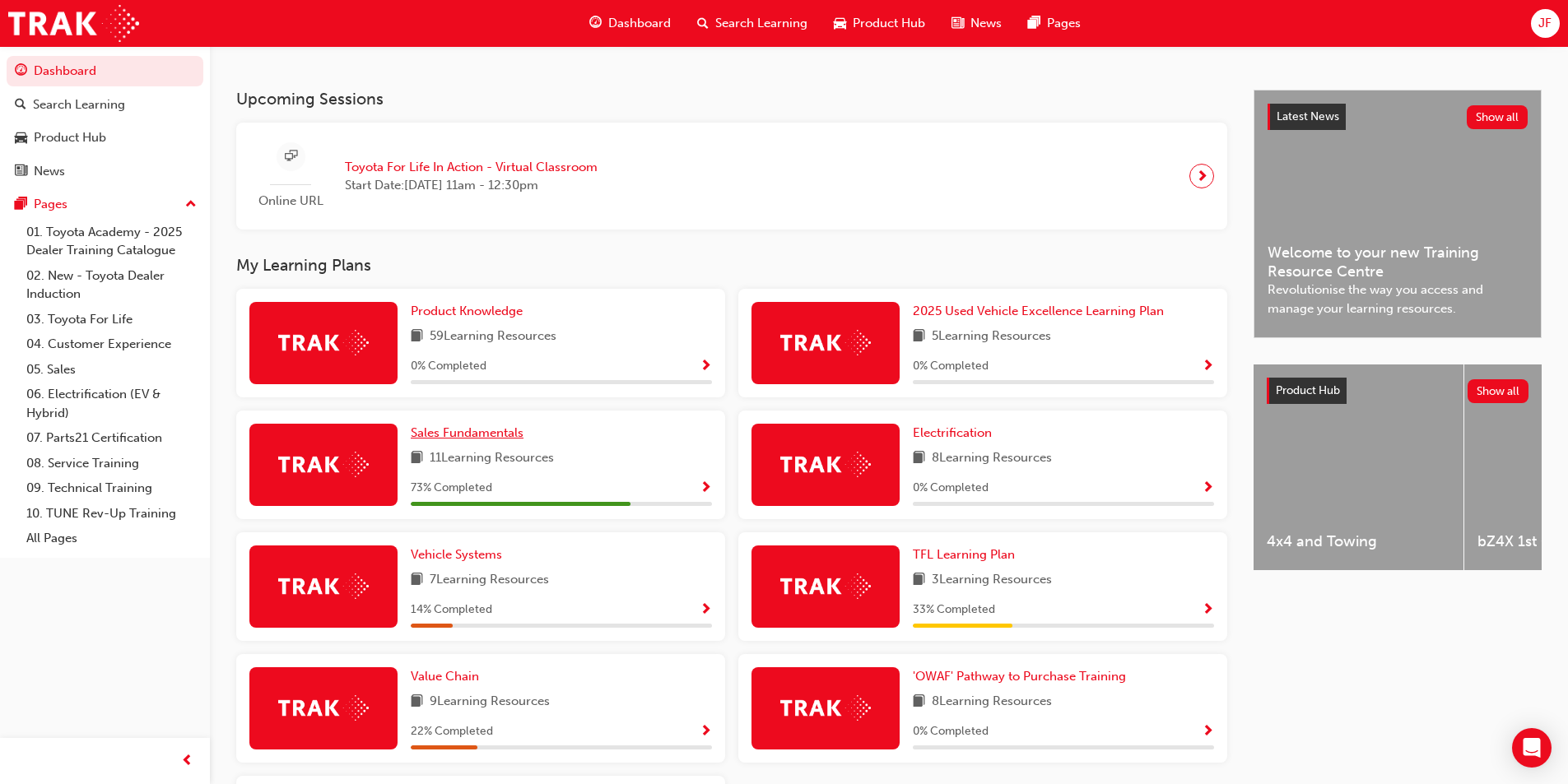
click at [463, 440] on span "Sales Fundamentals" at bounding box center [466, 432] width 112 height 15
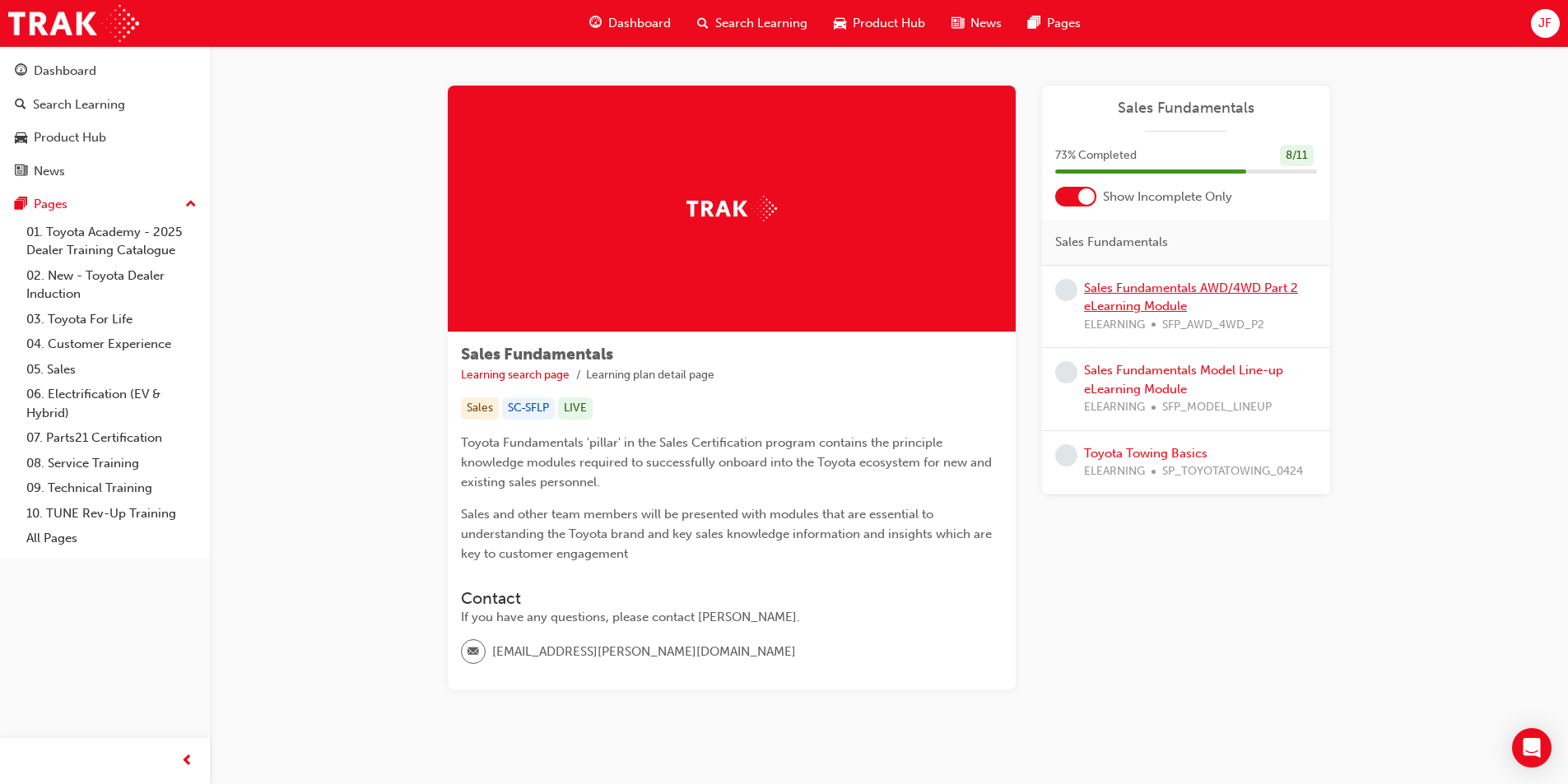
click at [1126, 288] on link "Sales Fundamentals AWD/4WD Part 2 eLearning Module" at bounding box center [1191, 297] width 214 height 34
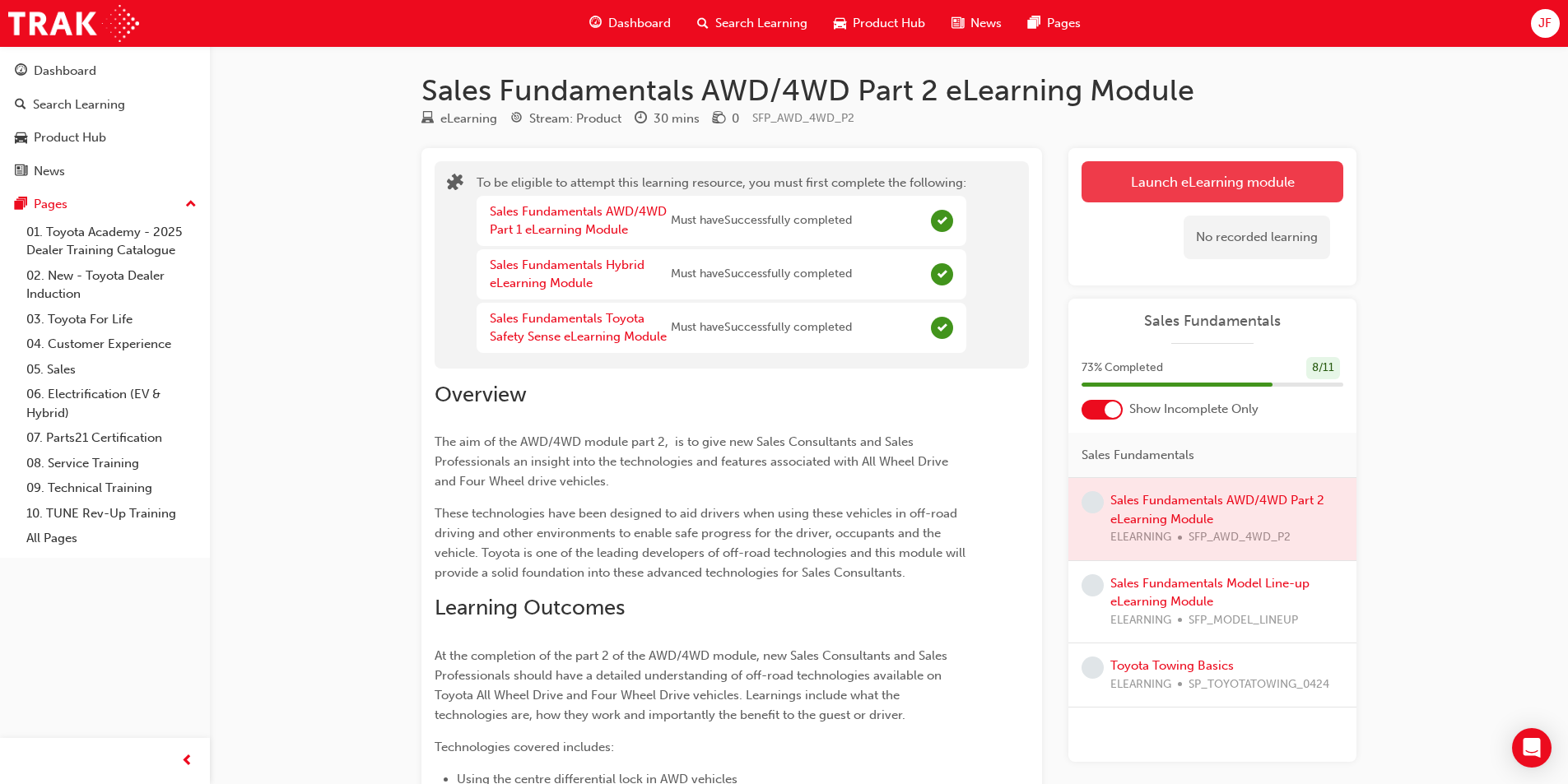
click at [1166, 168] on button "Launch eLearning module" at bounding box center [1212, 181] width 262 height 42
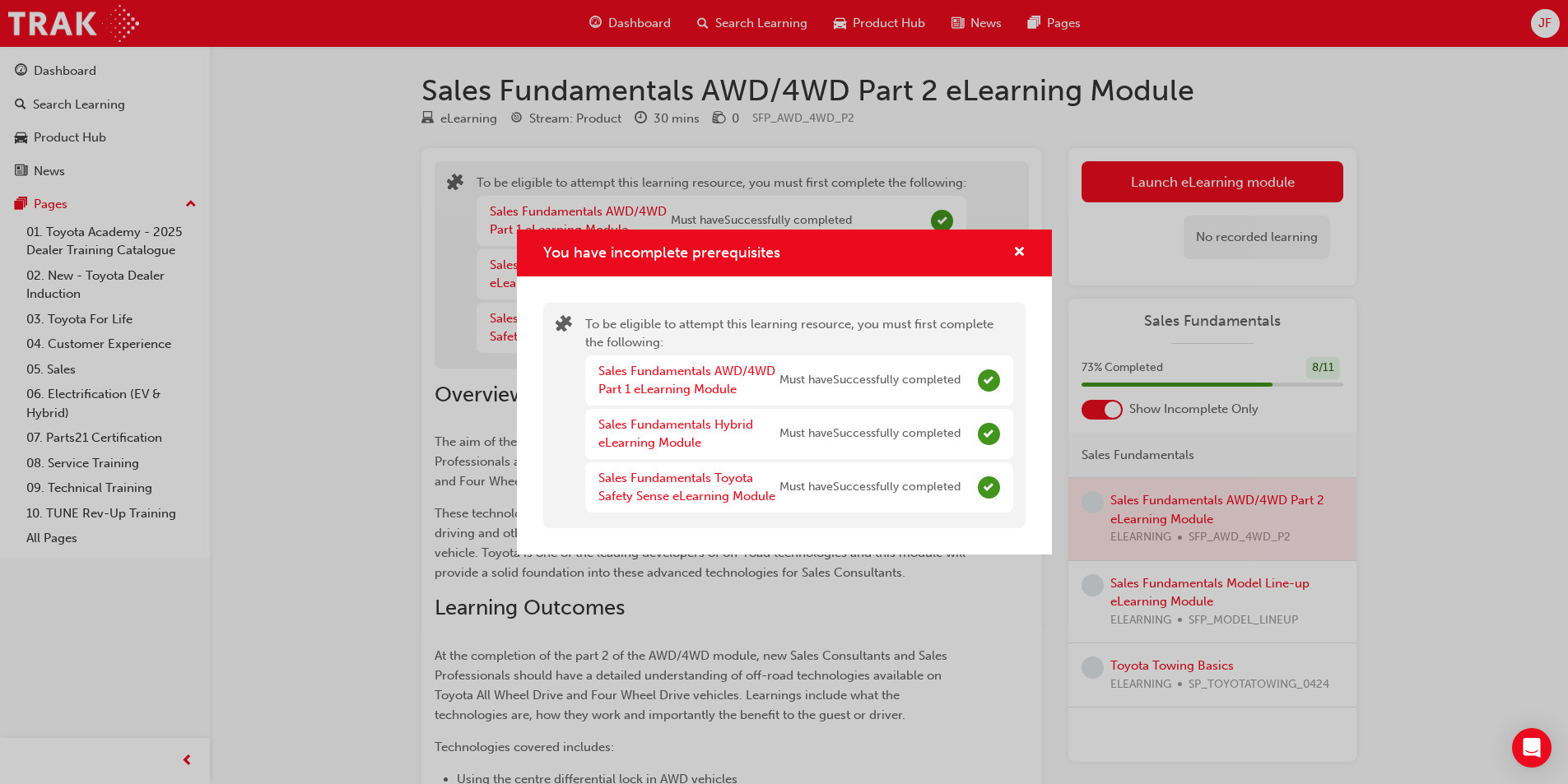
scroll to position [329, 0]
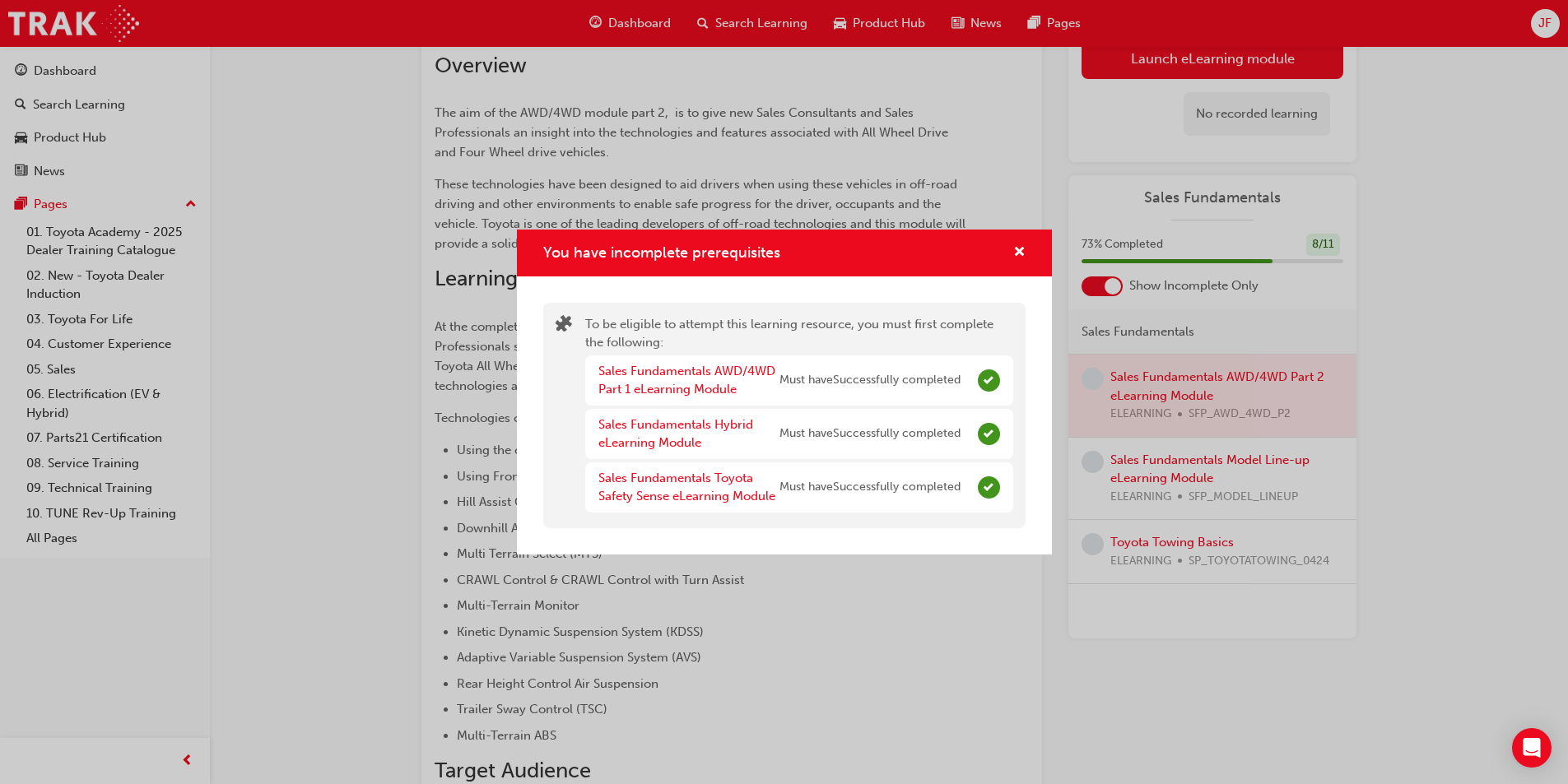
click at [907, 399] on div "Sales Fundamentals AWD/4WD Part 1 eLearning Module Must have Successfully compl…" at bounding box center [799, 380] width 428 height 50
drag, startPoint x: 907, startPoint y: 399, endPoint x: 899, endPoint y: 432, distance: 34.0
click at [907, 400] on div "Sales Fundamentals AWD/4WD Part 1 eLearning Module Must have Successfully compl…" at bounding box center [799, 380] width 428 height 50
click at [899, 432] on span "Must have Successfully completed" at bounding box center [869, 433] width 181 height 19
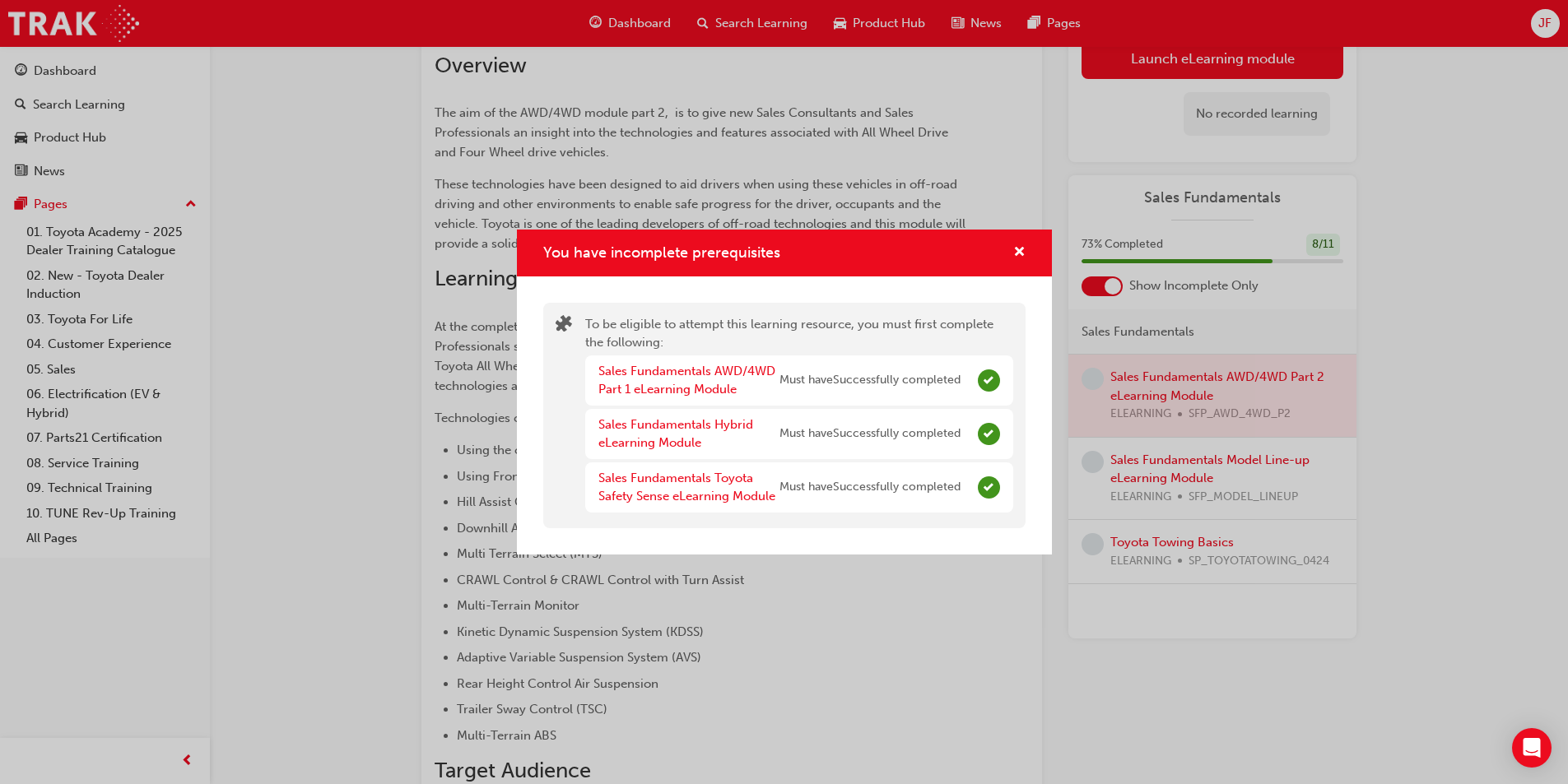
click at [672, 415] on div "Sales Fundamentals Hybrid eLearning Module" at bounding box center [689, 434] width 181 height 37
click at [668, 426] on link "Sales Fundamentals Hybrid eLearning Module" at bounding box center [676, 434] width 155 height 34
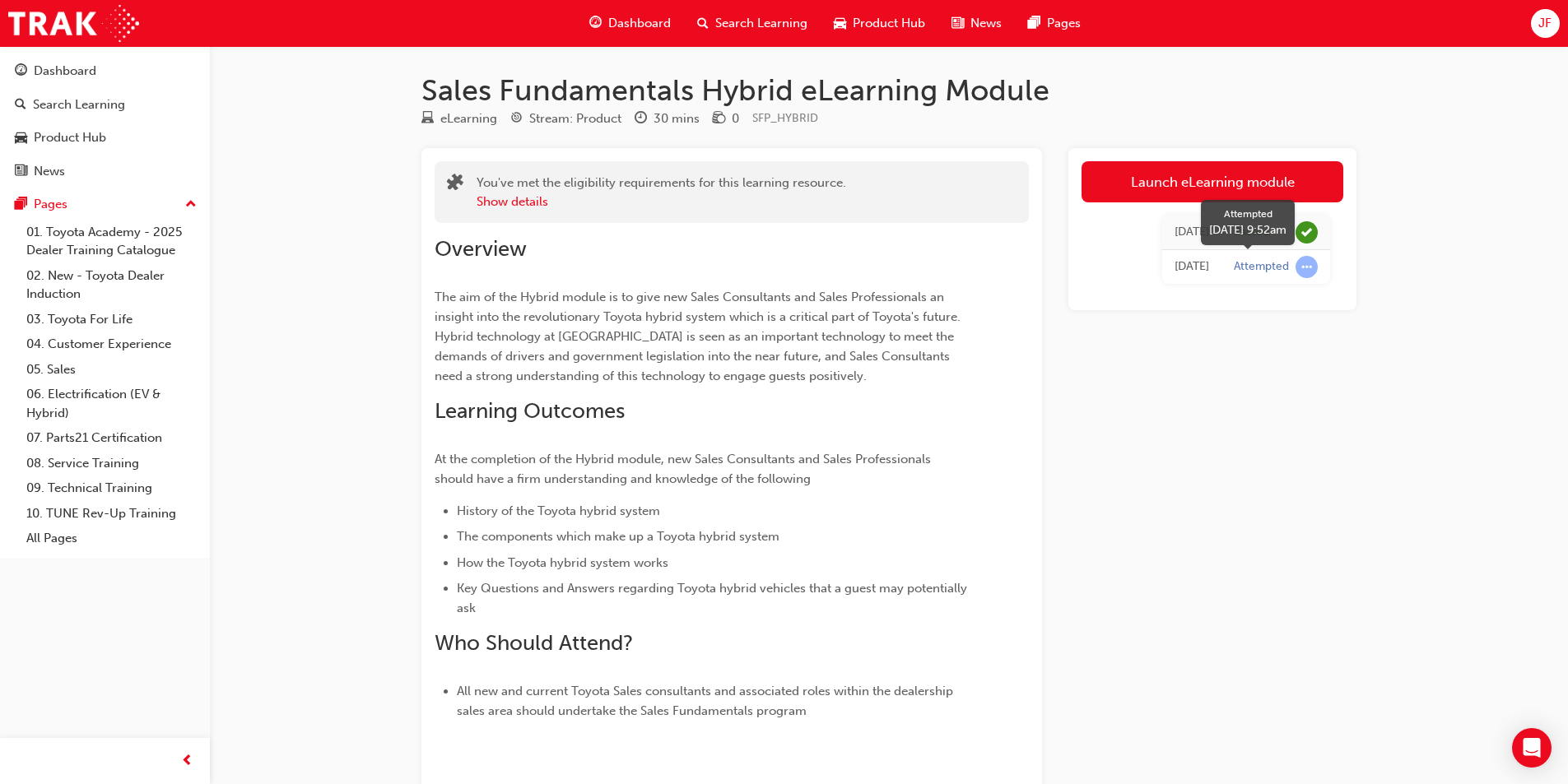
click at [1299, 262] on span "learningRecordVerb_ATTEMPT-icon" at bounding box center [1306, 266] width 22 height 22
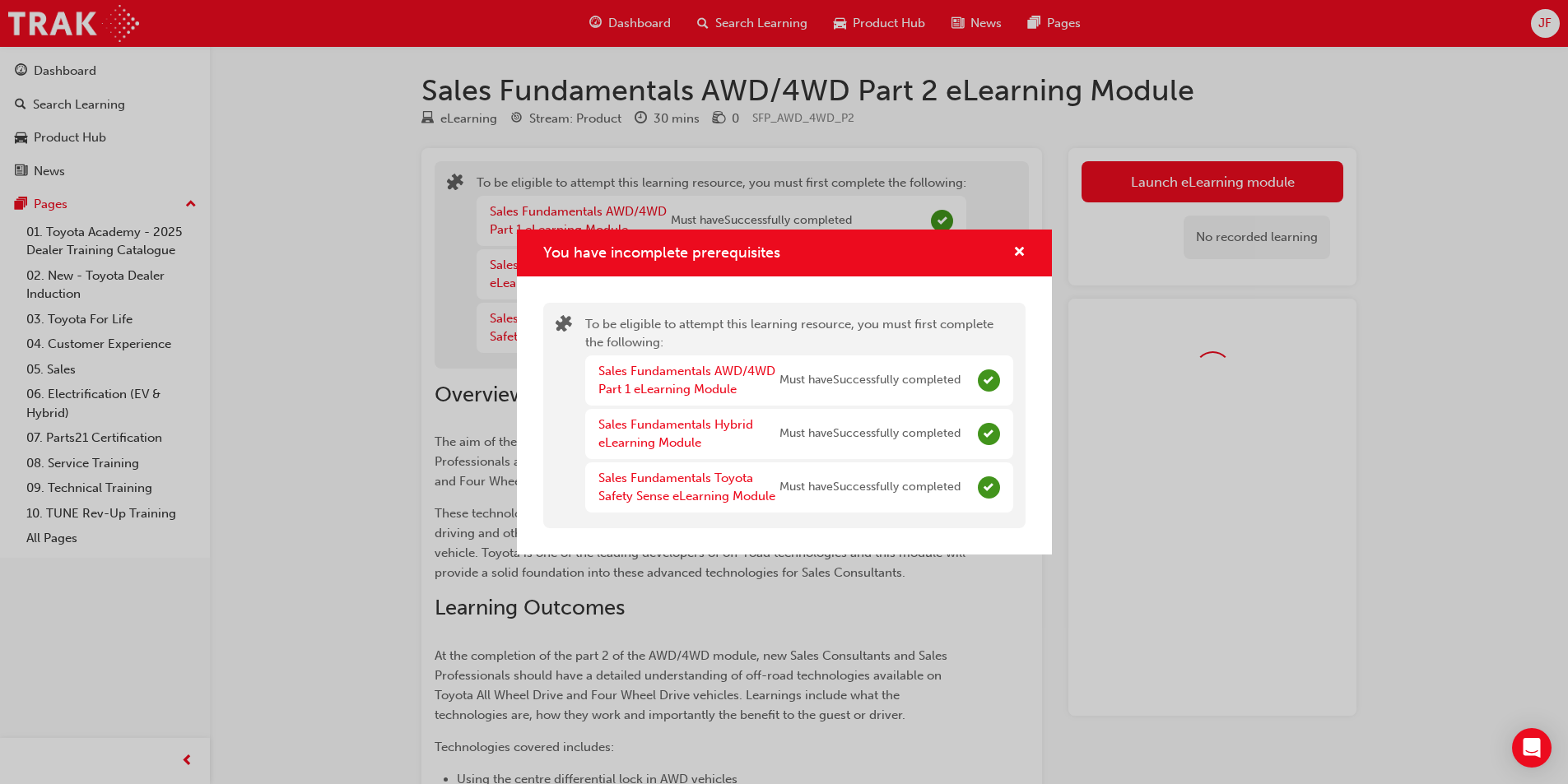
scroll to position [329, 0]
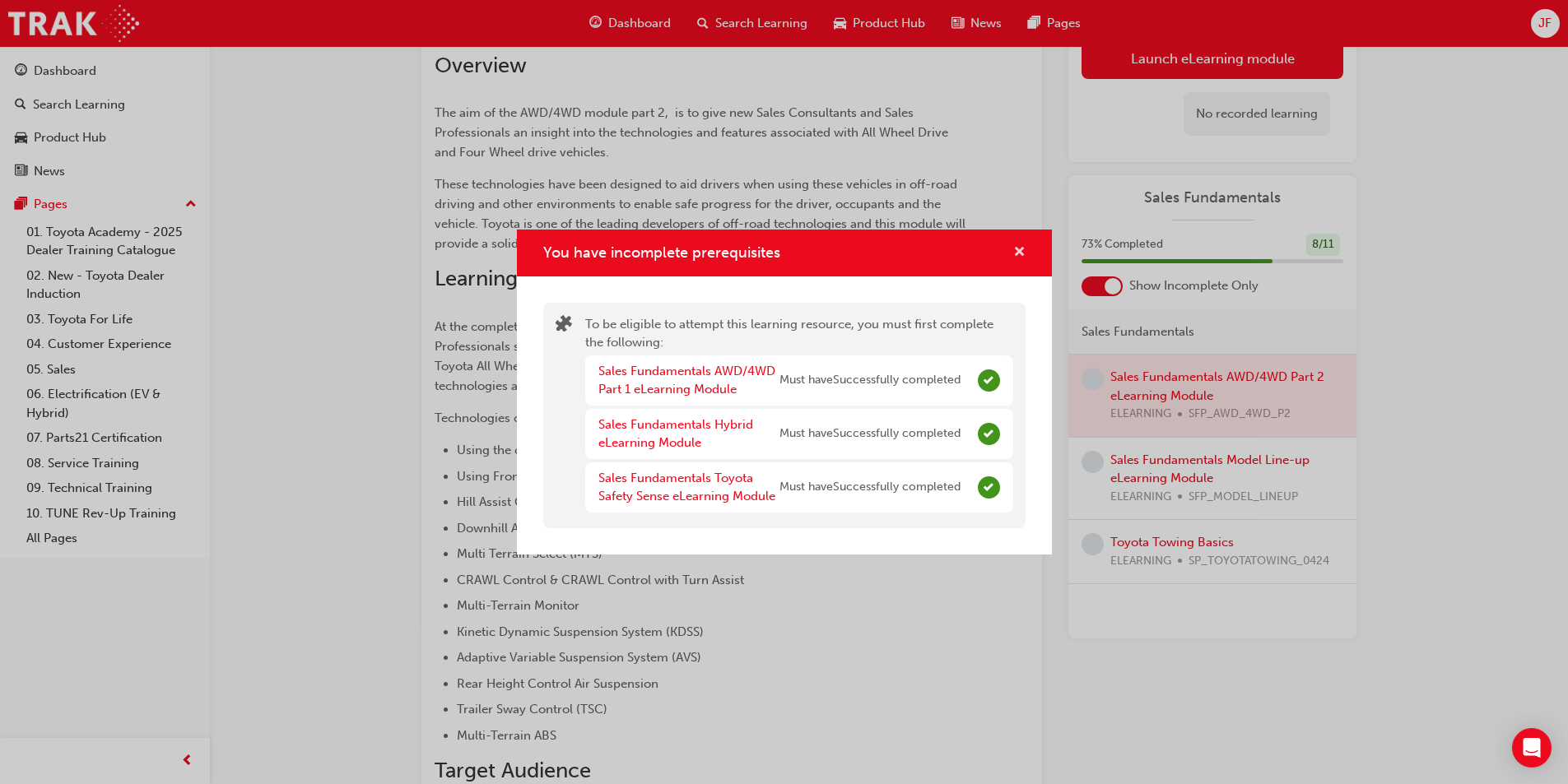
click at [1024, 254] on span "cross-icon" at bounding box center [1020, 253] width 12 height 15
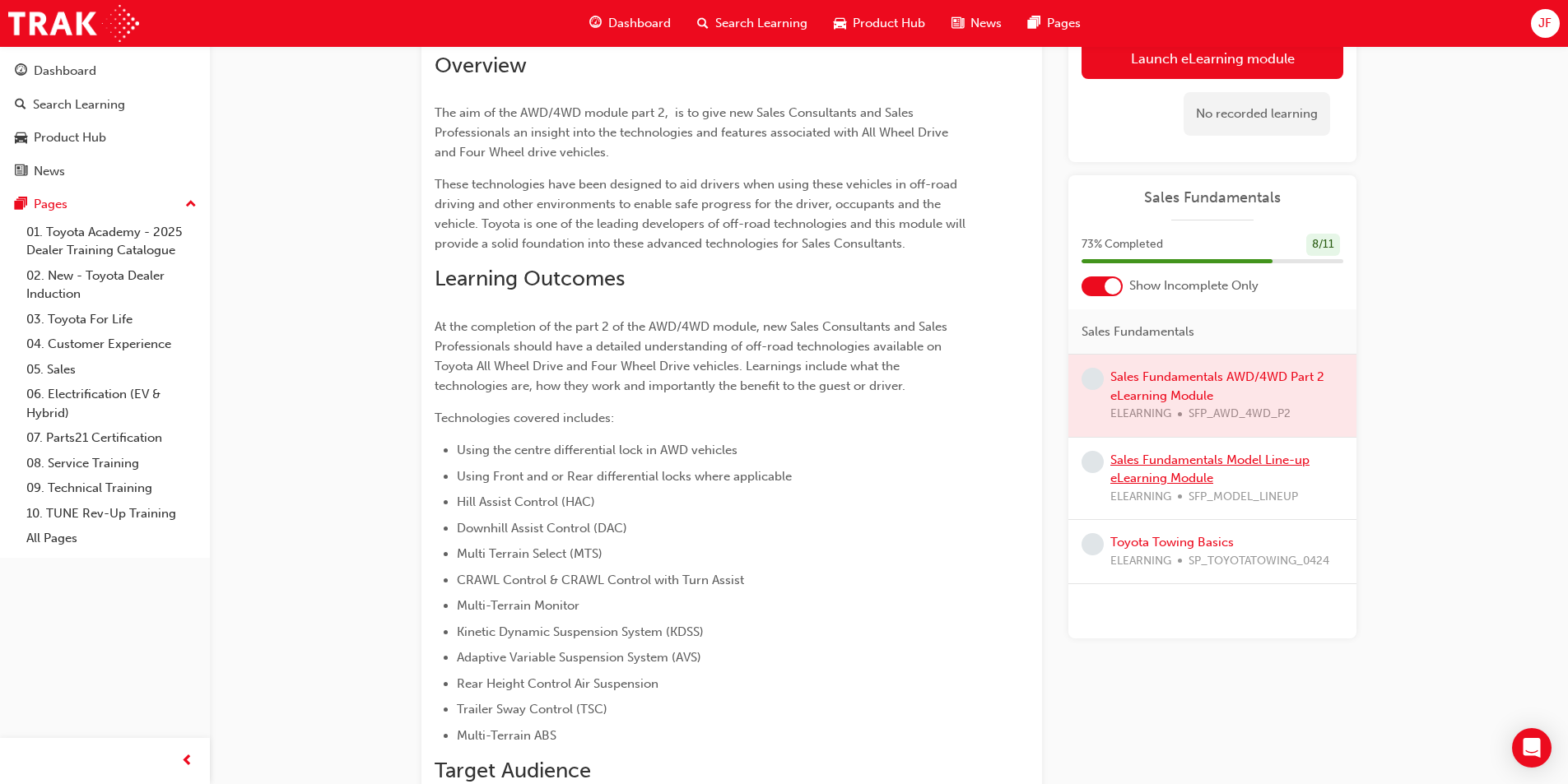
click at [1146, 465] on link "Sales Fundamentals Model Line-up eLearning Module" at bounding box center [1209, 469] width 199 height 34
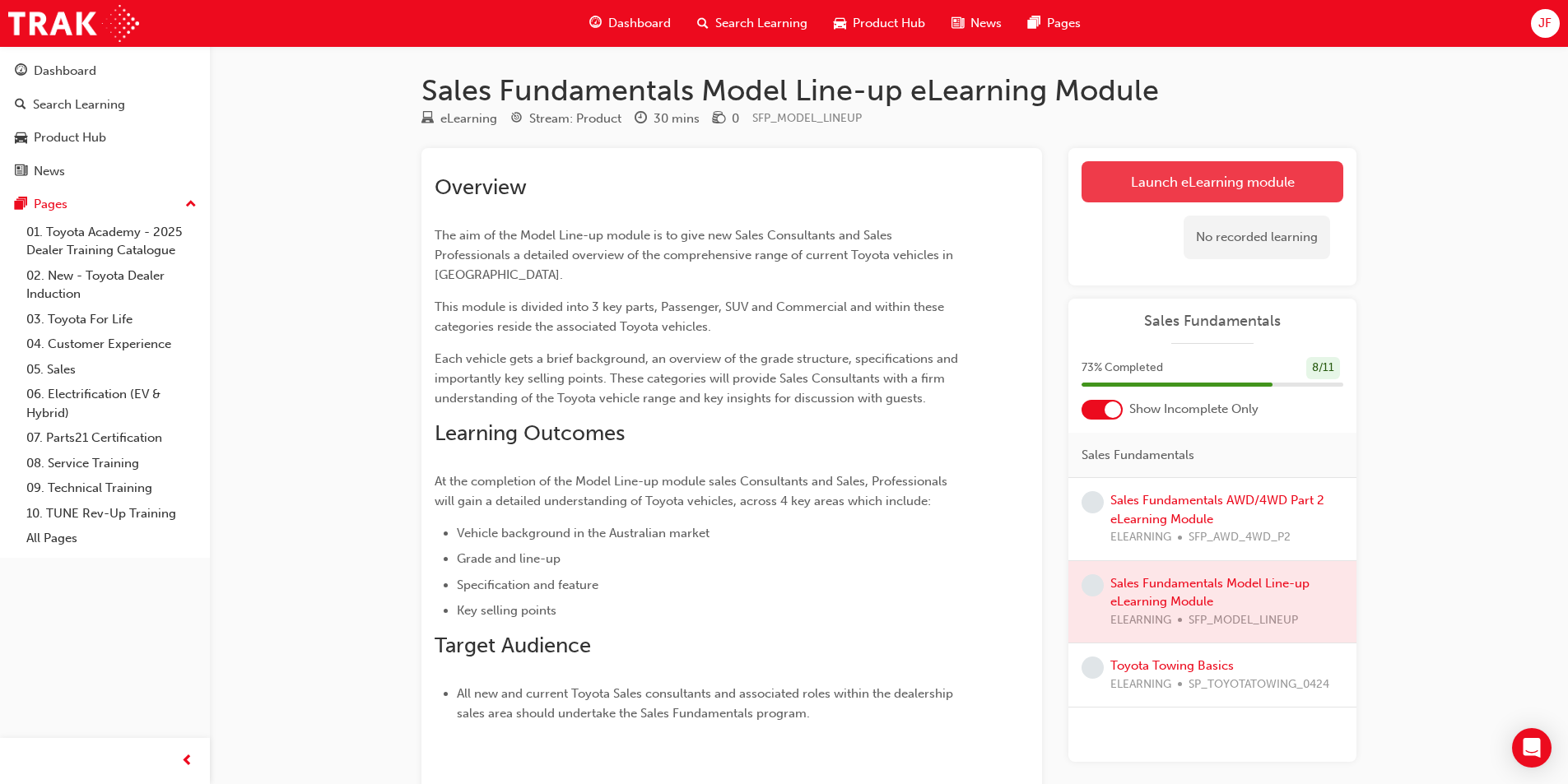
click at [1182, 169] on link "Launch eLearning module" at bounding box center [1212, 181] width 262 height 42
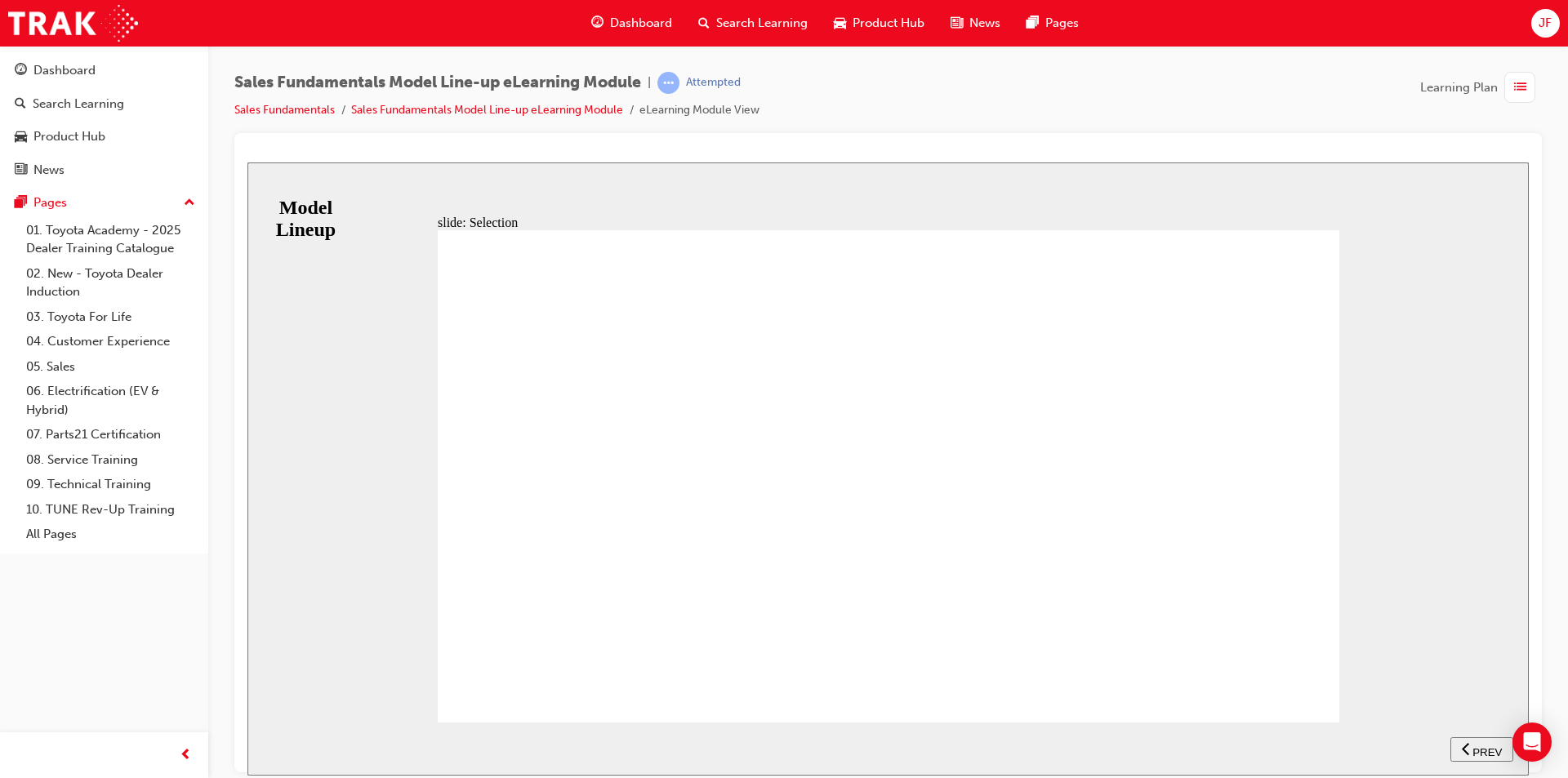
click at [1298, 686] on div "Passenger Vehicles Toyota’s passenger vehicles are designed to meet the needs o…" at bounding box center [888, 482] width 901 height 507
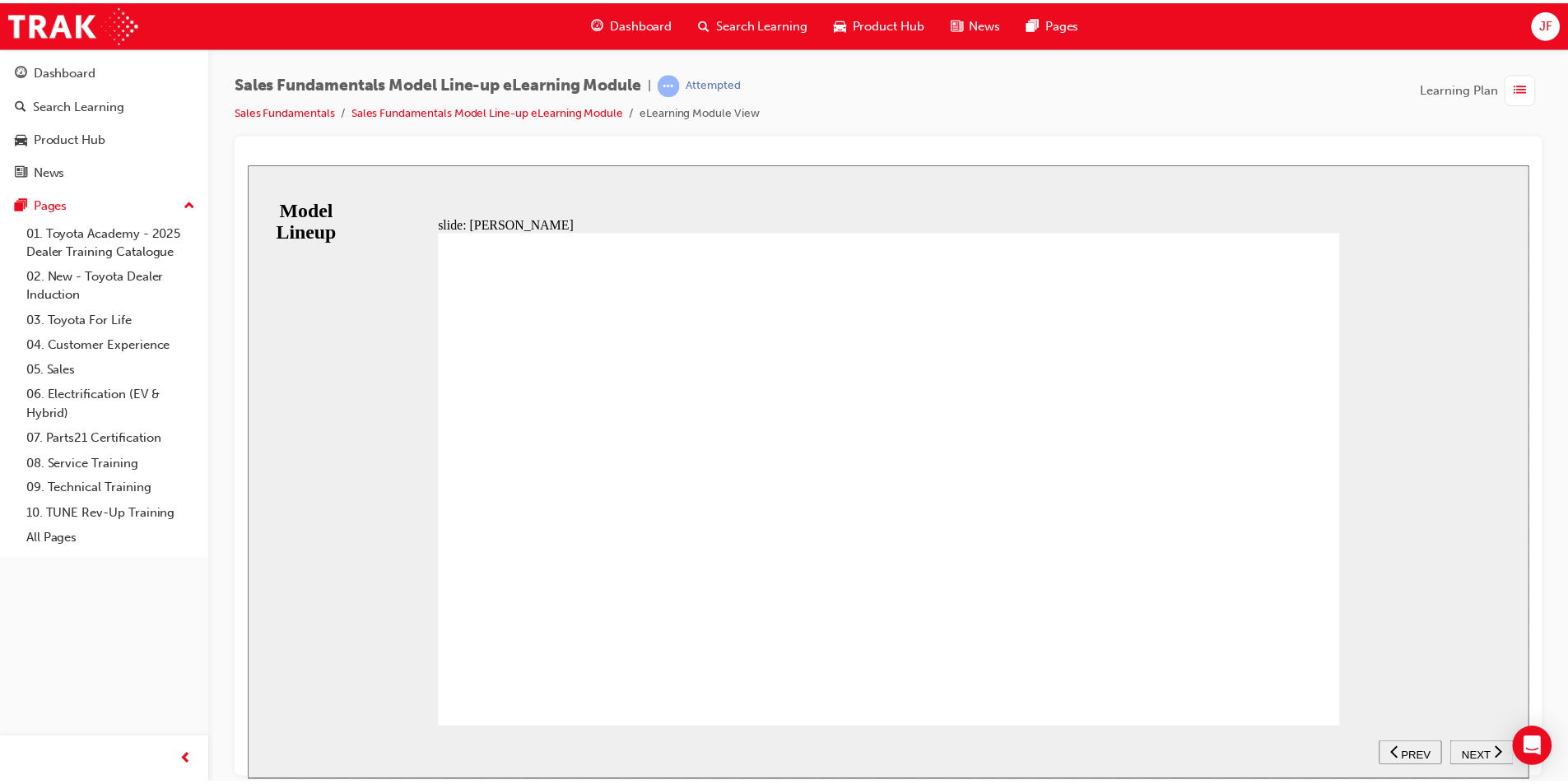
scroll to position [199, 0]
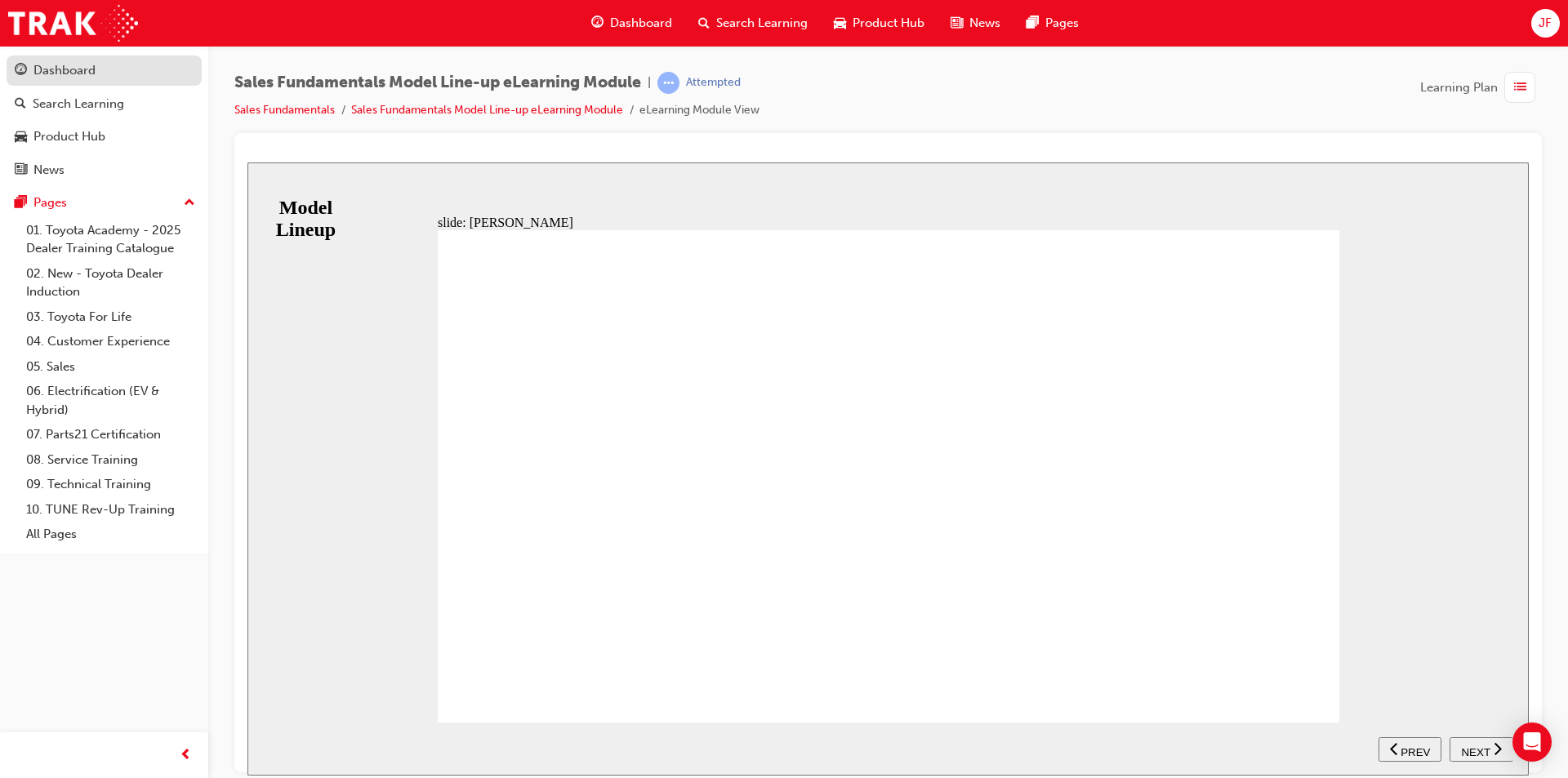
click at [90, 74] on div "Dashboard" at bounding box center [64, 70] width 62 height 18
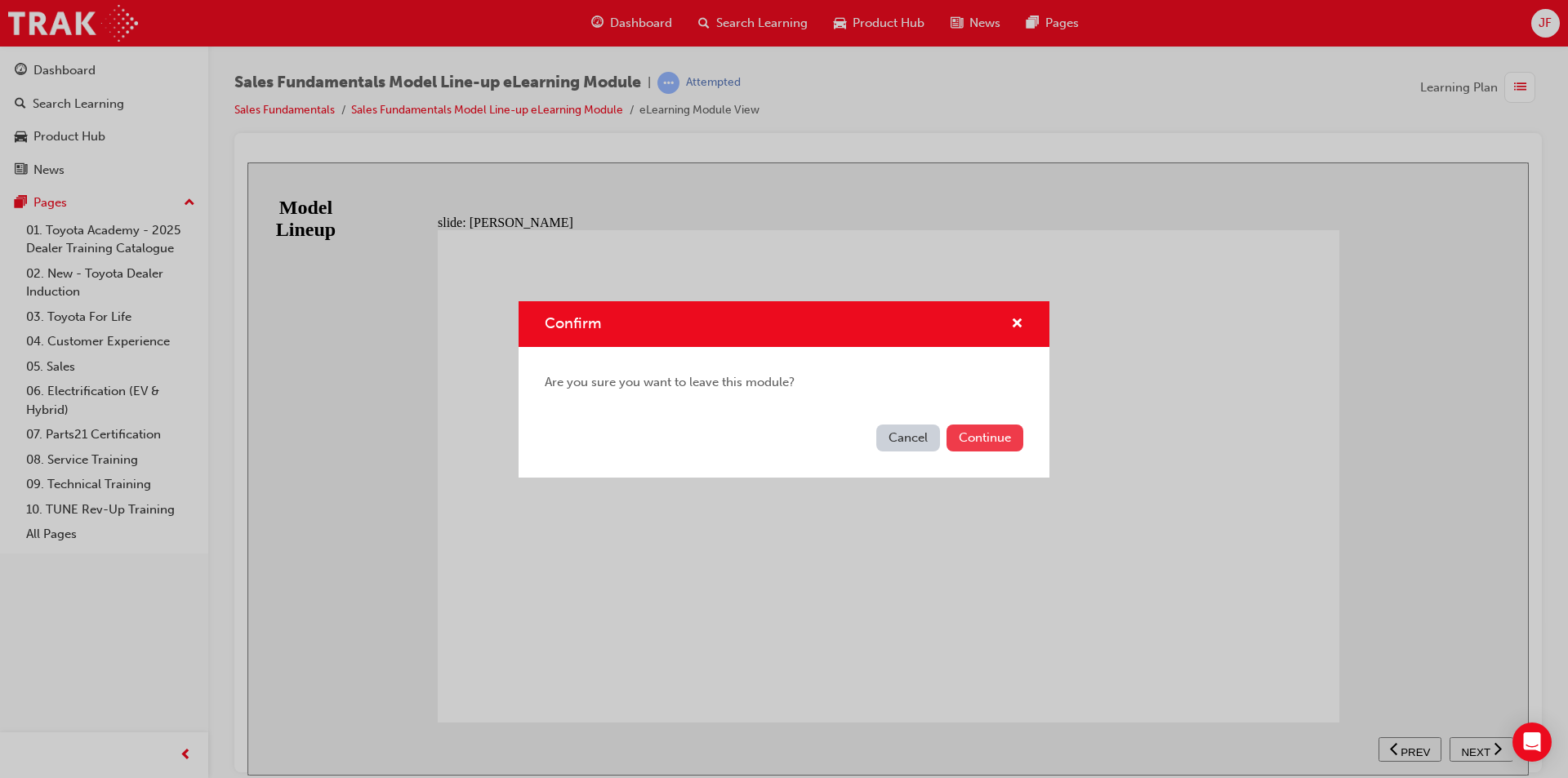
click at [1012, 442] on button "Continue" at bounding box center [984, 438] width 76 height 27
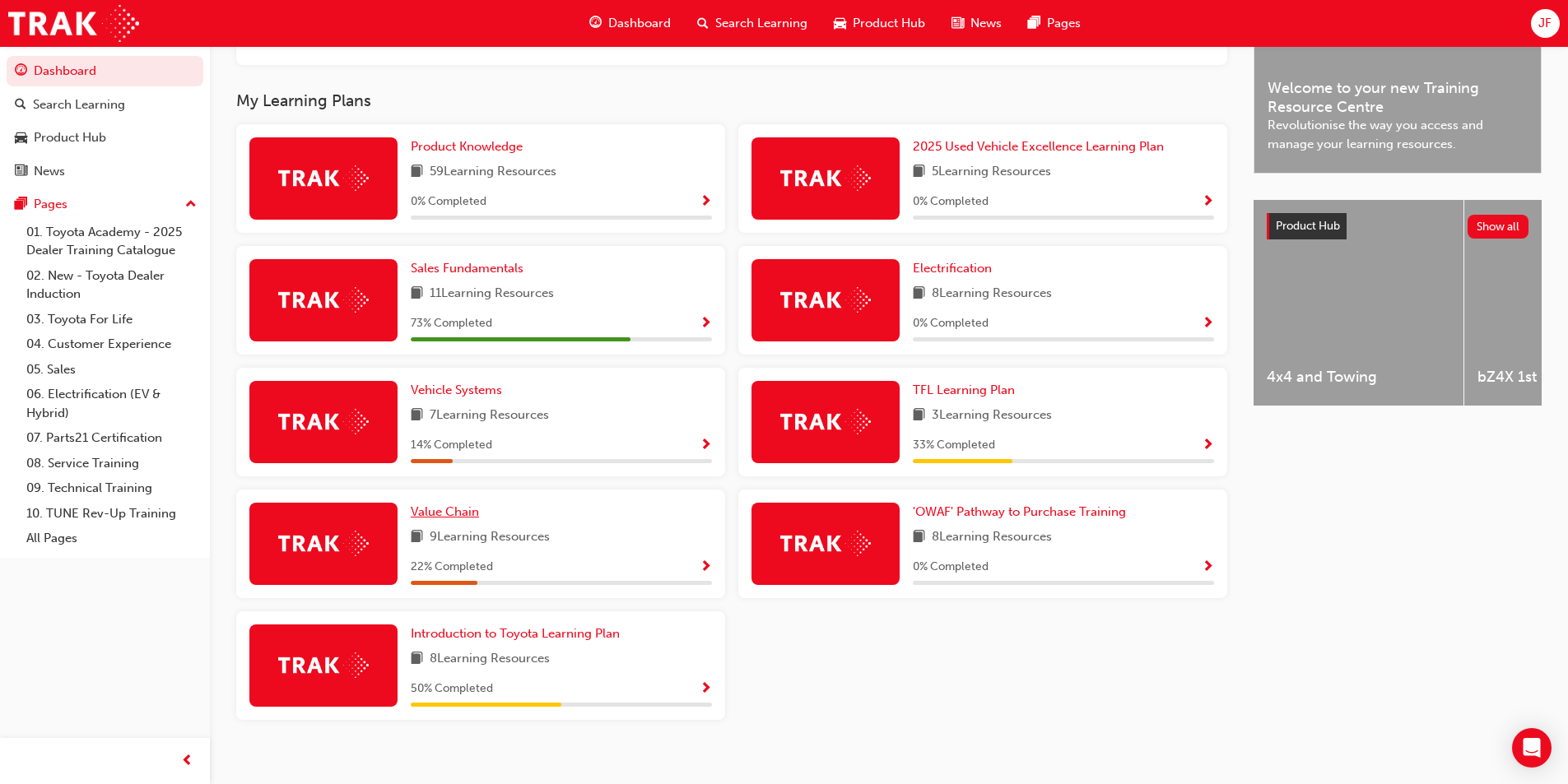
scroll to position [516, 0]
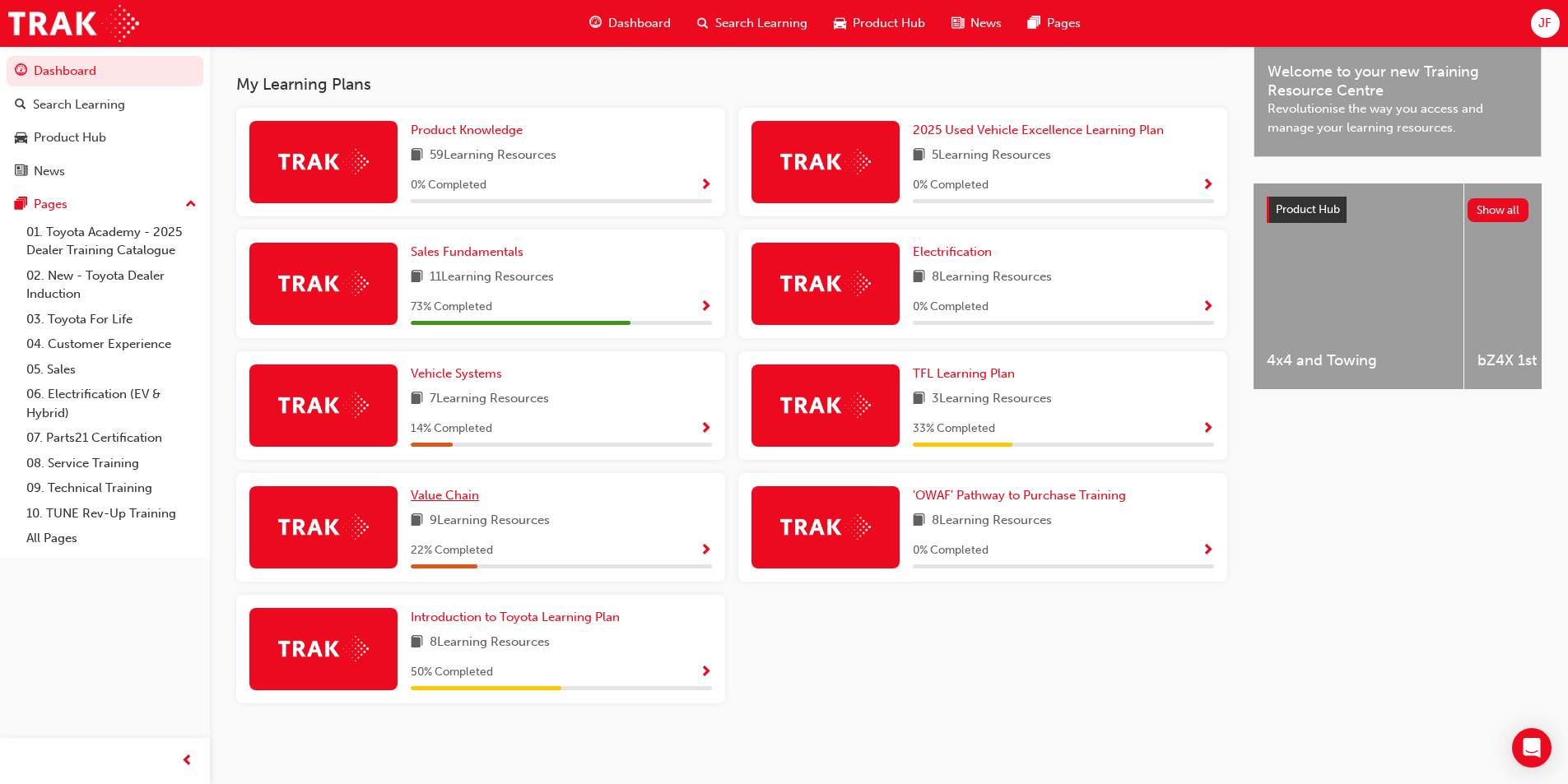
click at [443, 495] on span "Value Chain" at bounding box center [444, 495] width 68 height 15
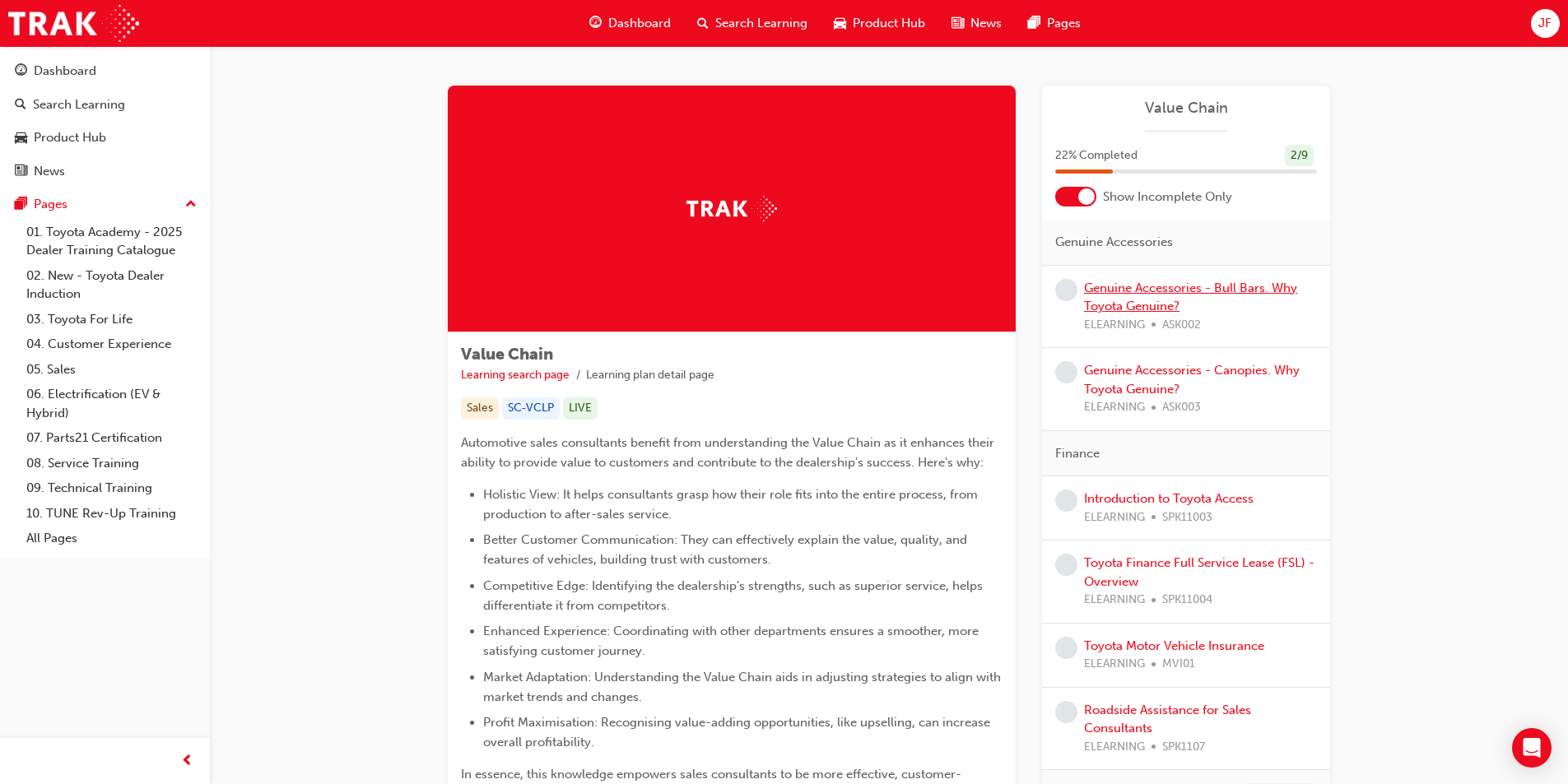
click at [1151, 303] on link "Genuine Accessories - Bull Bars. Why Toyota Genuine?" at bounding box center [1190, 297] width 213 height 34
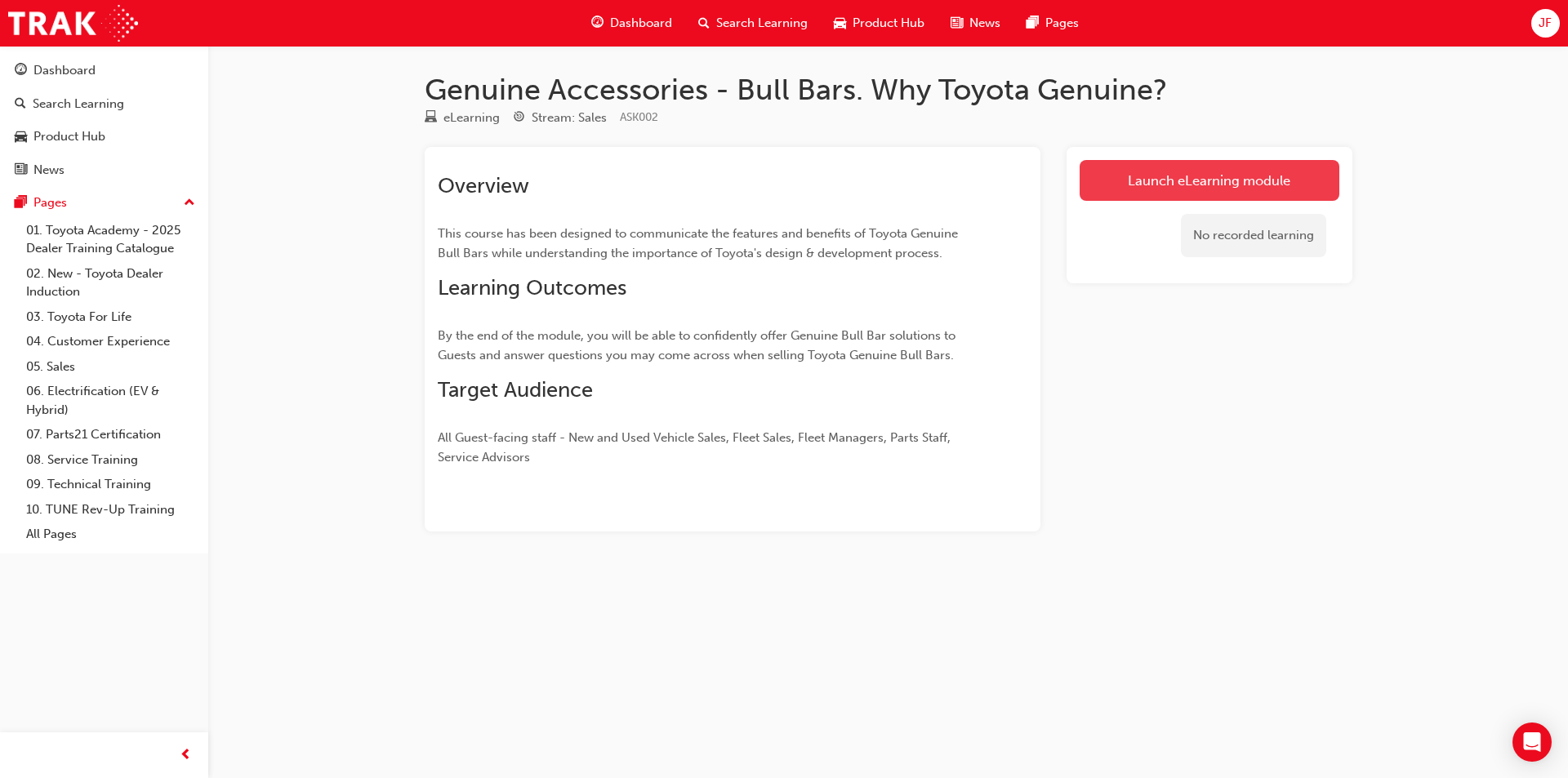
click at [1136, 179] on link "Launch eLearning module" at bounding box center [1209, 180] width 260 height 41
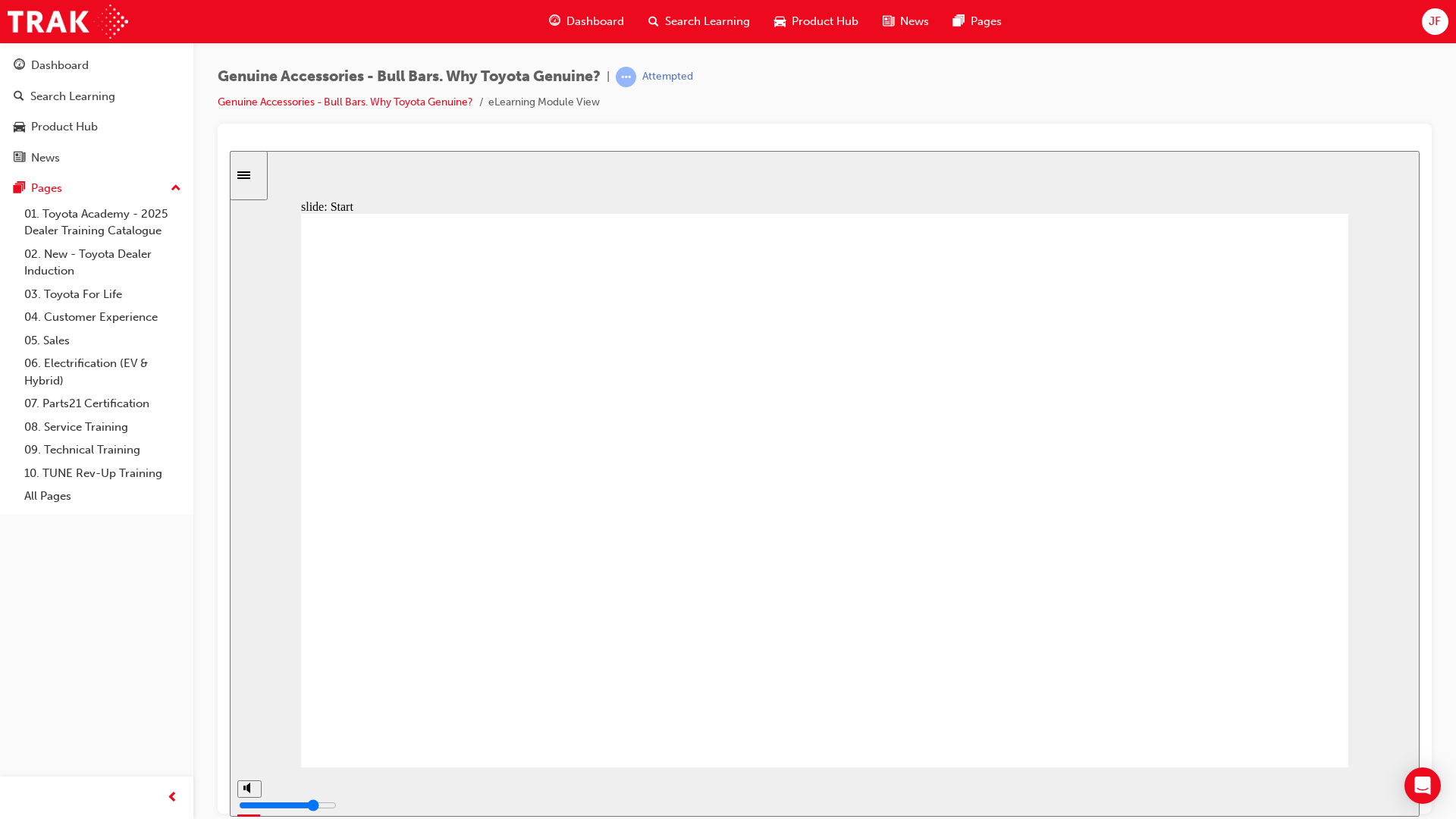
click at [370, 722] on input "slide progress" at bounding box center [321, 787] width 98 height 12
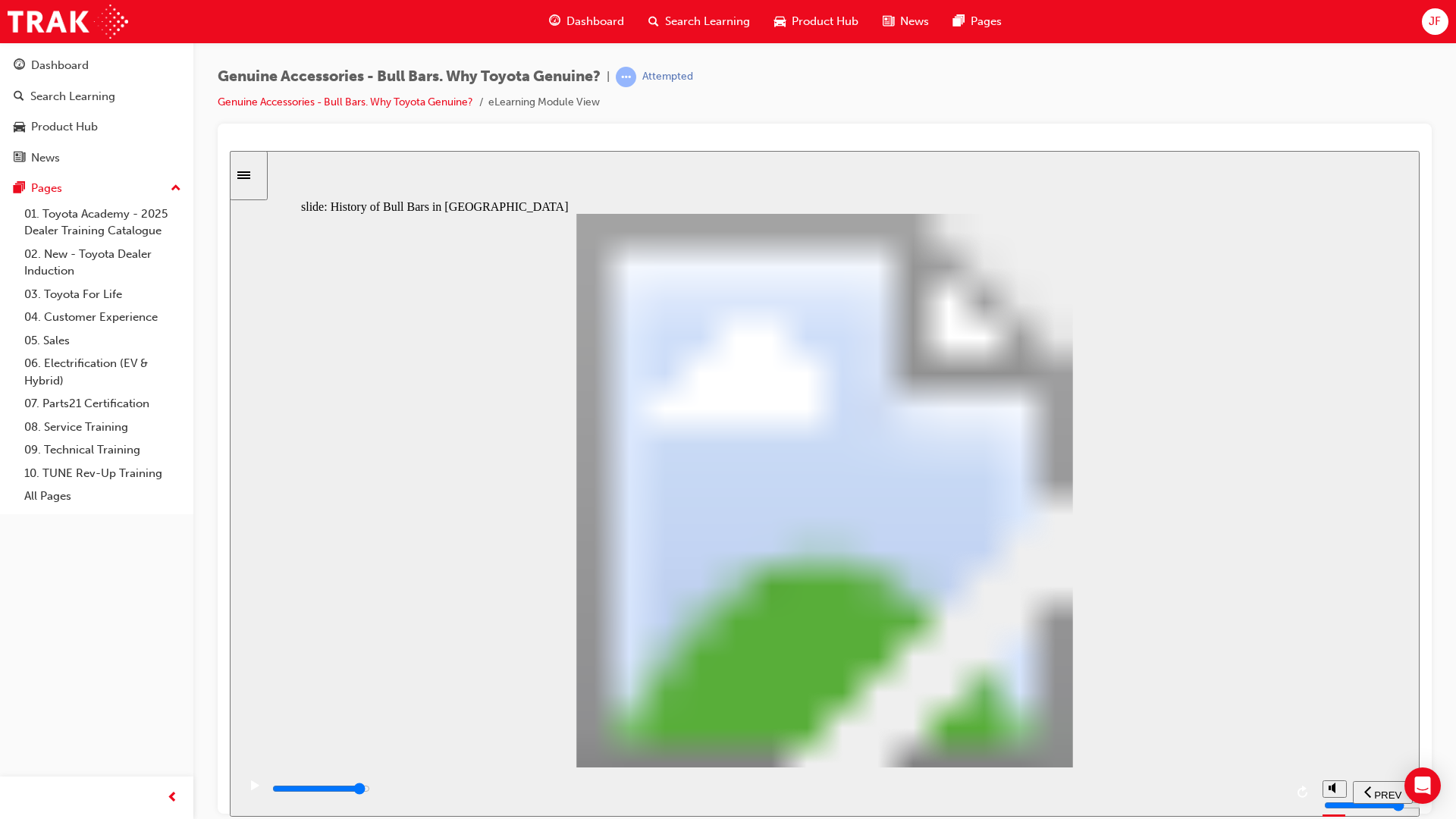
click at [370, 722] on input "slide progress" at bounding box center [321, 787] width 98 height 12
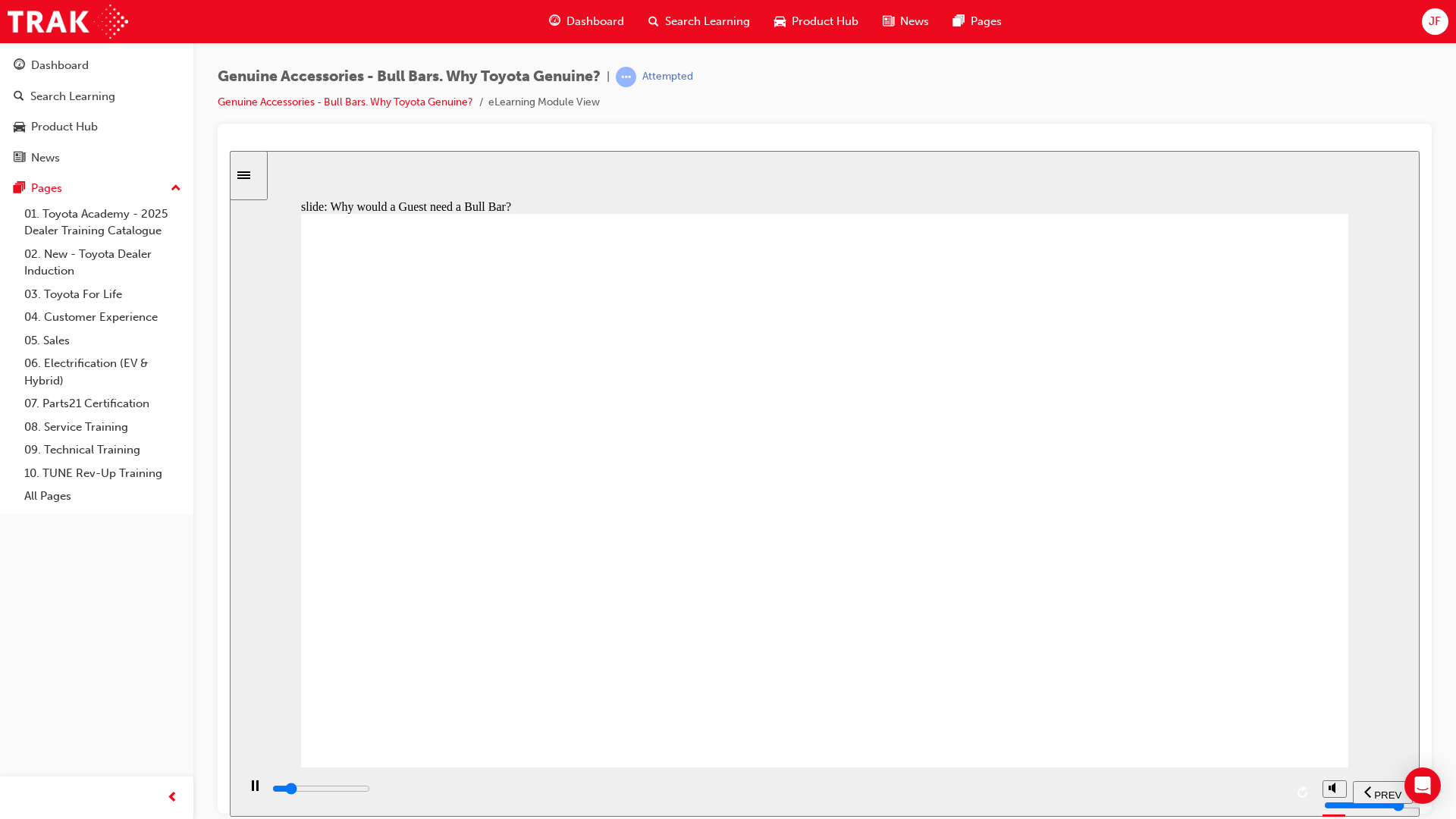
click at [1238, 722] on div "playback controls" at bounding box center [777, 789] width 1014 height 16
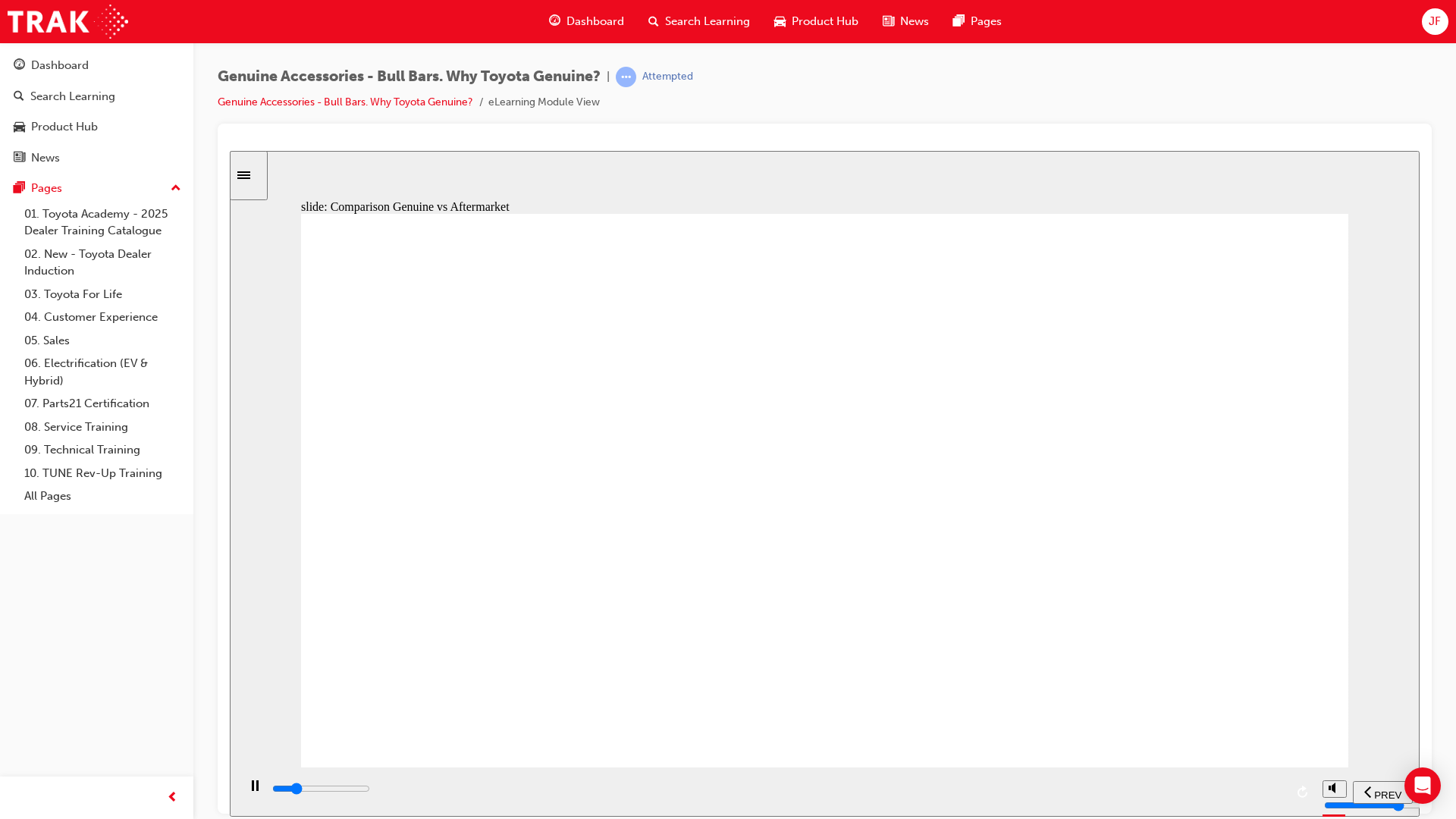
click at [1260, 722] on div "playback controls" at bounding box center [777, 789] width 1014 height 16
click at [1255, 722] on div "playback controls" at bounding box center [777, 789] width 1014 height 16
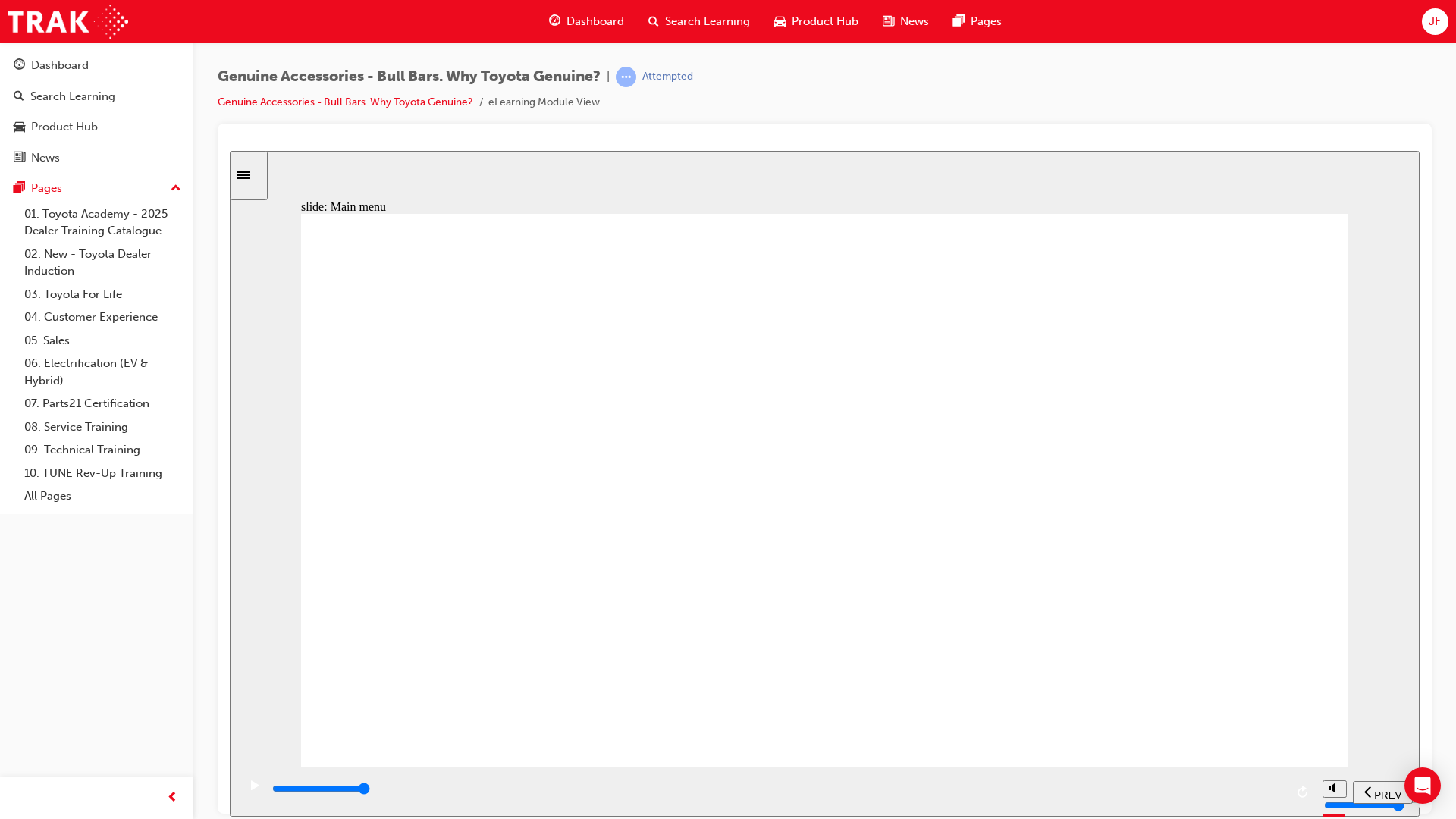
click at [370, 722] on input "slide progress" at bounding box center [321, 787] width 98 height 12
click at [1262, 722] on div "playback controls" at bounding box center [777, 789] width 1014 height 16
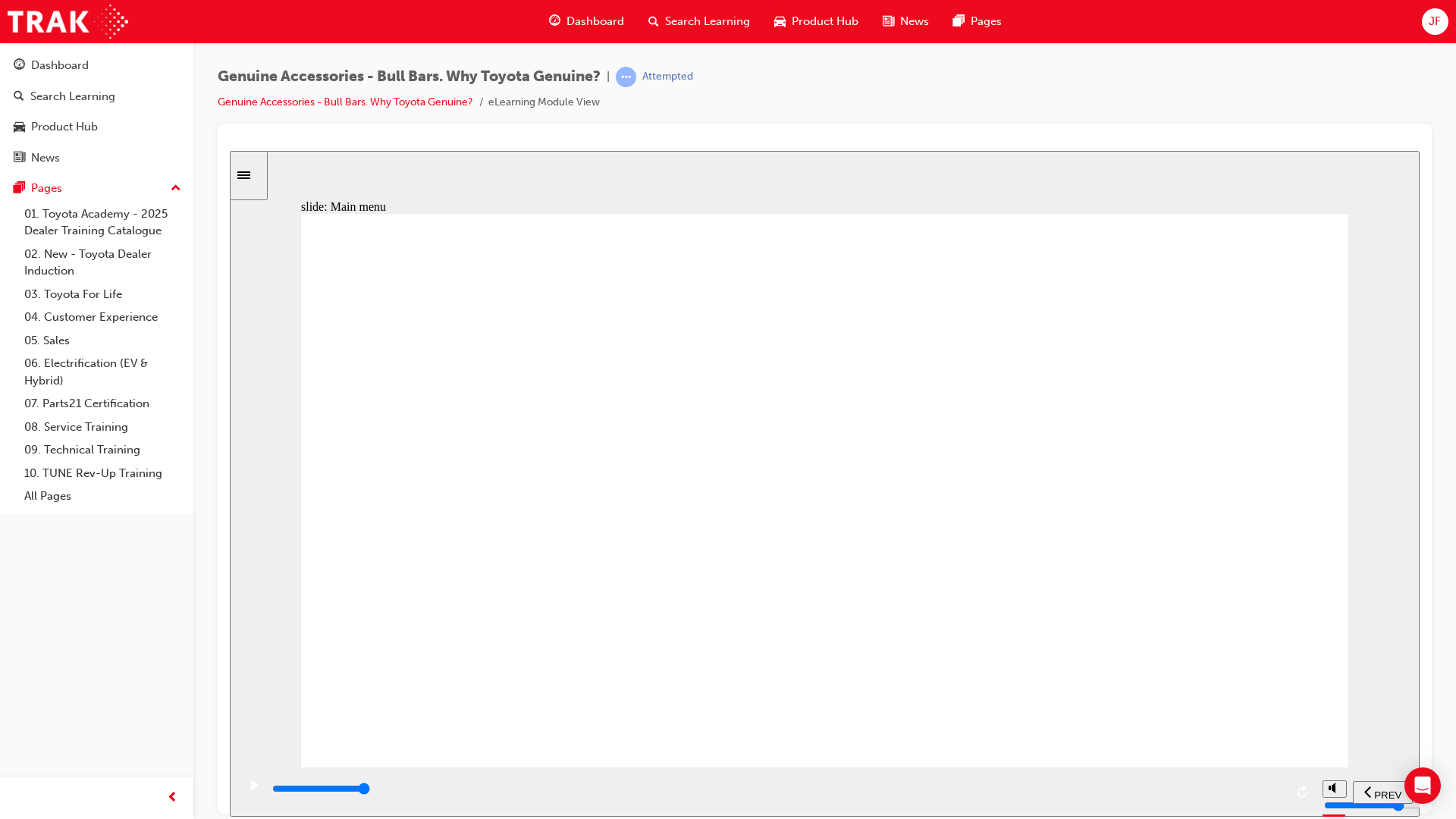
click at [370, 722] on input "slide progress" at bounding box center [321, 787] width 98 height 12
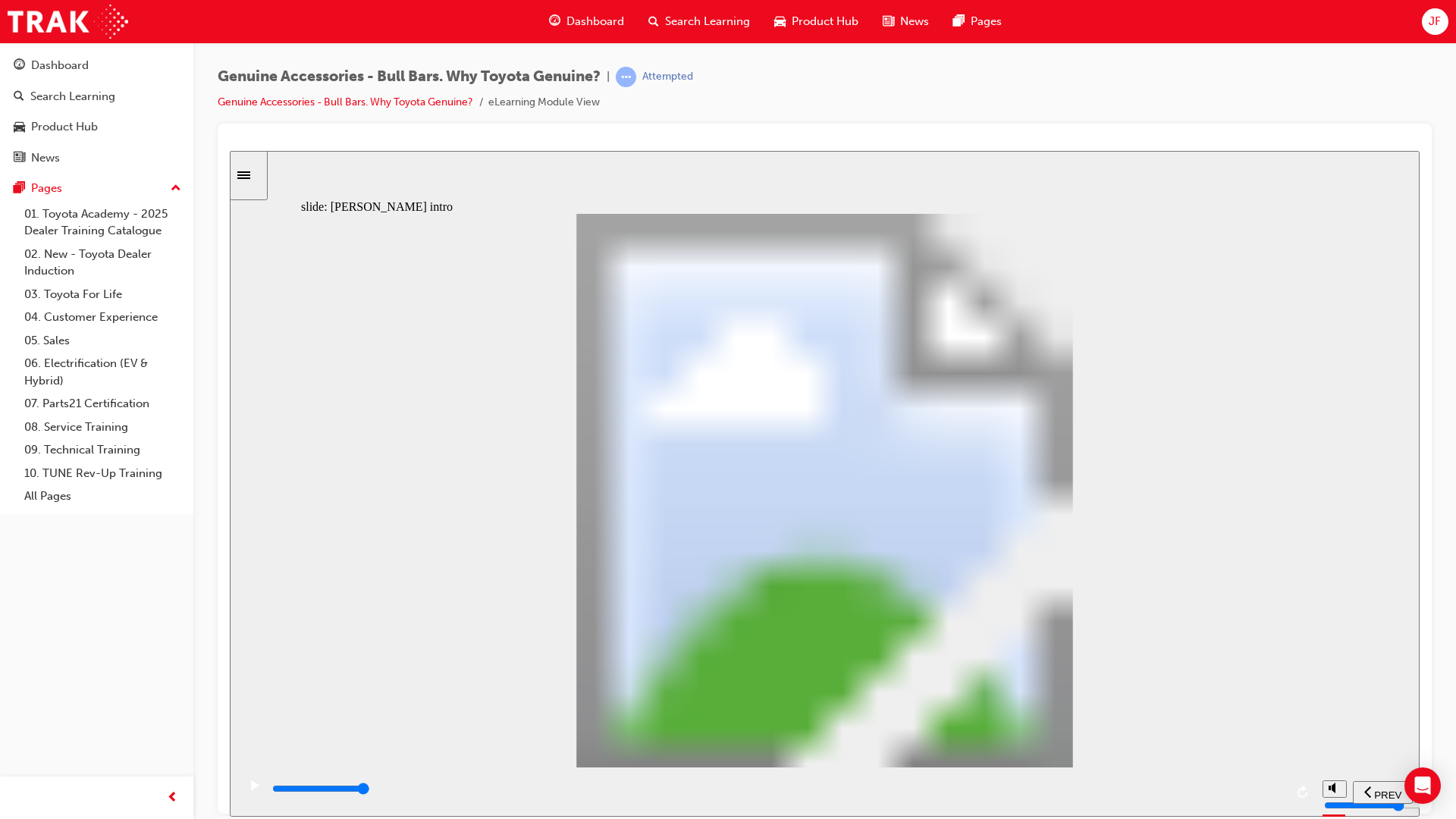
click at [1275, 722] on div "playback controls" at bounding box center [777, 789] width 1014 height 16
click at [1263, 722] on div "playback controls" at bounding box center [777, 789] width 1014 height 16
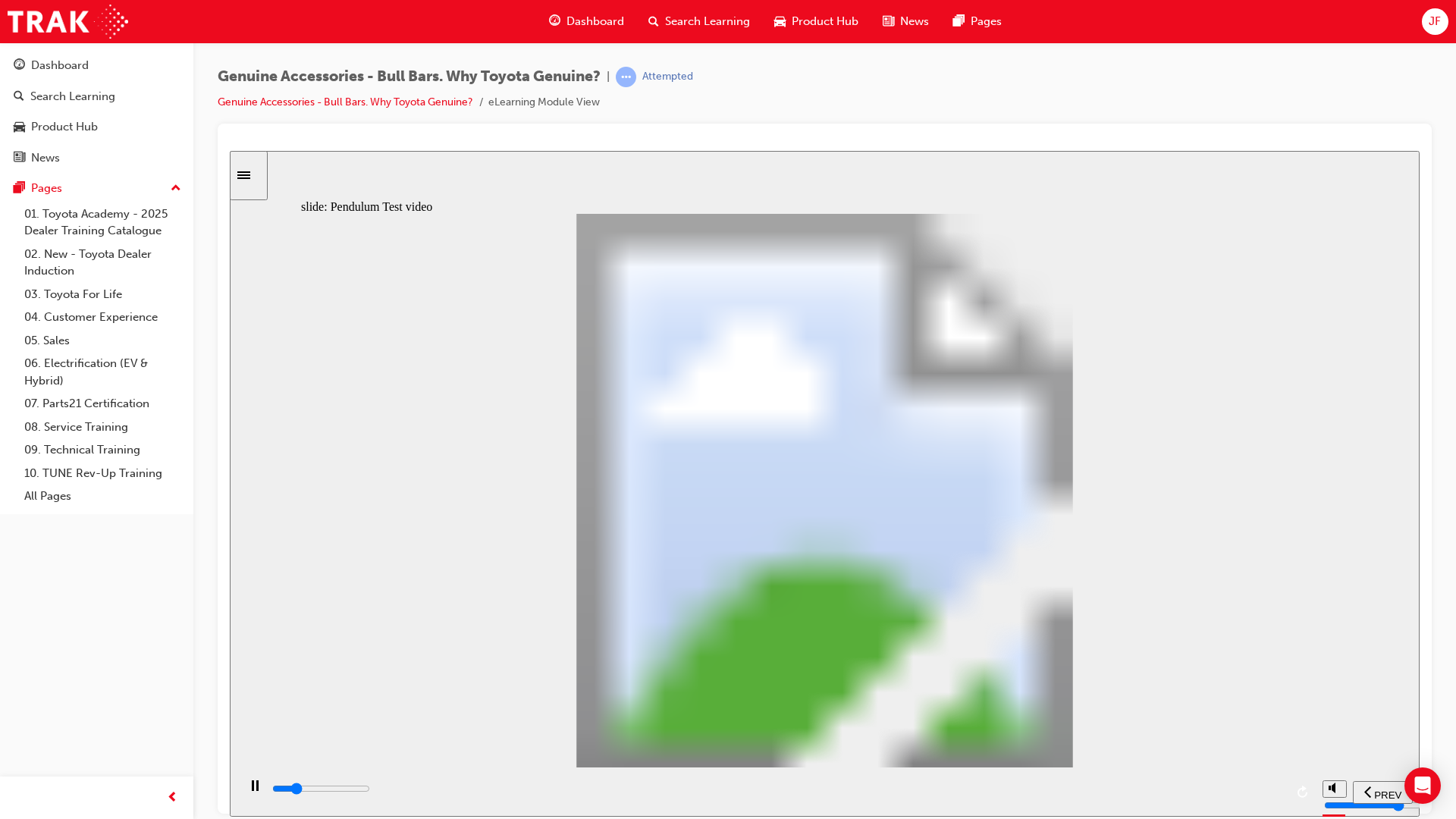
click at [1273, 722] on div "playback controls" at bounding box center [777, 789] width 1014 height 16
type input "8500"
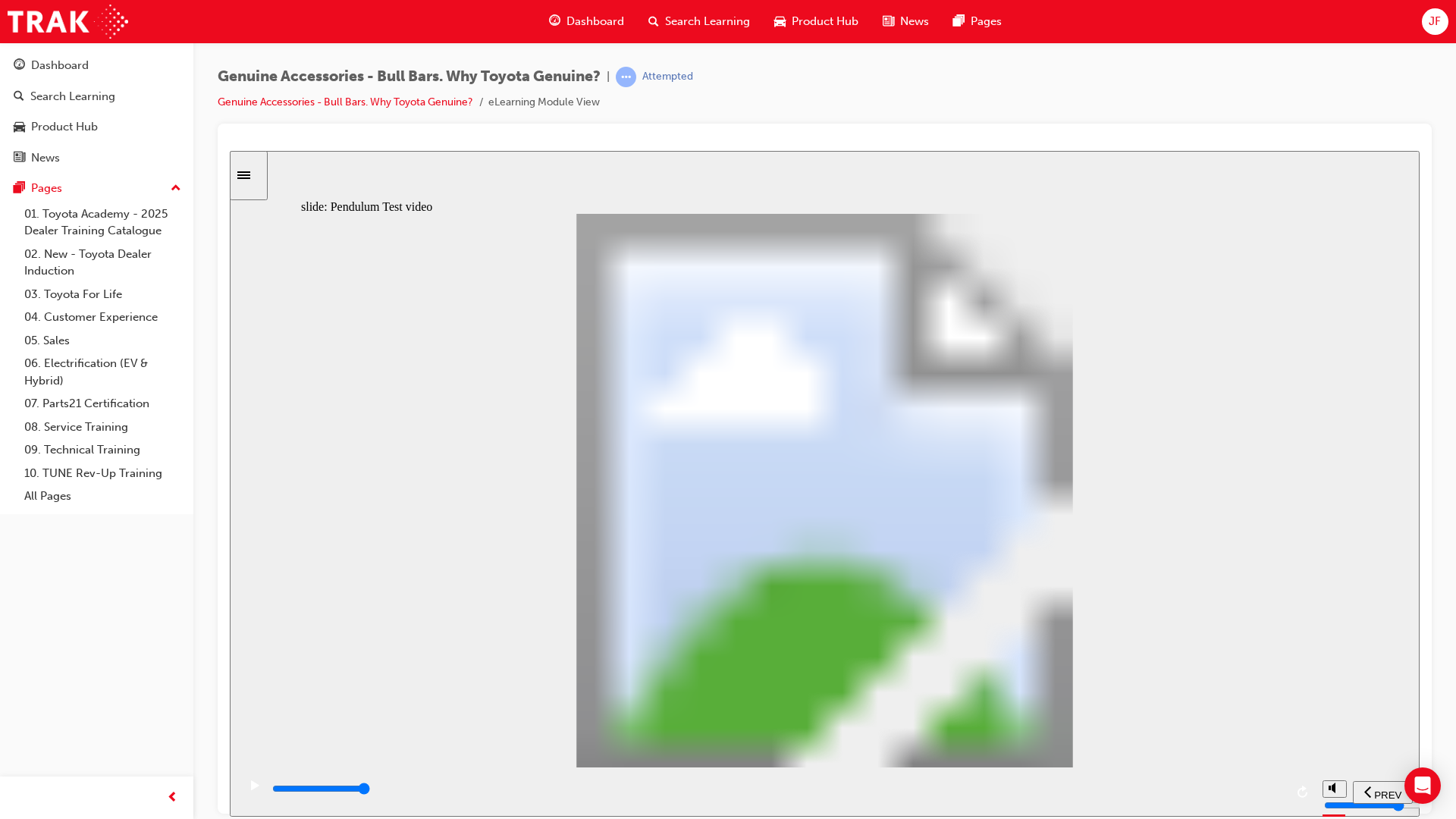
type input "102"
click at [1278, 722] on div "playback controls" at bounding box center [777, 789] width 1014 height 16
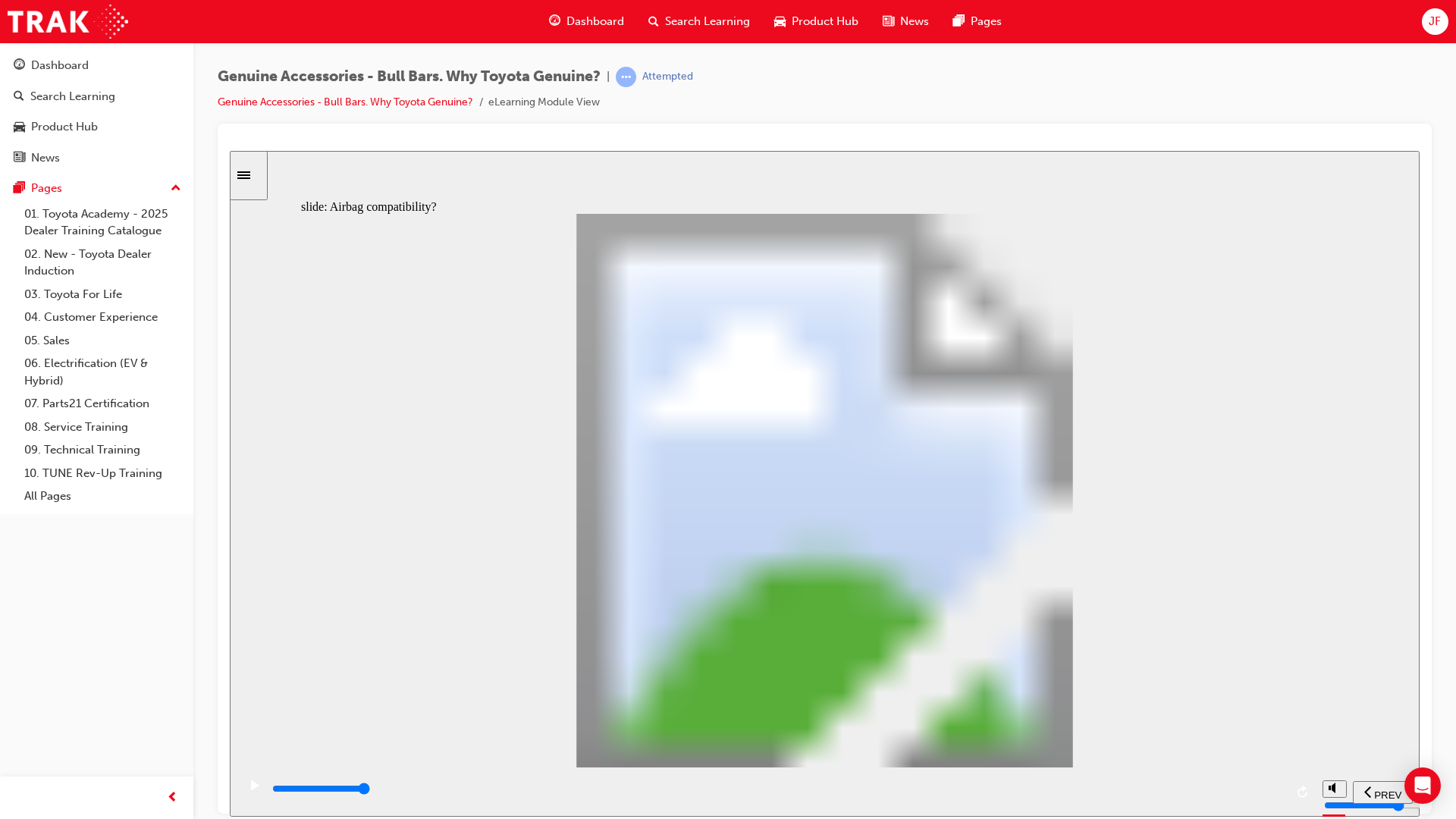
click at [1255, 722] on div "playback controls" at bounding box center [777, 789] width 1014 height 16
type input "5100"
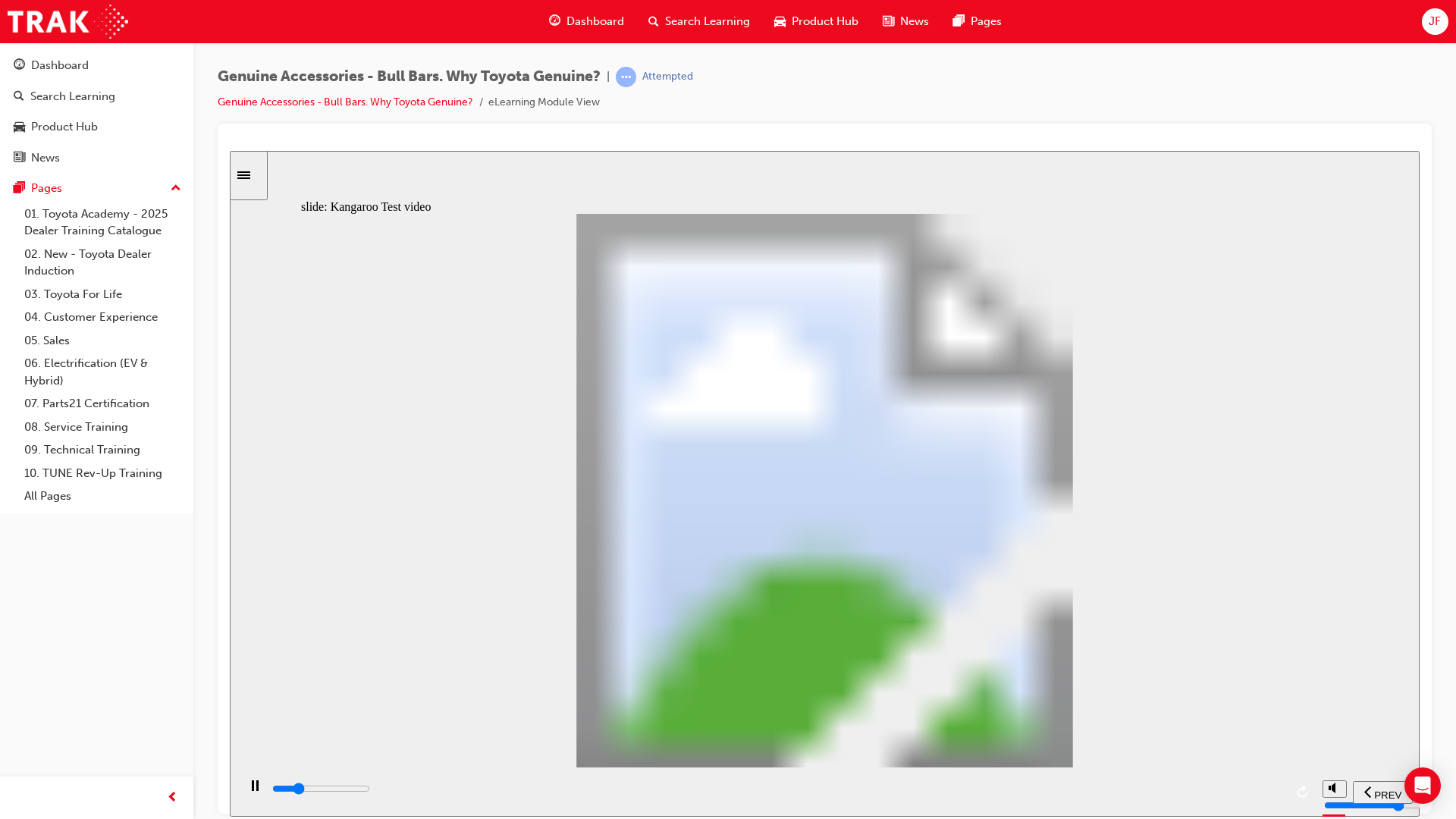
type input "0"
type input "5100"
type input "0"
type input "5100"
type input "0"
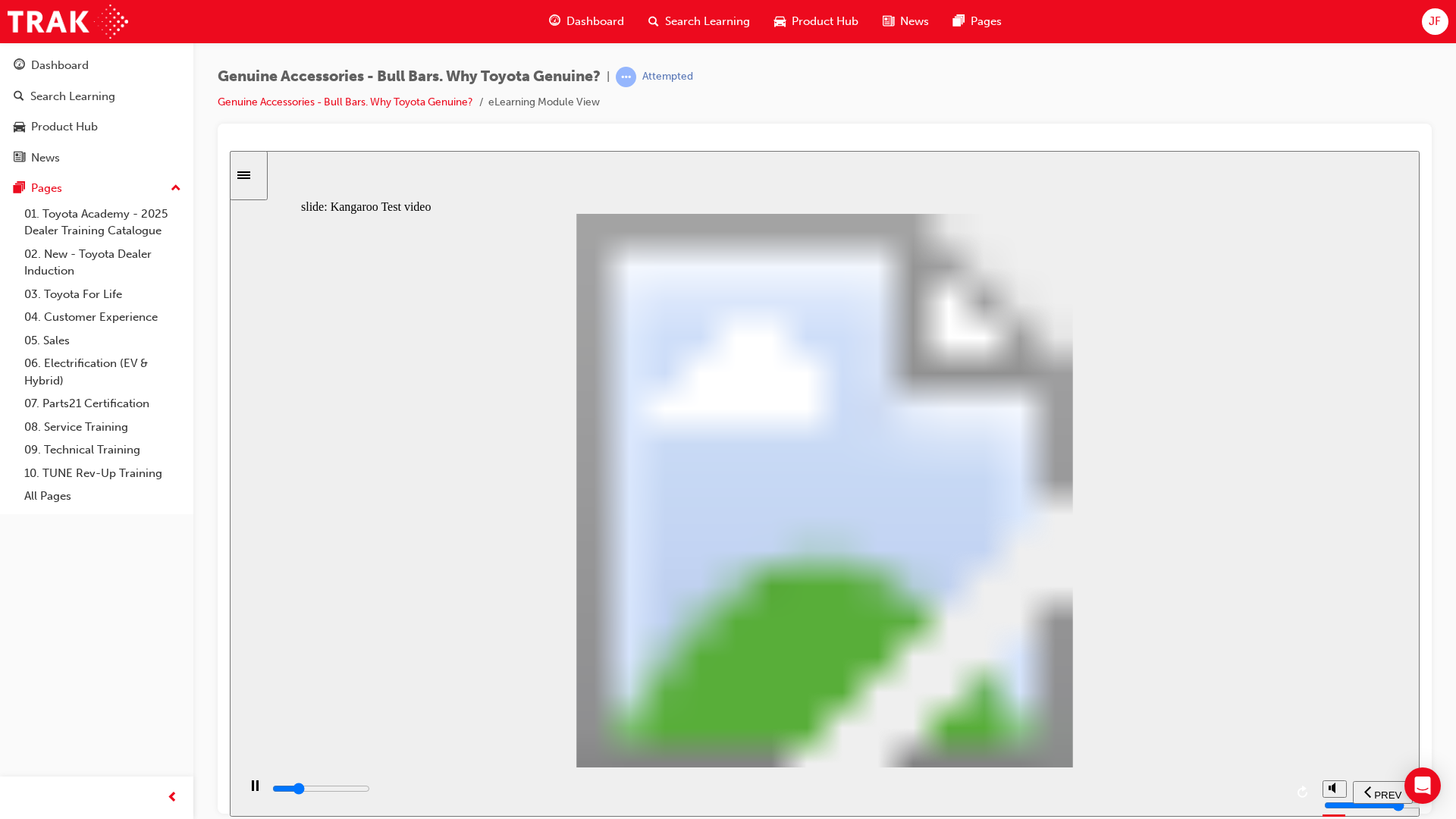
type input "5200"
type input "0"
type input "5200"
type input "0"
type input "5200"
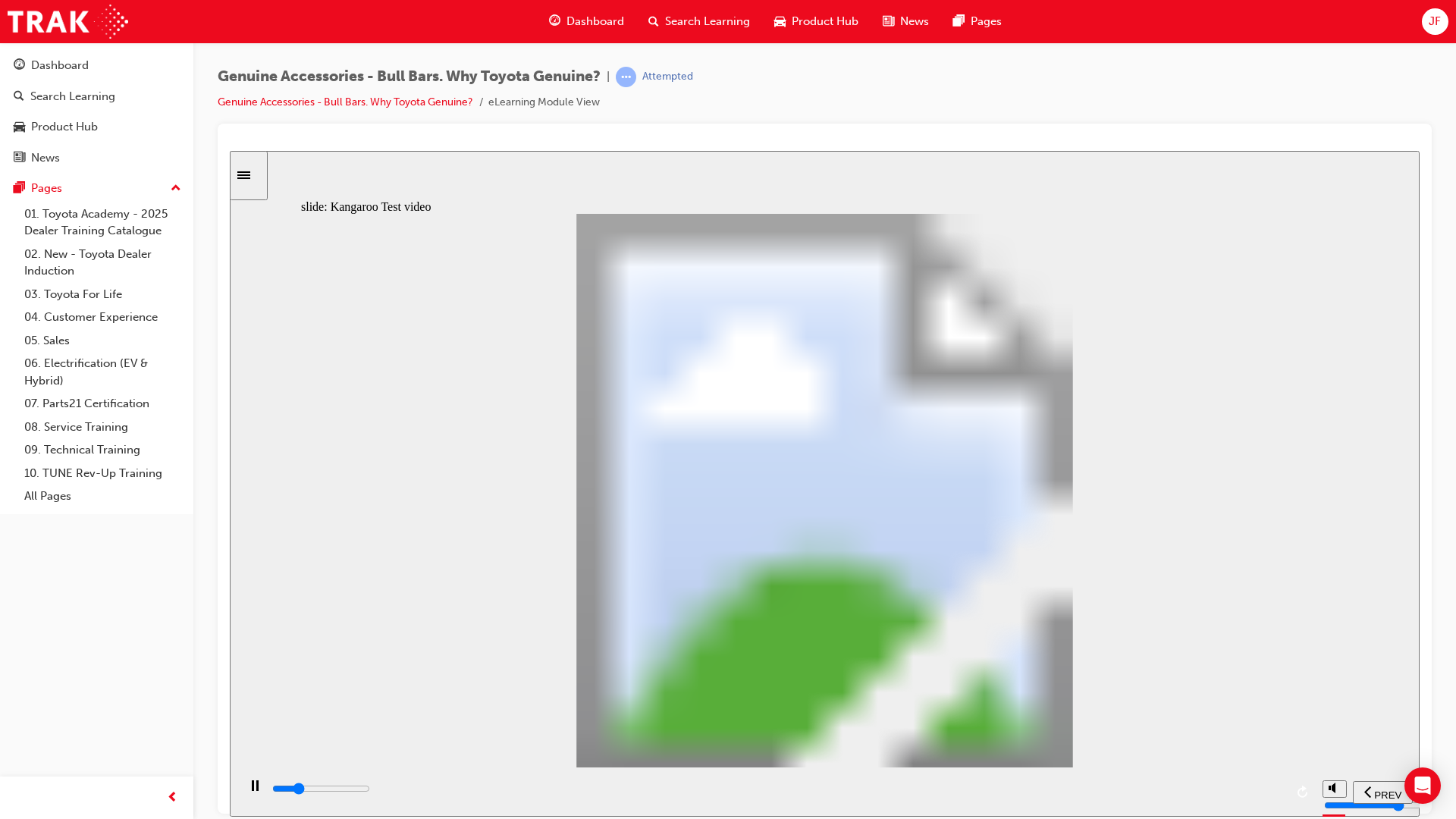
type input "0"
type input "5200"
type input "0"
type input "5200"
type input "0"
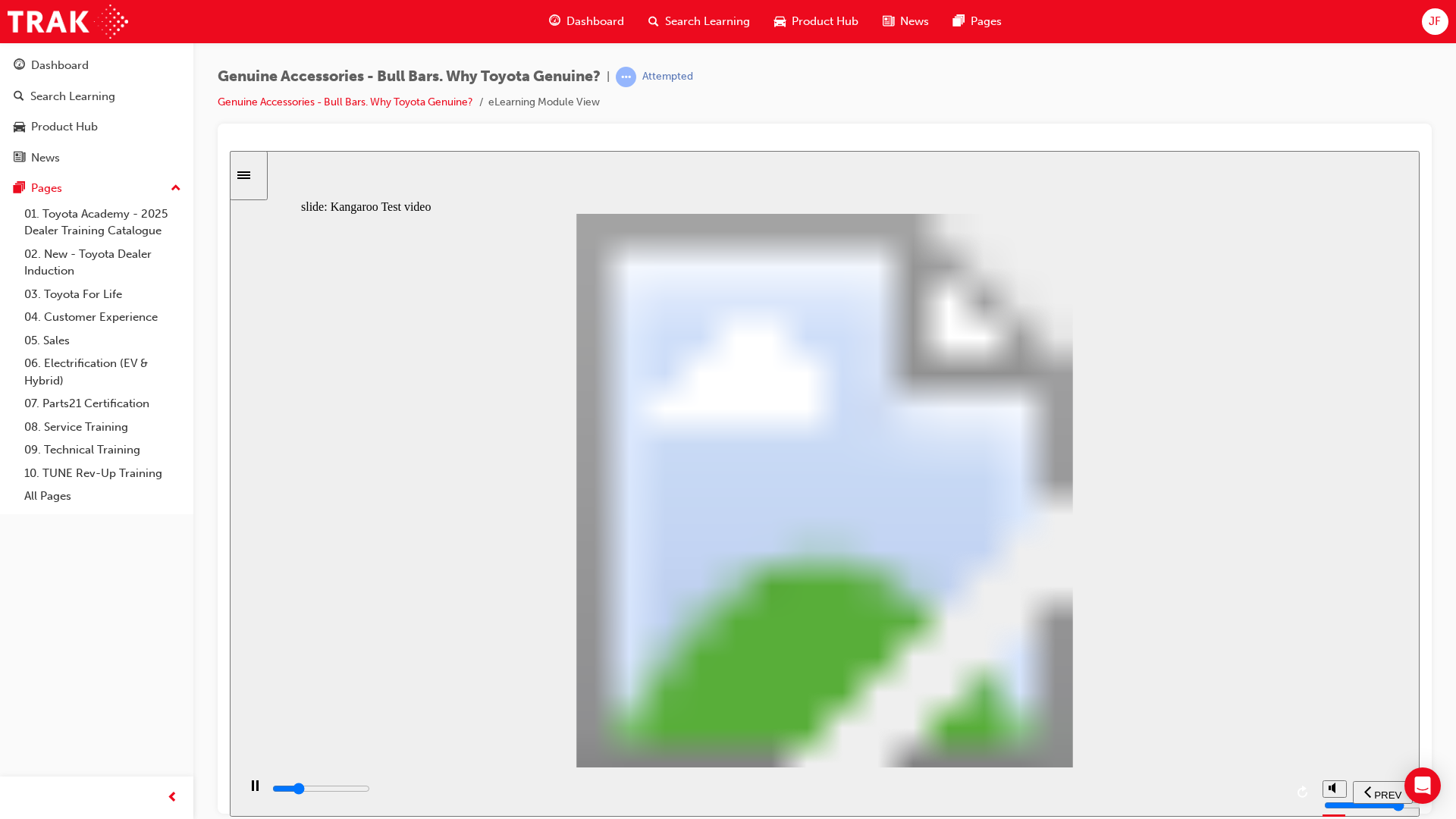
type input "5200"
type input "0"
type input "5300"
type input "0"
type input "5300"
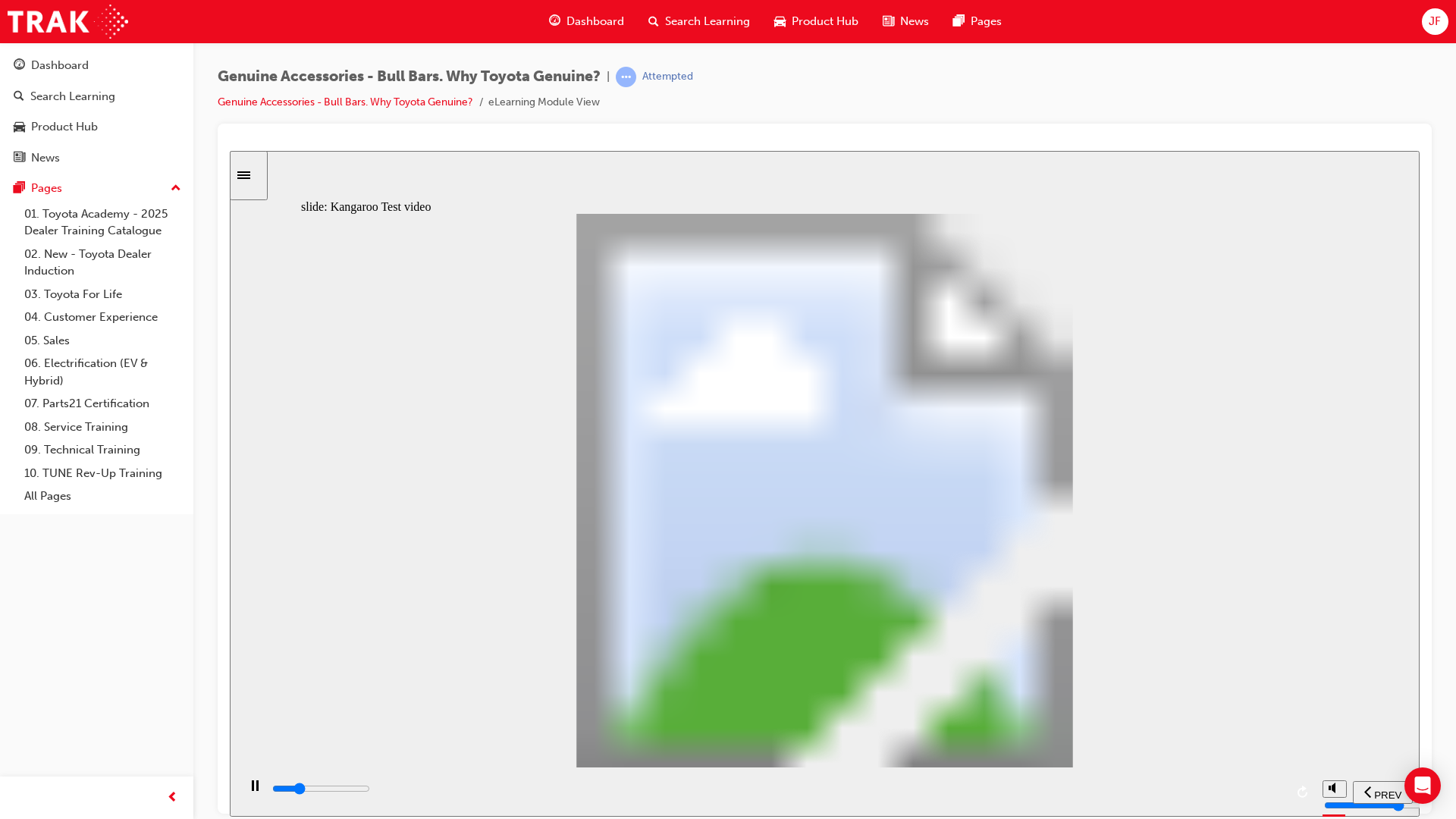
type input "0"
type input "5300"
type input "0"
type input "5300"
type input "0"
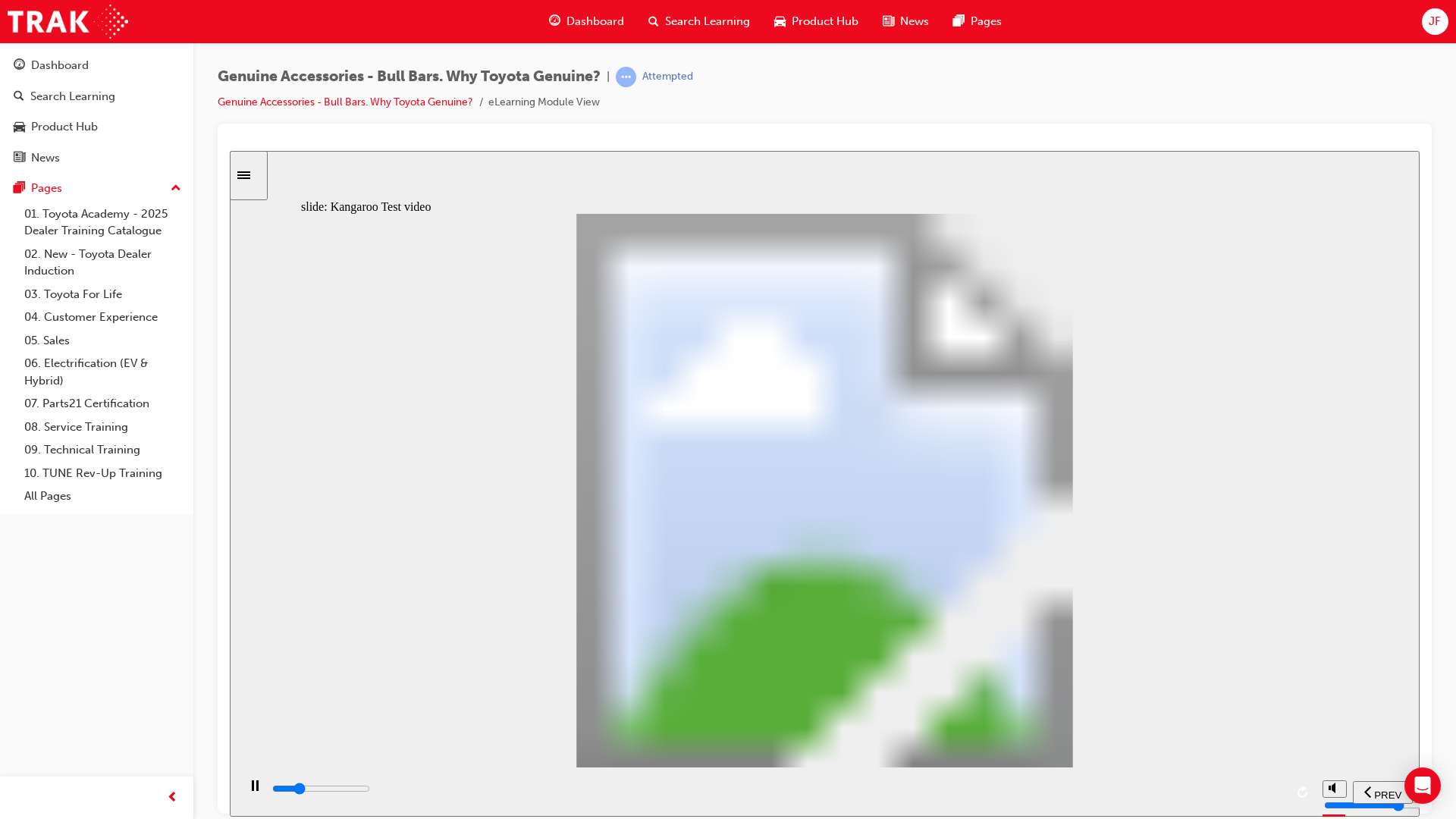
type input "5300"
type input "0"
type input "5300"
type input "0"
type input "5300"
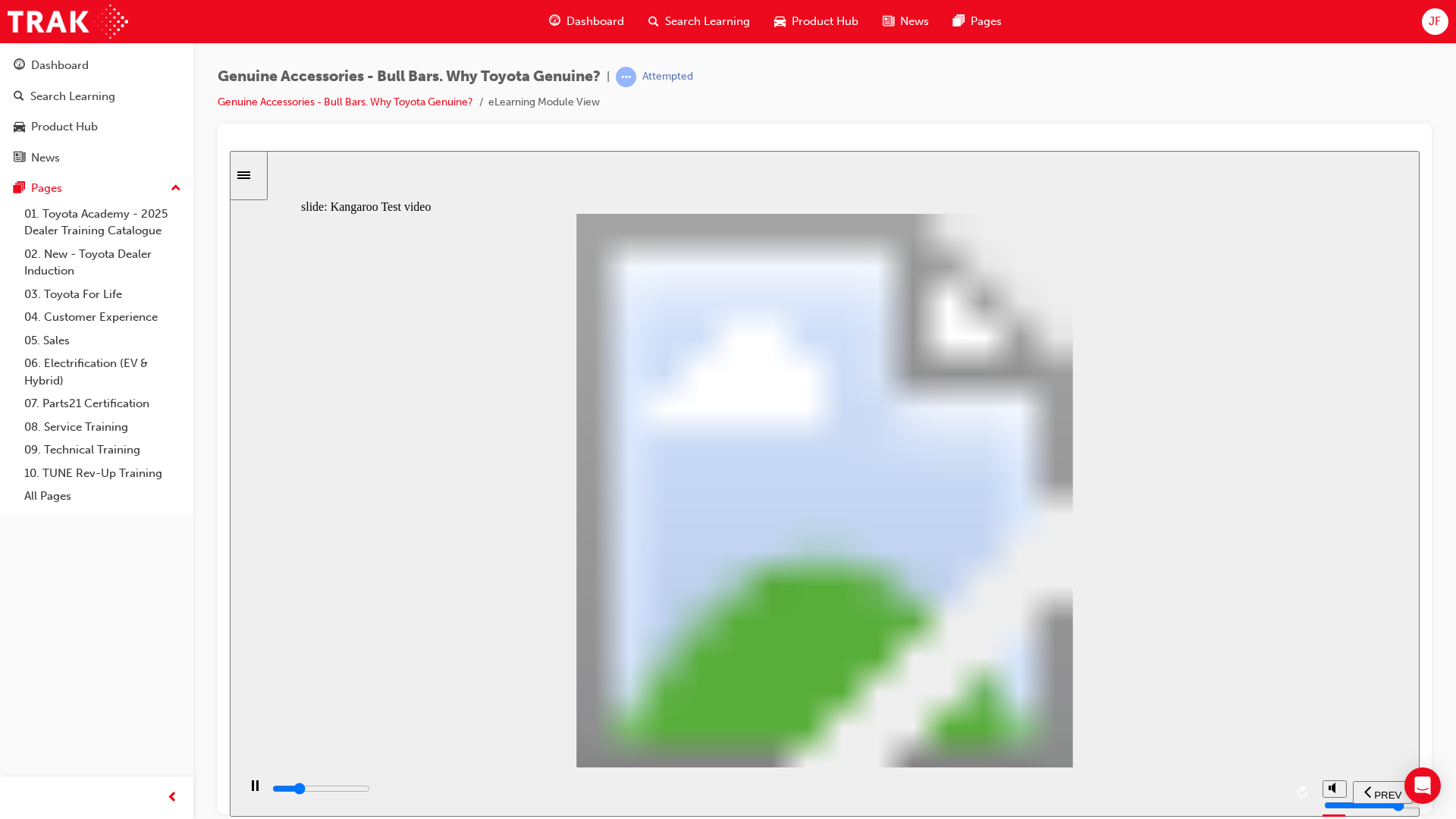
type input "0"
type input "5400"
type input "0"
type input "5600"
type input "1"
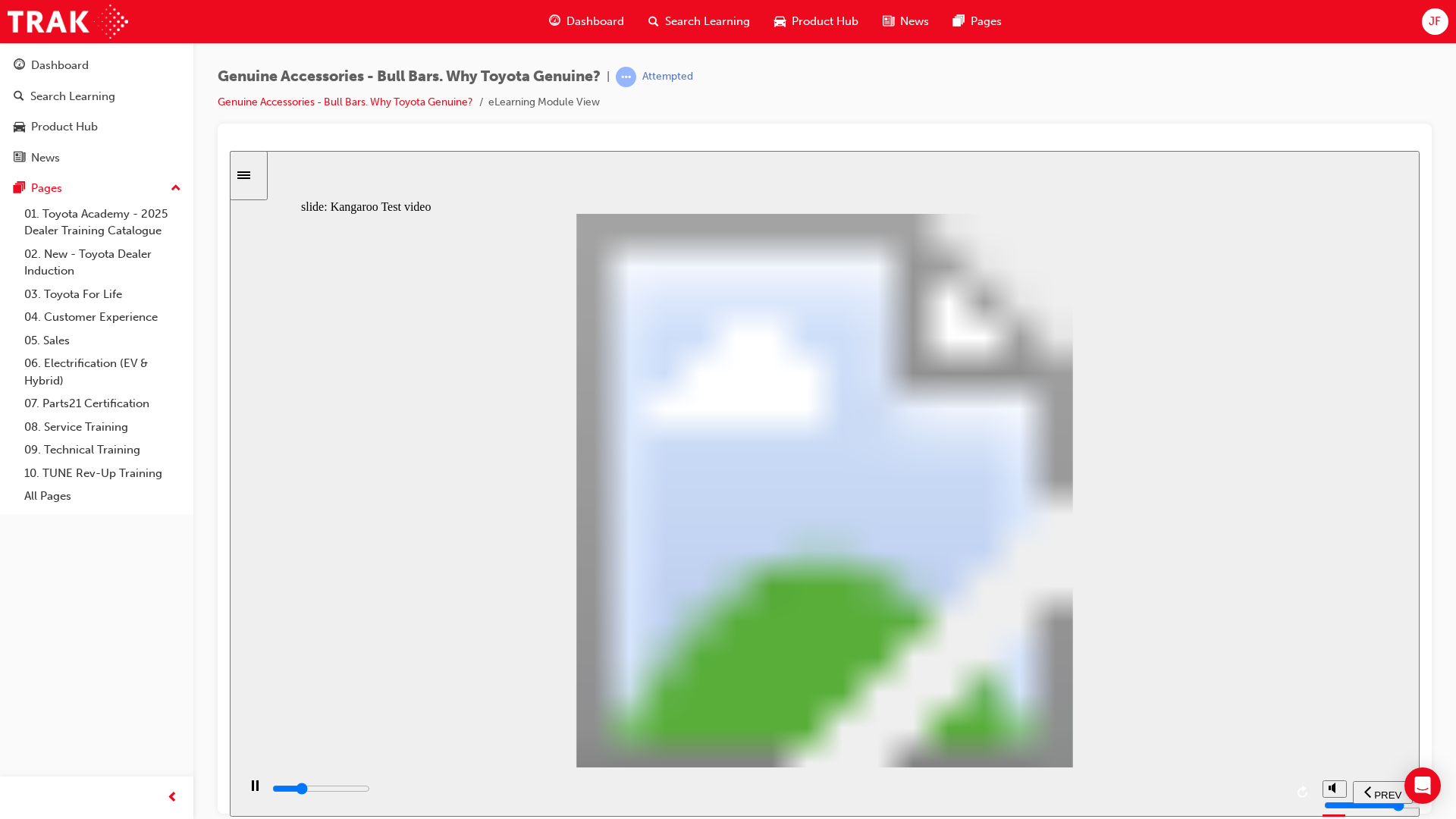
type input "5900"
type input "1"
type input "6200"
type input "1"
type input "6400"
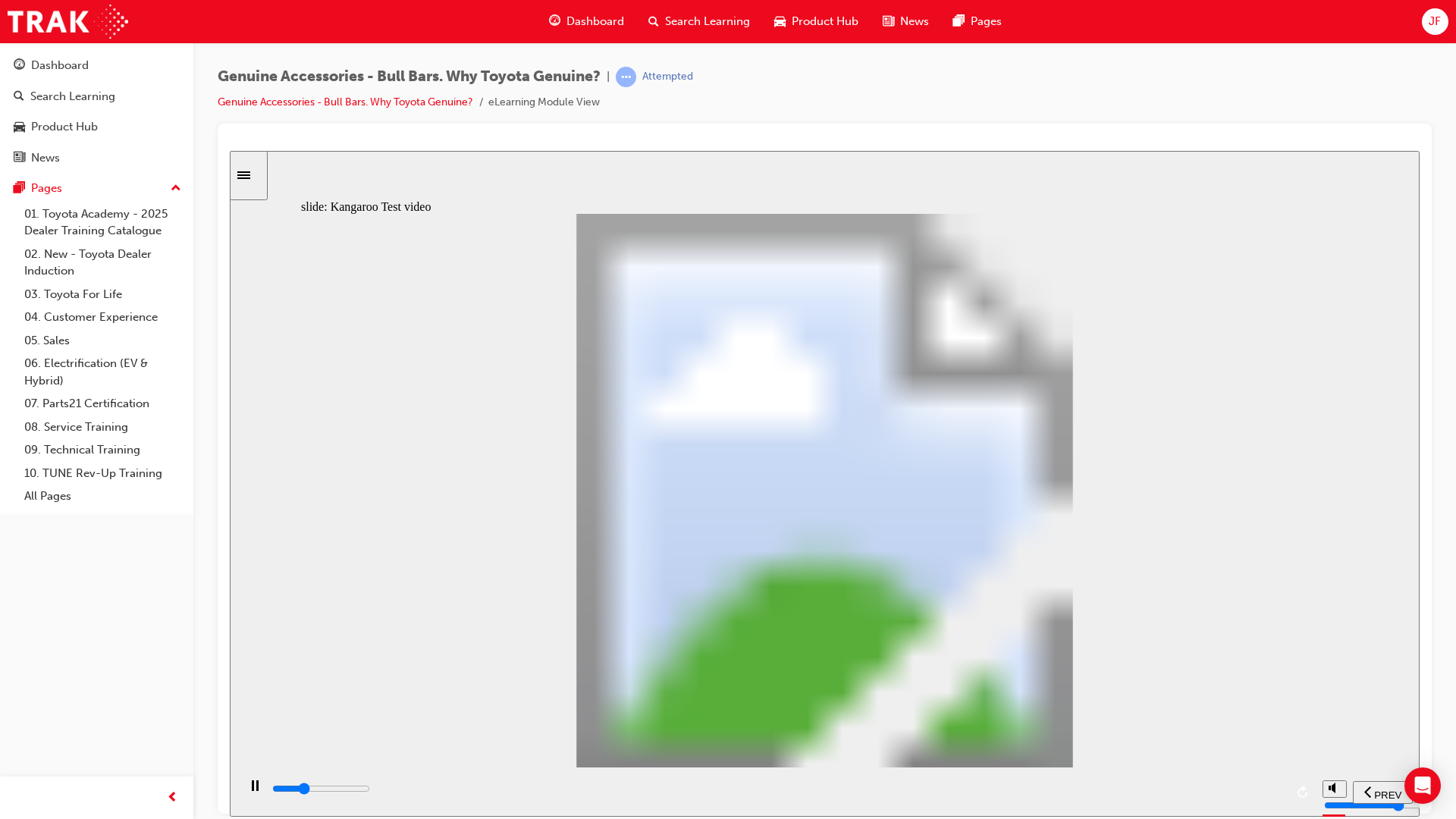
type input "2"
type input "6700"
type input "2"
type input "7000"
type input "2"
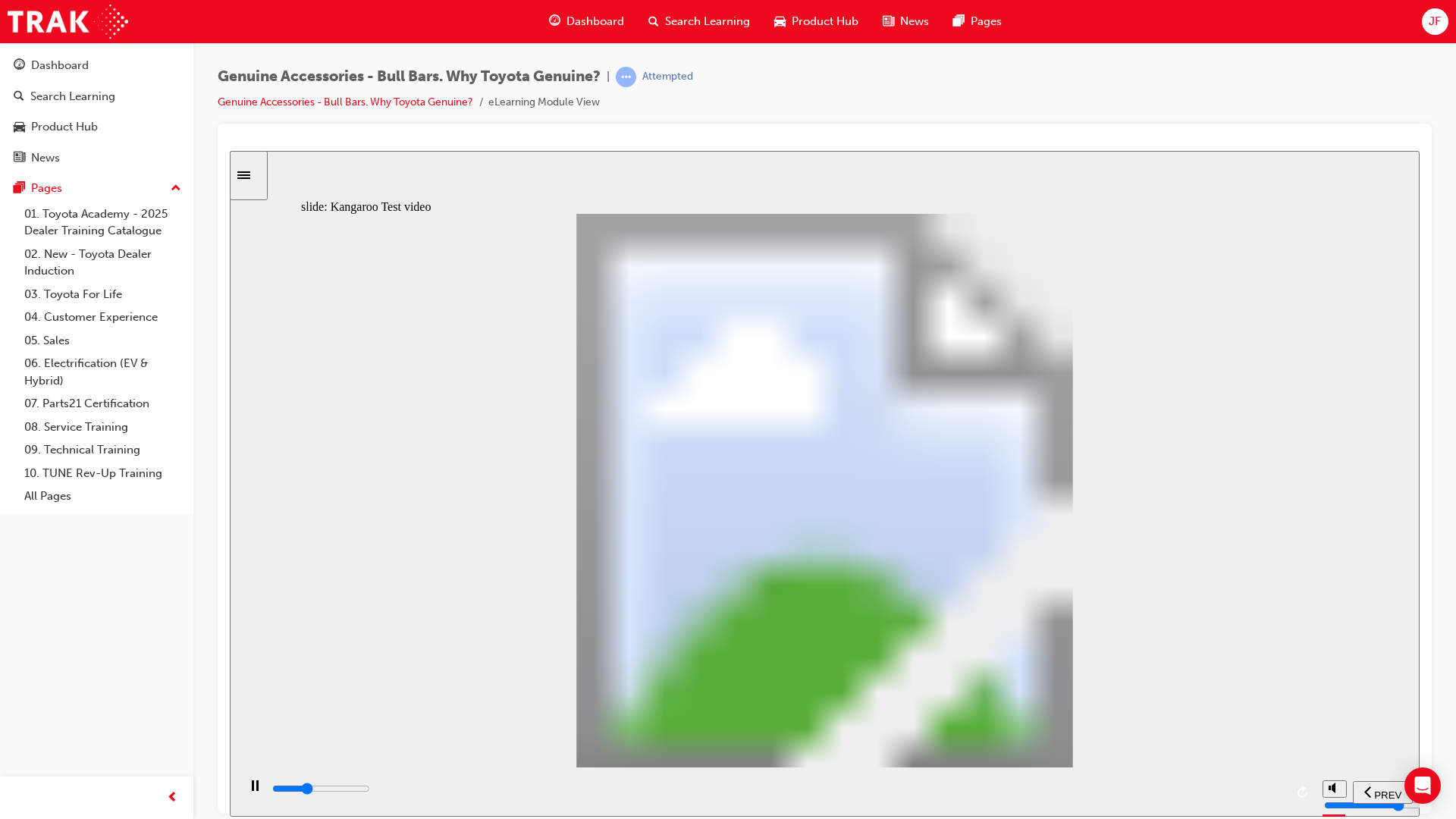
type input "7200"
type input "2"
type input "7500"
type input "3"
type input "7800"
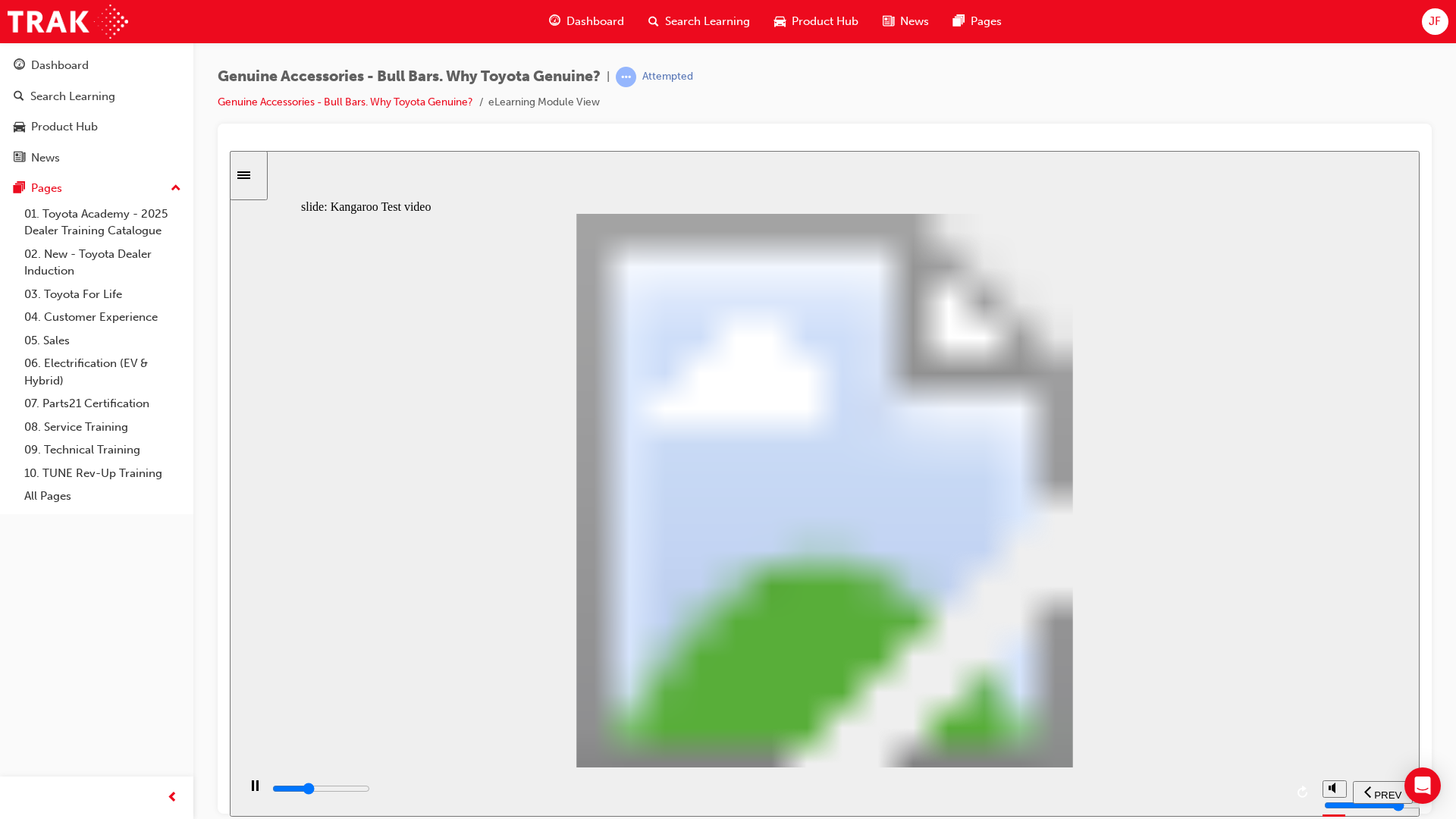
type input "3"
type input "8000"
type input "3"
type input "8300"
type input "3"
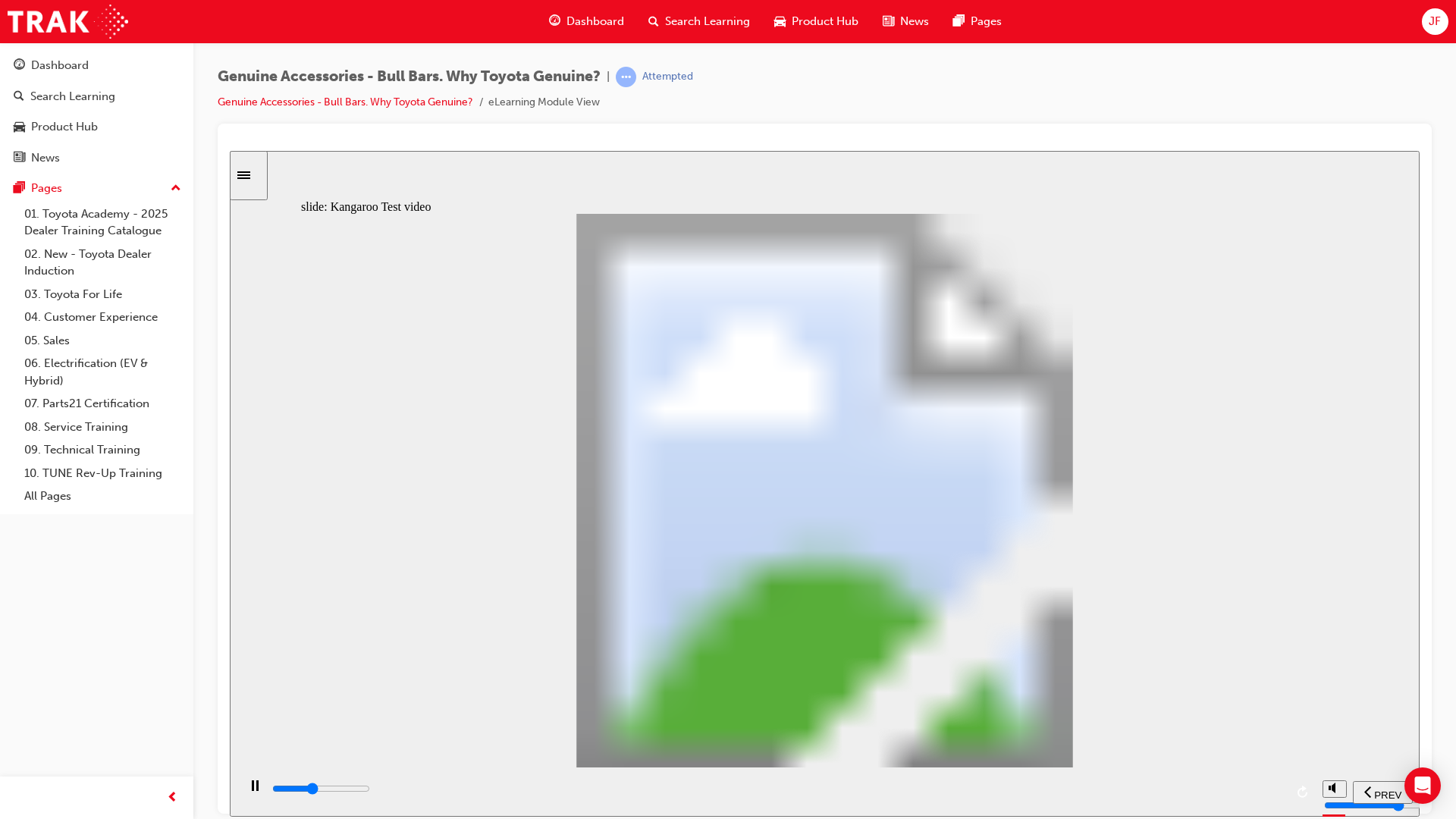
type input "8600"
type input "4"
type input "8800"
type input "4"
type input "9100"
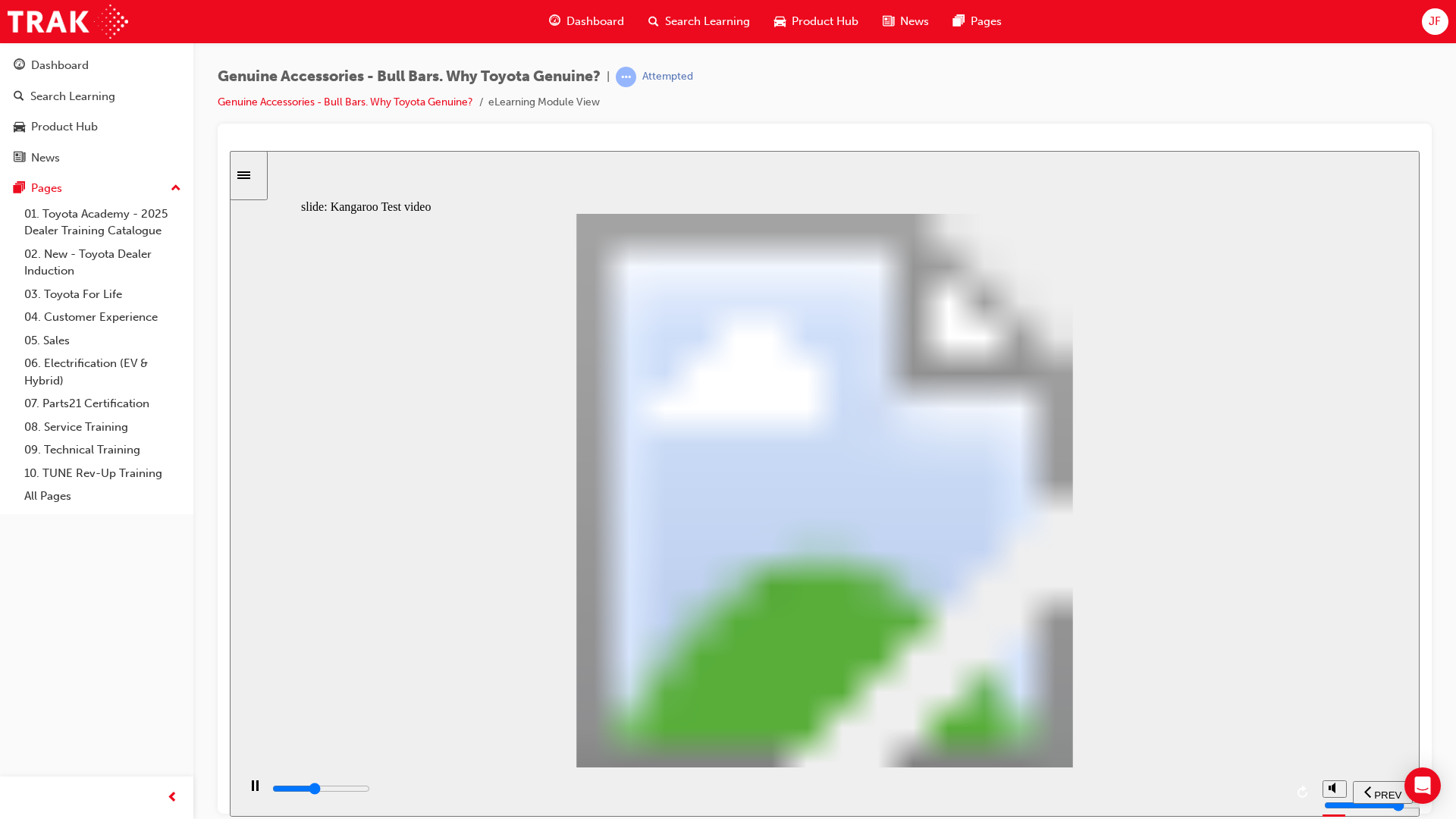
type input "4"
type input "9400"
type input "4"
type input "9600"
type input "5"
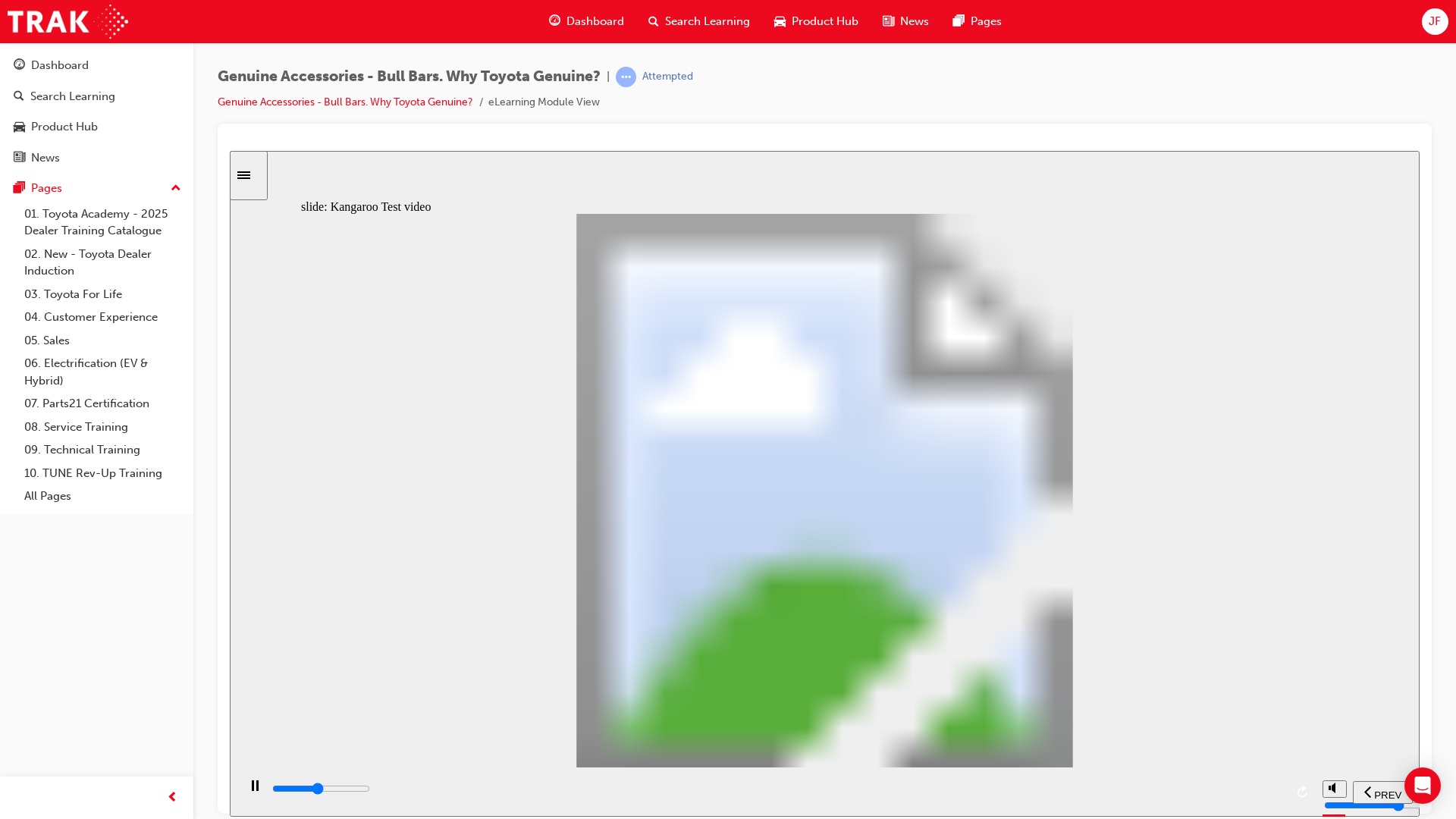
type input "9900"
type input "5"
type input "10200"
type input "5"
type input "10400"
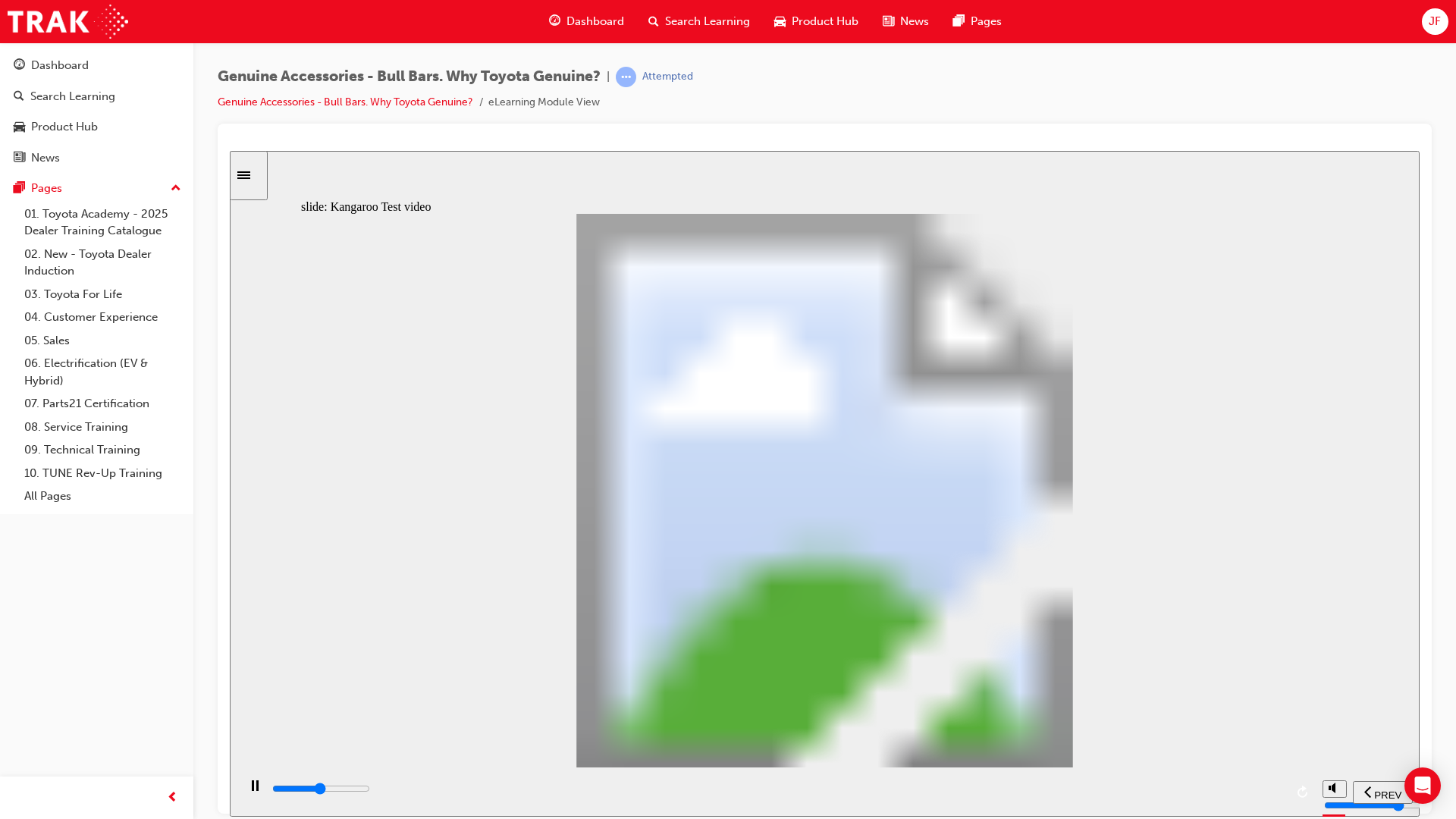
type input "6"
type input "10700"
type input "6"
type input "11000"
type input "6"
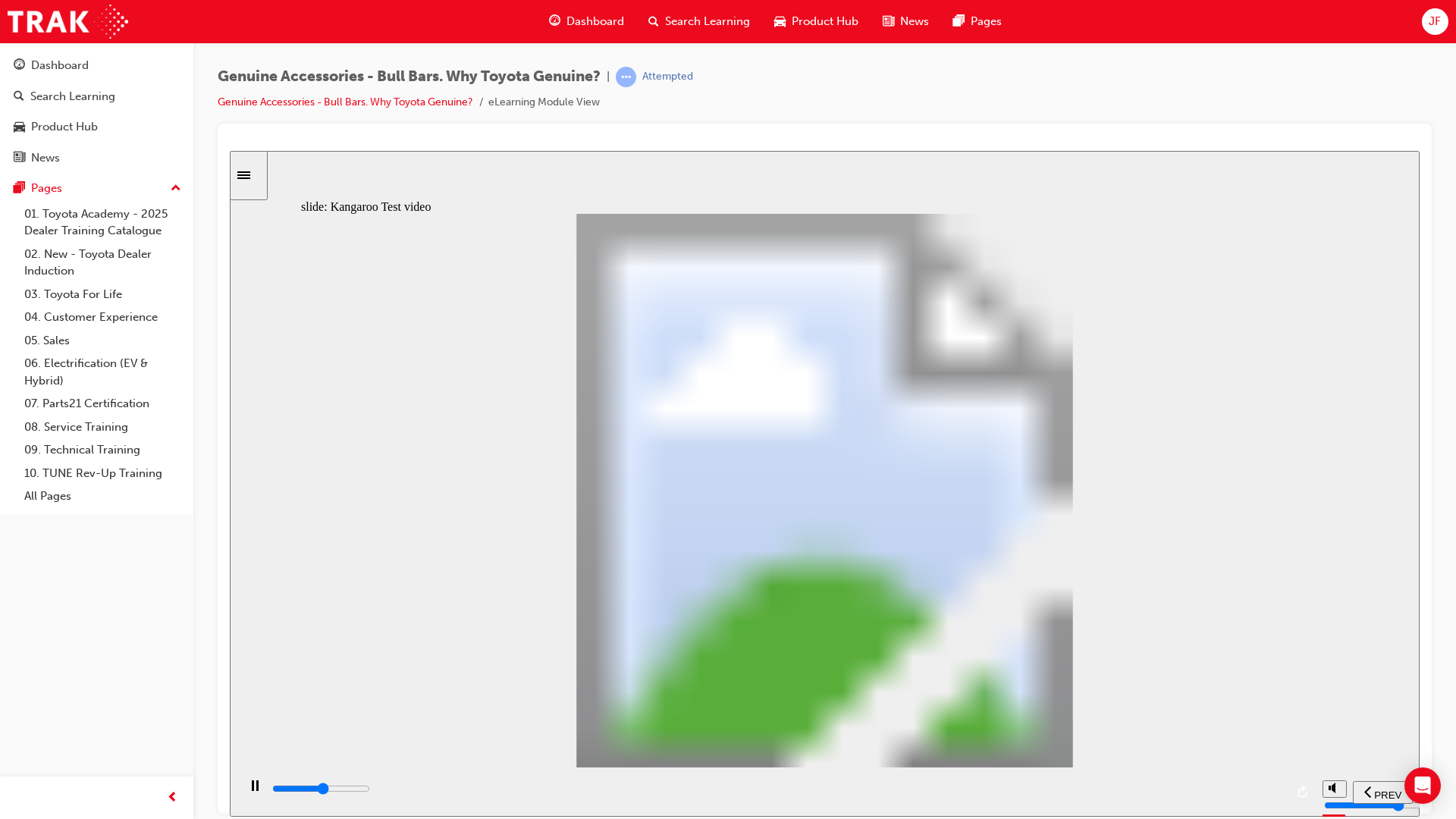
type input "11200"
type input "6"
type input "11500"
type input "7"
type input "11800"
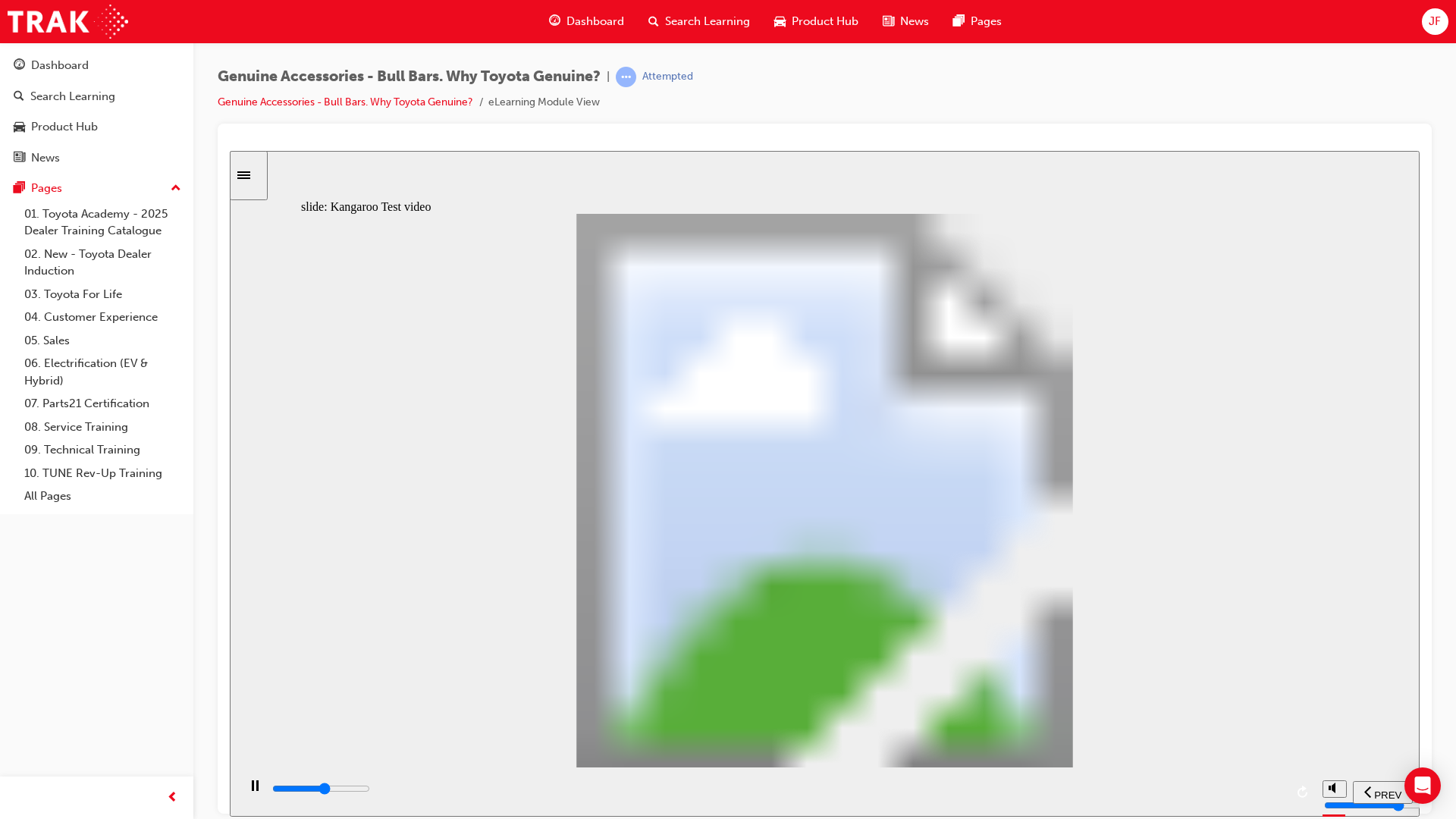
type input "7"
type input "12000"
type input "7"
type input "12300"
type input "7"
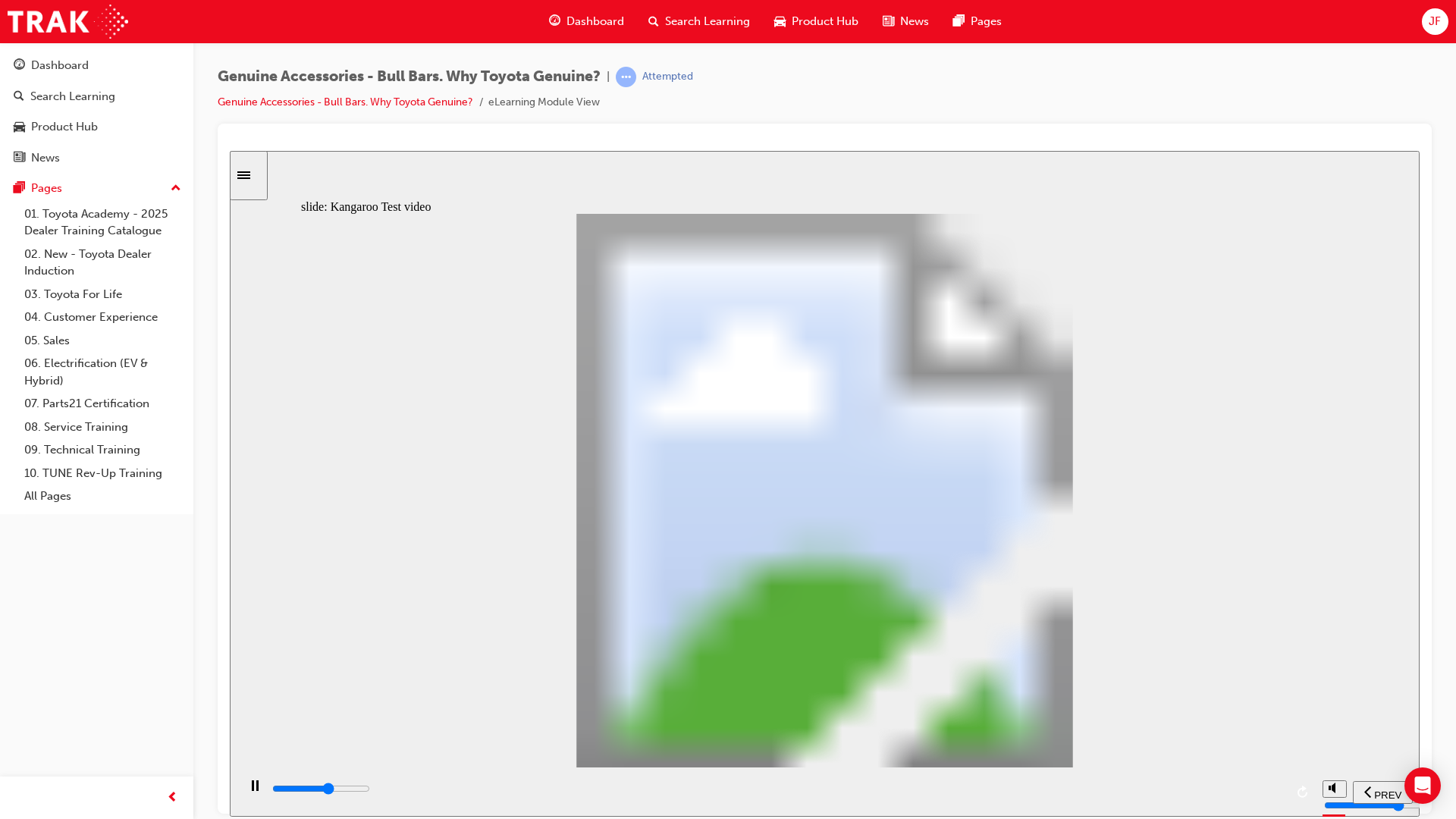
type input "12600"
type input "8"
type input "12800"
type input "8"
type input "13100"
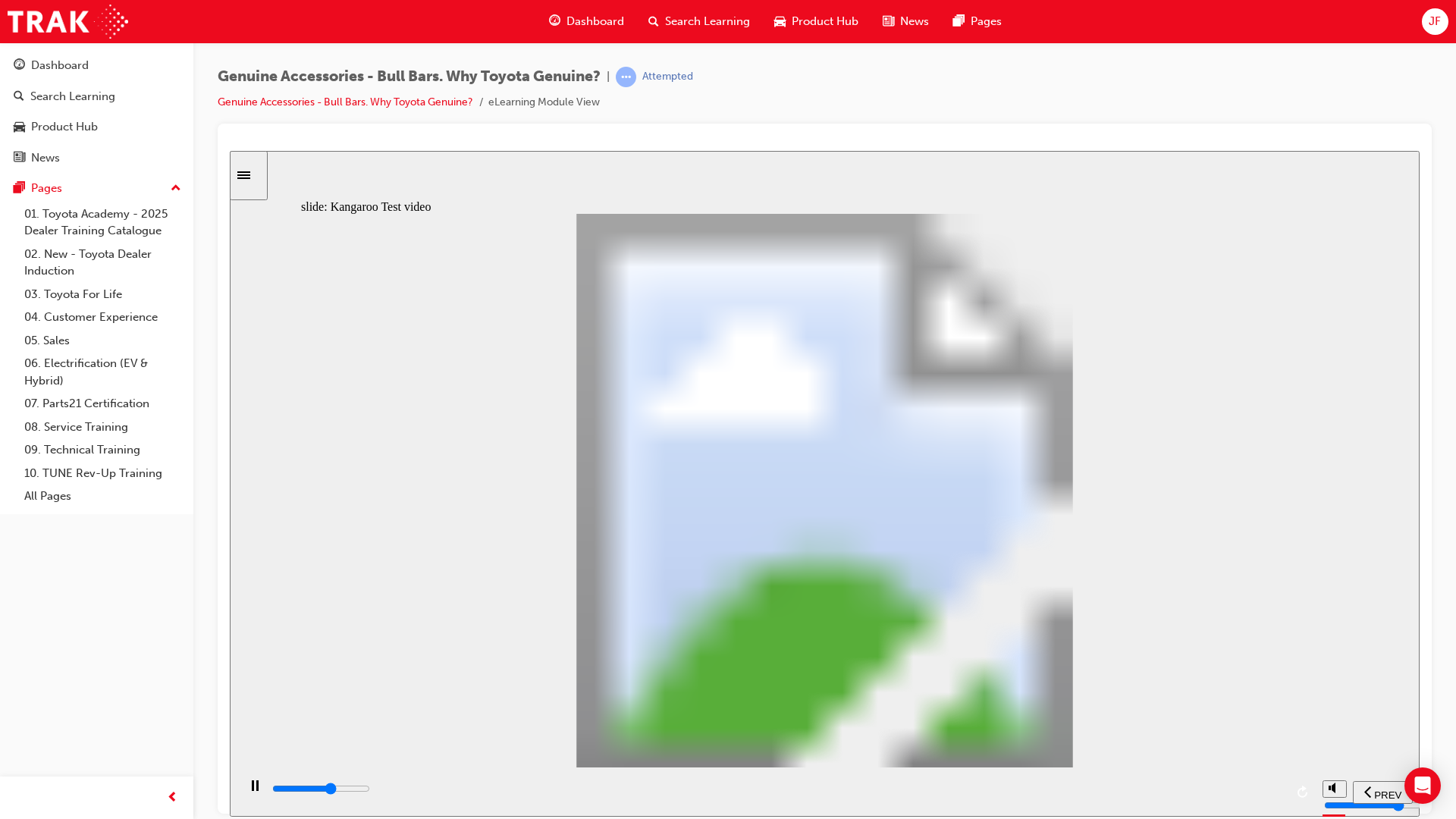
type input "8"
type input "13300"
type input "8"
type input "13600"
type input "9"
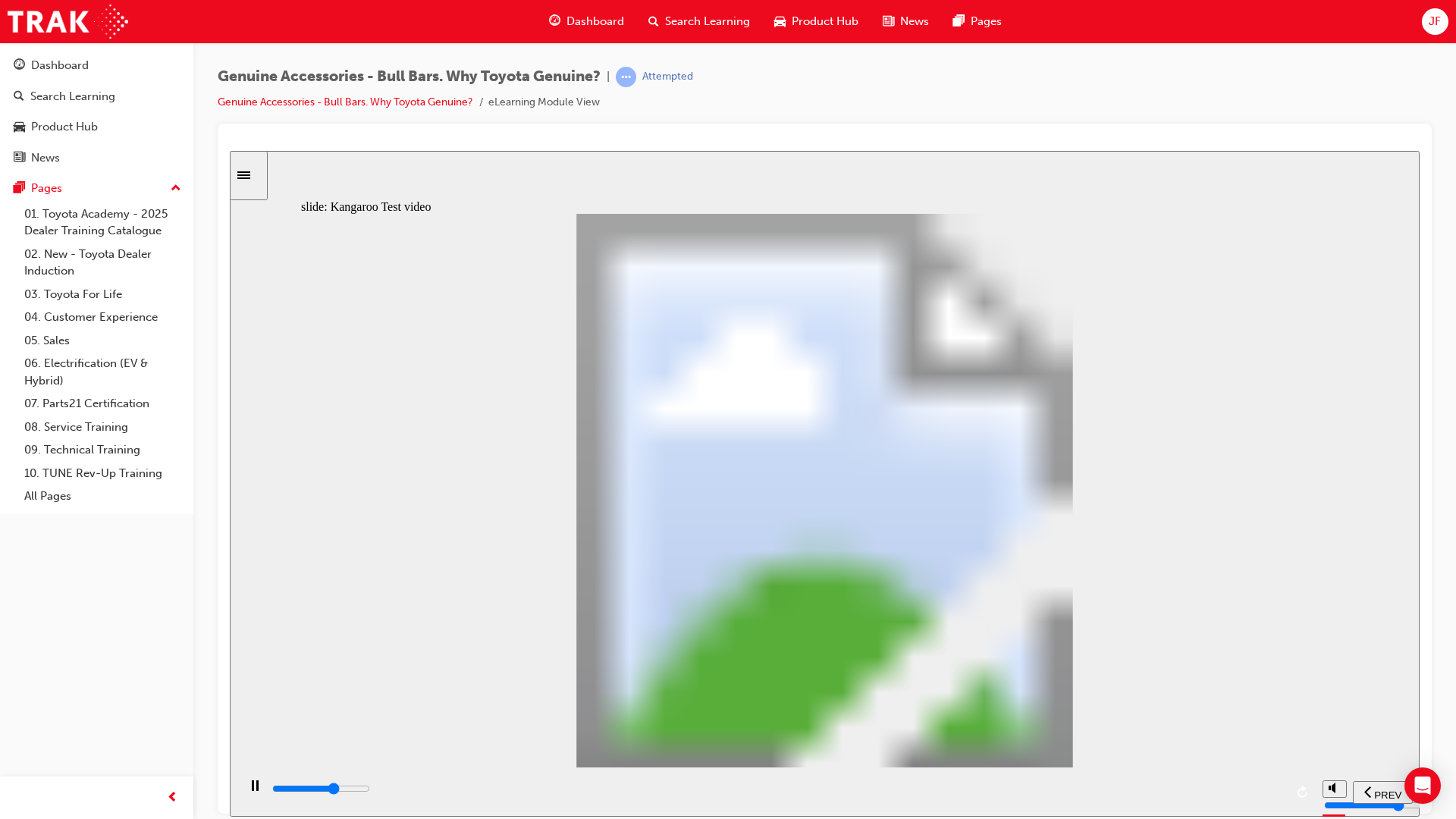
type input "13900"
type input "9"
type input "14100"
type input "9"
type input "14400"
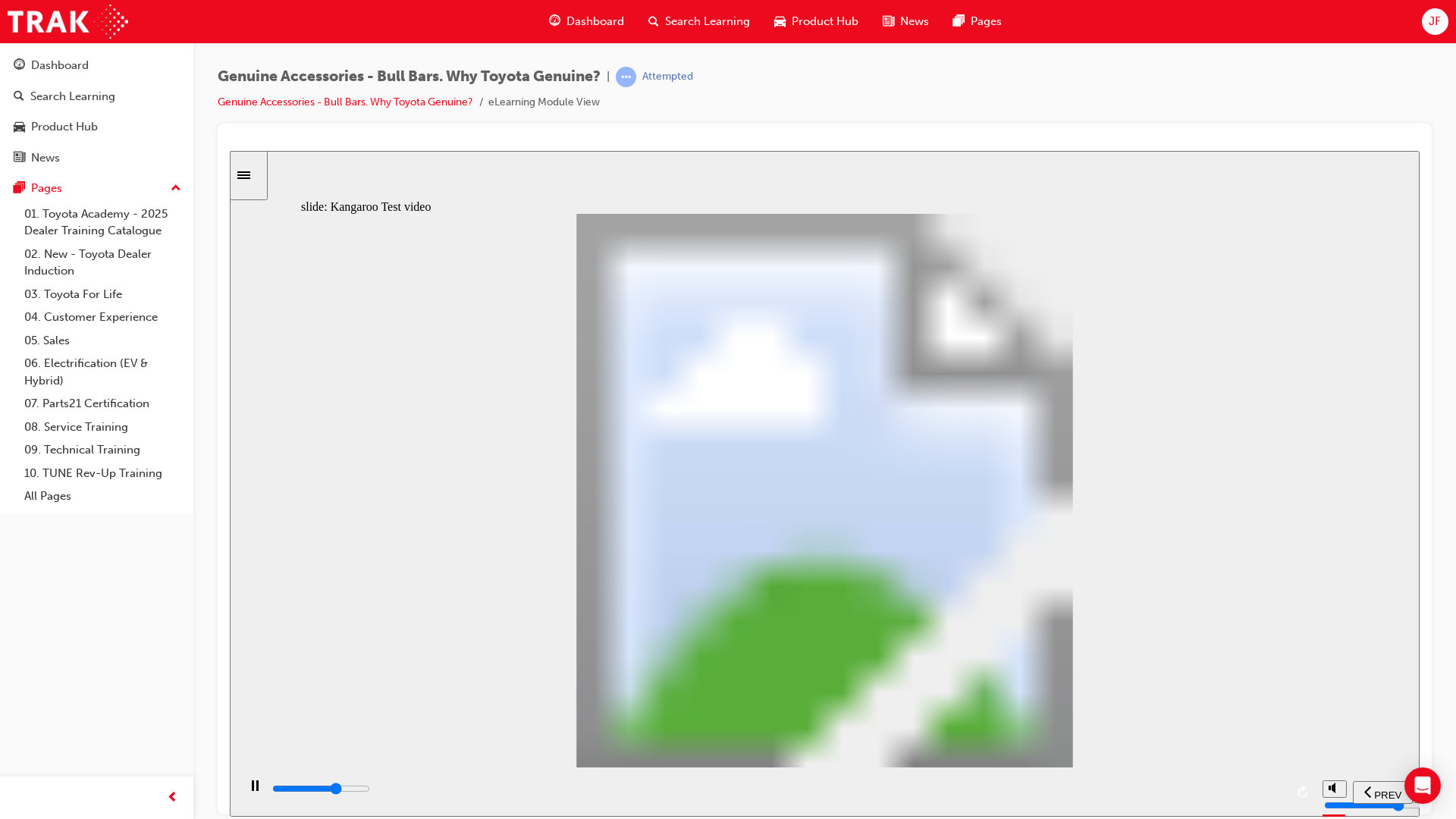
type input "9"
type input "14700"
type input "10"
type input "14900"
type input "10"
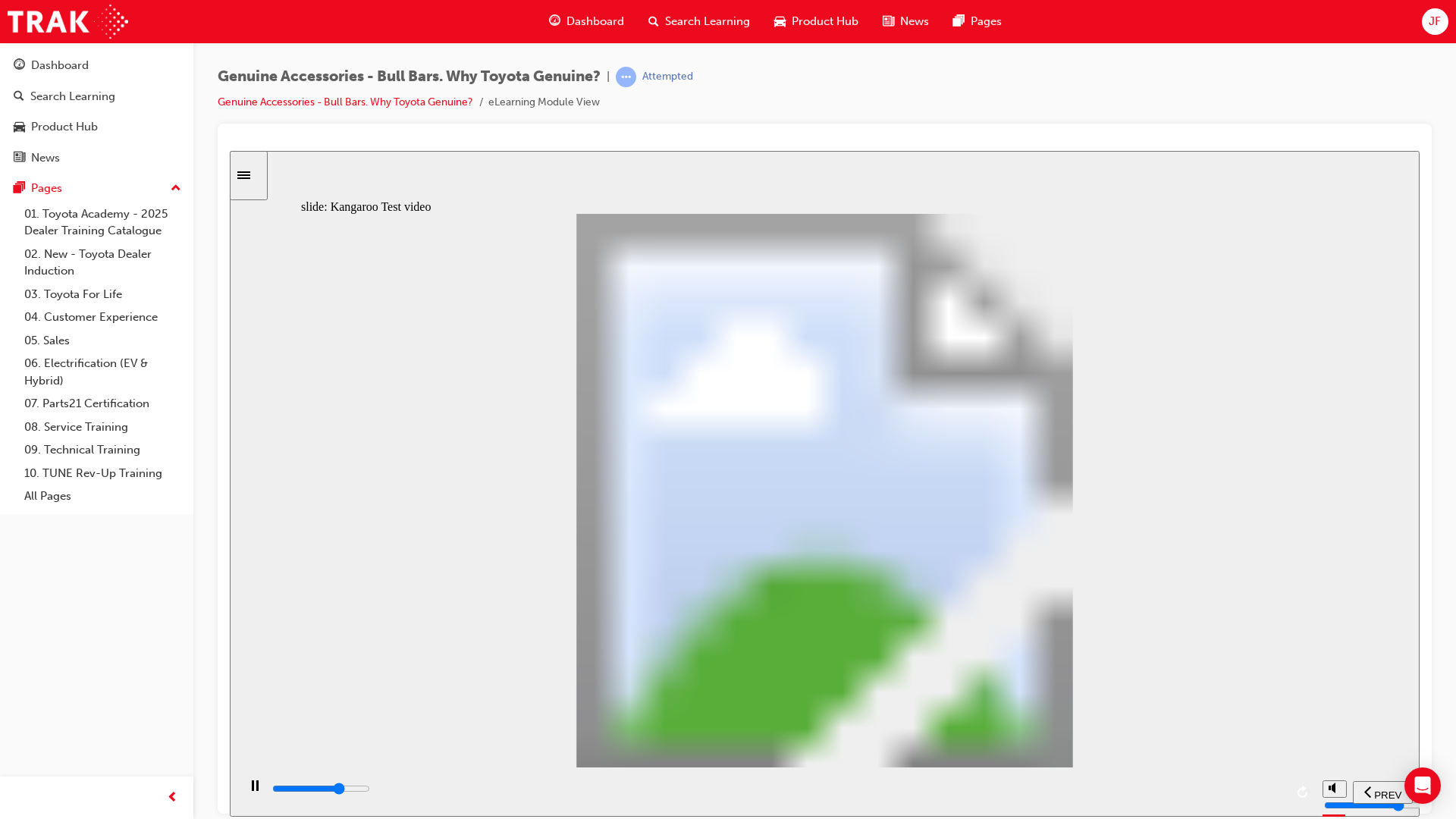
type input "15200"
type input "10"
type input "15500"
type input "11"
type input "15700"
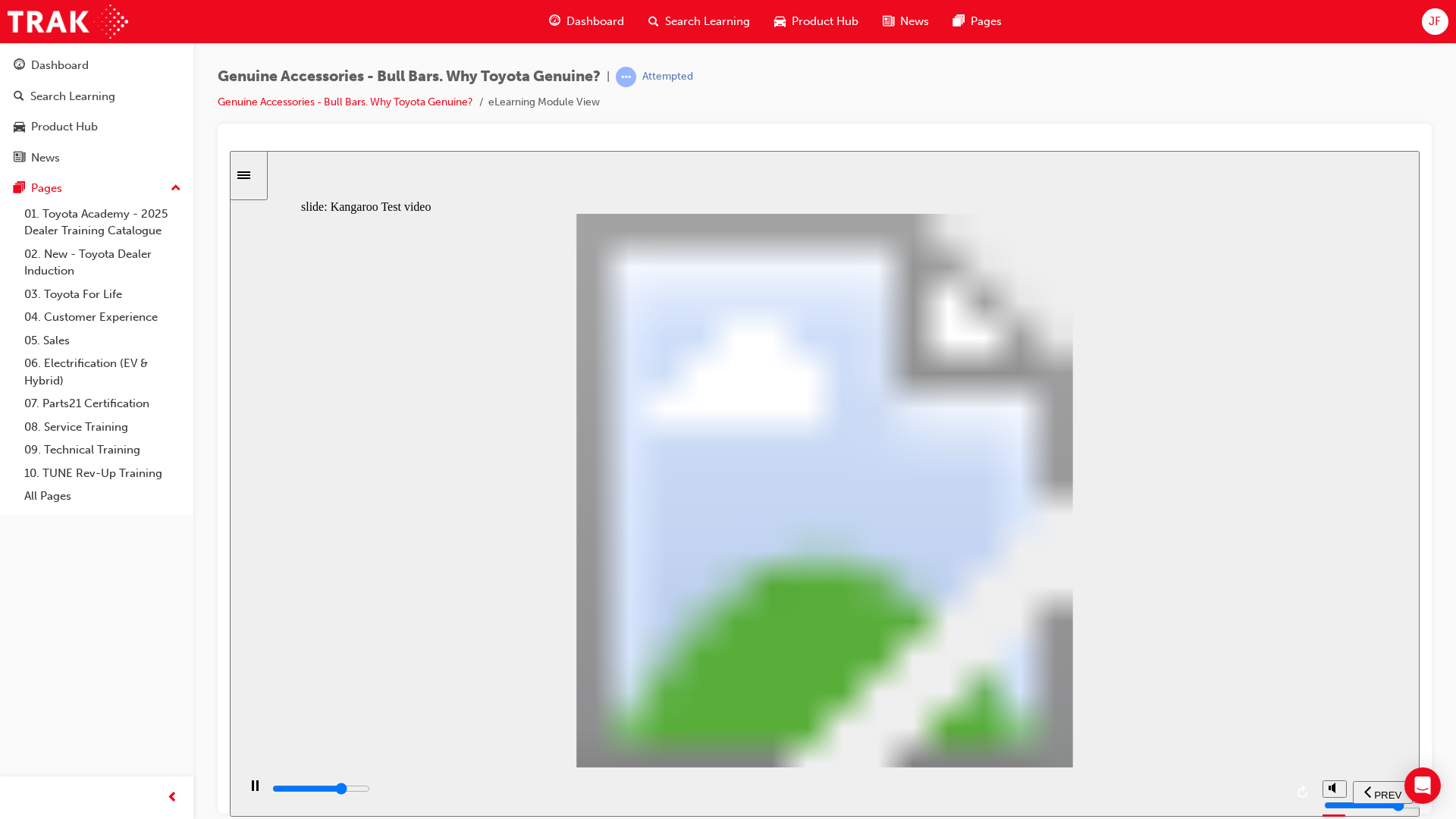
type input "11"
type input "16000"
type input "11"
type input "16300"
type input "11"
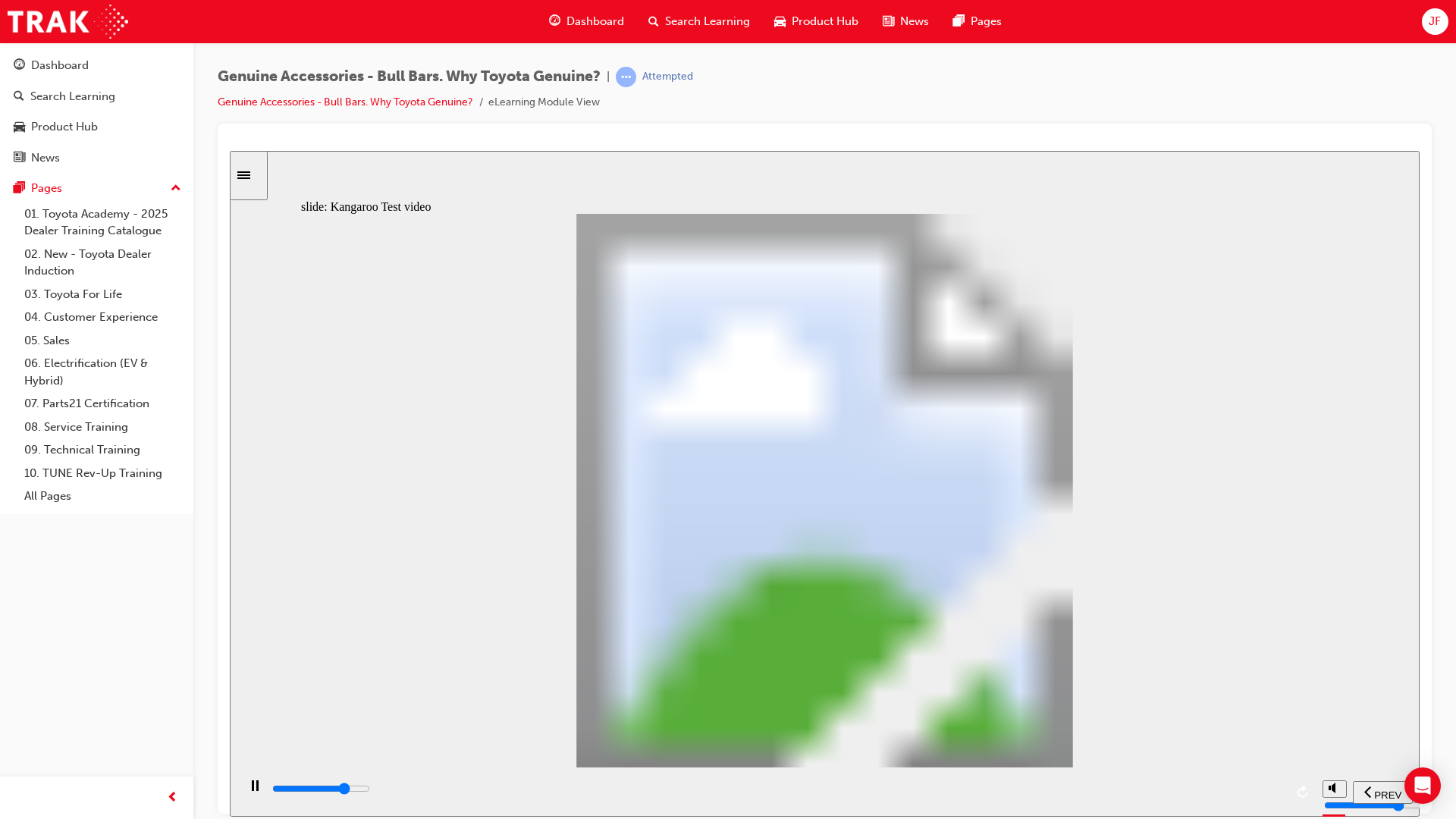
type input "16500"
type input "12"
type input "16800"
type input "12"
type input "17100"
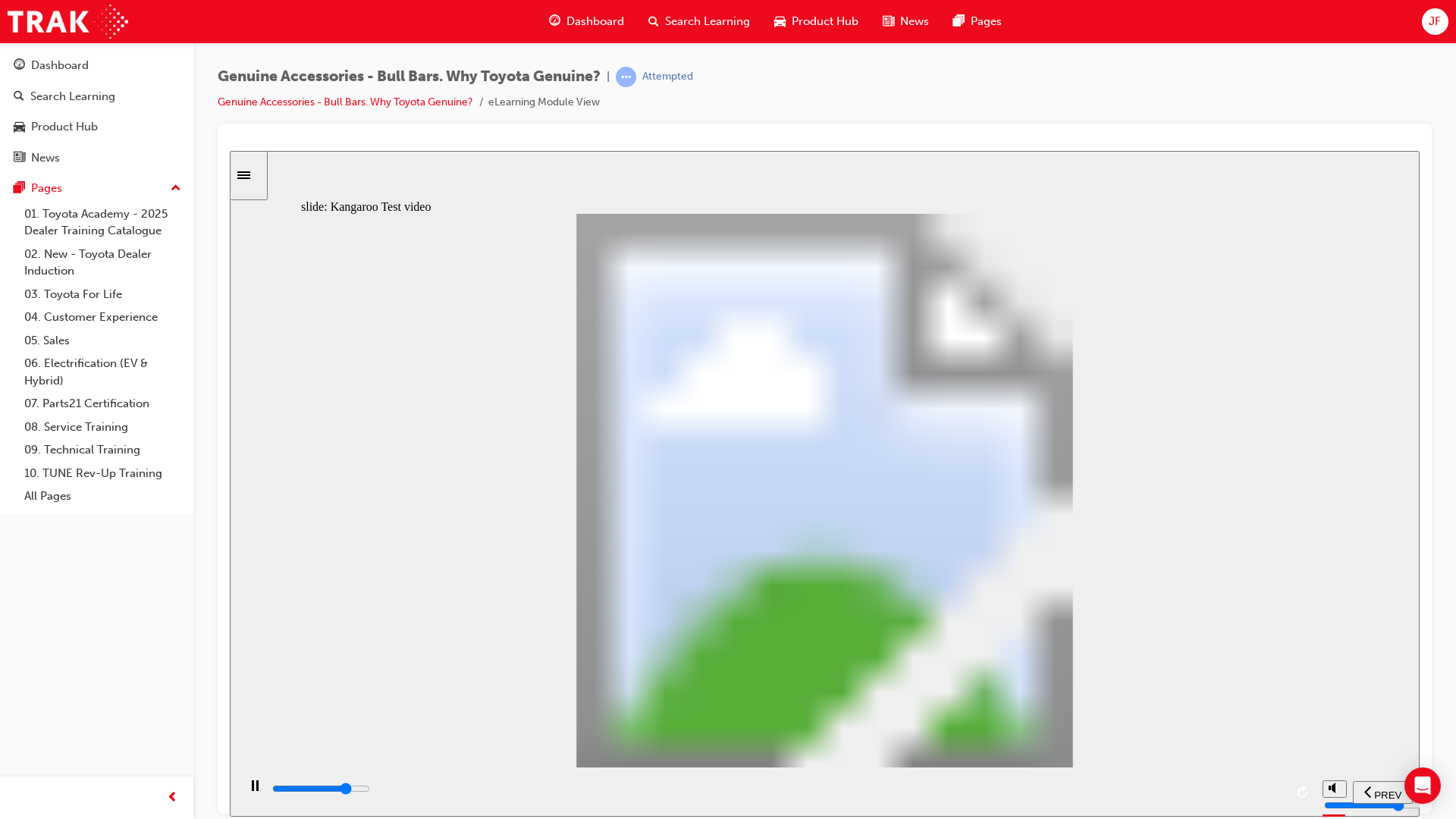
type input "12"
type input "17300"
type input "12"
type input "17600"
type input "13"
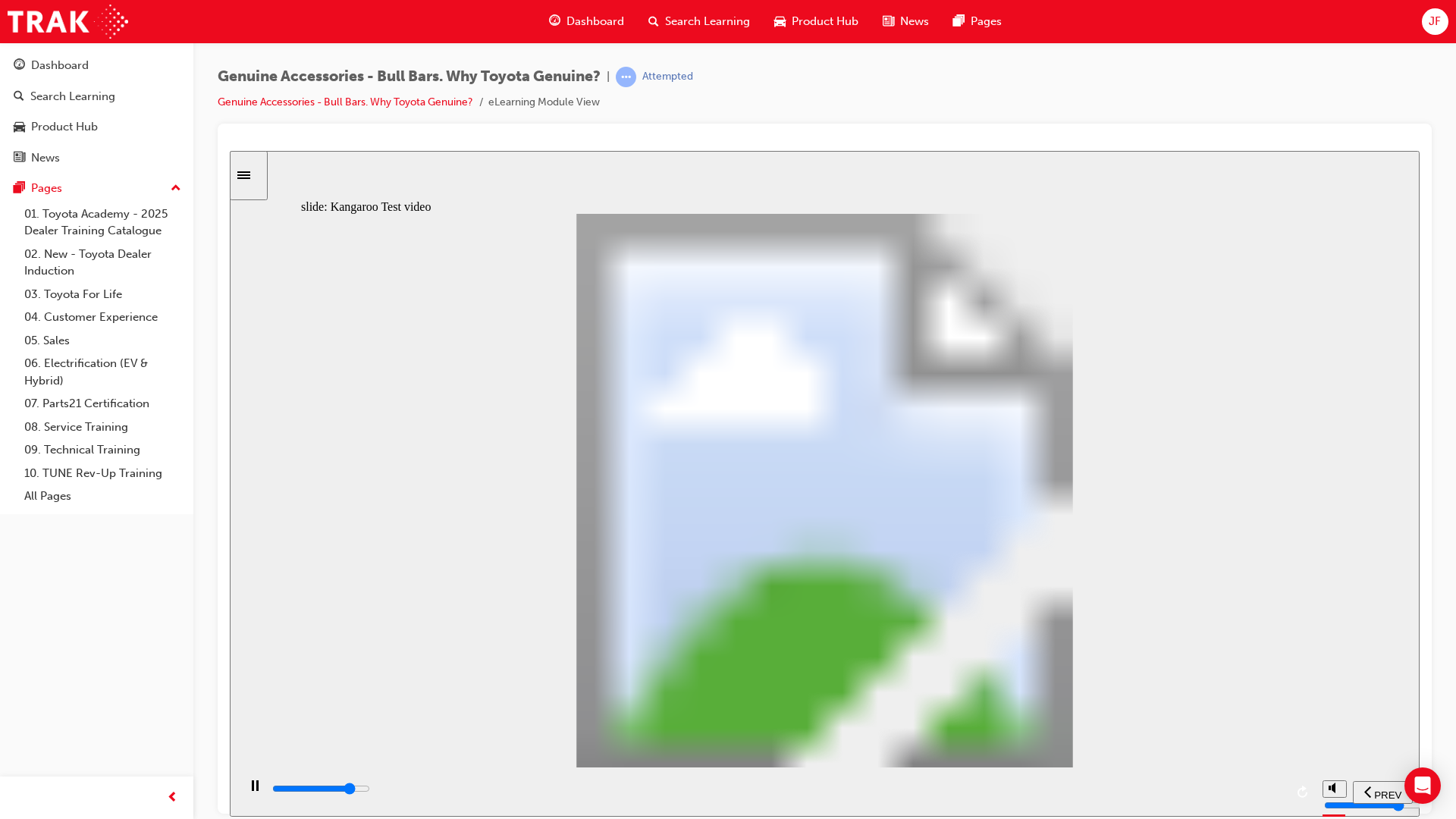
type input "17900"
type input "13"
type input "18100"
type input "13"
type input "18400"
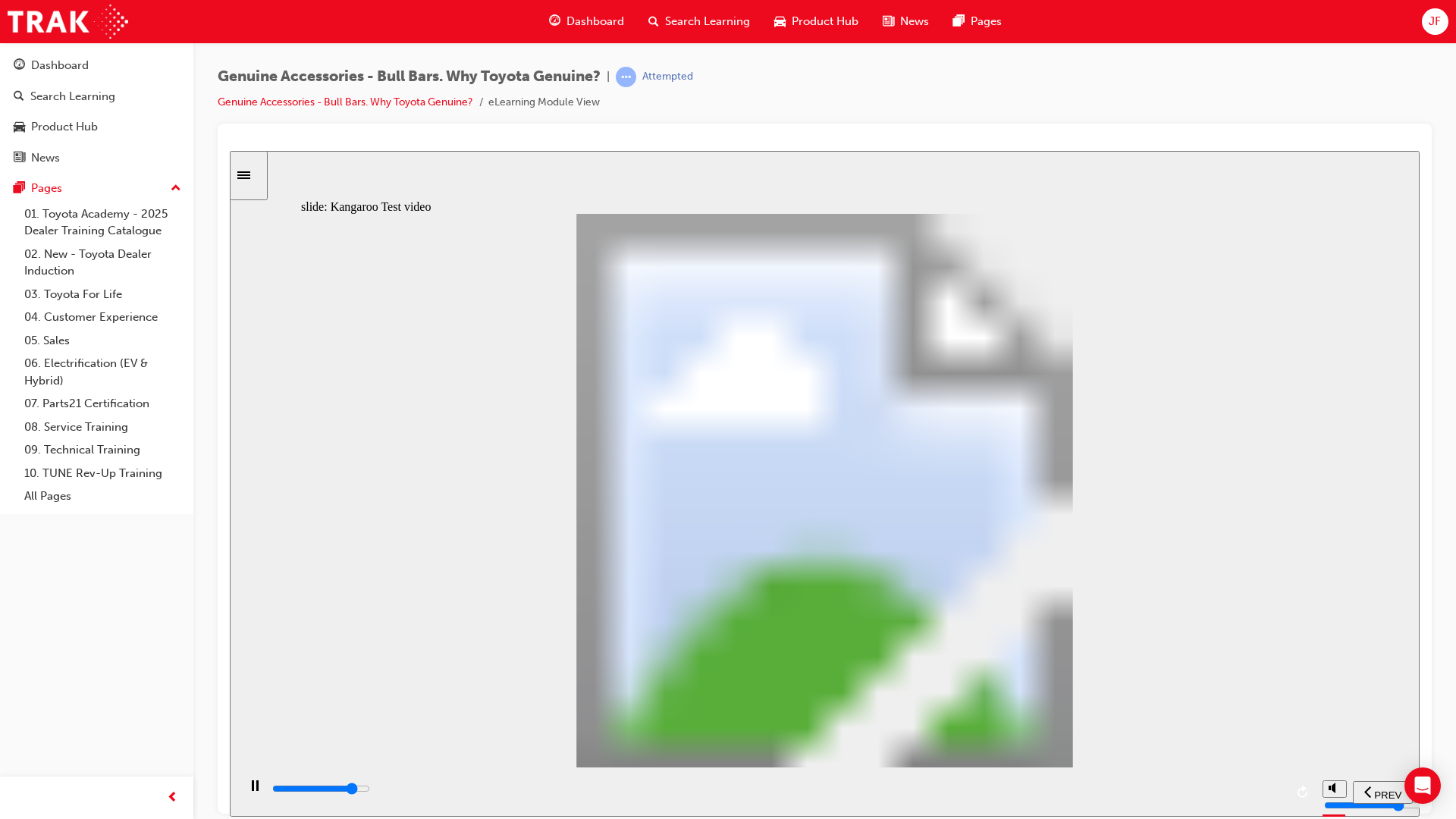
type input "13"
type input "18700"
type input "14"
type input "18900"
type input "14"
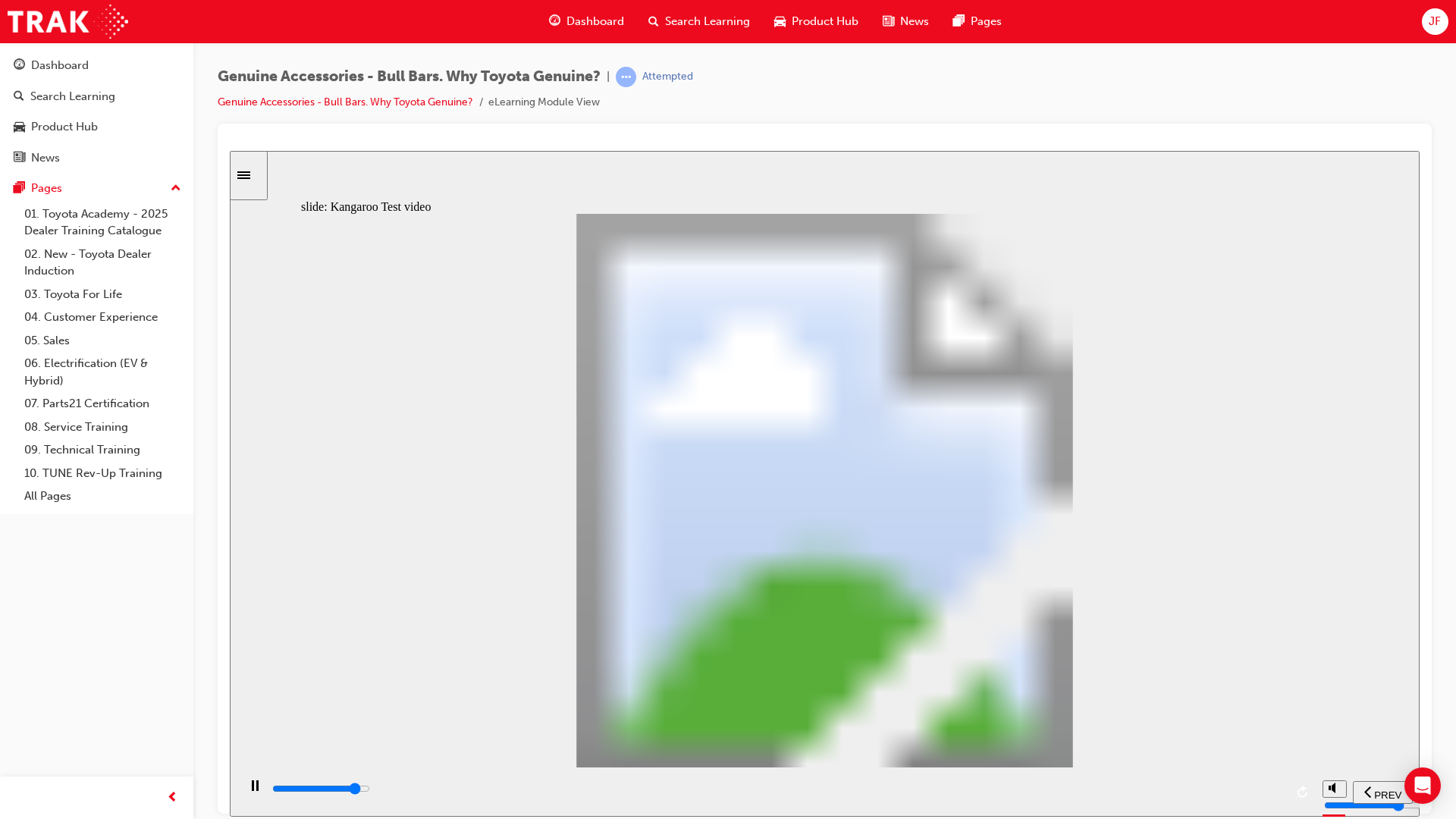
type input "19200"
type input "14"
type input "19500"
type input "15"
type input "19700"
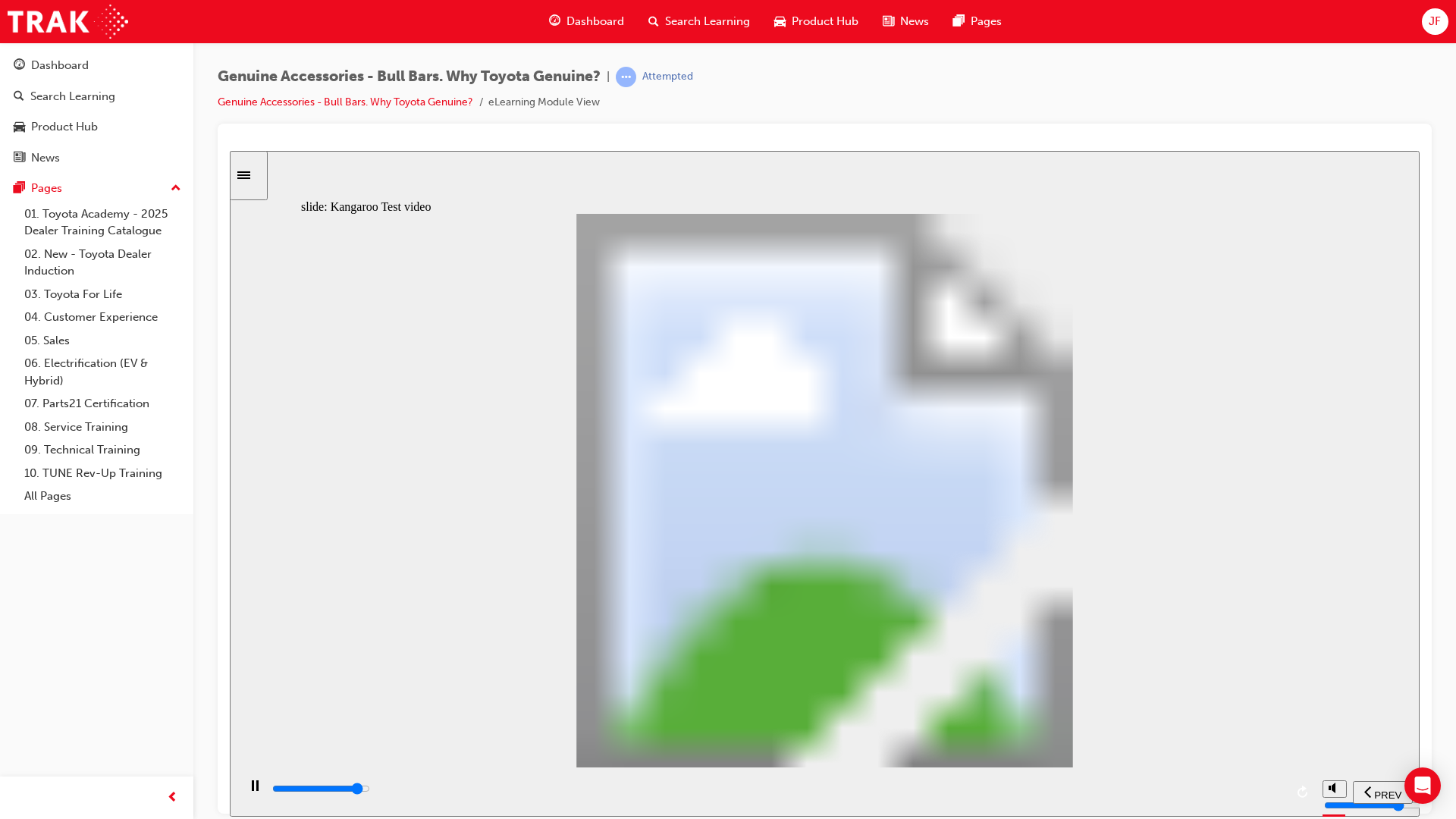
type input "15"
type input "20000"
type input "15"
type input "20300"
type input "15"
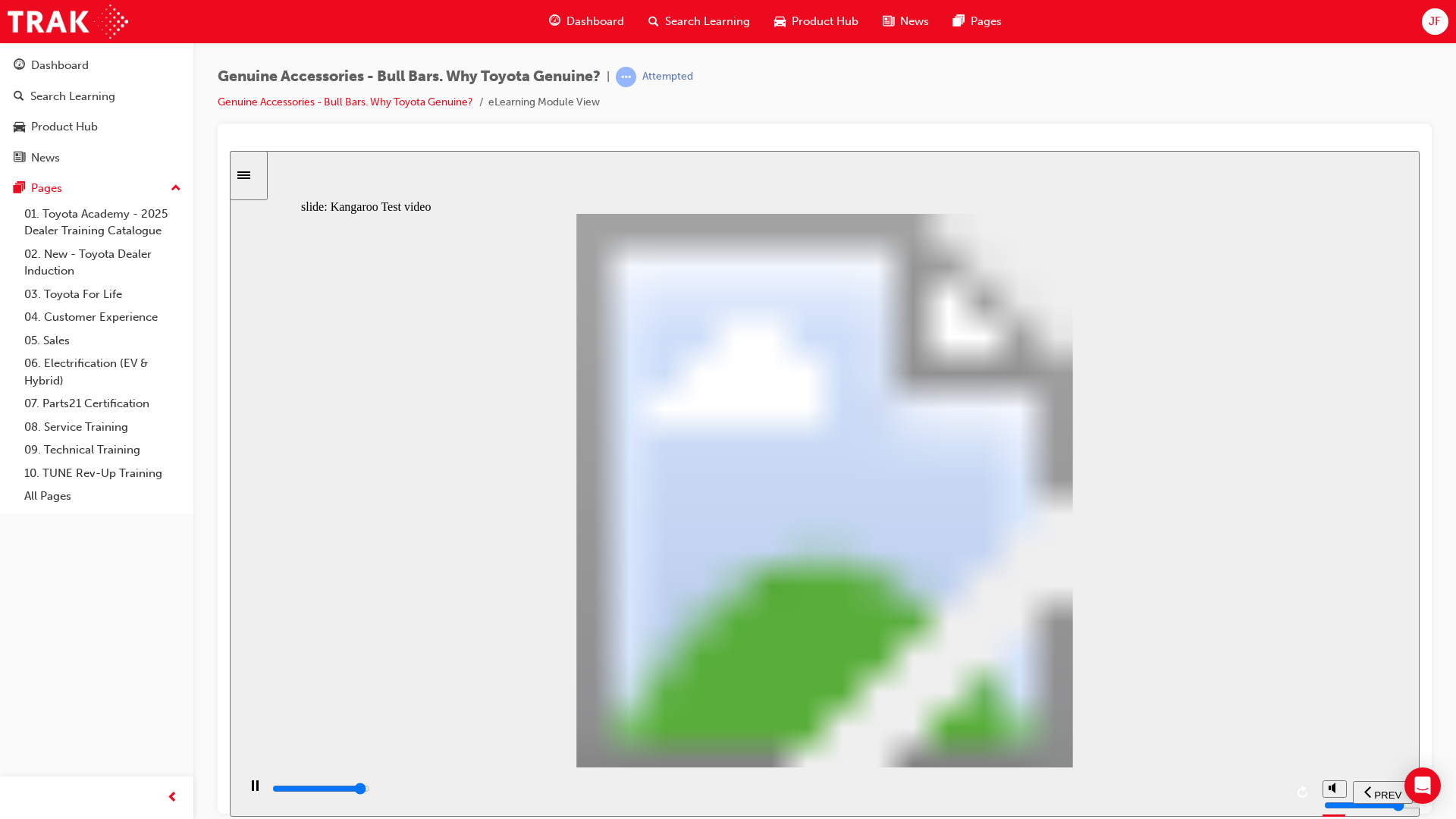
type input "20500"
type input "16"
type input "20800"
type input "16"
type input "21000"
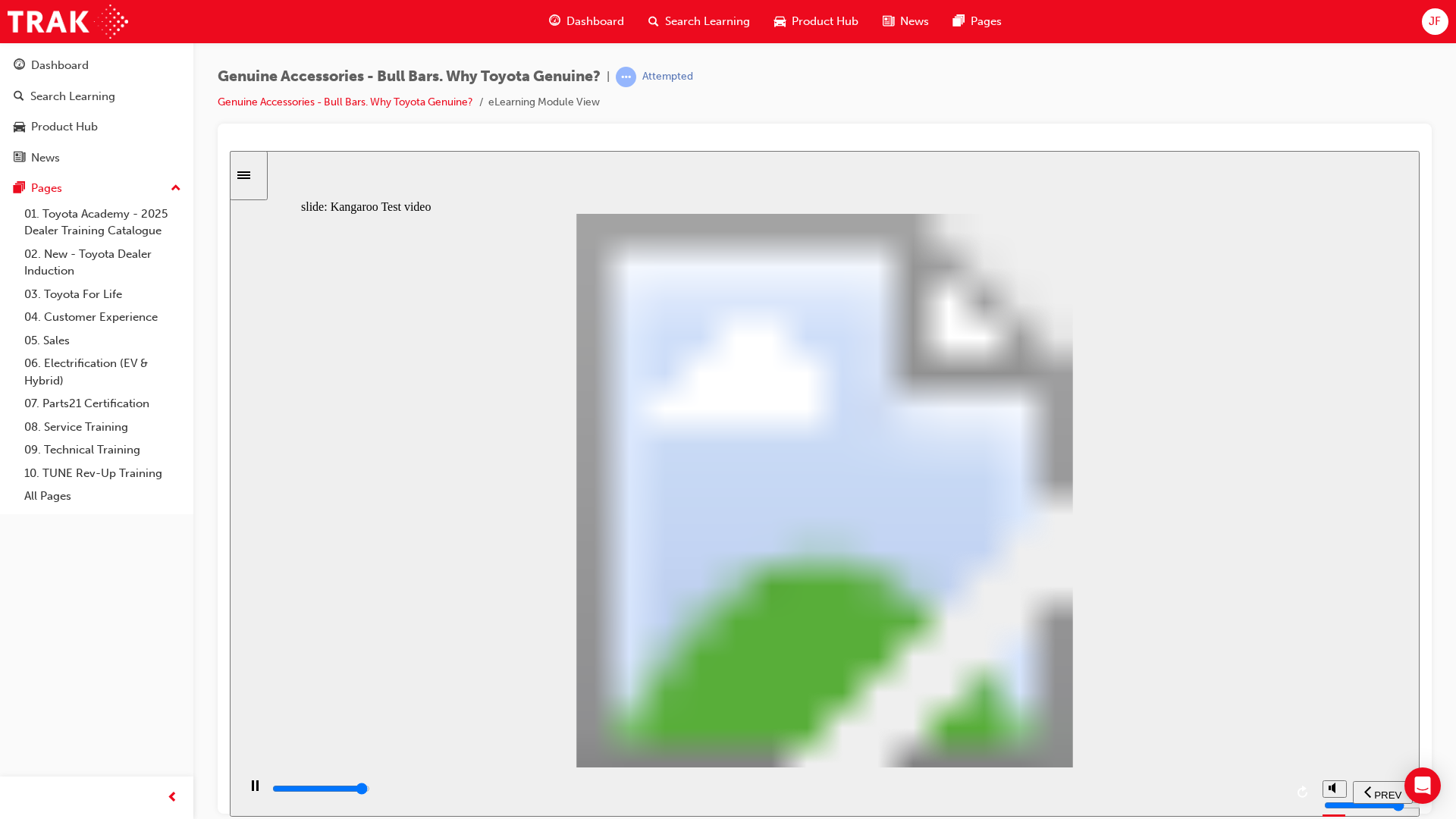
type input "16"
type input "21300"
type input "16"
type input "21500"
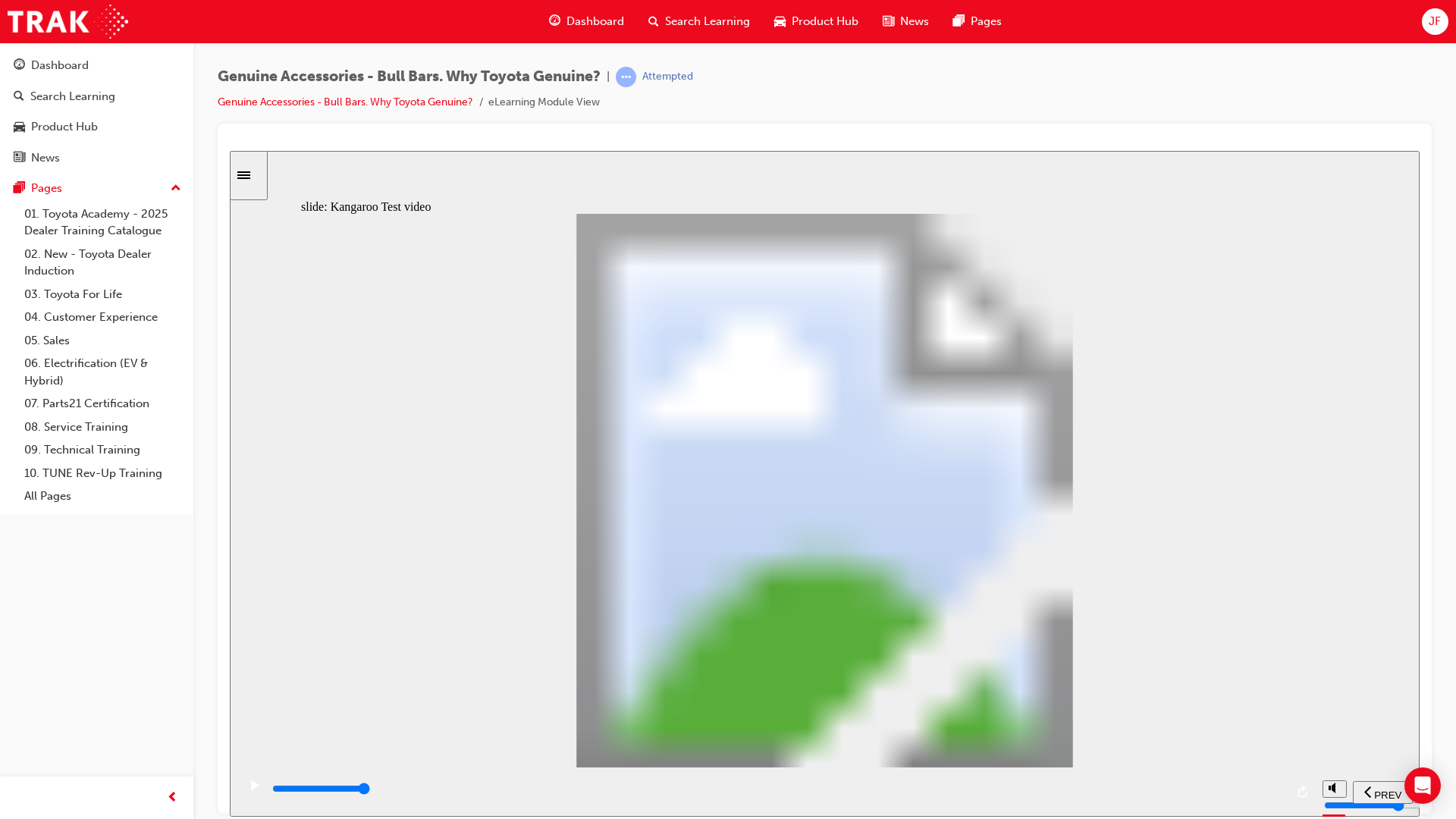
type input "24"
click at [370, 722] on input "slide progress" at bounding box center [321, 787] width 98 height 12
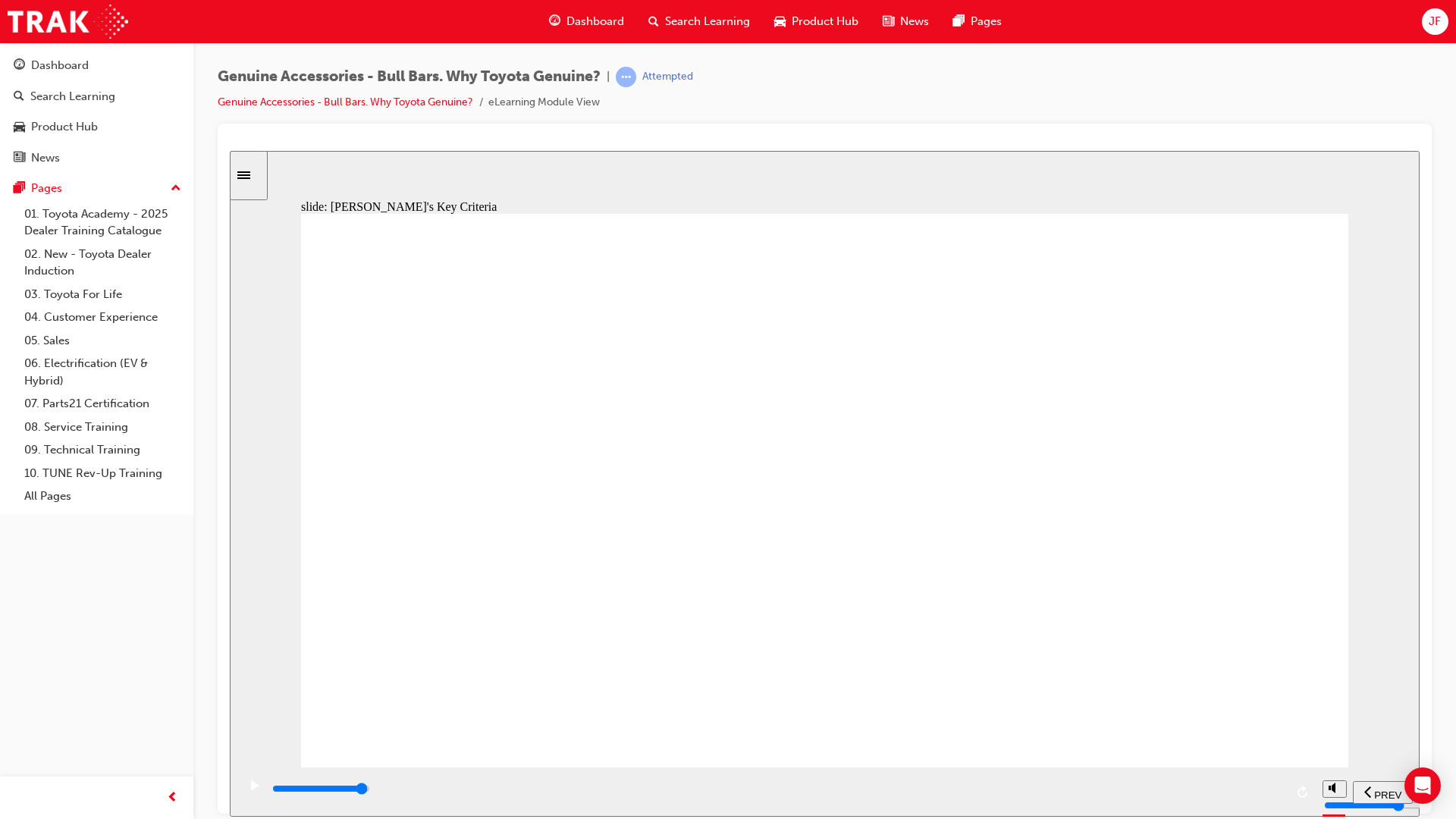
click at [370, 722] on input "slide progress" at bounding box center [321, 787] width 98 height 12
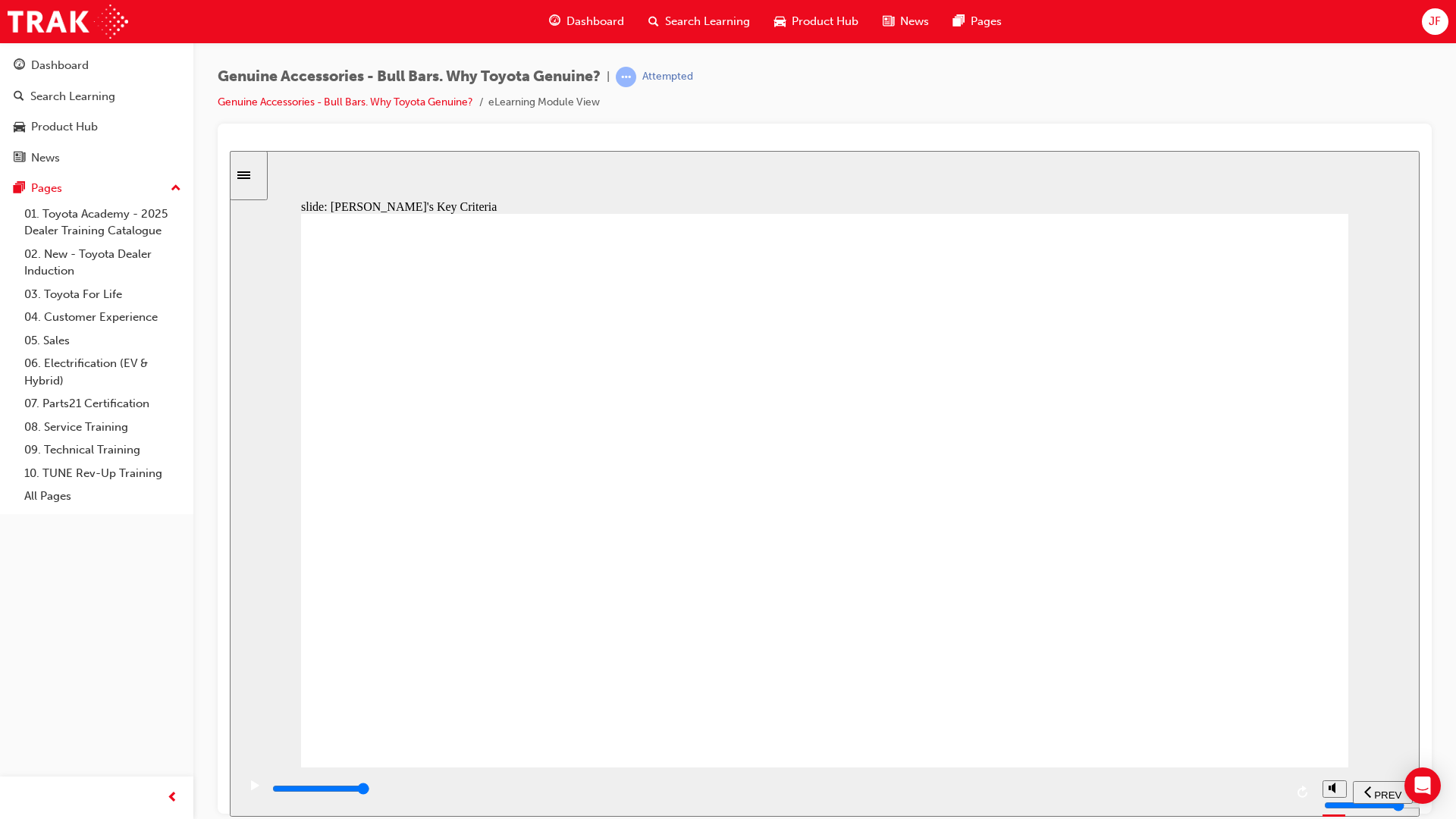
click at [1278, 722] on div "playback controls" at bounding box center [777, 789] width 1014 height 16
click at [370, 722] on input "slide progress" at bounding box center [321, 787] width 98 height 12
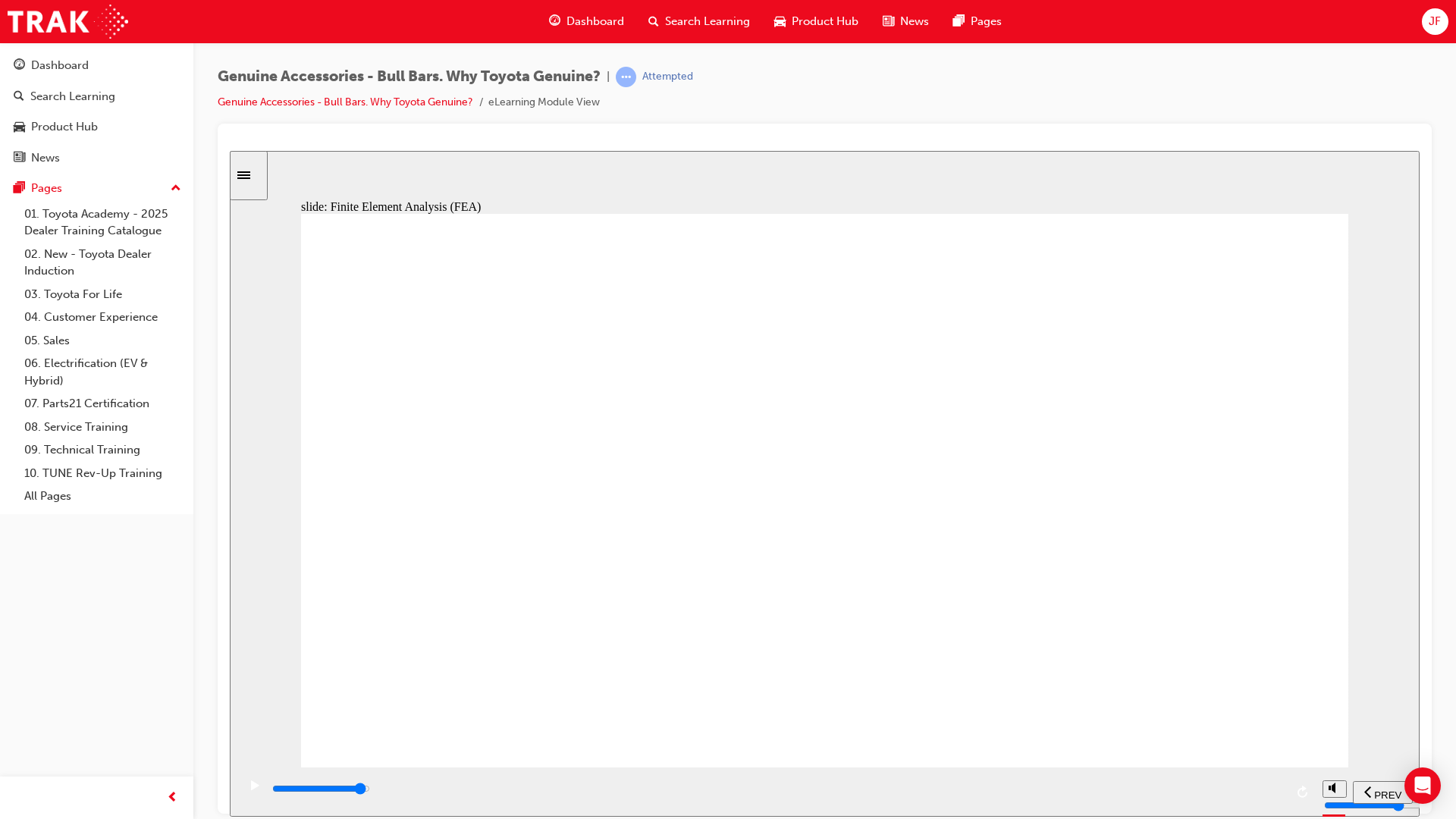
click at [1273, 722] on div "playback controls" at bounding box center [777, 789] width 1014 height 16
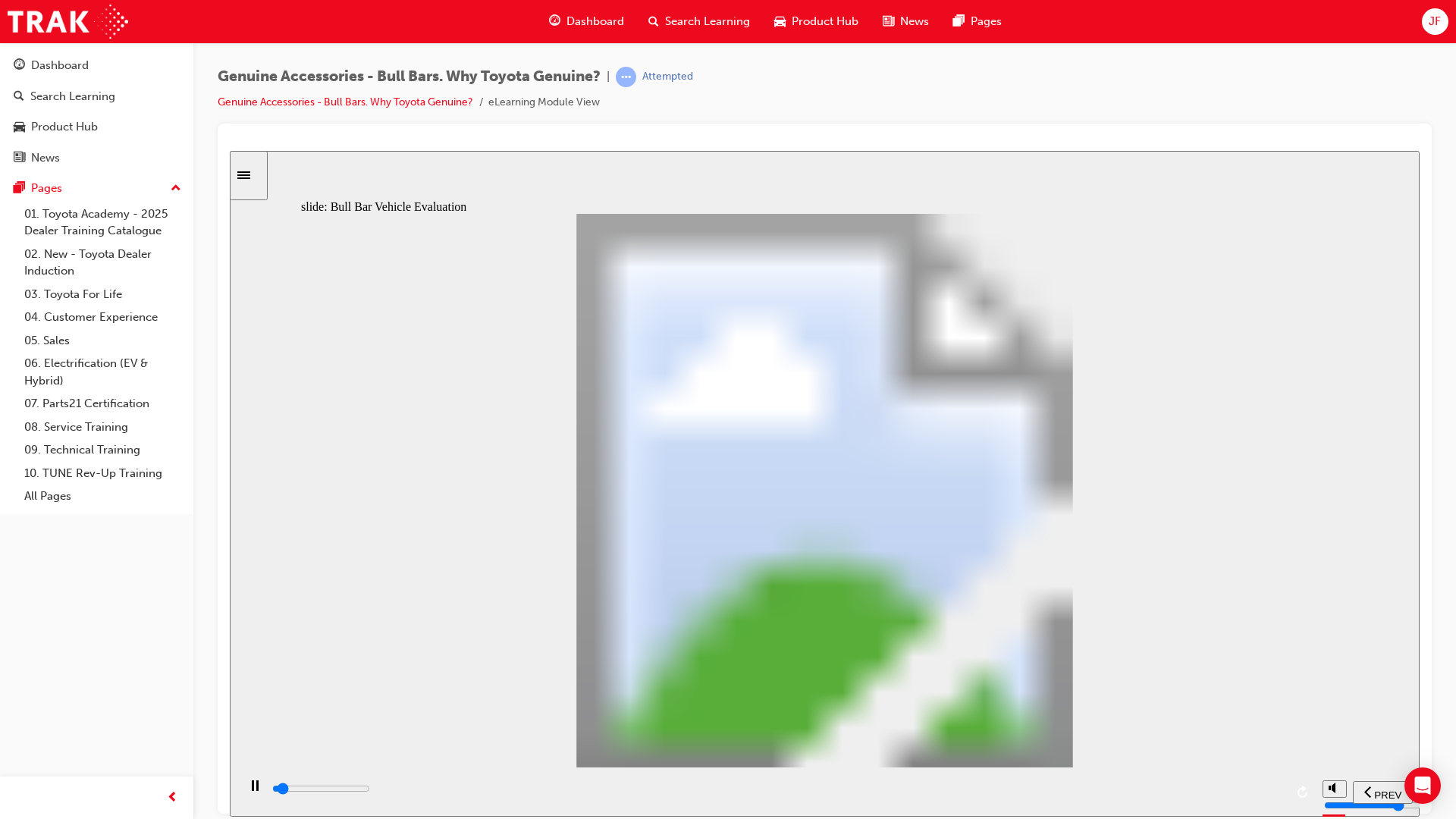
click at [1265, 722] on div "playback controls" at bounding box center [777, 789] width 1014 height 16
click at [1279, 722] on div "playback controls" at bounding box center [777, 789] width 1014 height 16
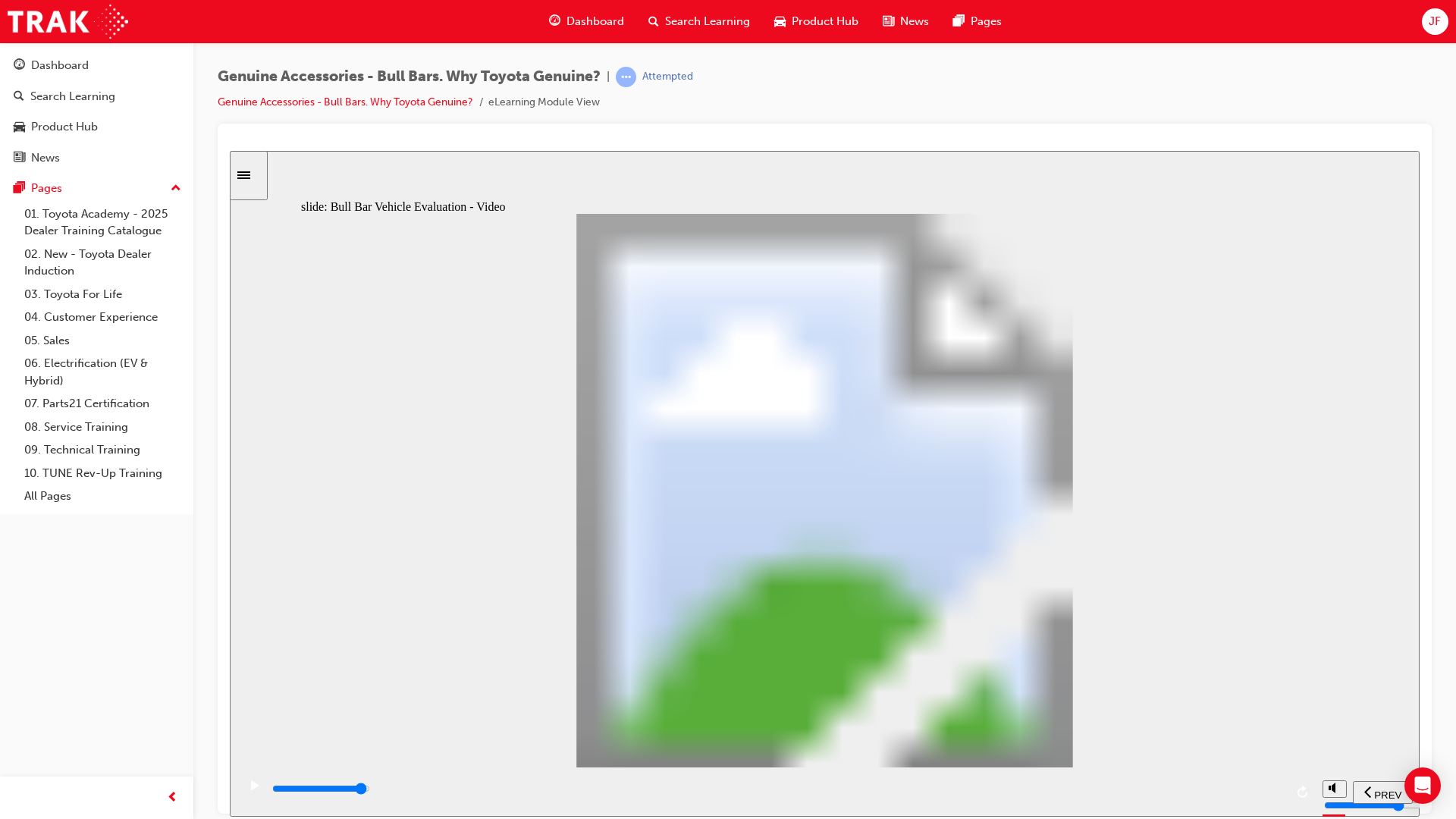
click at [1245, 722] on div "playback controls" at bounding box center [777, 789] width 1014 height 16
click at [1173, 722] on div "playback controls" at bounding box center [777, 789] width 1014 height 16
click at [551, 722] on div "playback controls" at bounding box center [776, 791] width 1077 height 49
click at [546, 722] on div "playback controls" at bounding box center [777, 789] width 1014 height 16
click at [251, 722] on icon "play/pause" at bounding box center [255, 785] width 8 height 10
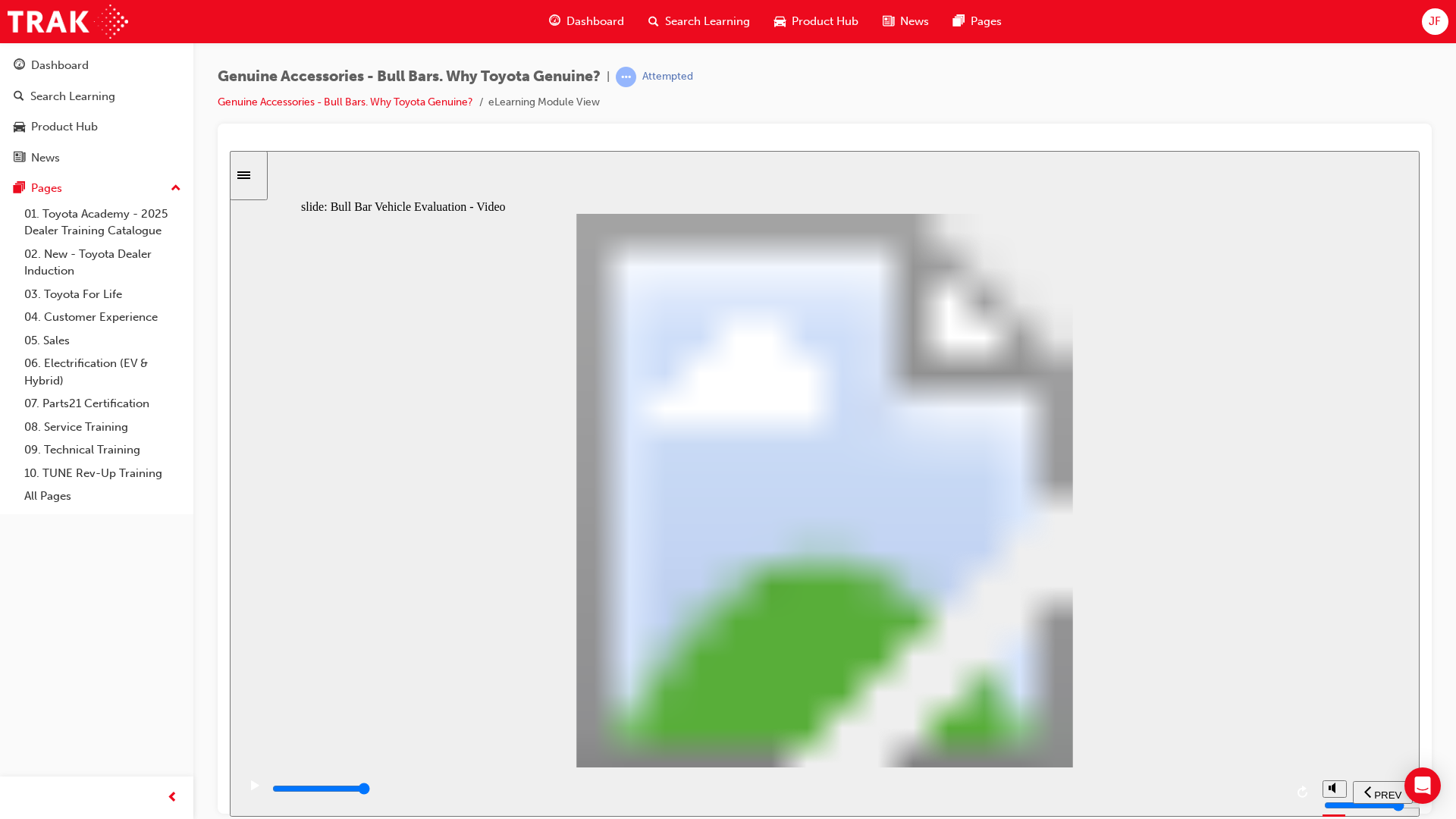
click at [370, 722] on input "slide progress" at bounding box center [321, 787] width 98 height 12
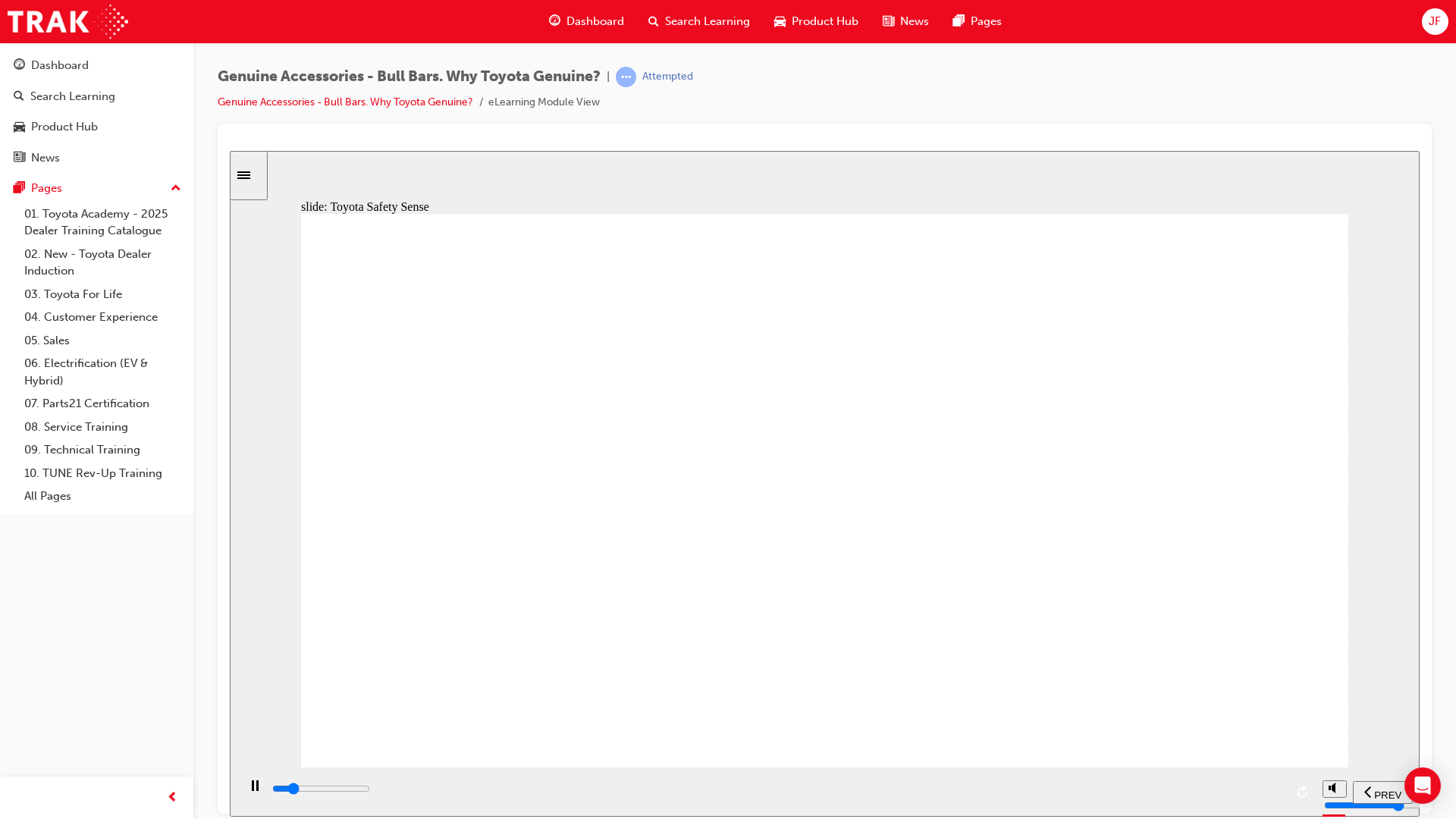
click at [370, 722] on input "slide progress" at bounding box center [321, 787] width 98 height 12
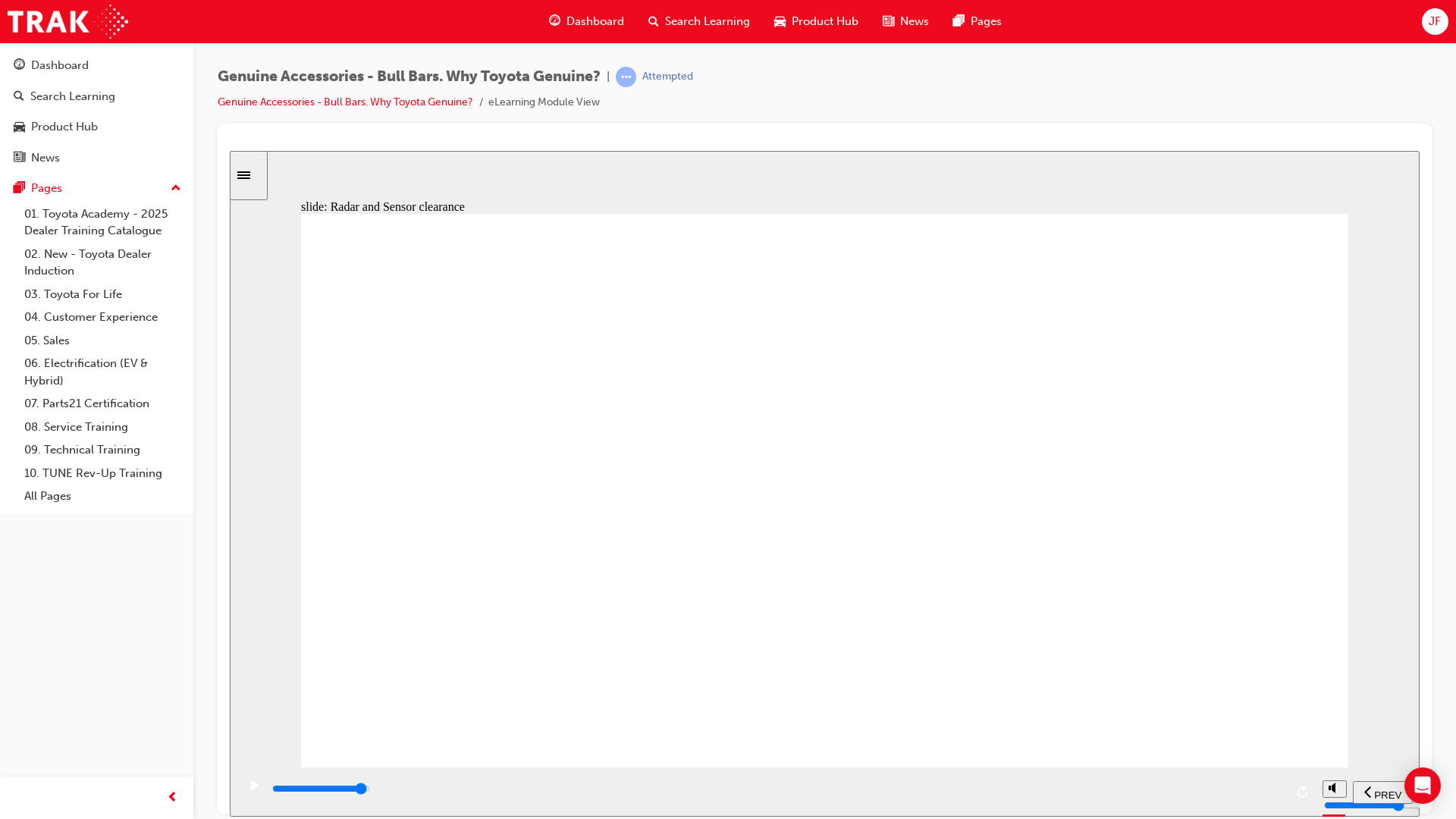
click at [1242, 722] on div "playback controls" at bounding box center [777, 789] width 1014 height 16
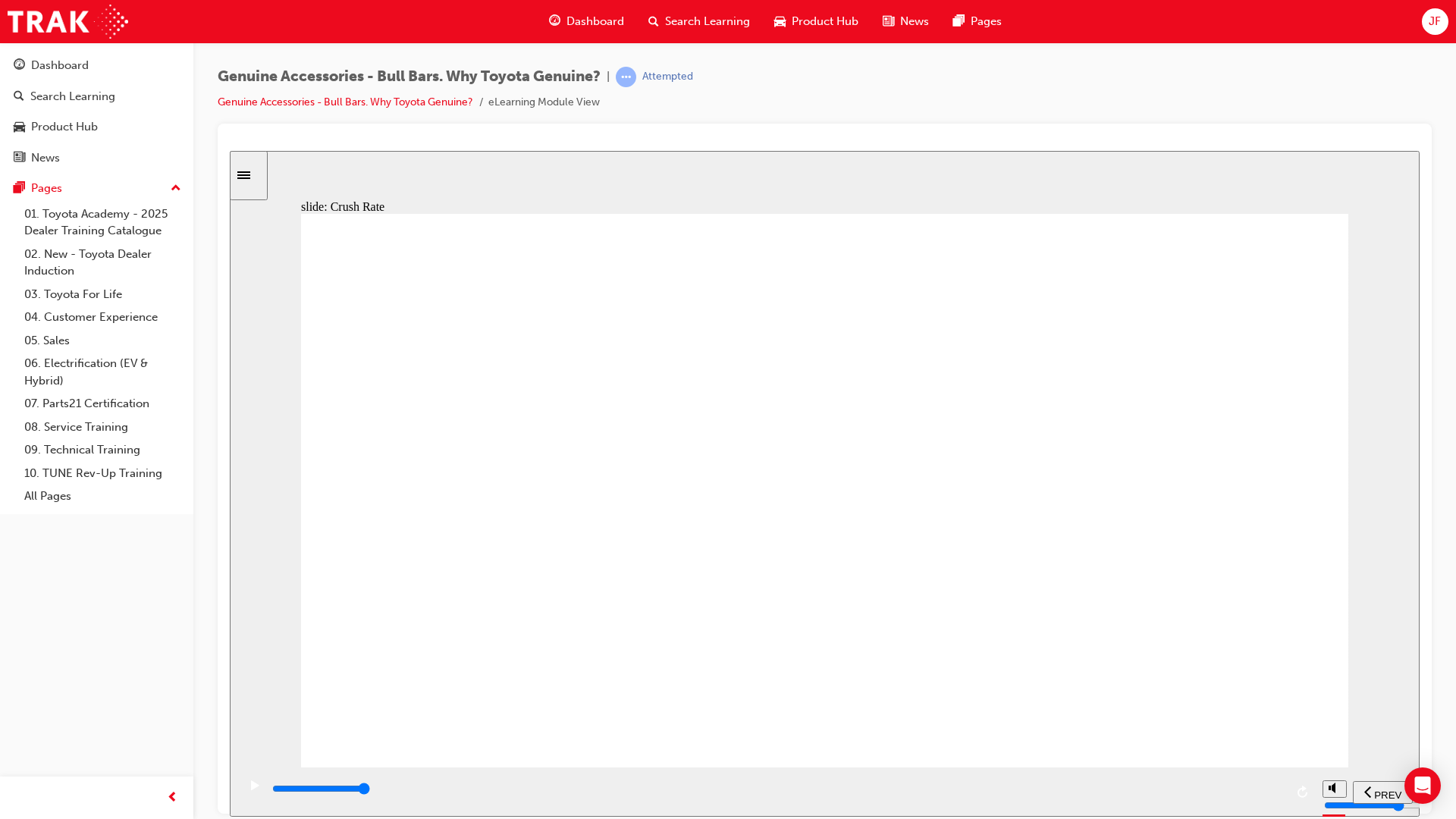
drag, startPoint x: 812, startPoint y: 481, endPoint x: 815, endPoint y: 517, distance: 36.1
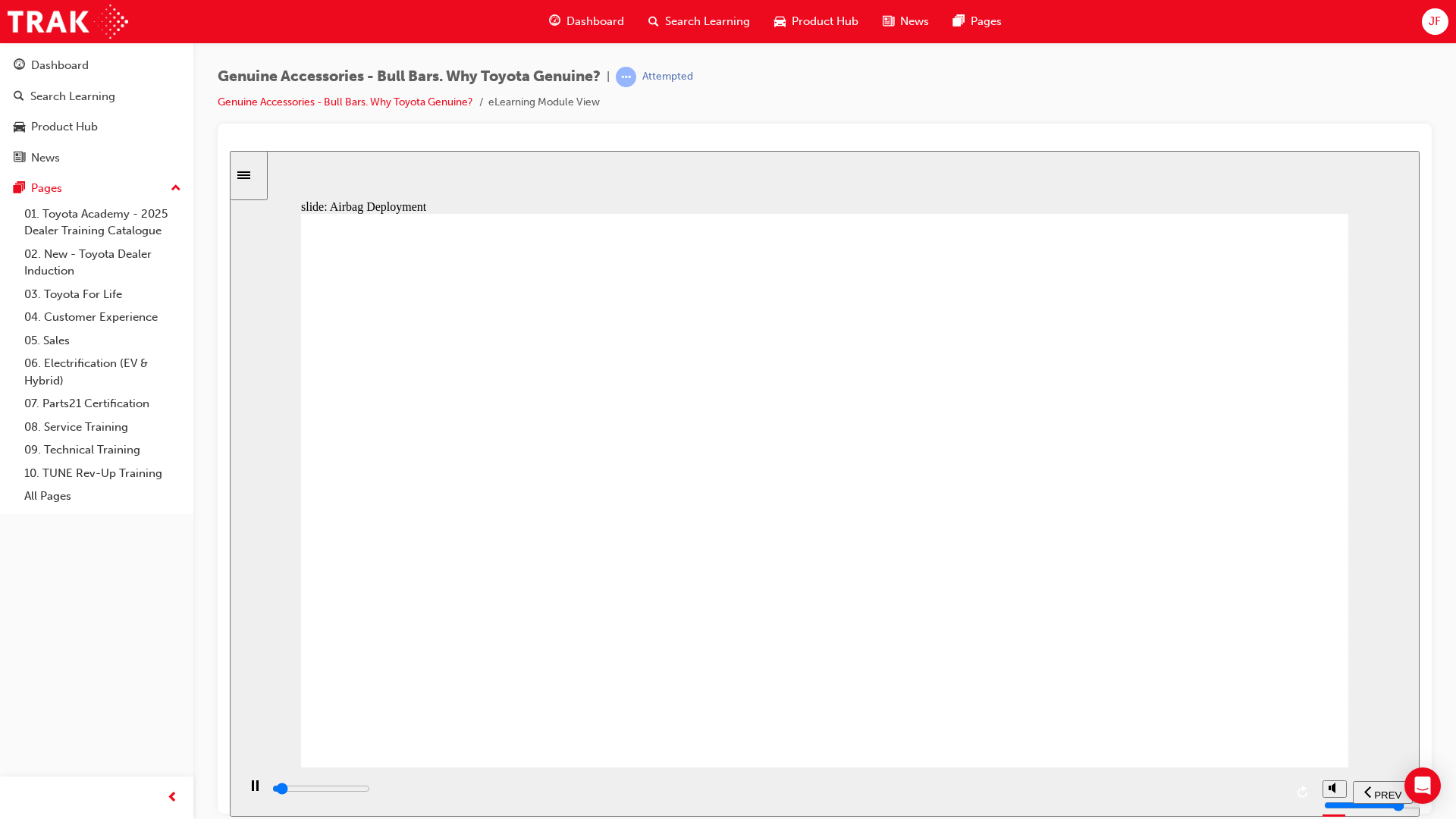
click at [370, 722] on input "slide progress" at bounding box center [321, 787] width 98 height 12
click at [1254, 722] on div "playback controls" at bounding box center [777, 789] width 1014 height 16
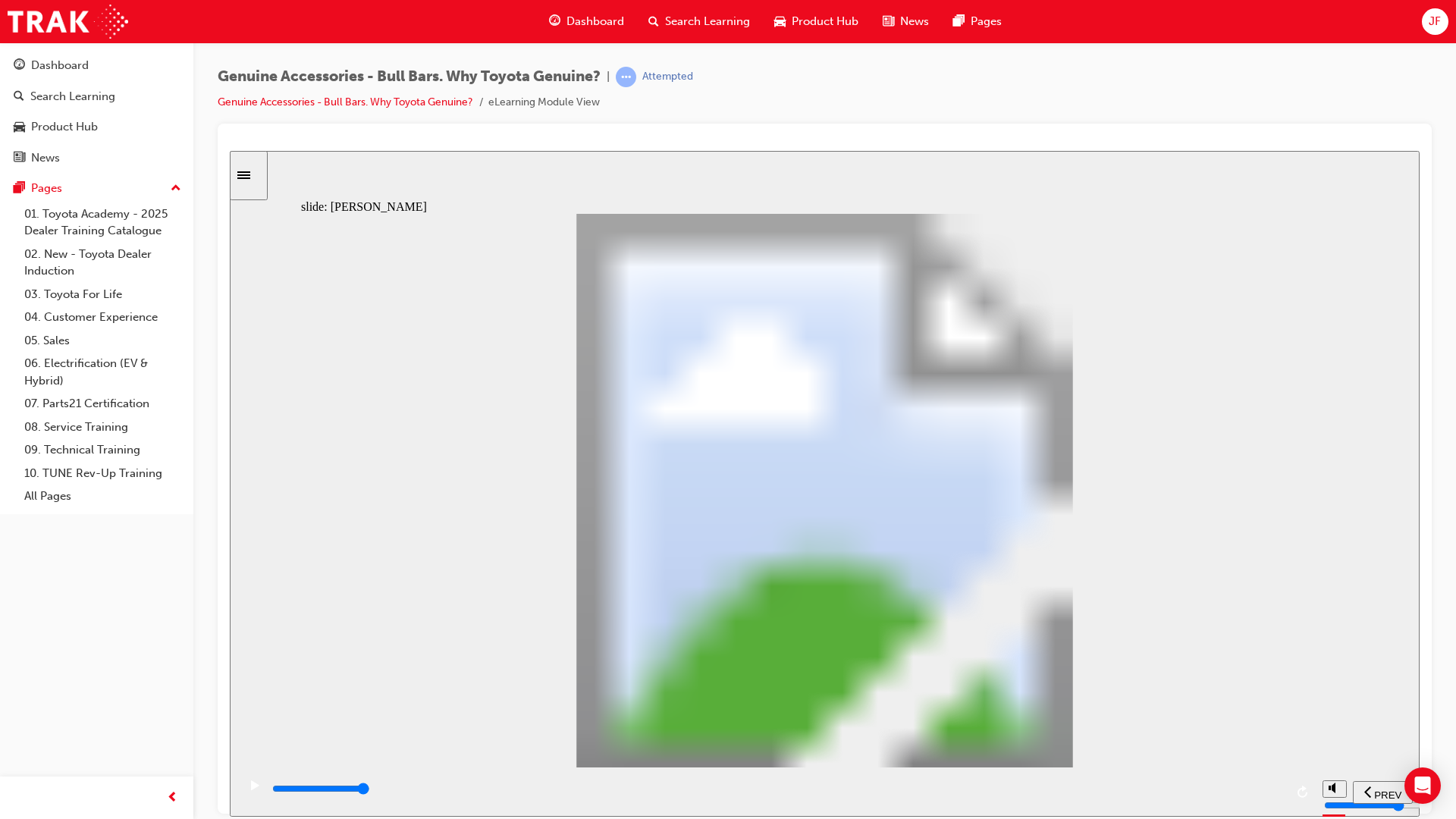
click at [370, 722] on input "slide progress" at bounding box center [321, 787] width 98 height 12
click at [1278, 722] on div "playback controls" at bounding box center [777, 789] width 1014 height 16
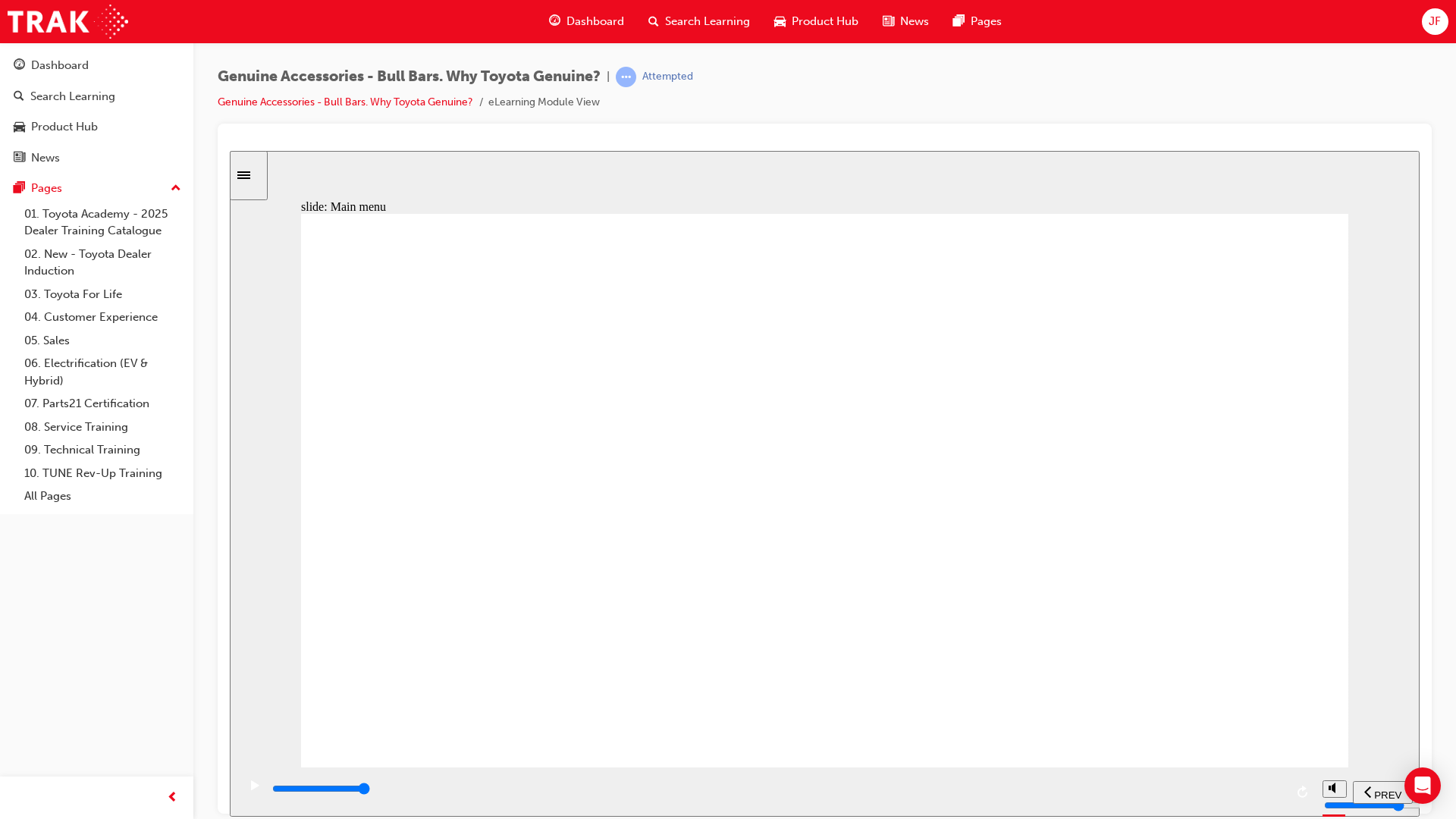
drag, startPoint x: 584, startPoint y: 735, endPoint x: 584, endPoint y: 727, distance: 8.0
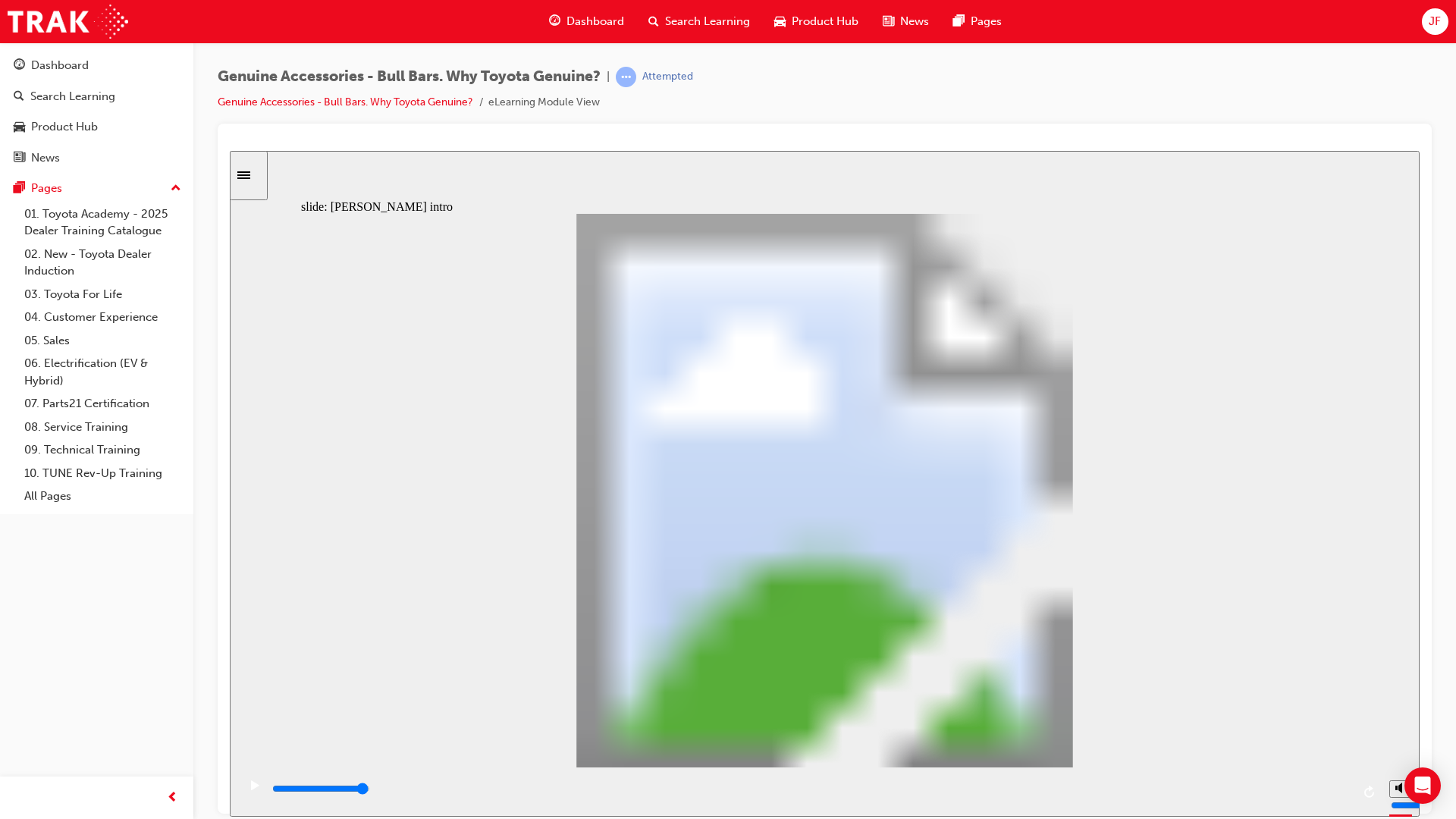
click at [1335, 722] on div "playback controls" at bounding box center [811, 789] width 1080 height 16
click at [1331, 722] on div "playback controls" at bounding box center [811, 789] width 1080 height 16
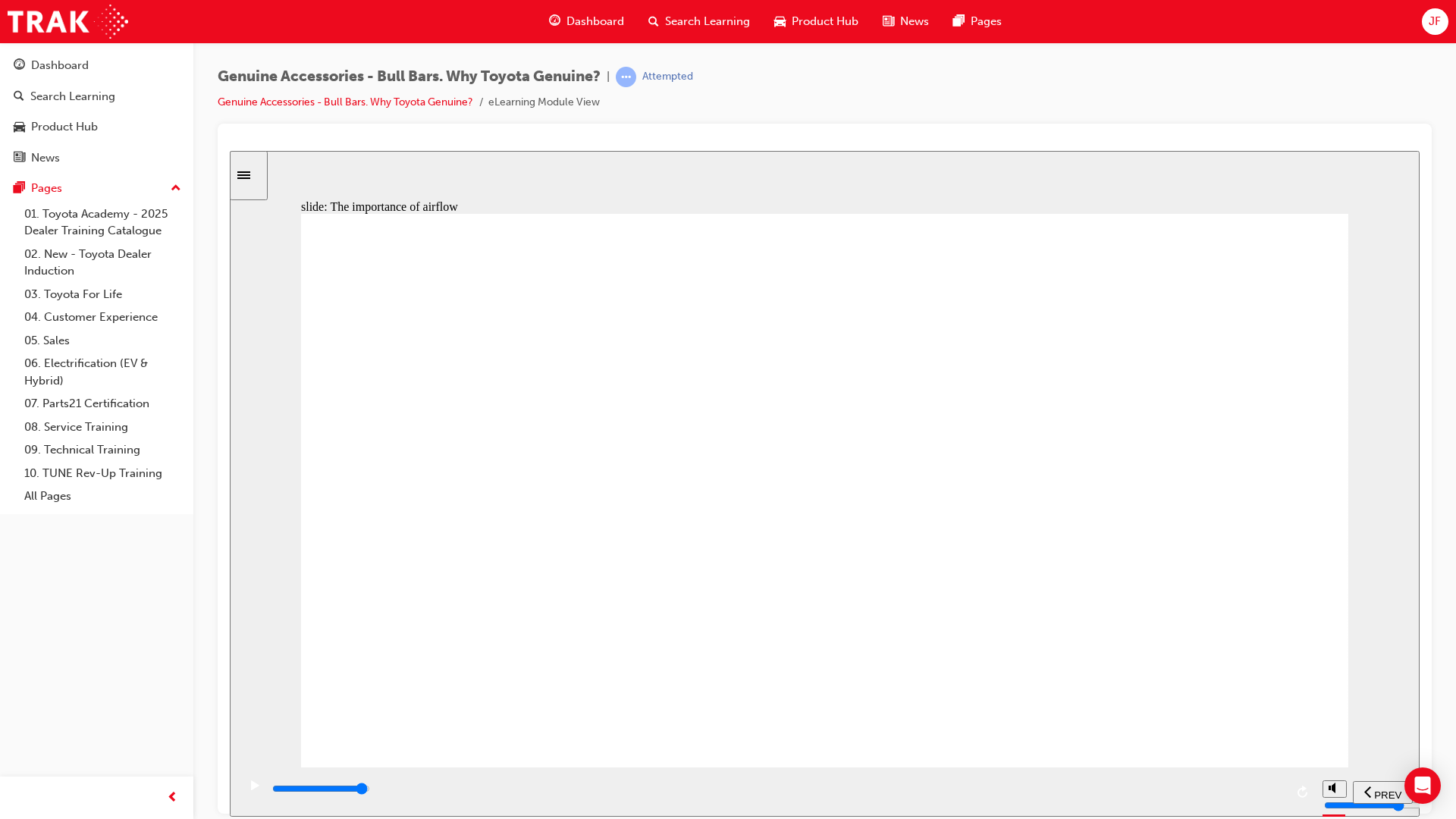
click at [1260, 722] on div "playback controls" at bounding box center [777, 789] width 1014 height 16
click at [1247, 722] on div "playback controls" at bounding box center [777, 792] width 1014 height 23
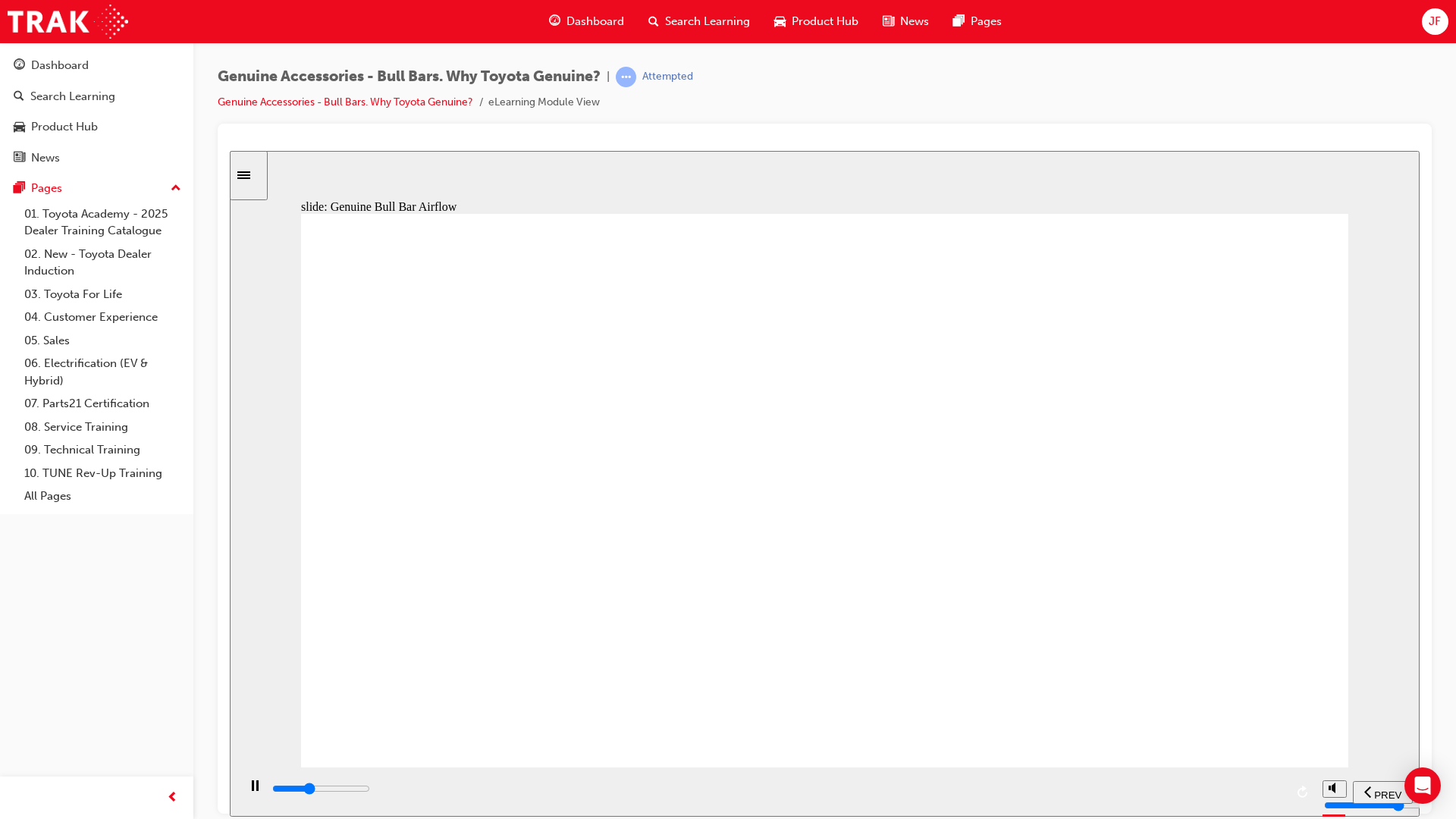
click at [1270, 722] on div "playback controls" at bounding box center [777, 789] width 1014 height 16
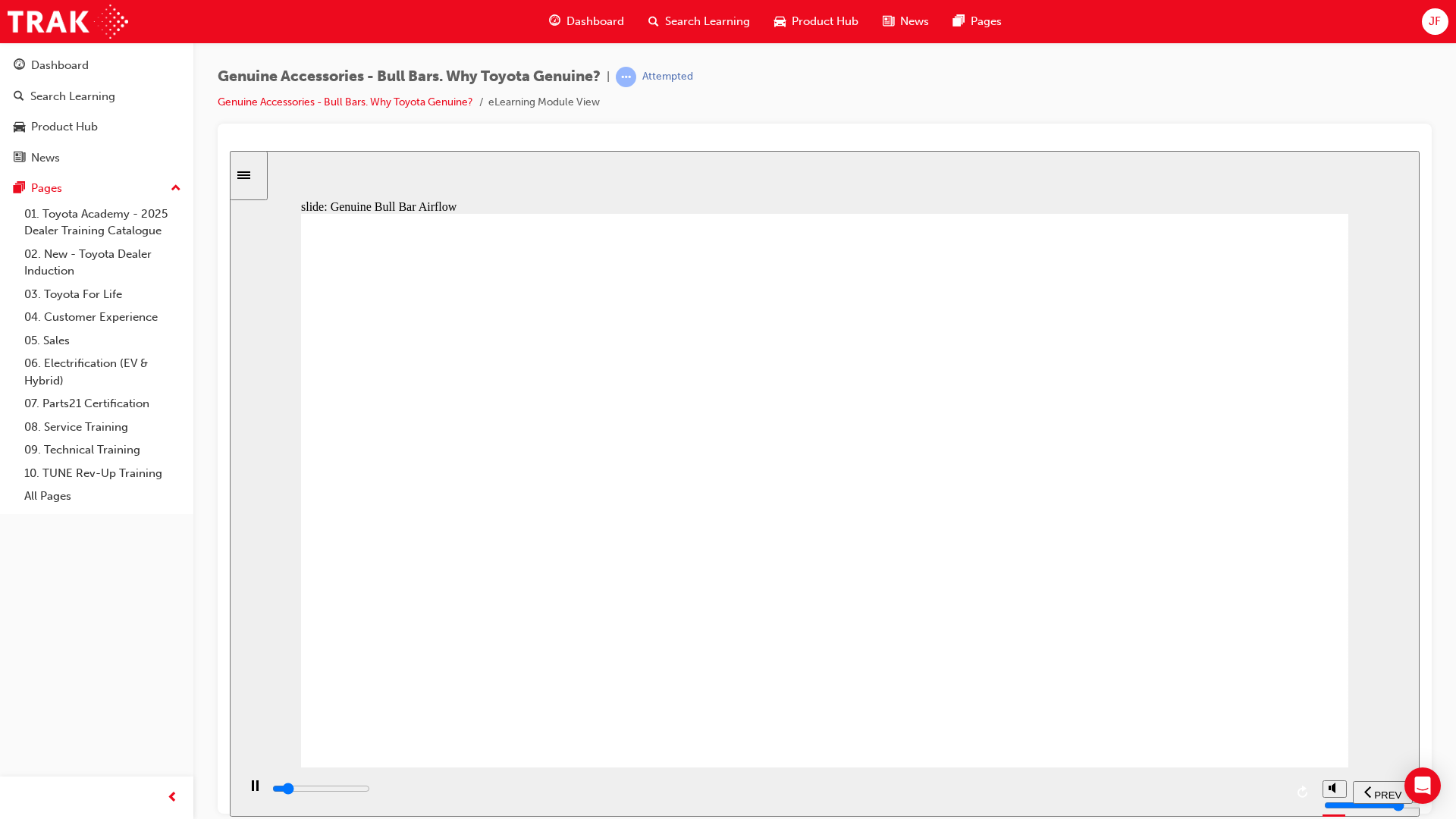
click at [1275, 722] on div "playback controls" at bounding box center [777, 789] width 1014 height 16
click at [1261, 722] on div "playback controls" at bounding box center [777, 789] width 1014 height 16
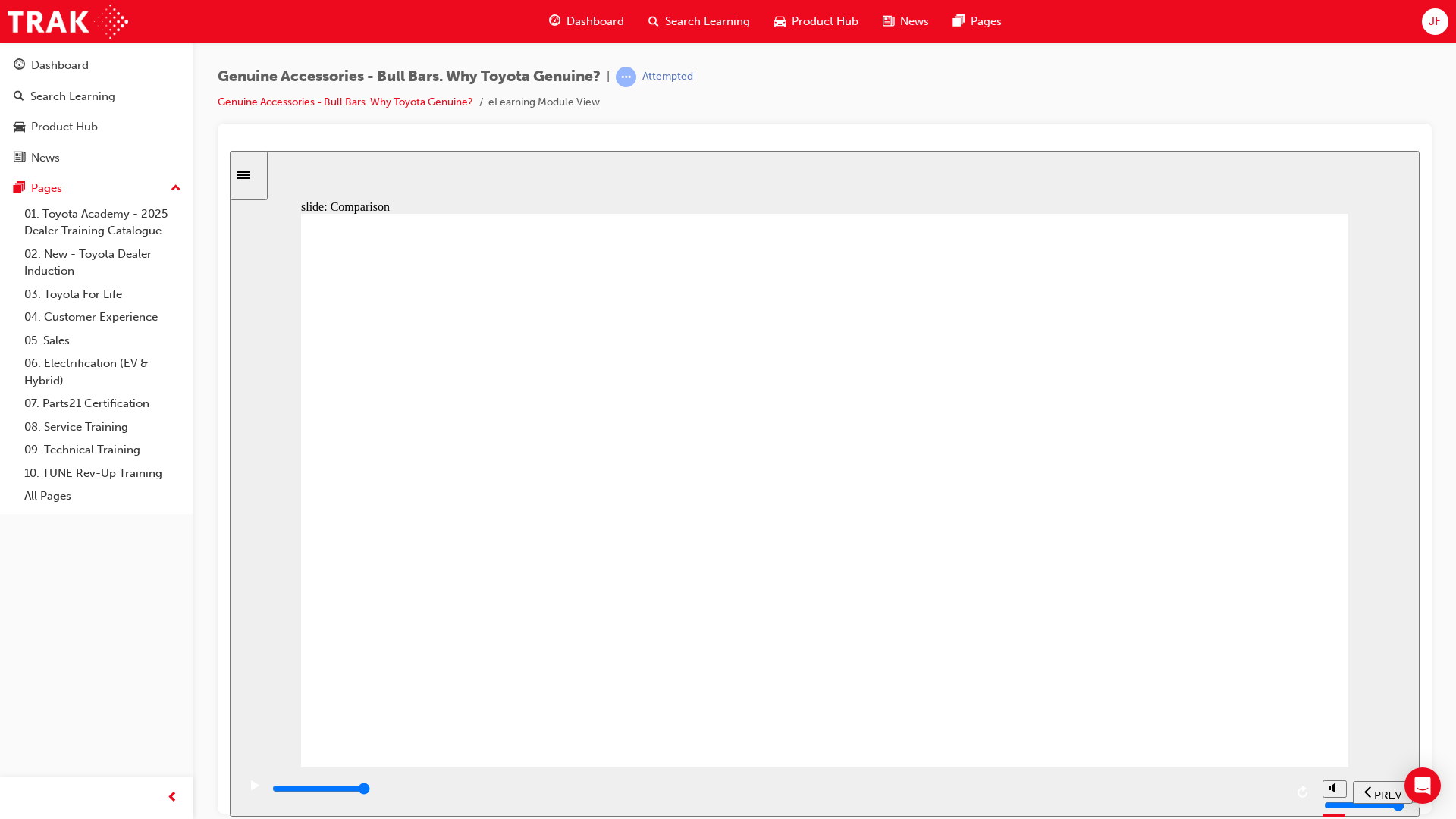
drag, startPoint x: 464, startPoint y: 490, endPoint x: 483, endPoint y: 497, distance: 20.2
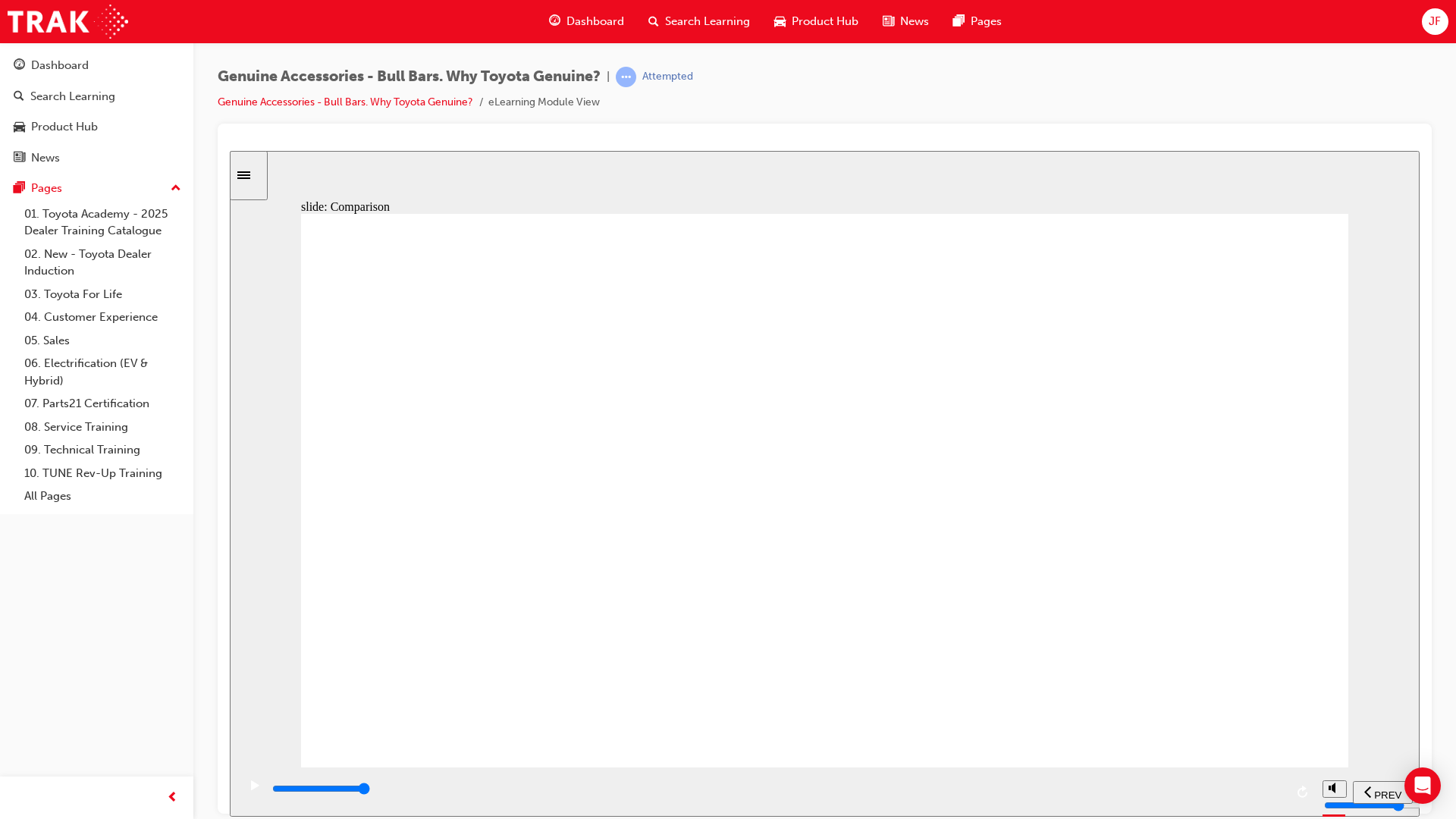
drag, startPoint x: 483, startPoint y: 497, endPoint x: 491, endPoint y: 500, distance: 8.5
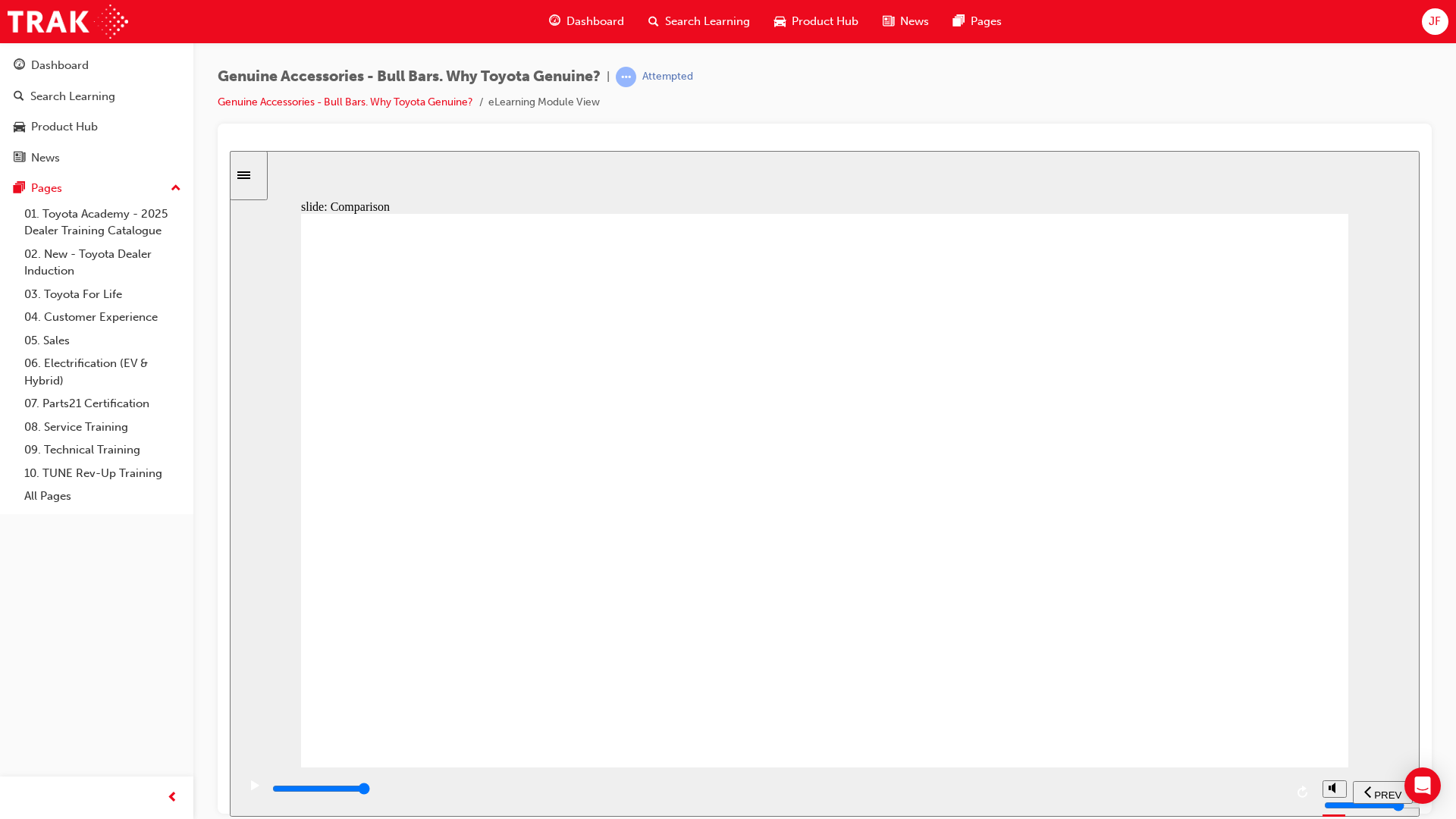
drag, startPoint x: 492, startPoint y: 500, endPoint x: 492, endPoint y: 530, distance: 30.0
drag, startPoint x: 492, startPoint y: 530, endPoint x: 542, endPoint y: 530, distance: 50.0
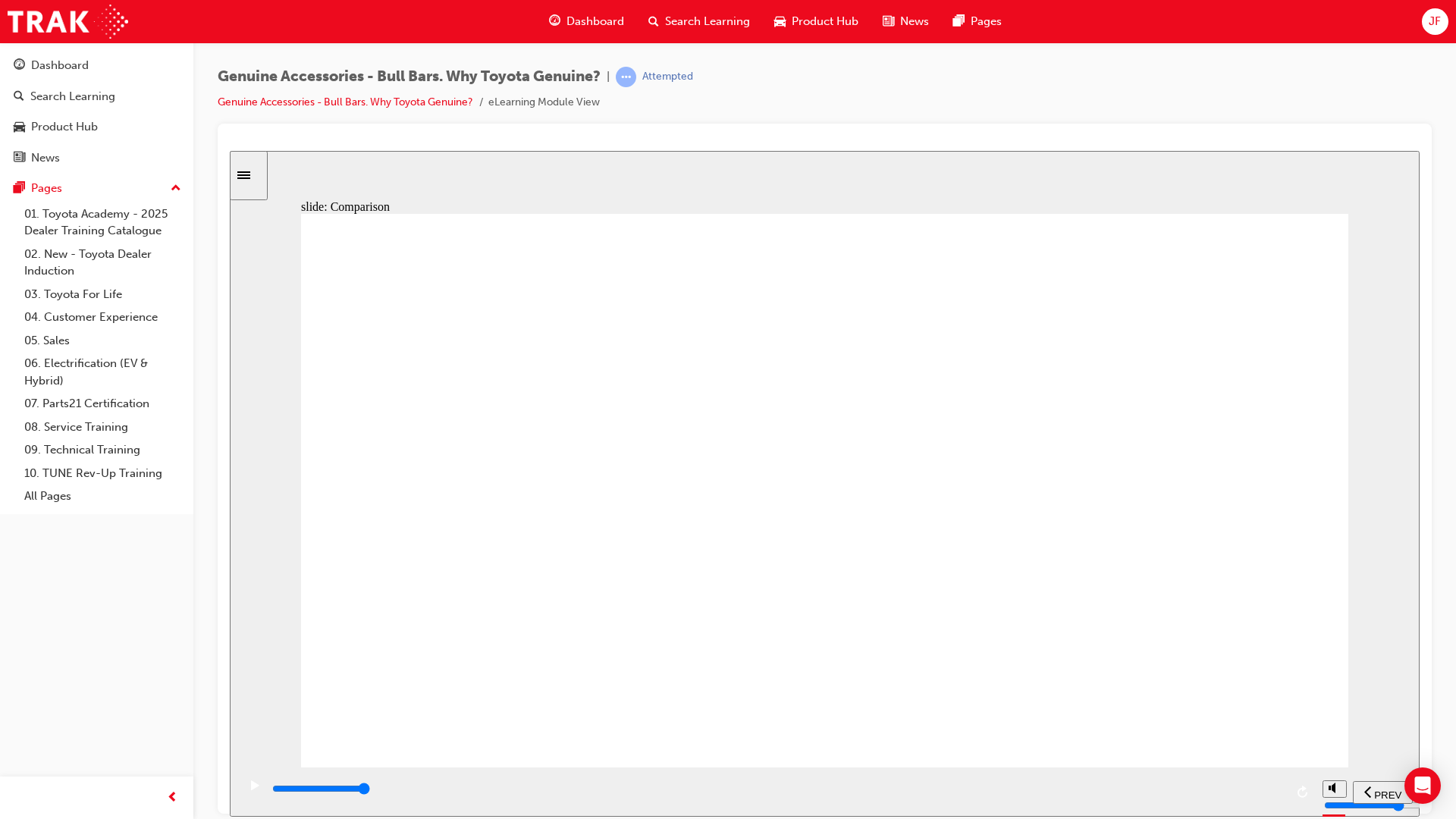
drag, startPoint x: 1177, startPoint y: 513, endPoint x: 1175, endPoint y: 524, distance: 11.2
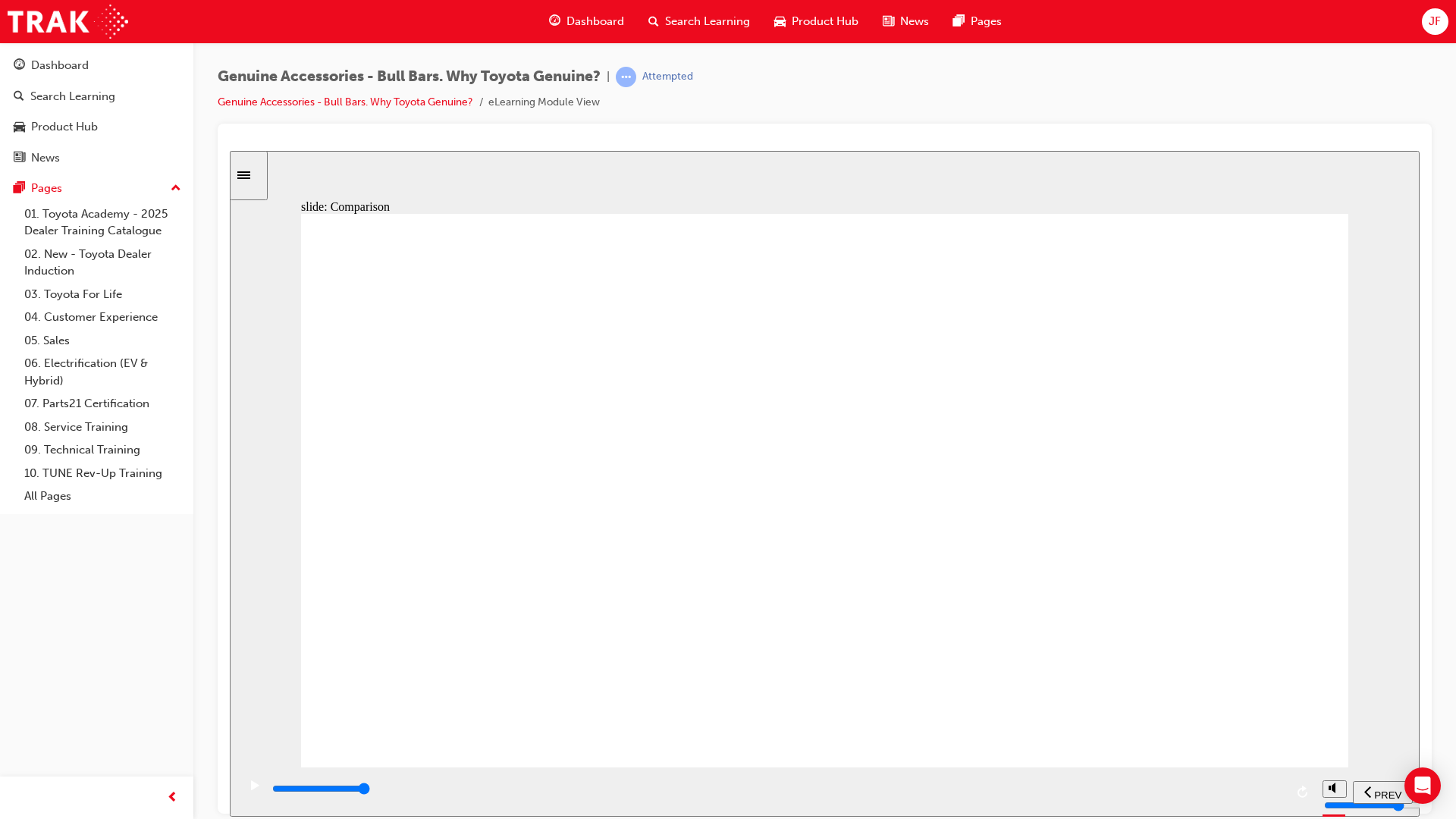
click at [1268, 722] on div "playback controls" at bounding box center [777, 789] width 1014 height 16
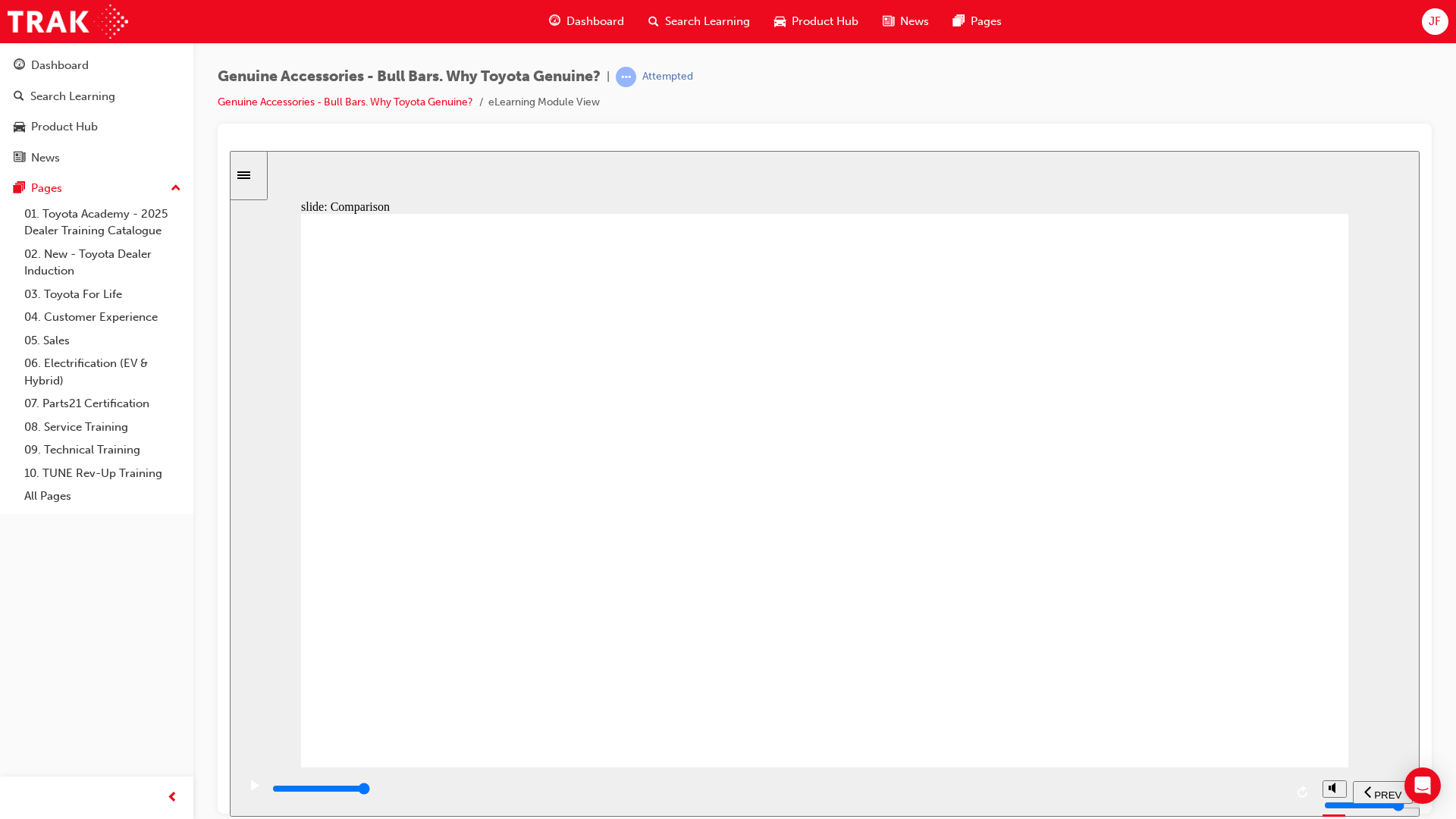
click at [370, 722] on input "slide progress" at bounding box center [321, 787] width 98 height 12
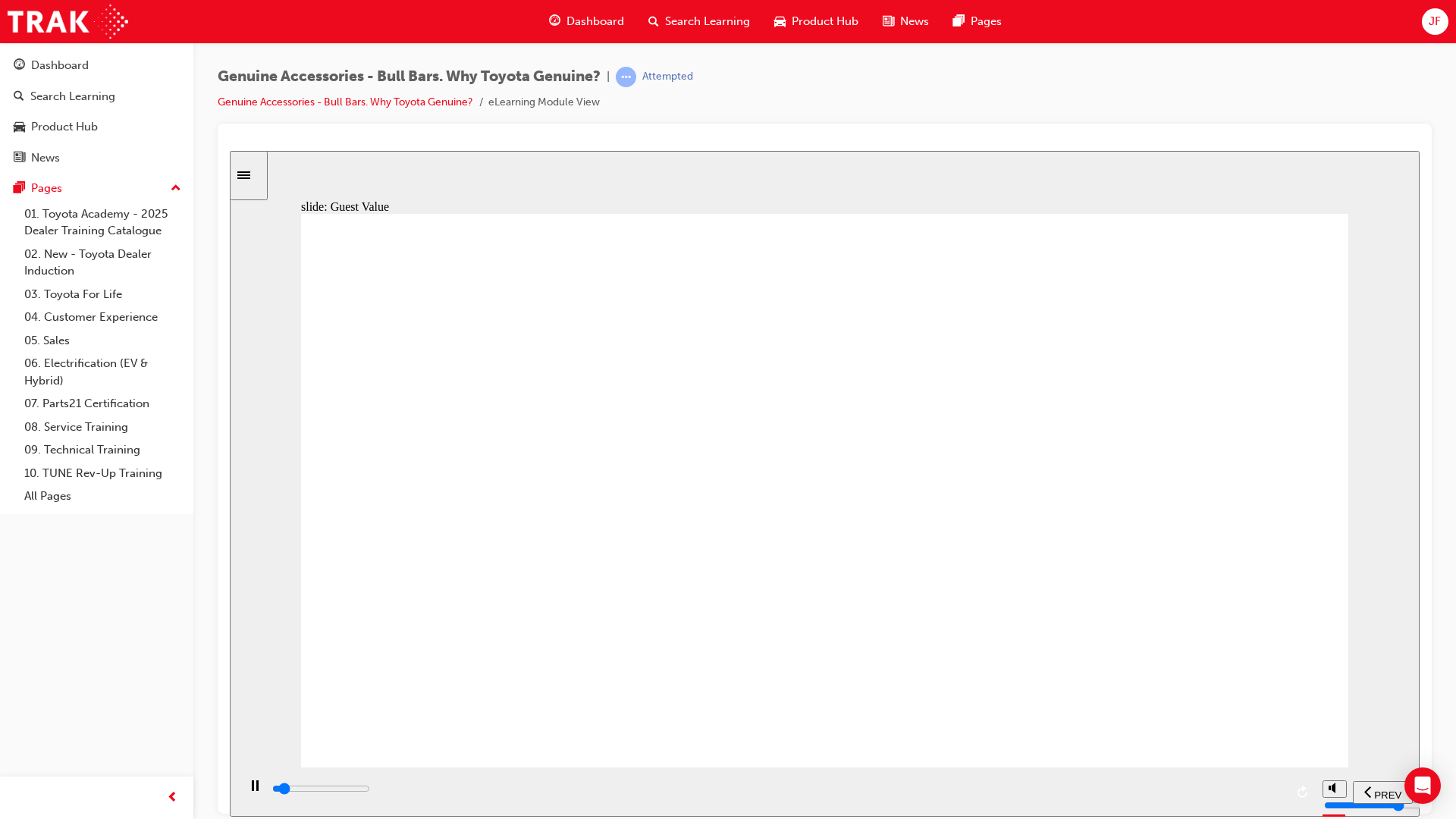
click at [1274, 722] on div "playback controls" at bounding box center [777, 789] width 1014 height 16
click at [1266, 722] on div "playback controls" at bounding box center [777, 789] width 1014 height 16
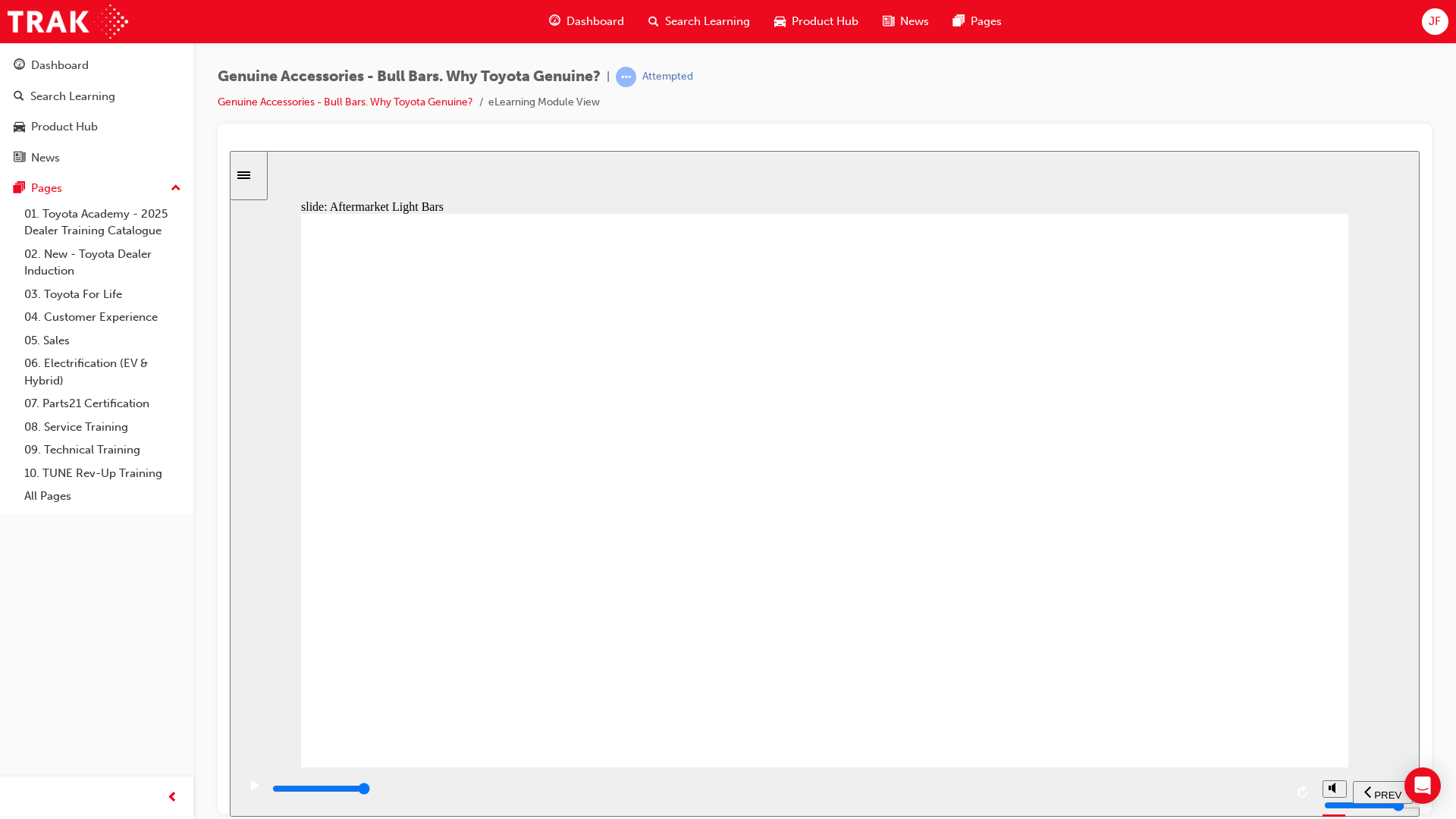
click at [250, 174] on icon "Sidebar Toggle" at bounding box center [244, 174] width 13 height 7
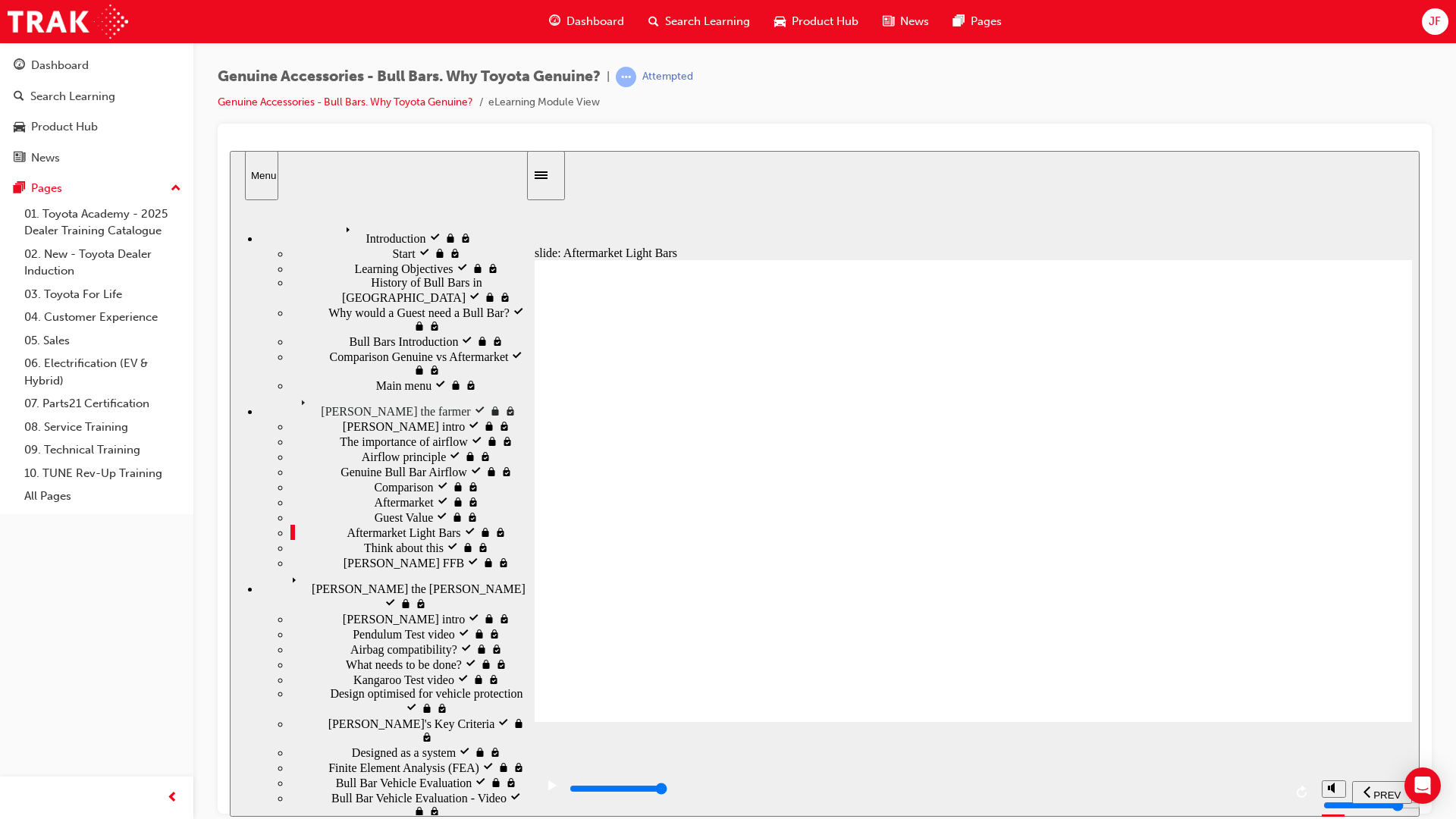
click at [533, 178] on div "Sidebar Toggle" at bounding box center [546, 175] width 26 height 11
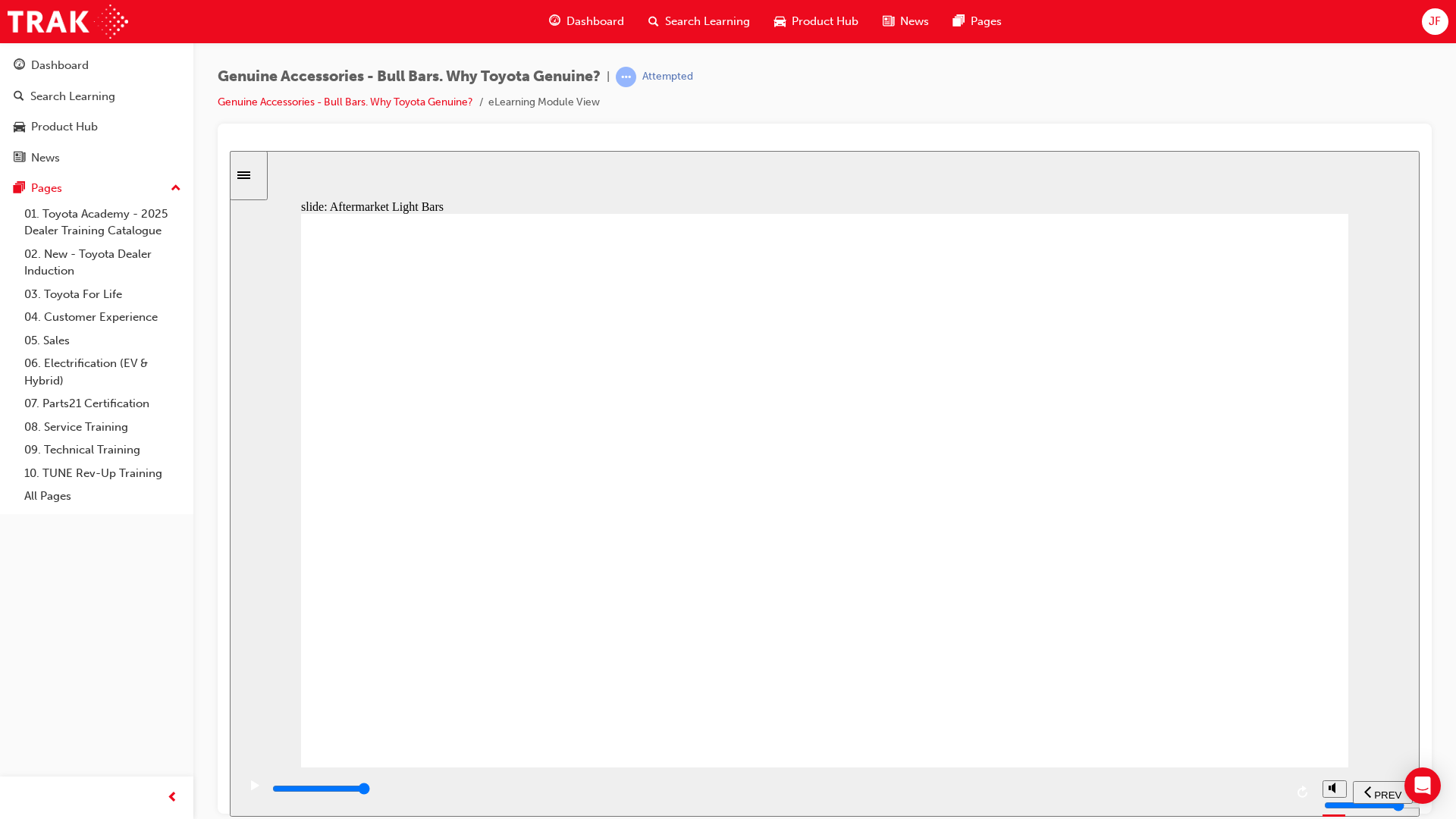
click at [1272, 722] on div "playback controls" at bounding box center [777, 789] width 1014 height 16
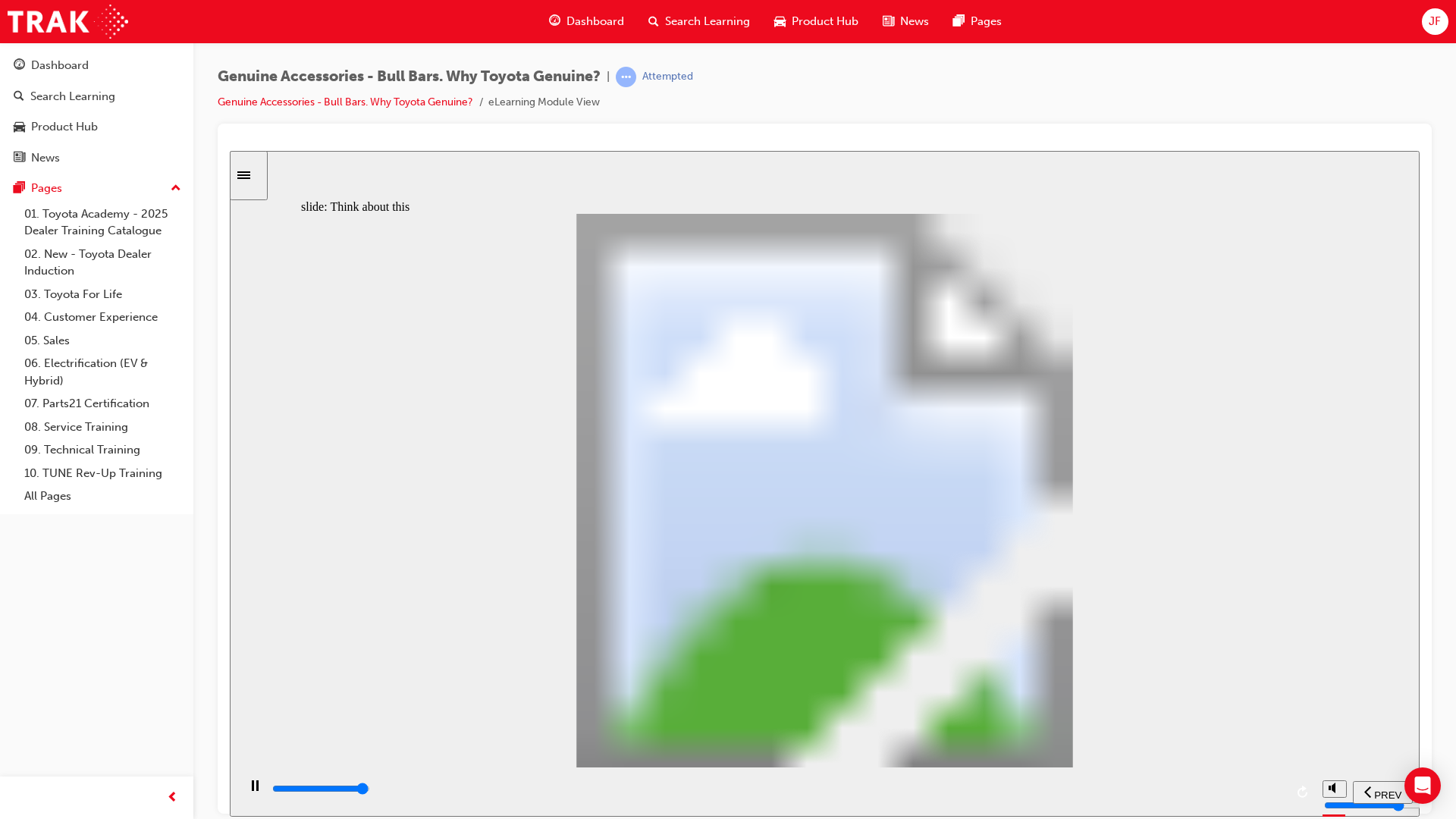
click at [1265, 722] on div "playback controls" at bounding box center [777, 789] width 1014 height 16
click at [370, 722] on input "slide progress" at bounding box center [321, 787] width 98 height 12
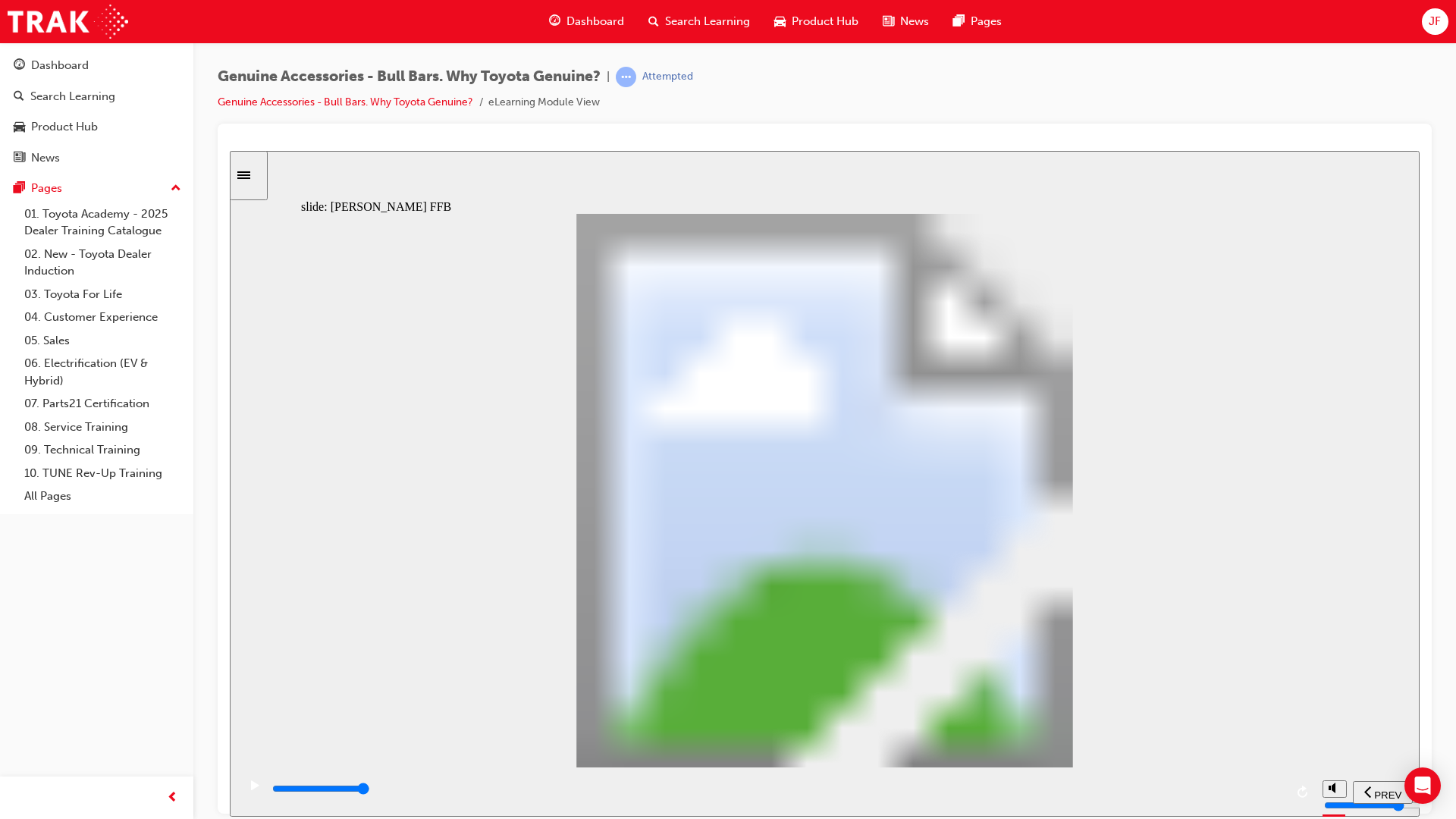
click at [370, 722] on input "slide progress" at bounding box center [321, 787] width 98 height 12
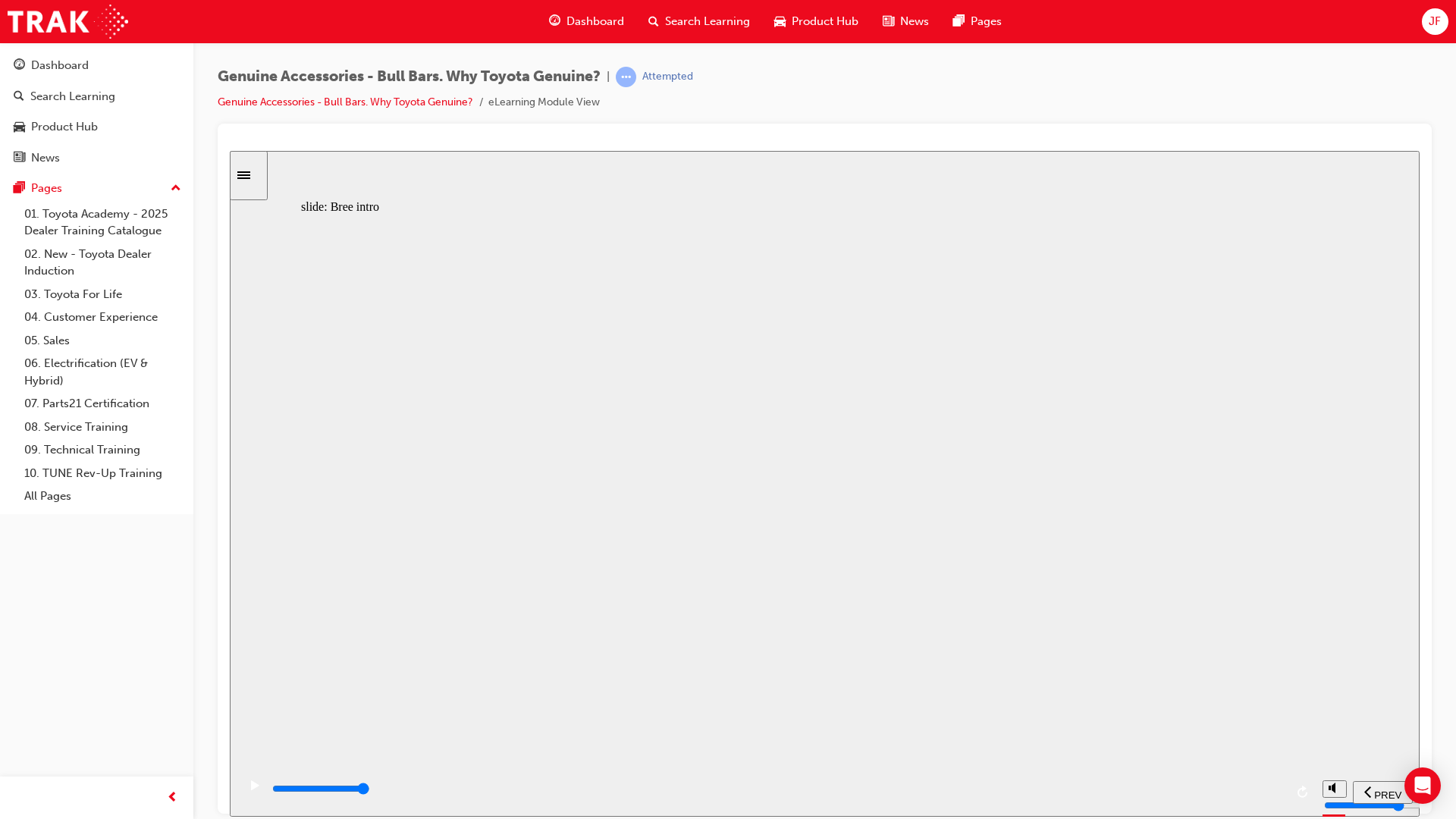
click at [370, 722] on input "slide progress" at bounding box center [321, 787] width 98 height 12
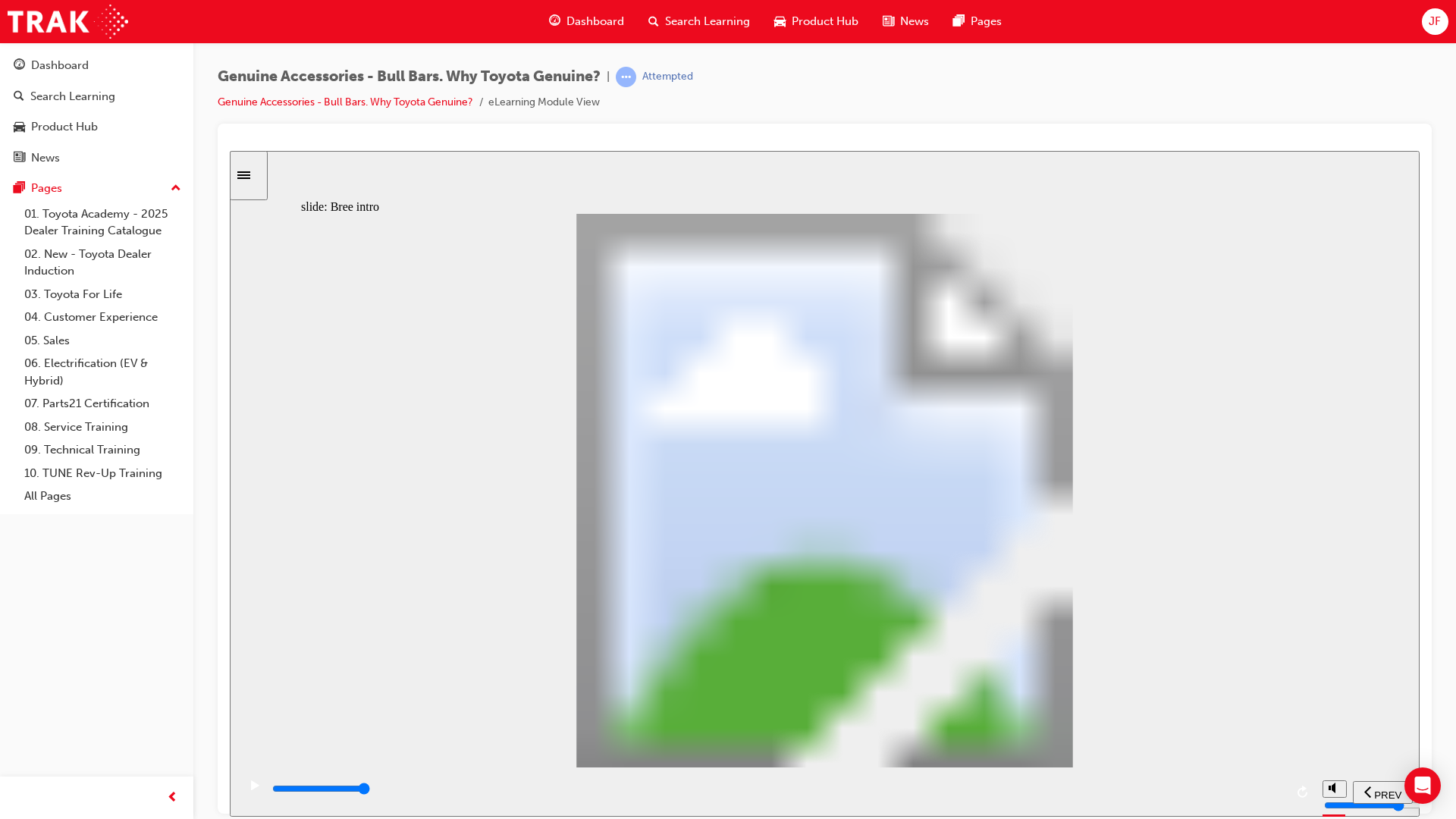
type input "23900"
click at [1264, 795] on div "playback controls" at bounding box center [777, 789] width 1014 height 16
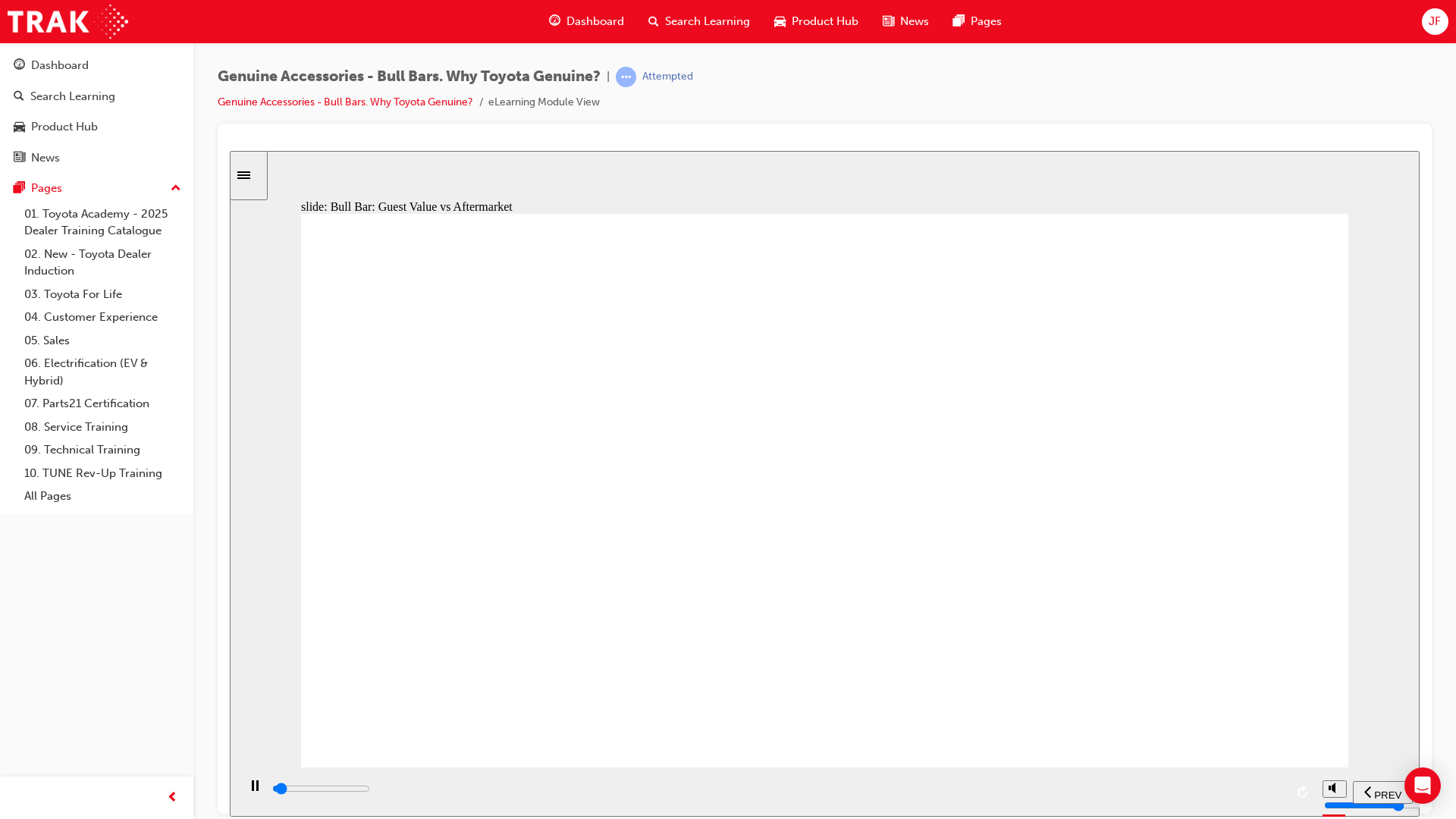
click at [1279, 794] on div "playback controls" at bounding box center [777, 789] width 1014 height 16
click at [1265, 788] on div "playback controls" at bounding box center [777, 789] width 1014 height 16
click at [1273, 788] on div "playback controls" at bounding box center [777, 789] width 1014 height 16
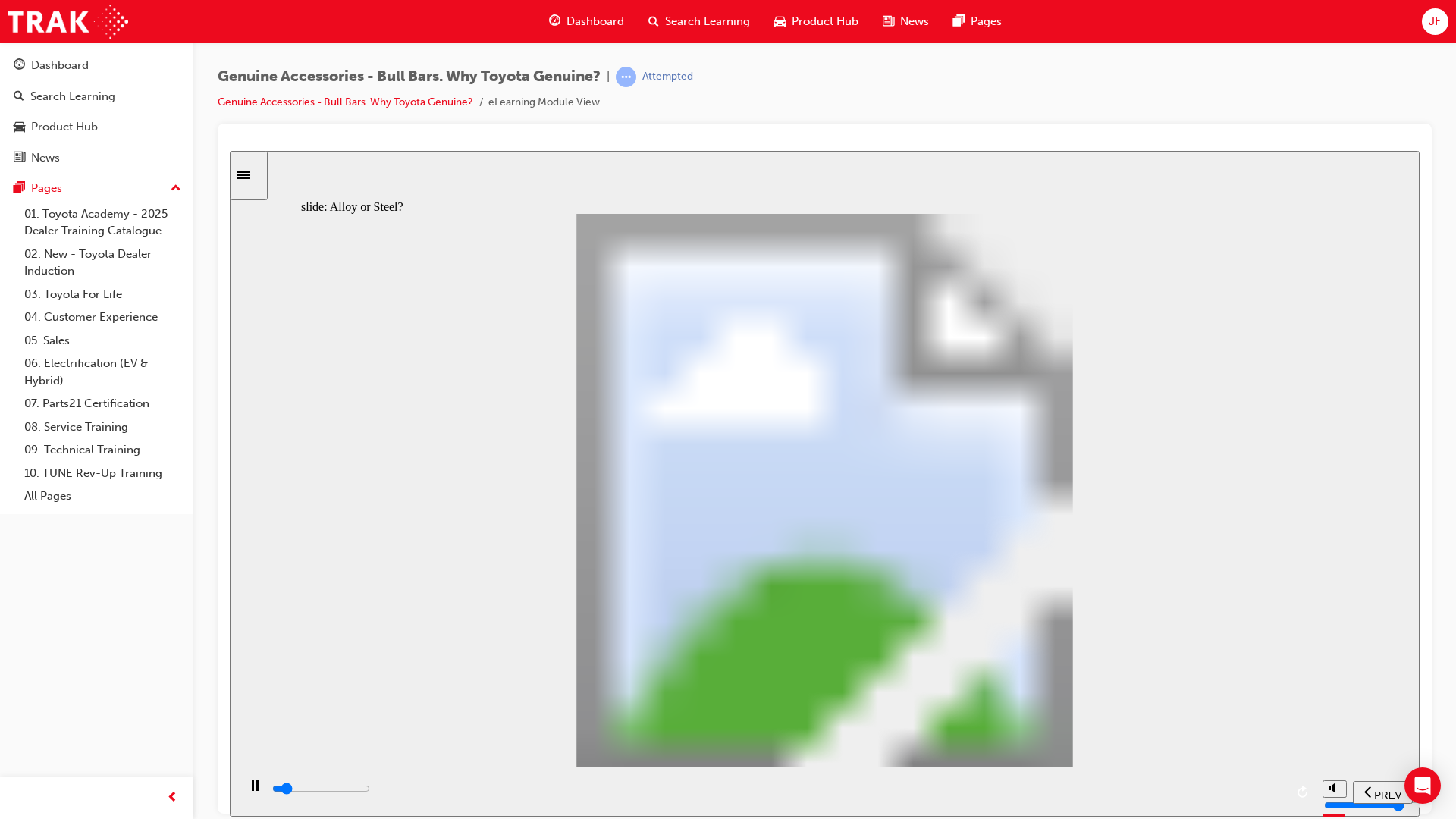
click at [1275, 795] on div "playback controls" at bounding box center [777, 789] width 1014 height 16
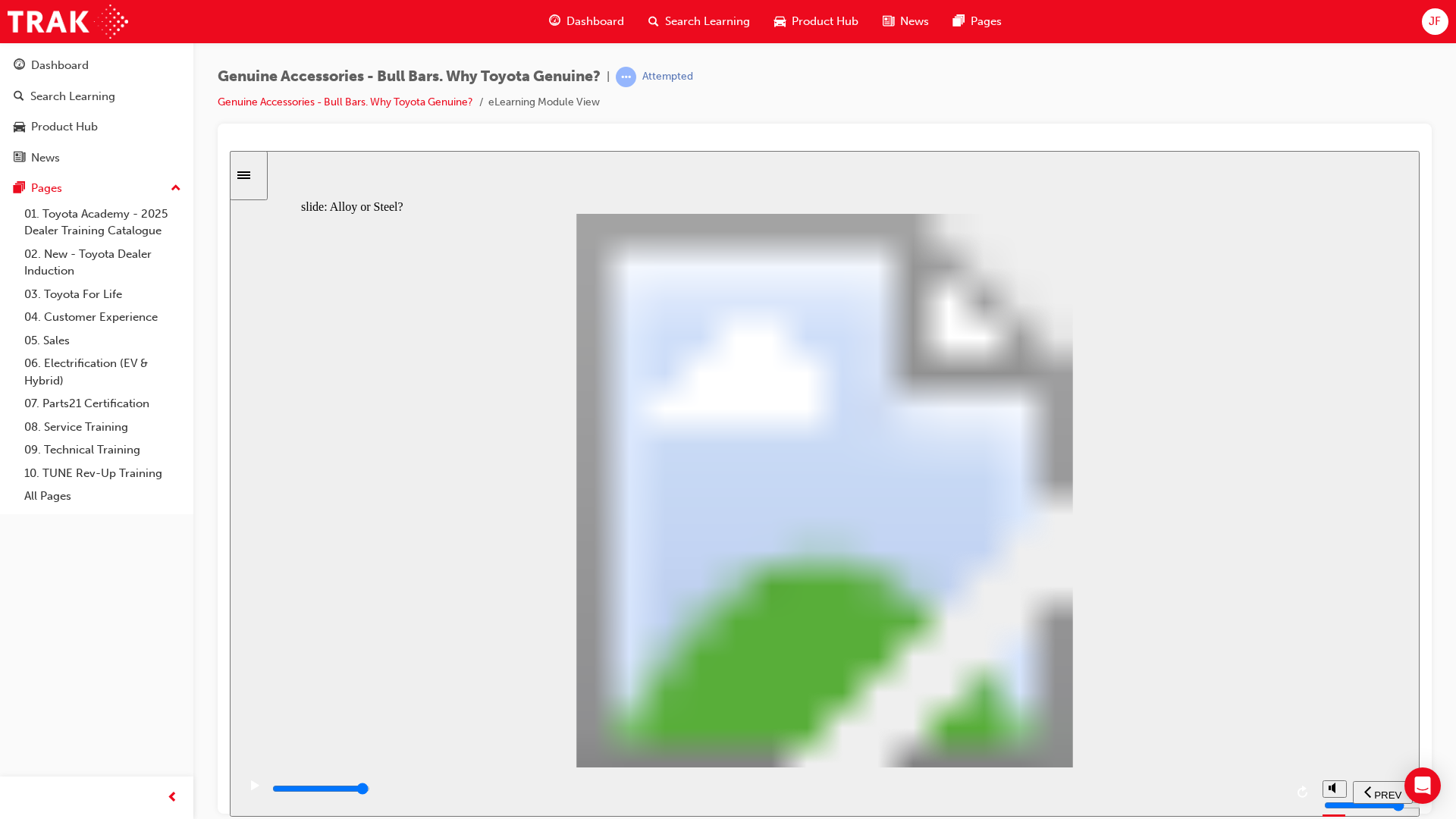
click at [370, 791] on input "slide progress" at bounding box center [321, 787] width 98 height 12
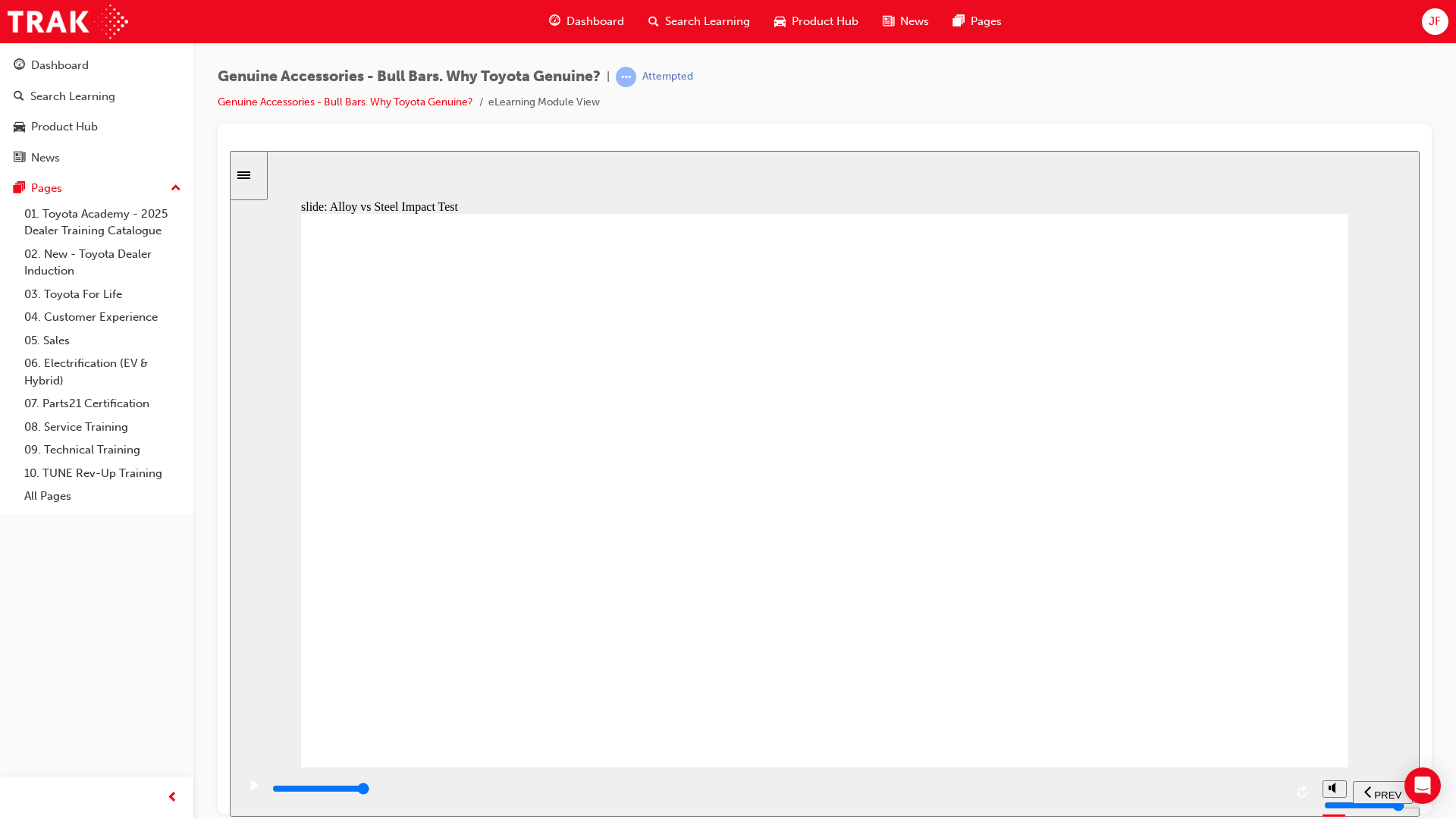
click at [1277, 795] on div "playback controls" at bounding box center [777, 789] width 1014 height 16
click at [1276, 793] on div "playback controls" at bounding box center [777, 789] width 1014 height 16
click at [1273, 793] on div "playback controls" at bounding box center [777, 789] width 1014 height 16
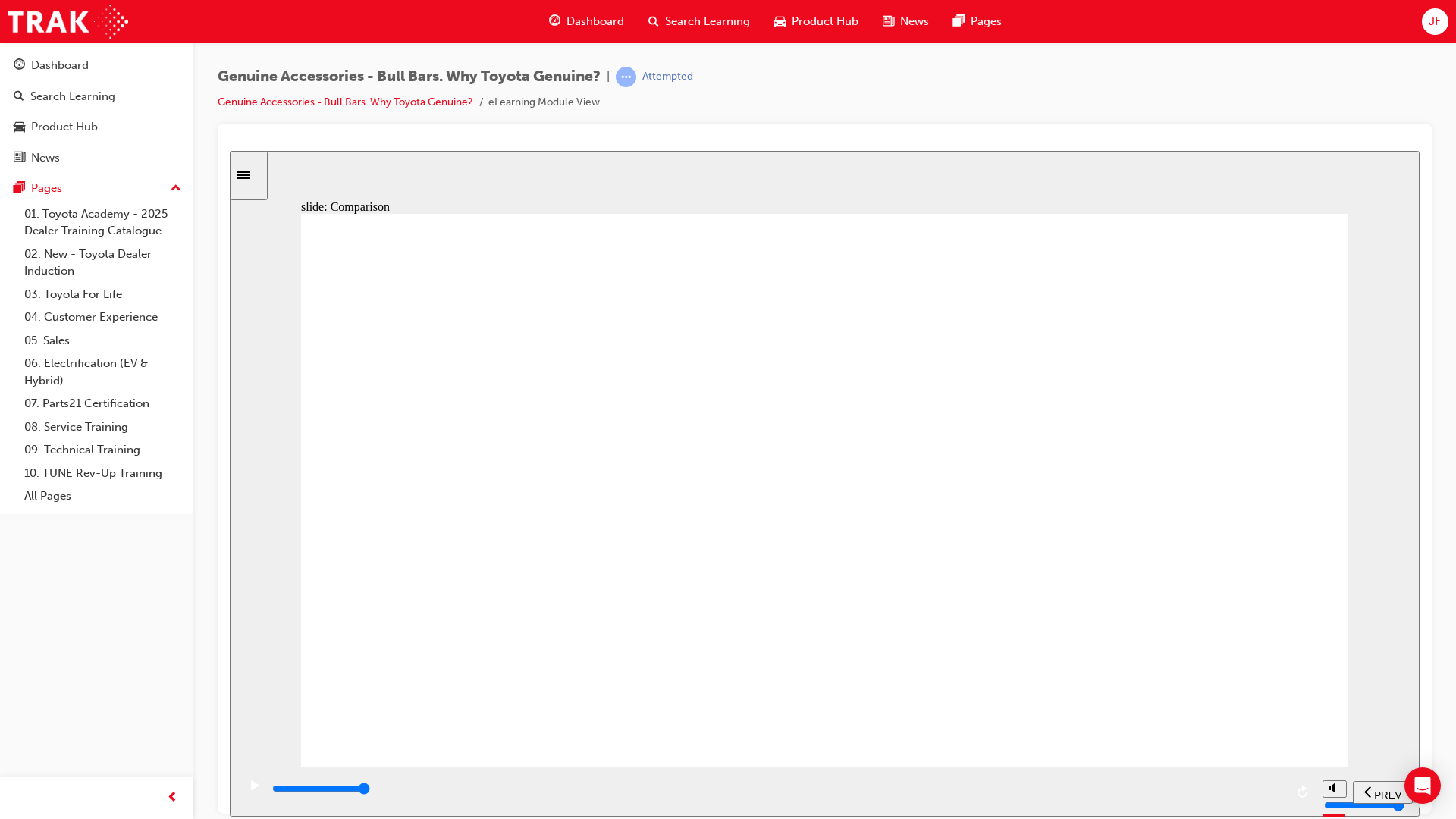
drag, startPoint x: 783, startPoint y: 358, endPoint x: 702, endPoint y: 565, distance: 222.3
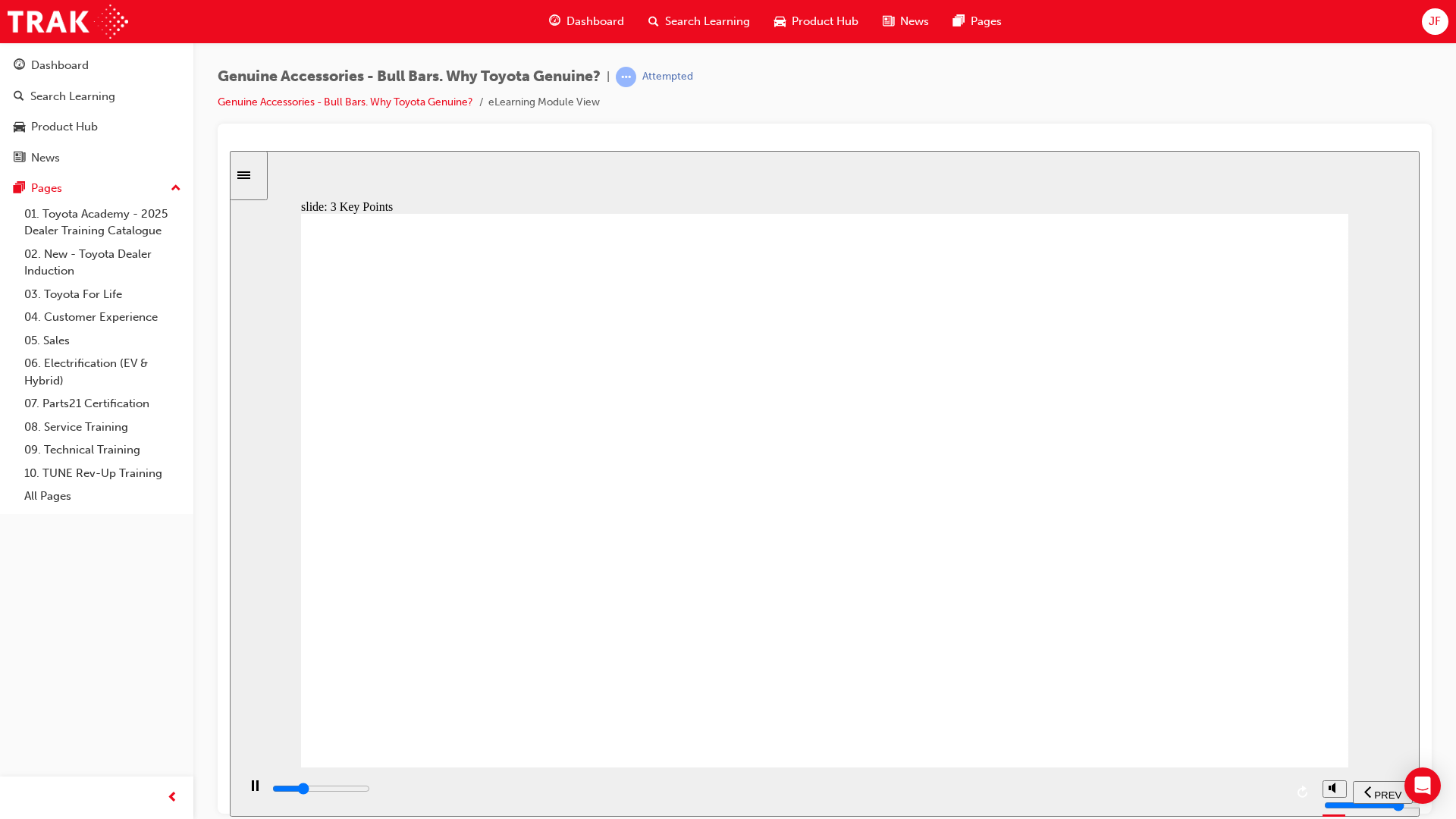
drag, startPoint x: 829, startPoint y: 618, endPoint x: 887, endPoint y: 608, distance: 58.9
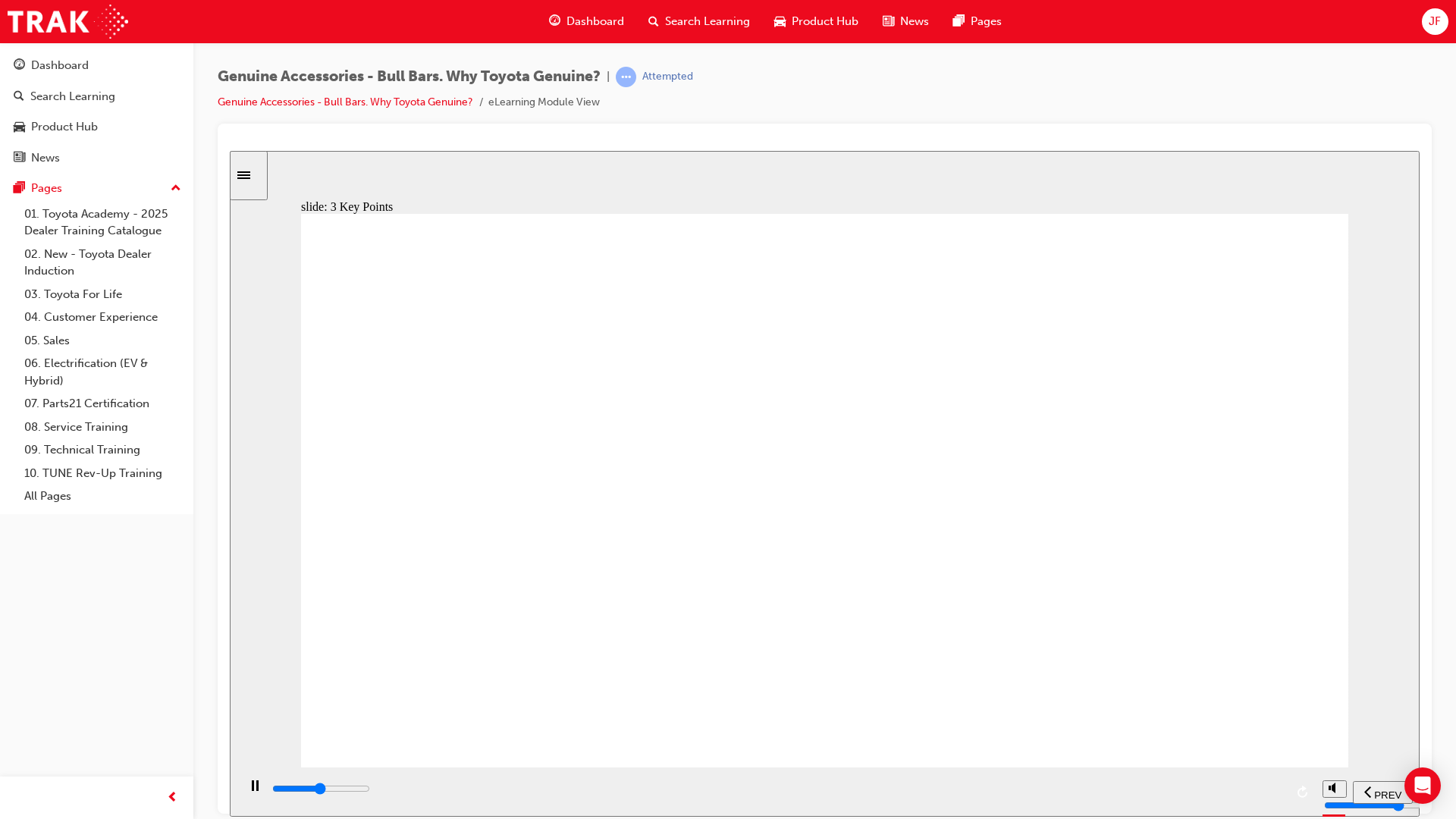
drag, startPoint x: 390, startPoint y: 363, endPoint x: 402, endPoint y: 404, distance: 42.7
drag, startPoint x: 403, startPoint y: 404, endPoint x: 649, endPoint y: 388, distance: 246.5
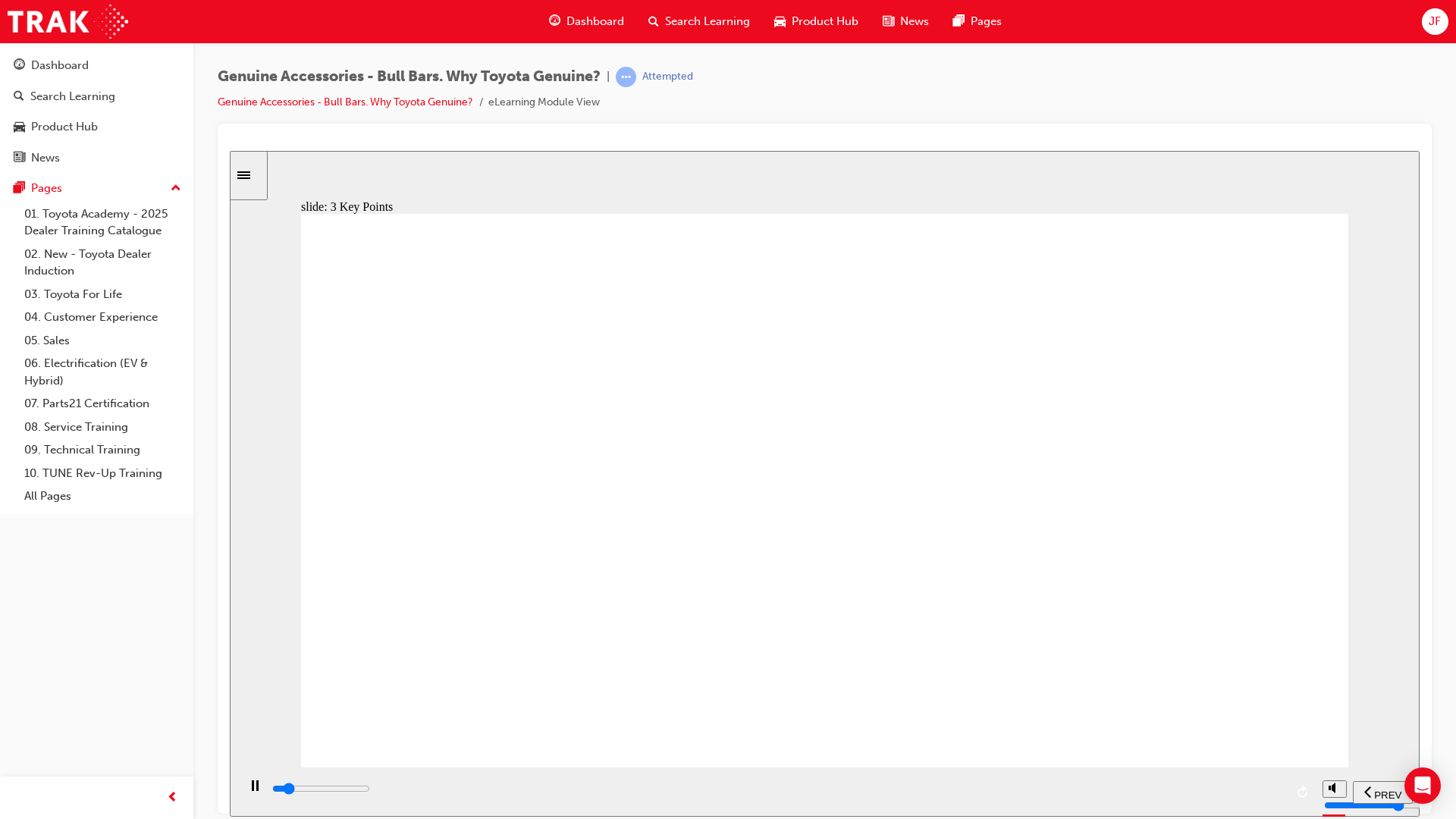
click at [1273, 788] on div "playback controls" at bounding box center [777, 789] width 1014 height 16
click at [370, 791] on input "slide progress" at bounding box center [321, 787] width 98 height 12
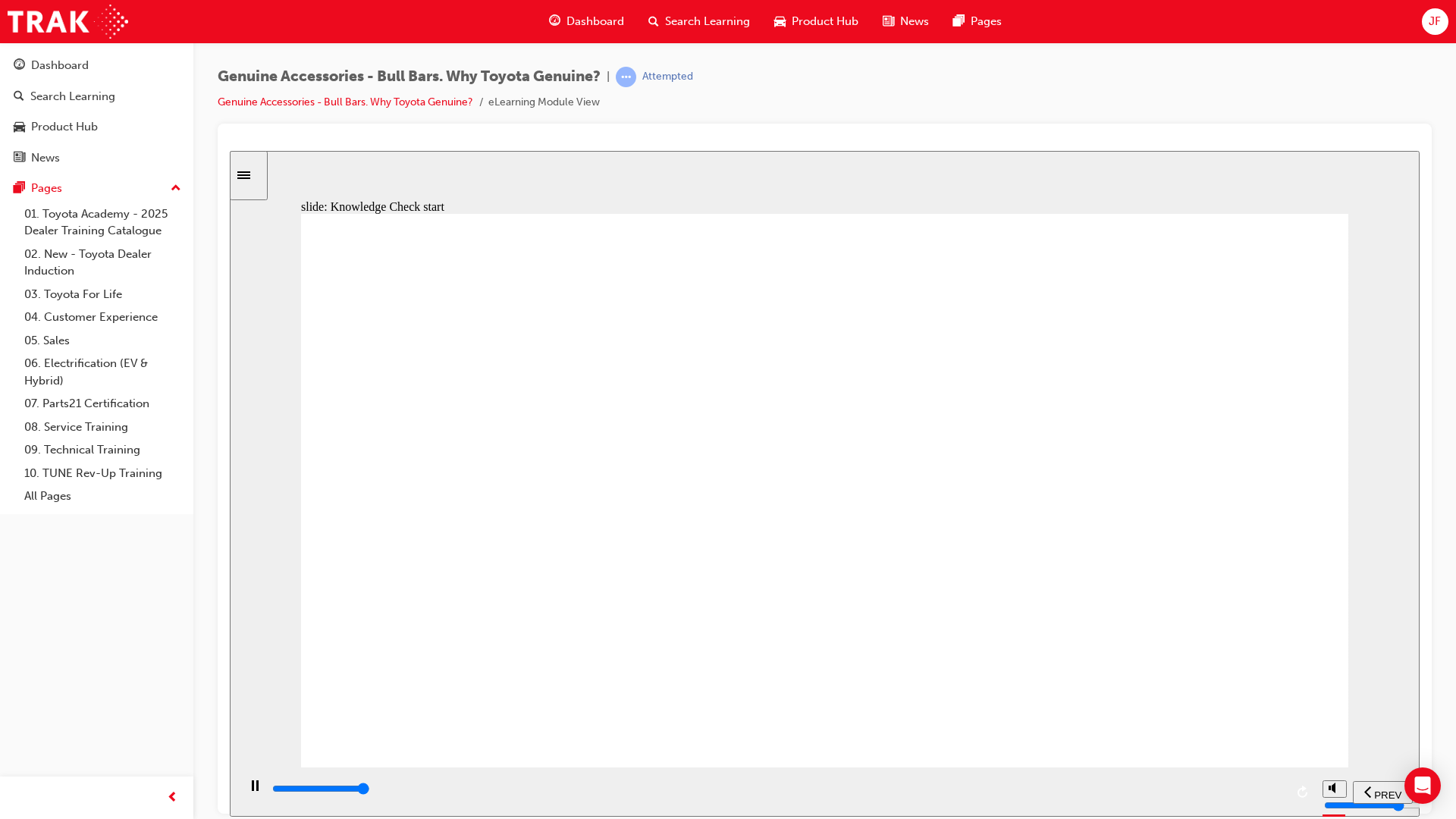
click at [1273, 793] on div "playback controls" at bounding box center [777, 789] width 1014 height 16
type input "9300"
radio input "true"
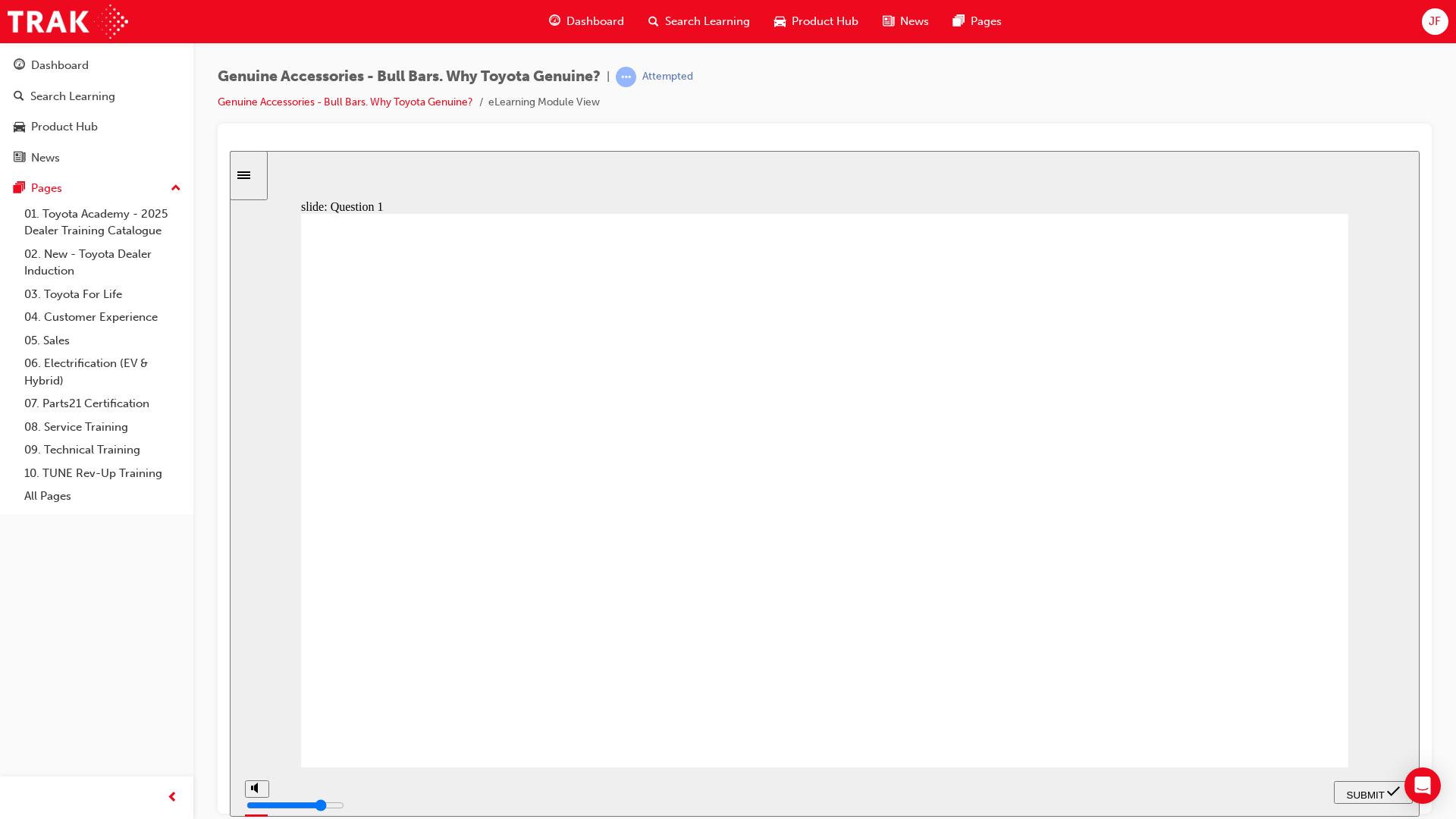
click at [1370, 800] on div "SUBMIT" at bounding box center [1373, 792] width 67 height 16
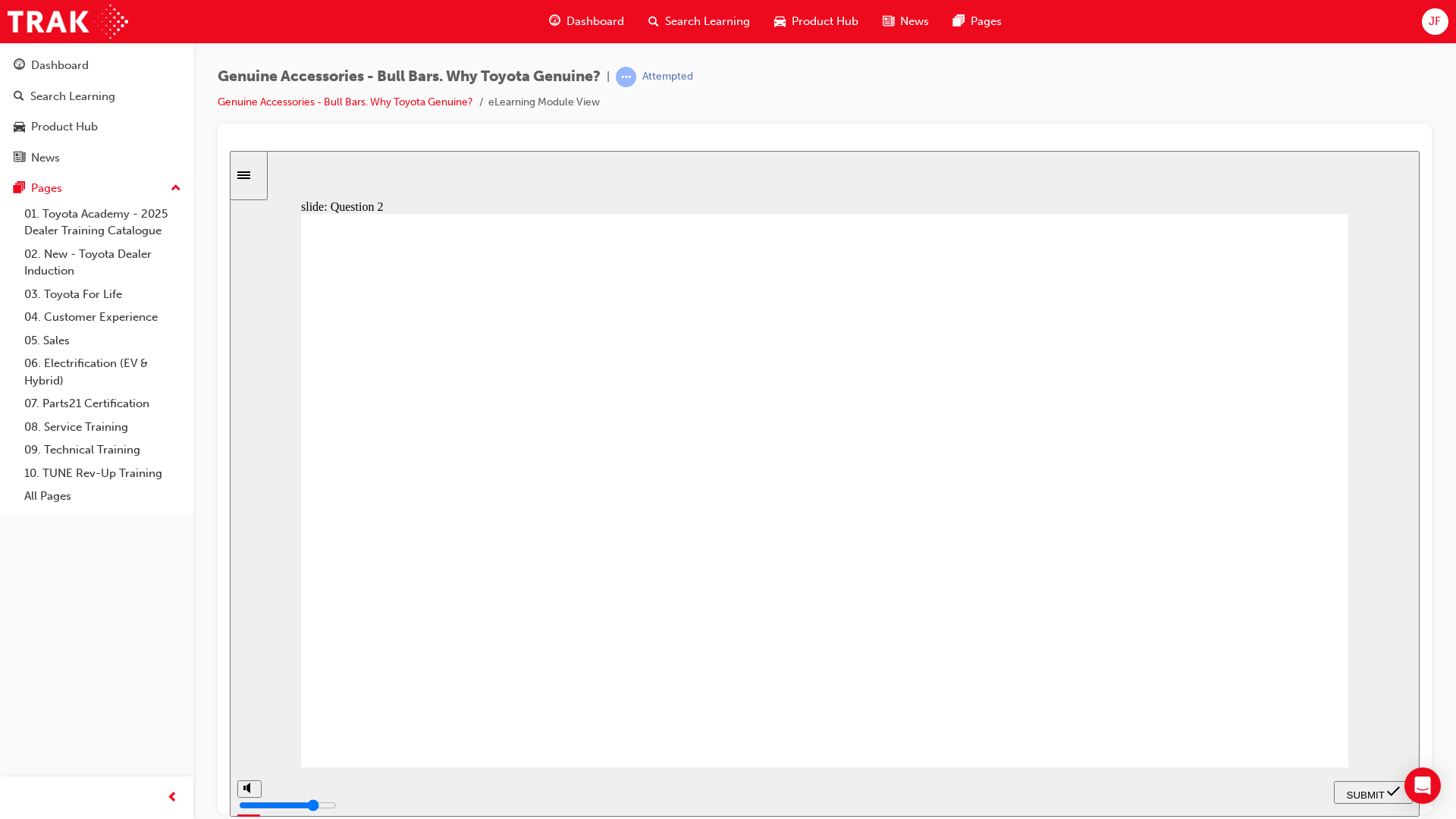
radio input "true"
click at [1349, 790] on span "SUBMIT" at bounding box center [1366, 795] width 38 height 11
radio input "true"
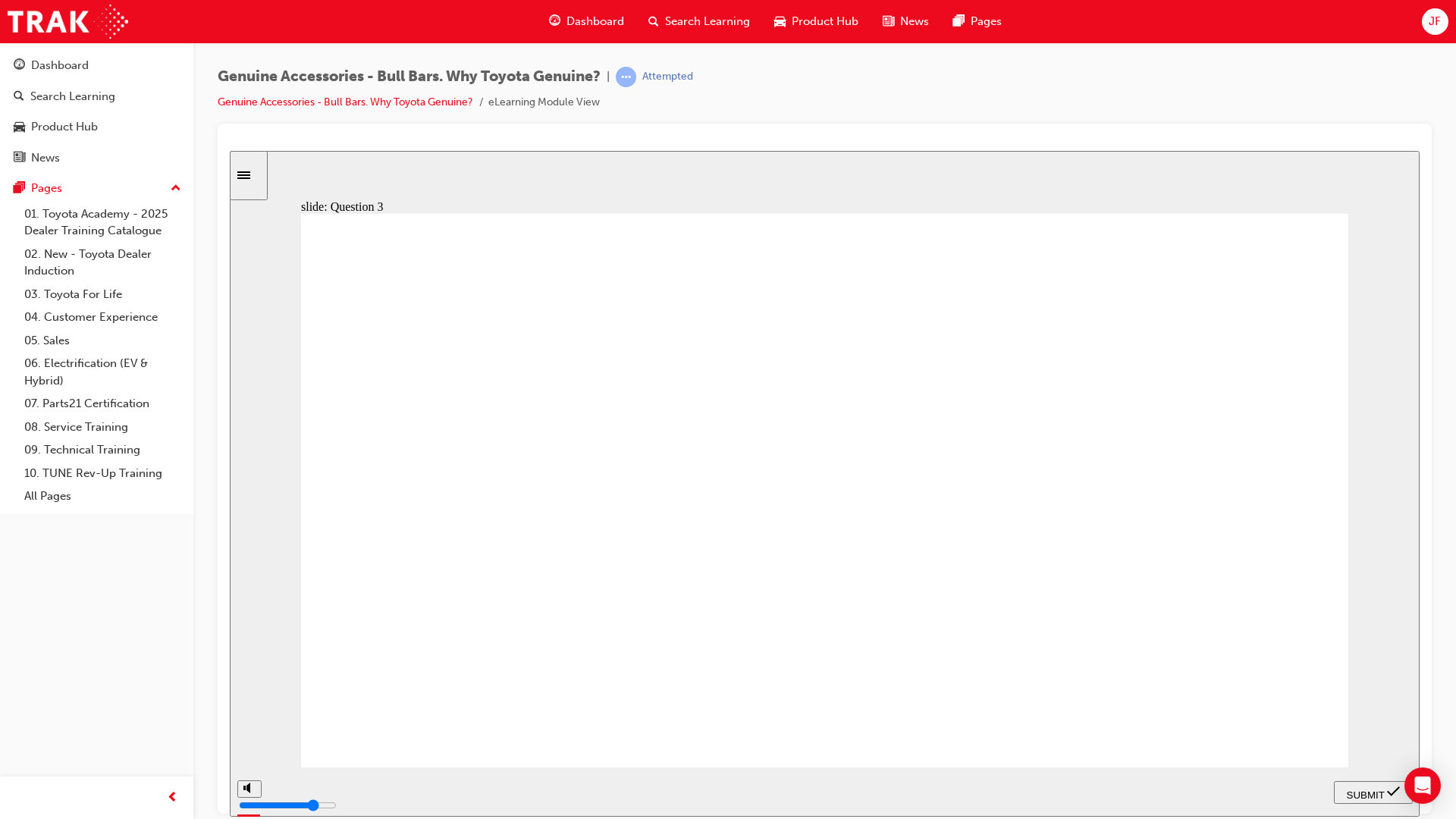
click at [1353, 789] on span "SUBMIT" at bounding box center [1366, 795] width 38 height 11
radio input "true"
click at [1370, 798] on div "SUBMIT" at bounding box center [1373, 792] width 67 height 16
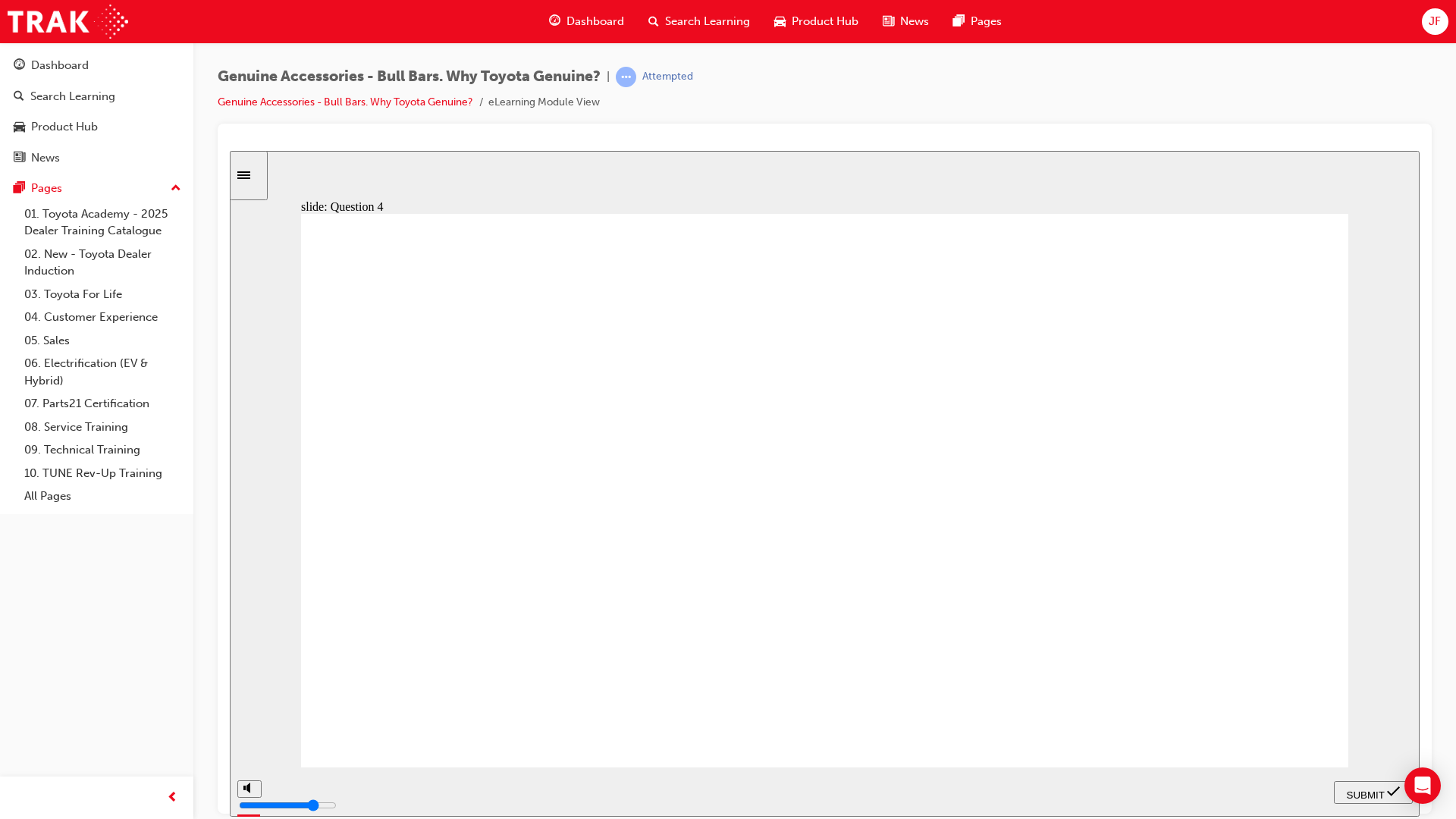
radio input "true"
click at [1352, 784] on div "SUBMIT" at bounding box center [1373, 792] width 67 height 16
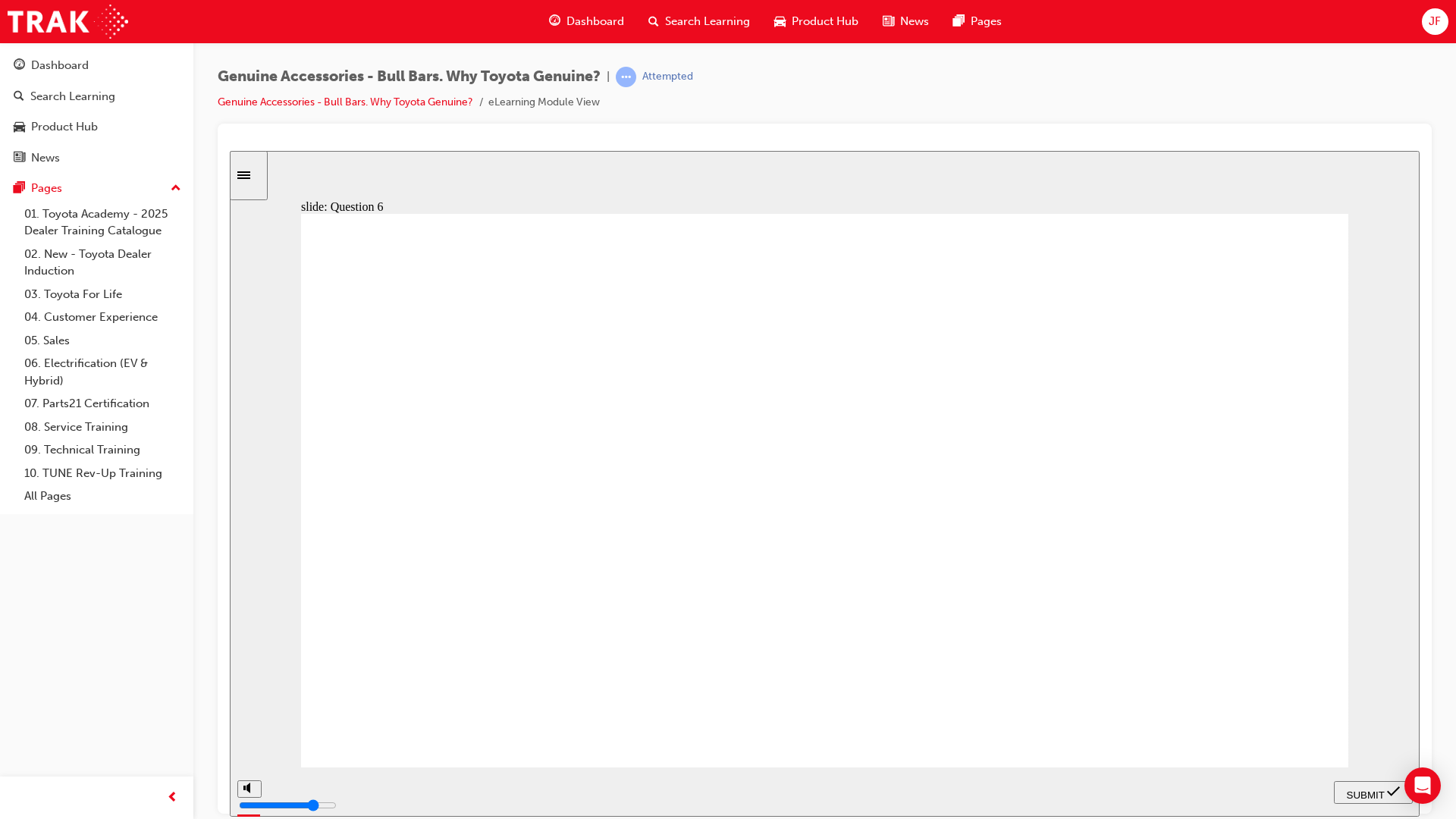
radio input "true"
click at [1345, 799] on div "SUBMIT" at bounding box center [1373, 792] width 67 height 16
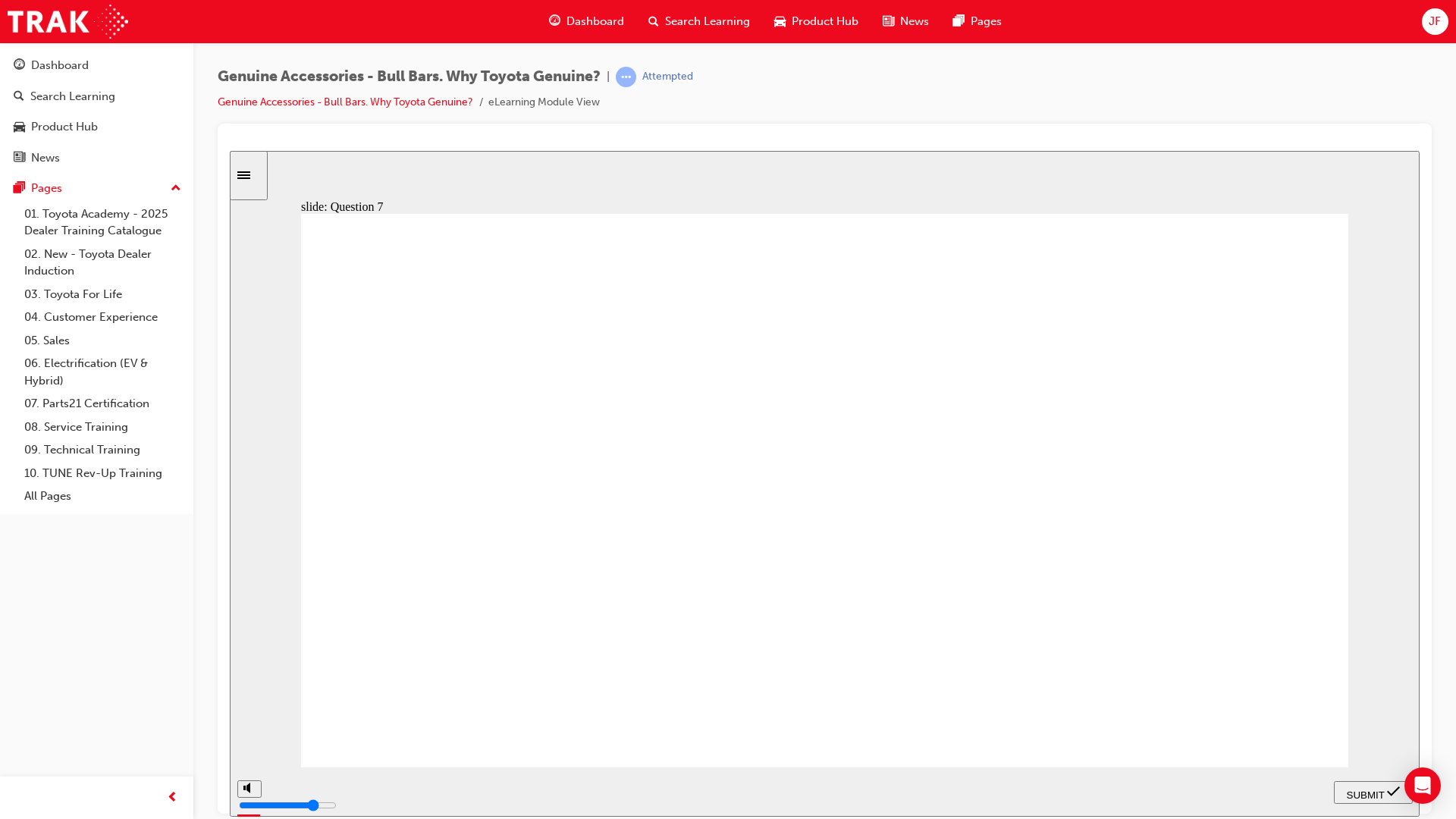
radio input "true"
click at [1366, 804] on nav "PREV NEXT SUBMIT" at bounding box center [1373, 791] width 79 height 49
click at [1366, 794] on span "SUBMIT" at bounding box center [1366, 795] width 38 height 11
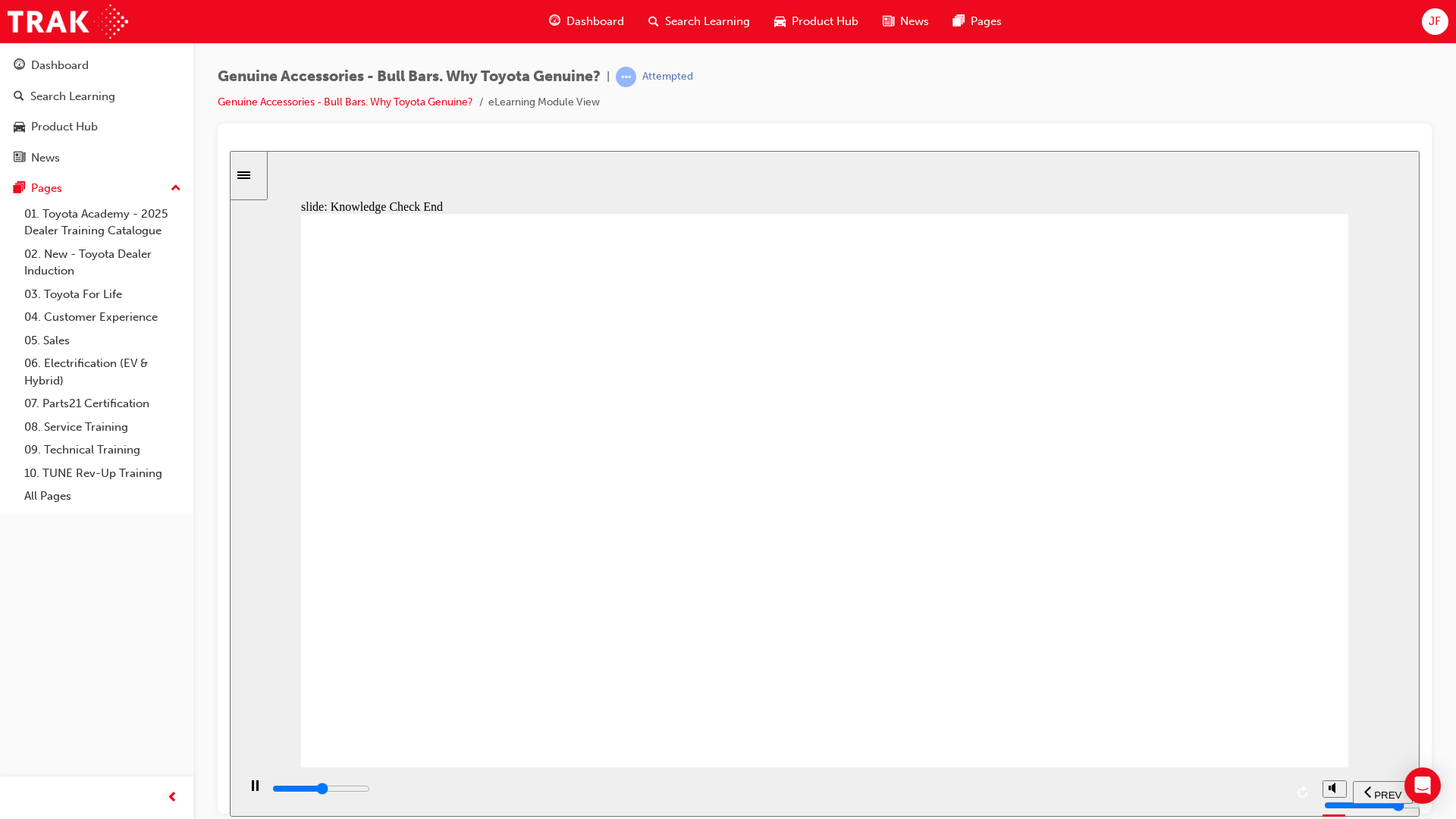
click at [246, 170] on div "Sidebar Toggle" at bounding box center [249, 175] width 26 height 11
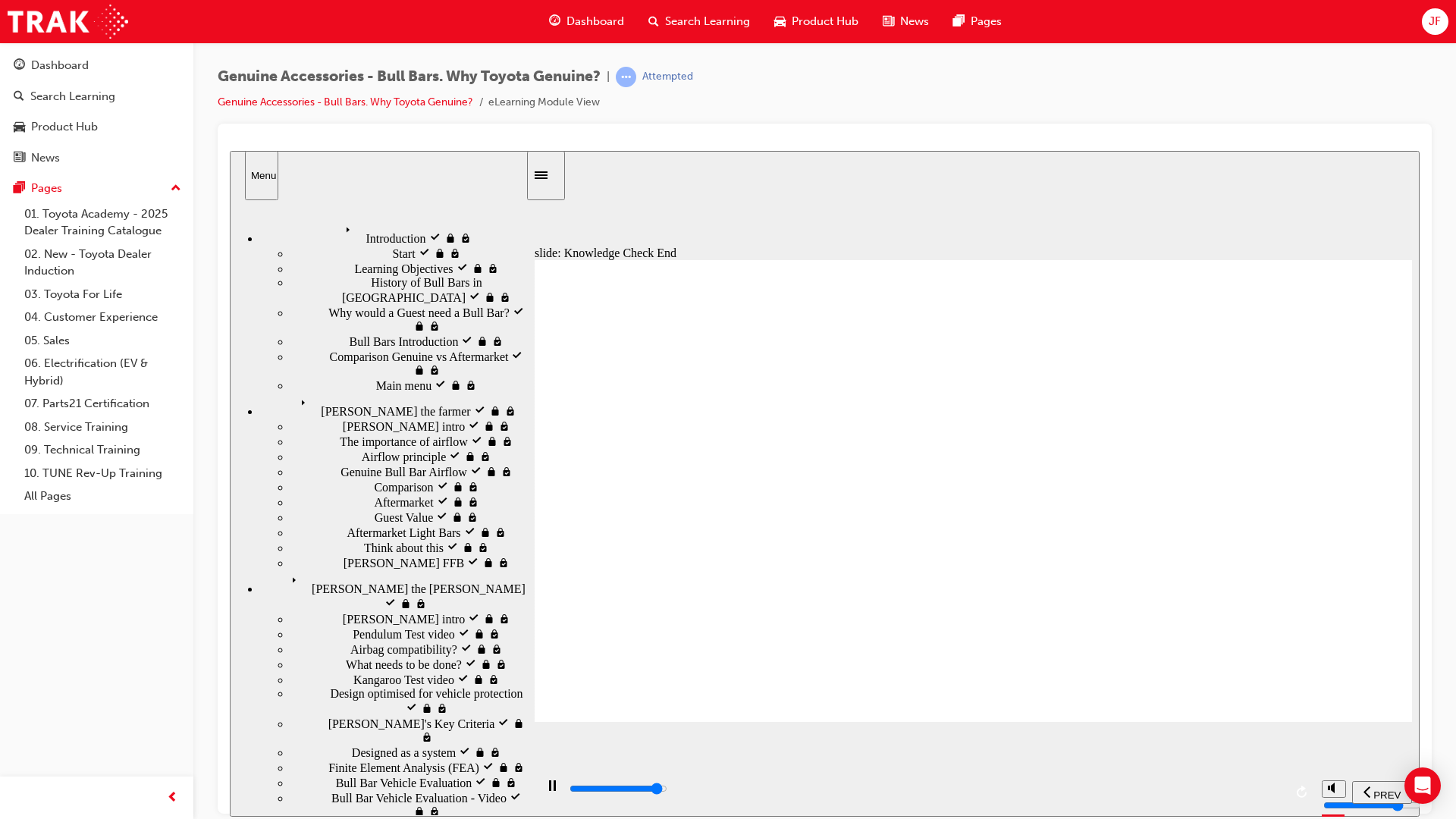
click at [1269, 793] on div "playback controls" at bounding box center [926, 789] width 715 height 16
click at [667, 792] on input "slide progress" at bounding box center [618, 787] width 98 height 12
type input "22800"
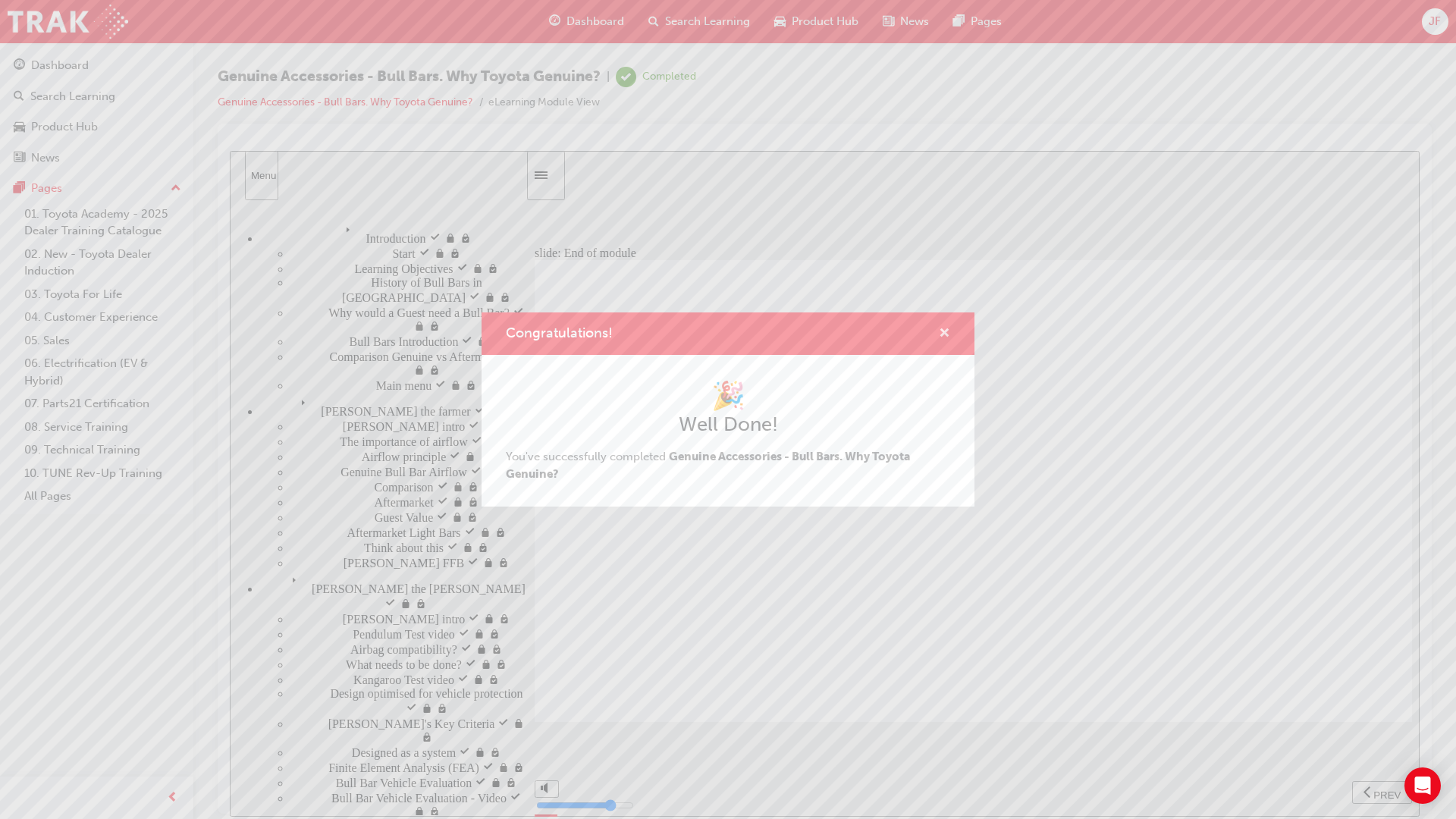
click at [947, 332] on span "cross-icon" at bounding box center [944, 334] width 11 height 14
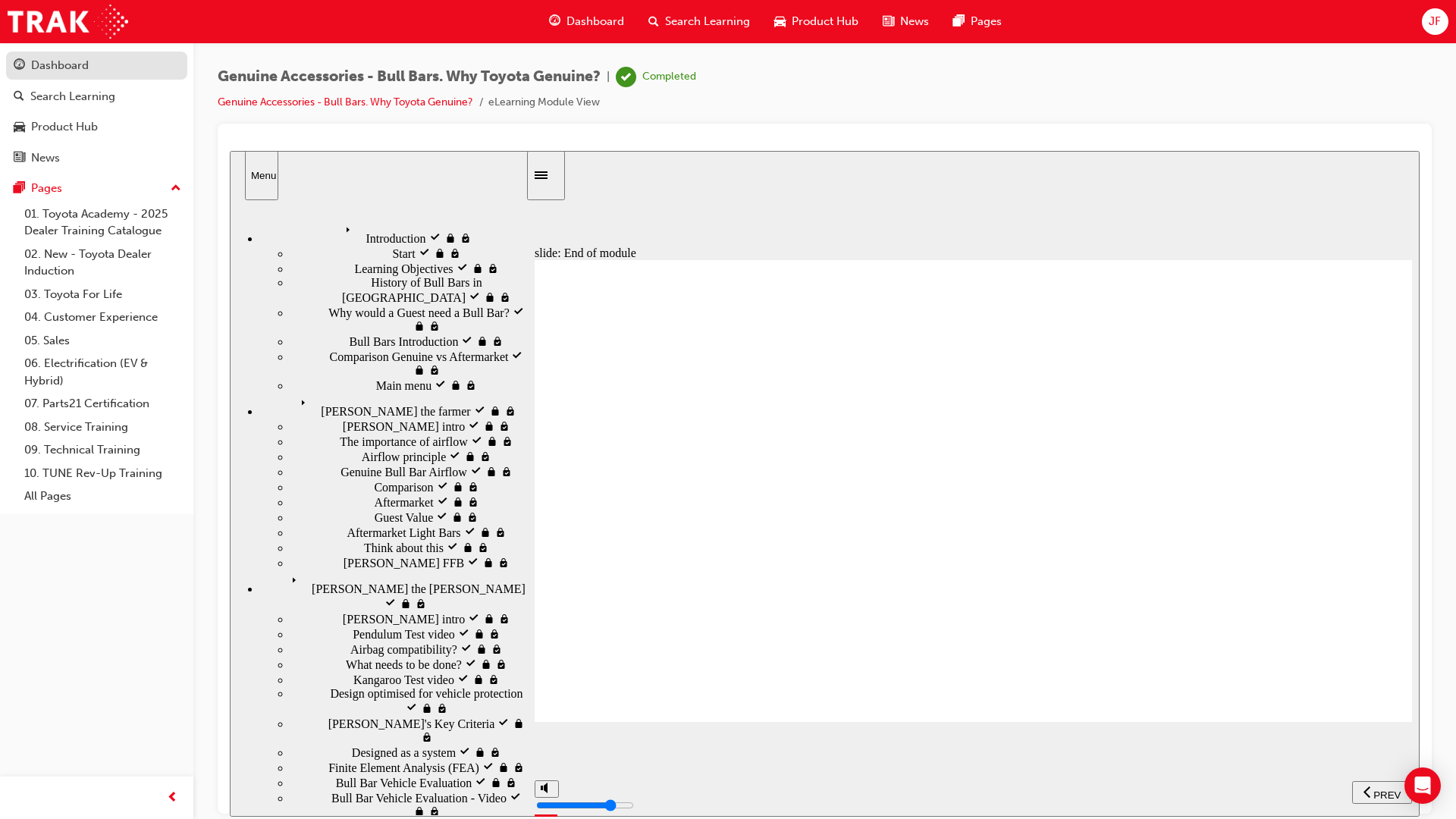
click at [49, 69] on div "Dashboard" at bounding box center [59, 65] width 58 height 17
